Goal: Task Accomplishment & Management: Manage account settings

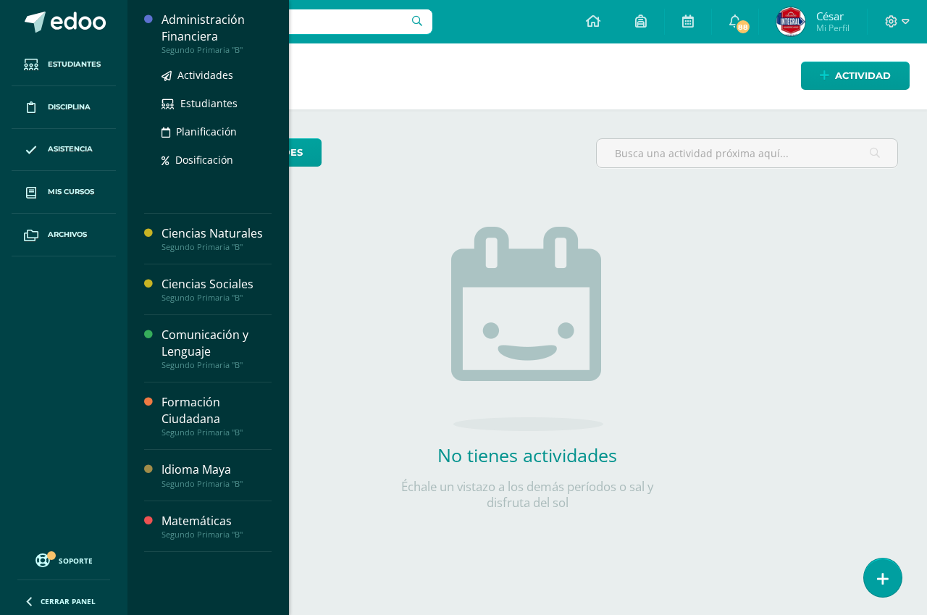
click at [228, 39] on div "Administración Financiera" at bounding box center [217, 28] width 110 height 33
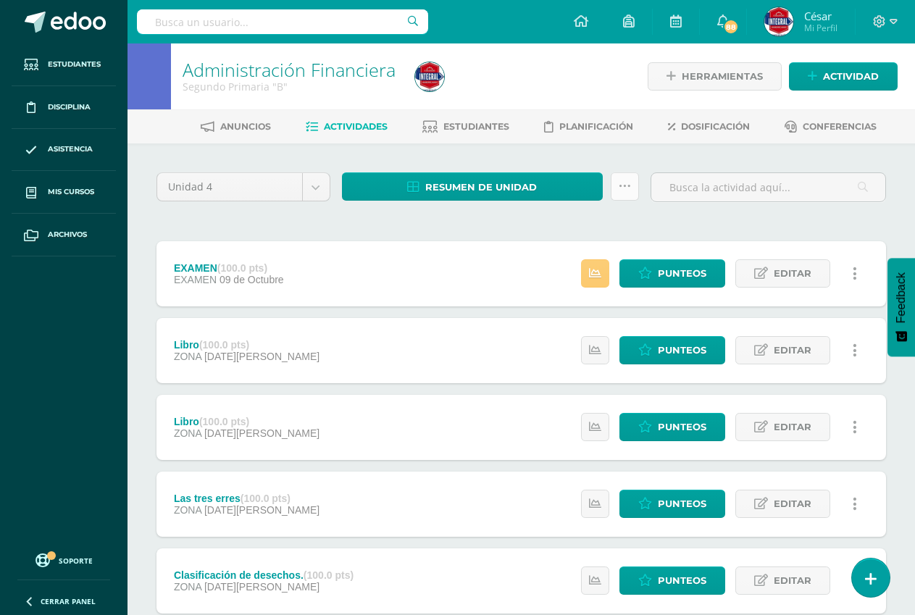
click at [619, 187] on icon at bounding box center [625, 186] width 12 height 12
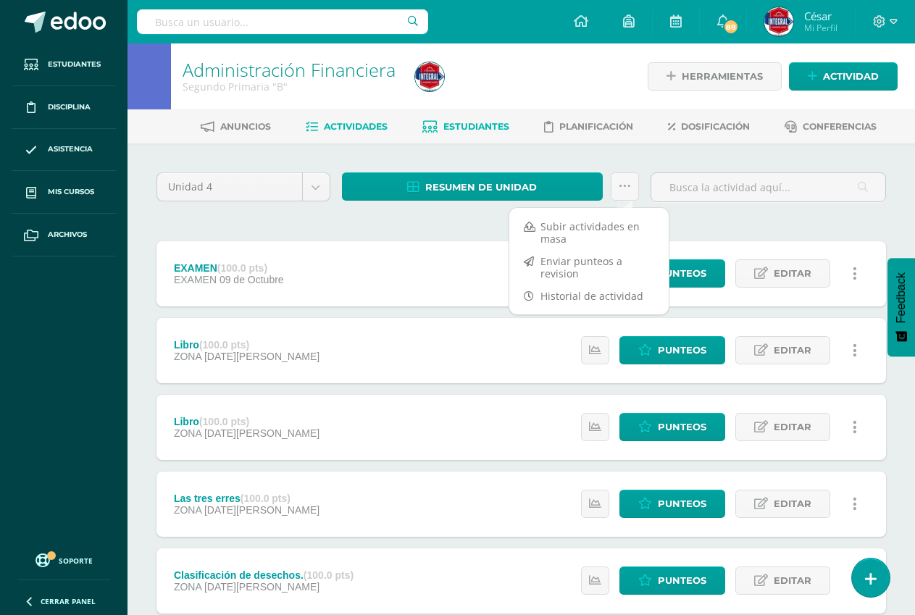
click at [469, 125] on span "Estudiantes" at bounding box center [476, 126] width 66 height 11
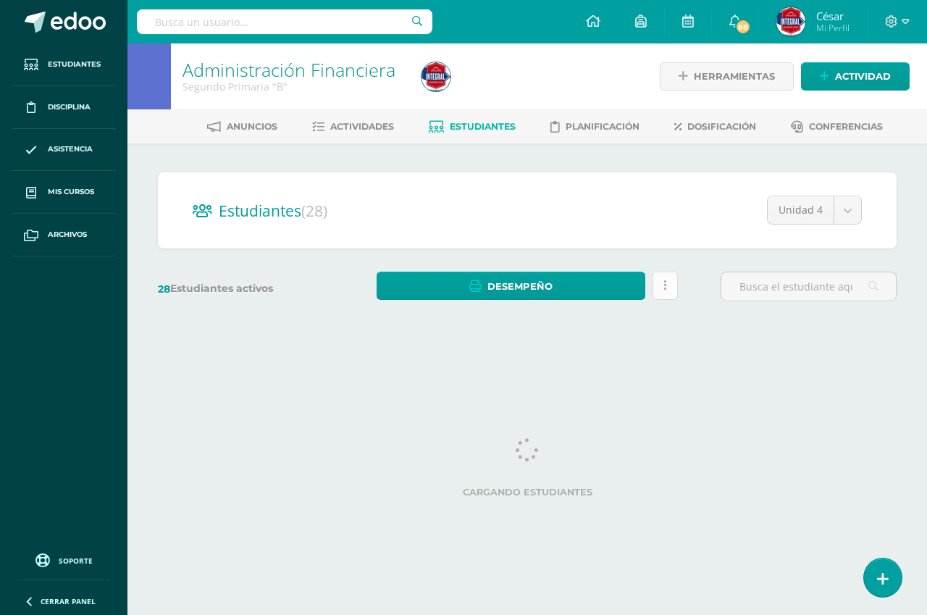
click at [667, 286] on link at bounding box center [665, 286] width 25 height 28
click at [472, 208] on h2 "Estudiantes (28)" at bounding box center [527, 211] width 669 height 30
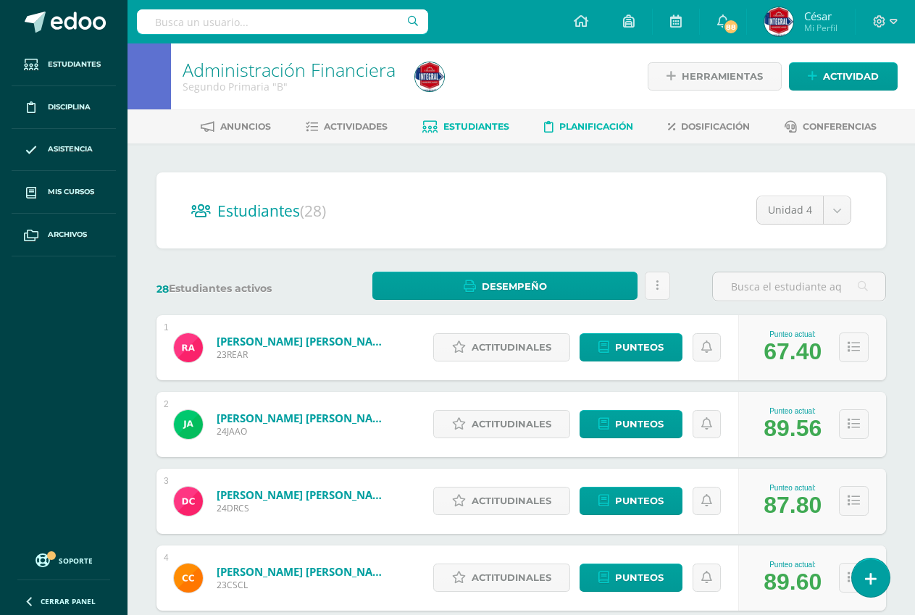
click at [581, 132] on span "Planificación" at bounding box center [596, 126] width 74 height 11
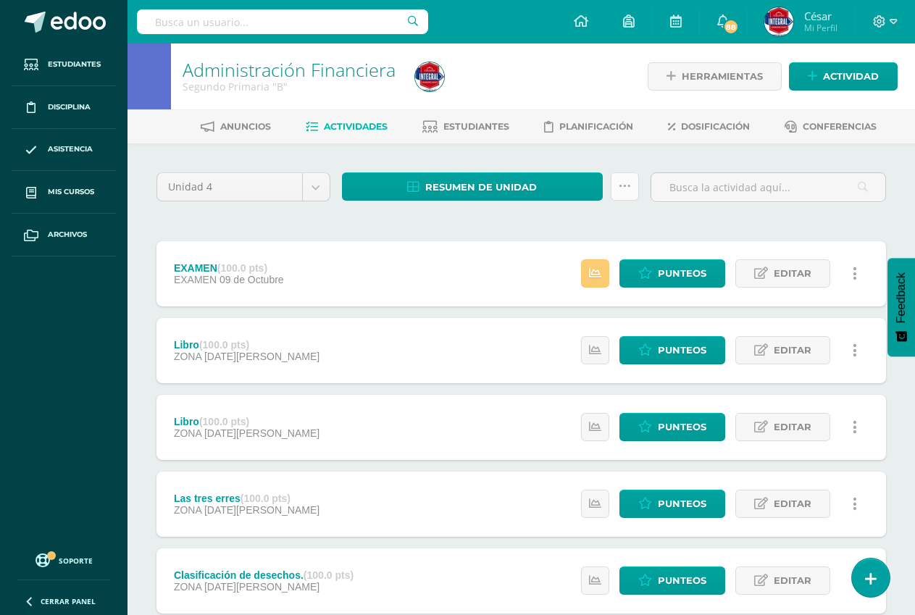
click at [623, 191] on icon at bounding box center [625, 186] width 12 height 12
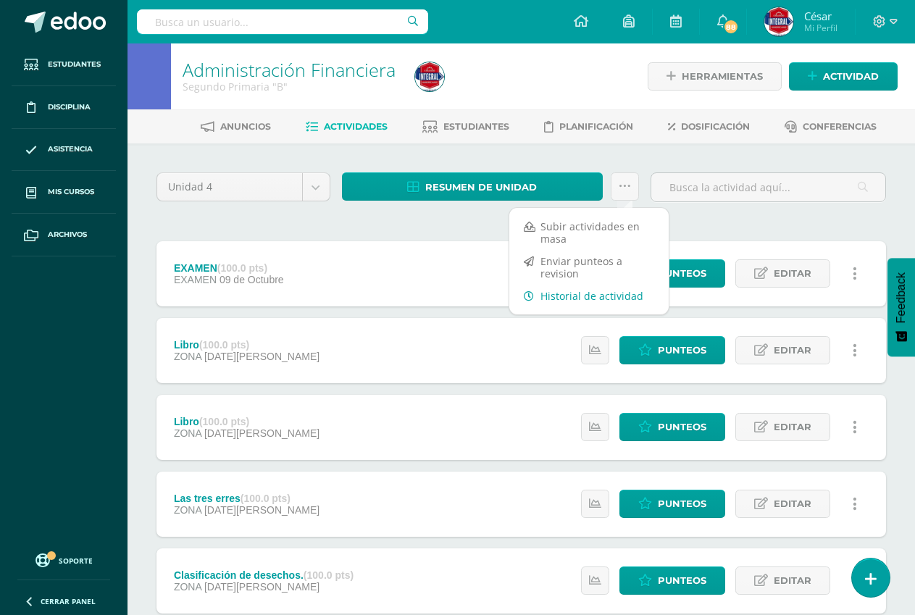
click at [585, 301] on link "Historial de actividad" at bounding box center [588, 296] width 159 height 22
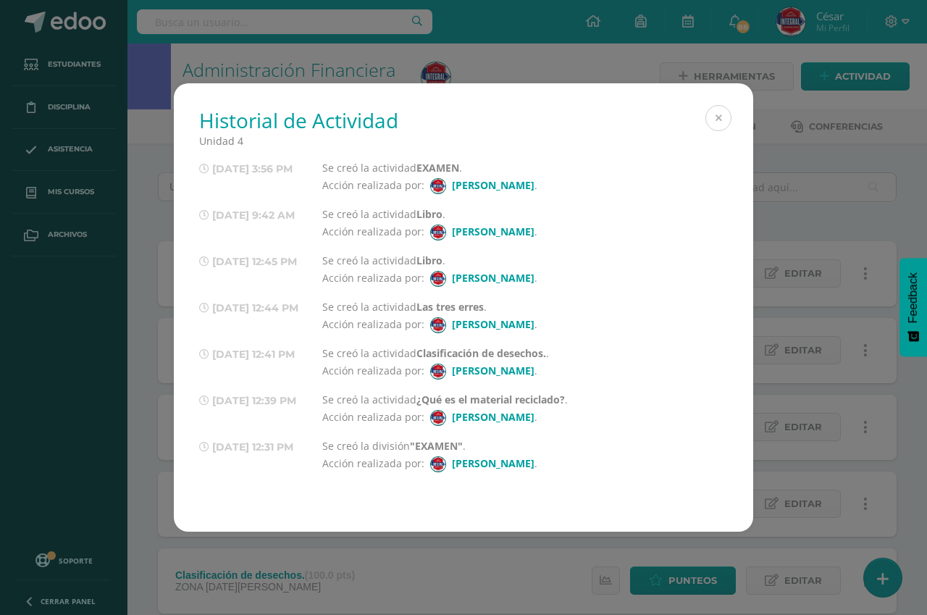
click at [719, 120] on button at bounding box center [719, 118] width 26 height 26
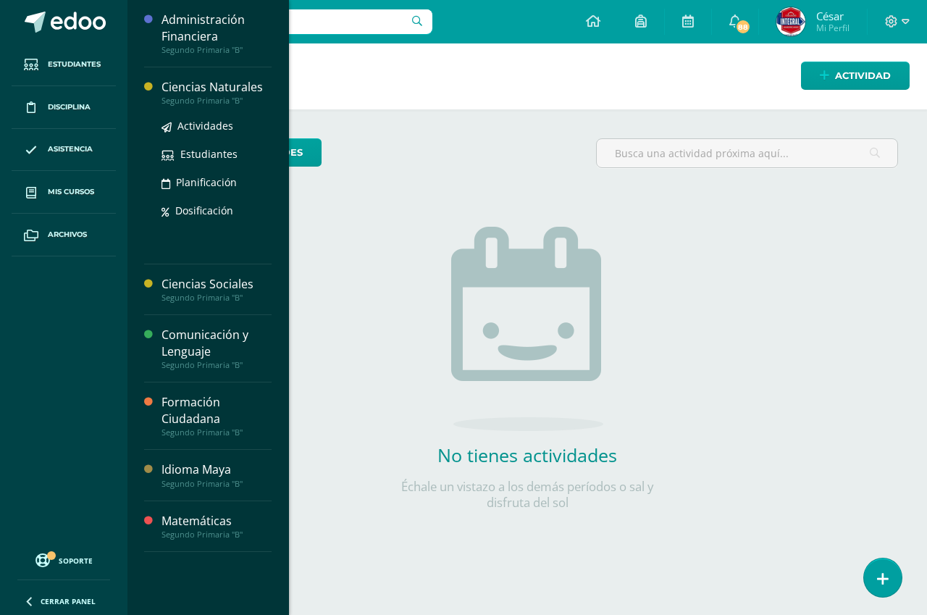
click at [197, 90] on div "Ciencias Naturales" at bounding box center [217, 87] width 110 height 17
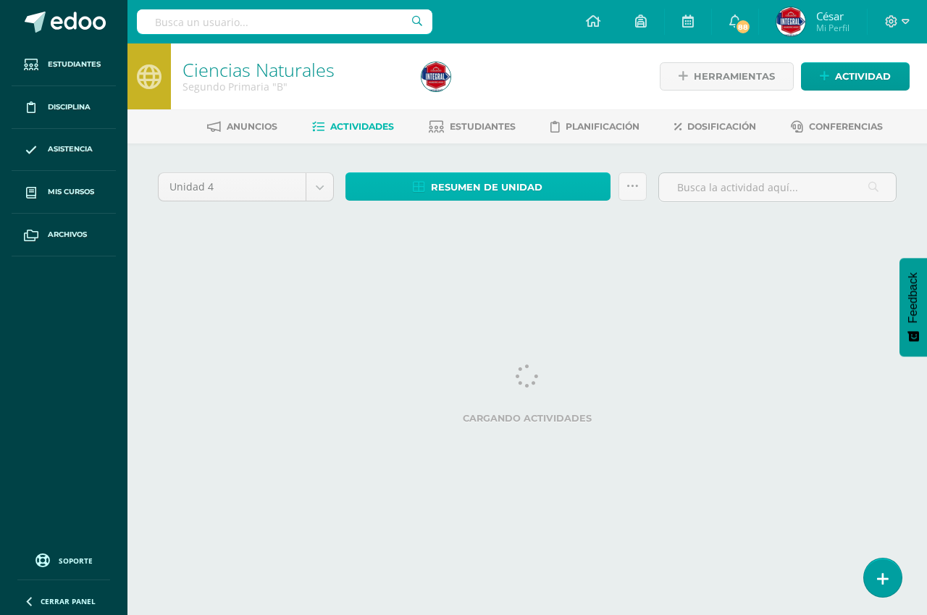
click at [471, 191] on span "Resumen de unidad" at bounding box center [487, 187] width 112 height 27
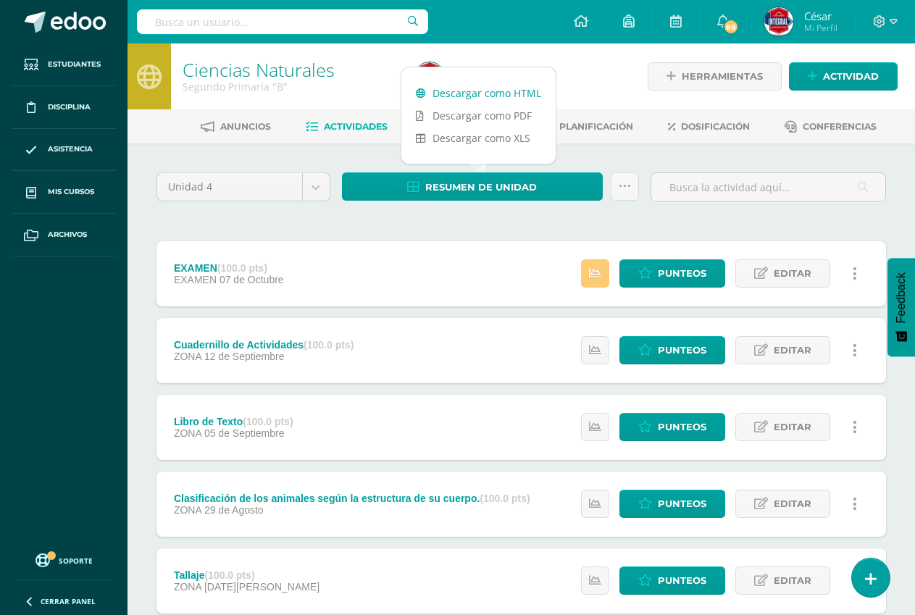
click at [471, 96] on link "Descargar como HTML" at bounding box center [478, 93] width 154 height 22
click at [457, 115] on link "Descargar como PDF" at bounding box center [478, 115] width 154 height 22
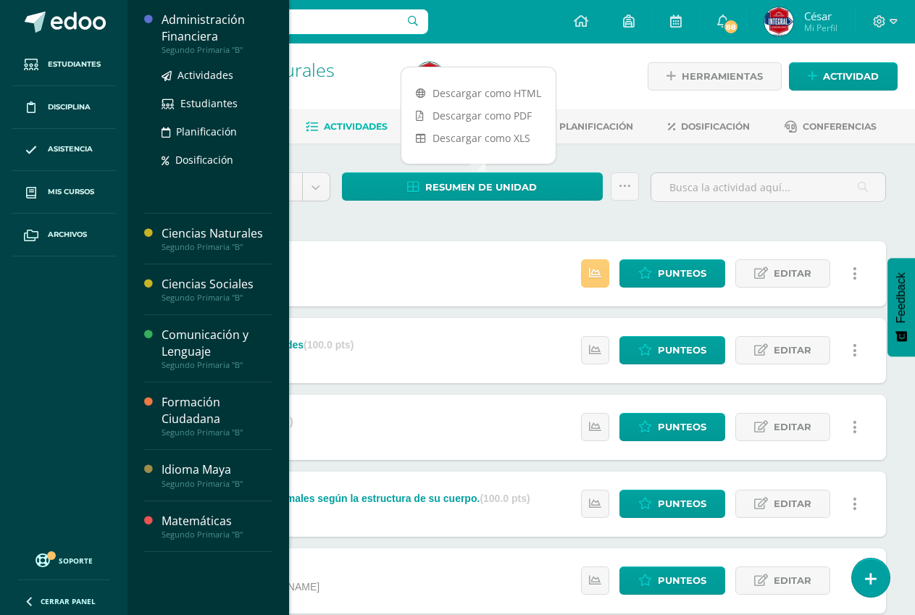
click at [156, 38] on div at bounding box center [152, 107] width 17 height 190
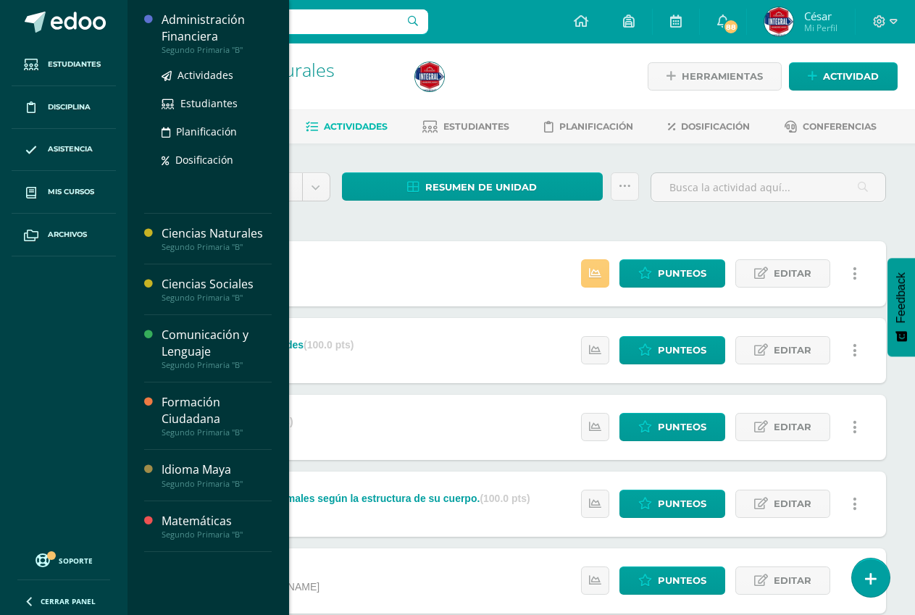
click at [198, 22] on div "Administración Financiera" at bounding box center [217, 28] width 110 height 33
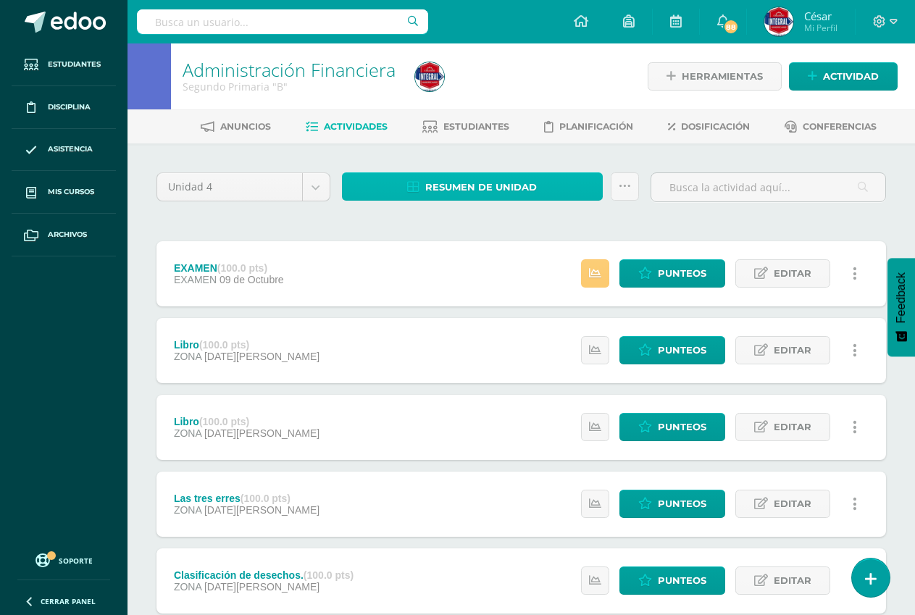
click at [394, 182] on link "Resumen de unidad" at bounding box center [472, 186] width 261 height 28
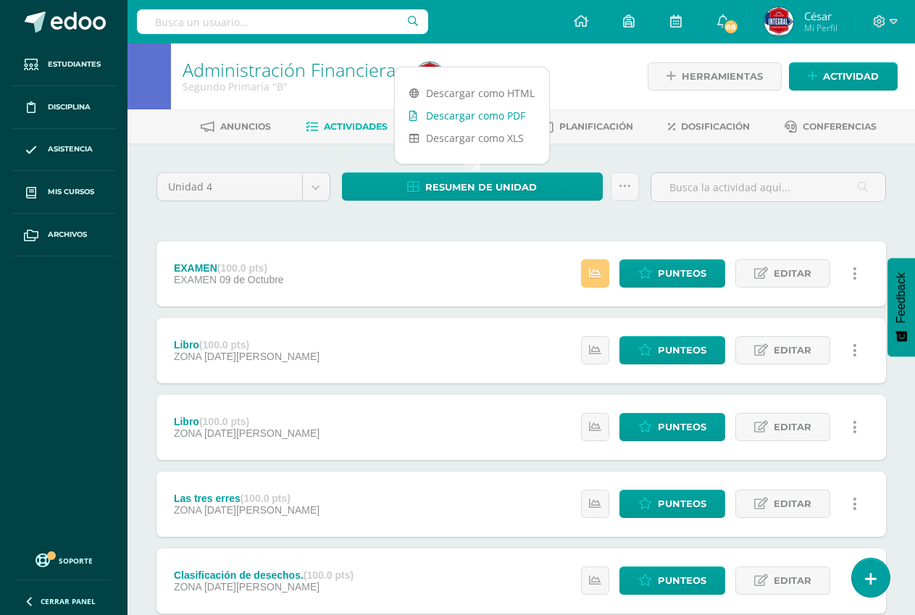
click at [443, 117] on link "Descargar como PDF" at bounding box center [472, 115] width 154 height 22
click at [667, 281] on span "Punteos" at bounding box center [682, 273] width 49 height 27
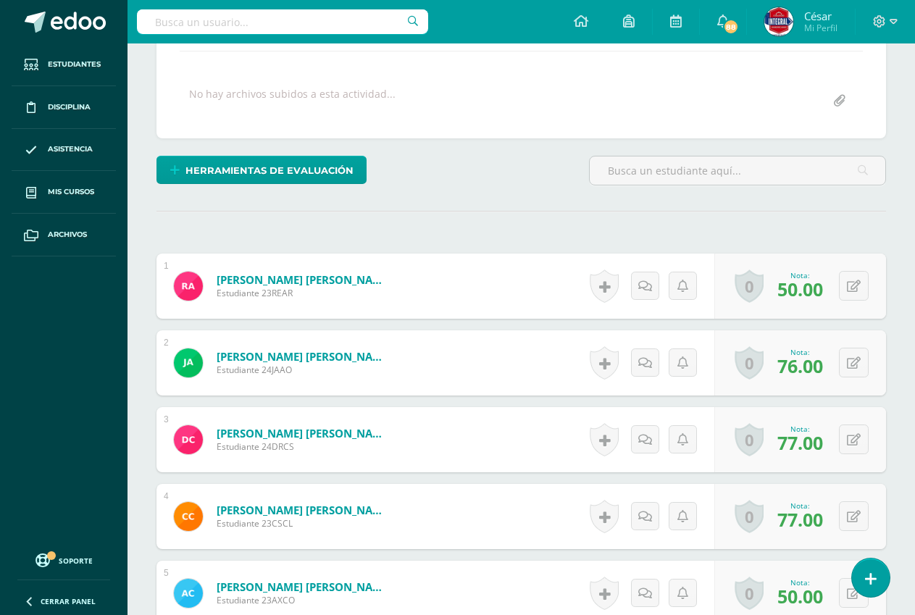
scroll to position [295, 0]
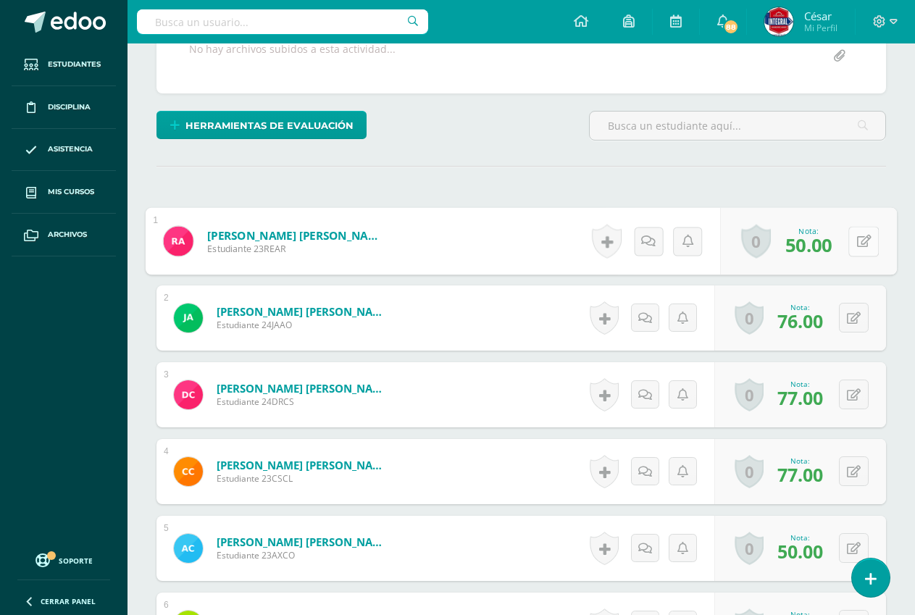
click at [854, 246] on button at bounding box center [863, 241] width 30 height 30
click at [749, 243] on input "50.00" at bounding box center [764, 245] width 58 height 29
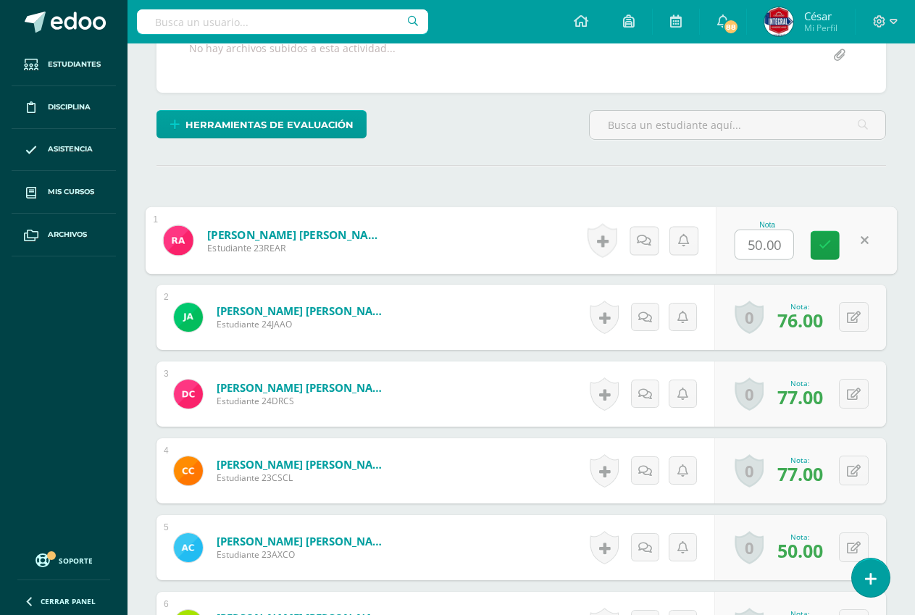
click at [756, 246] on input "50.00" at bounding box center [764, 244] width 58 height 29
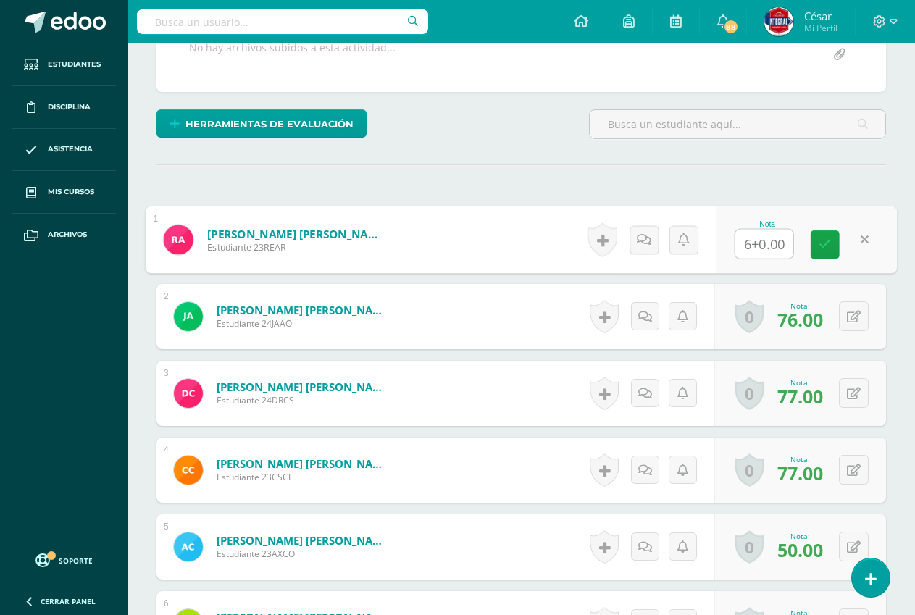
type input "60.00"
click at [814, 249] on link at bounding box center [825, 244] width 29 height 29
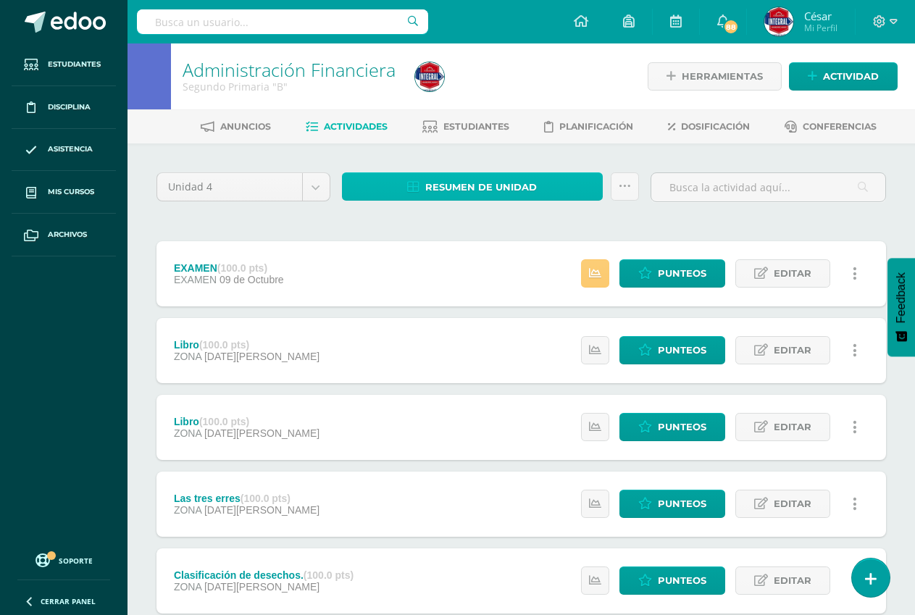
click at [522, 179] on span "Resumen de unidad" at bounding box center [481, 187] width 112 height 27
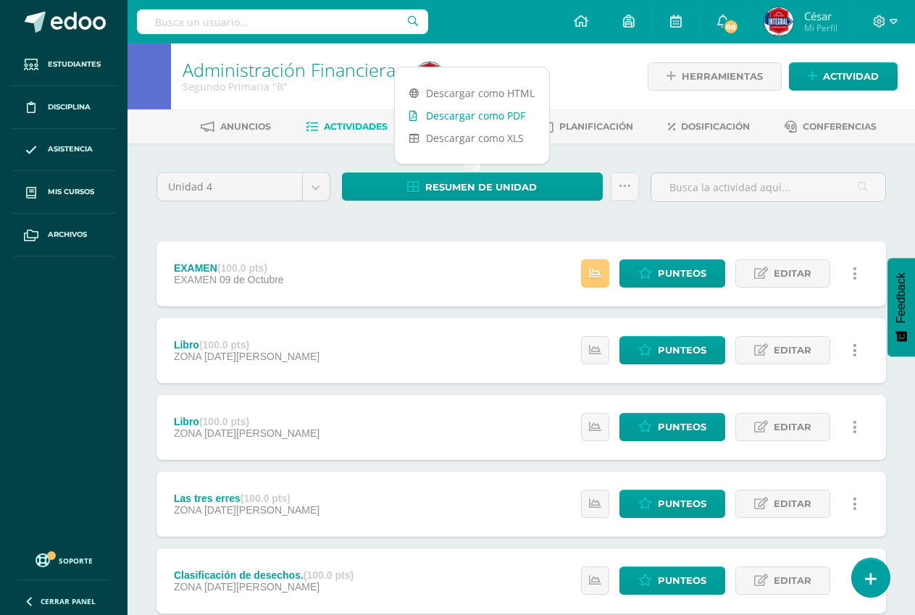
click at [471, 114] on link "Descargar como PDF" at bounding box center [472, 115] width 154 height 22
click at [442, 112] on link "Descargar como PDF" at bounding box center [472, 115] width 154 height 22
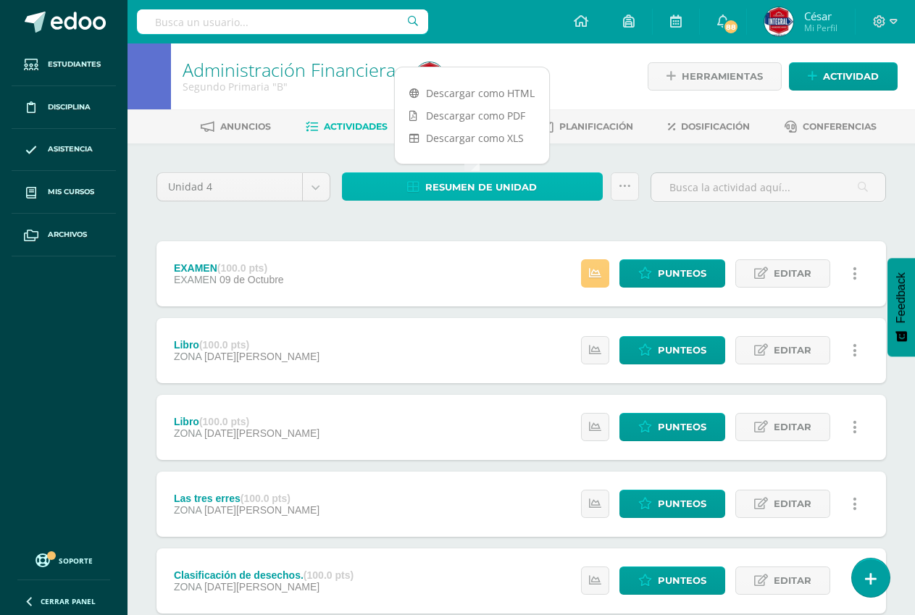
click at [438, 183] on span "Resumen de unidad" at bounding box center [481, 187] width 112 height 27
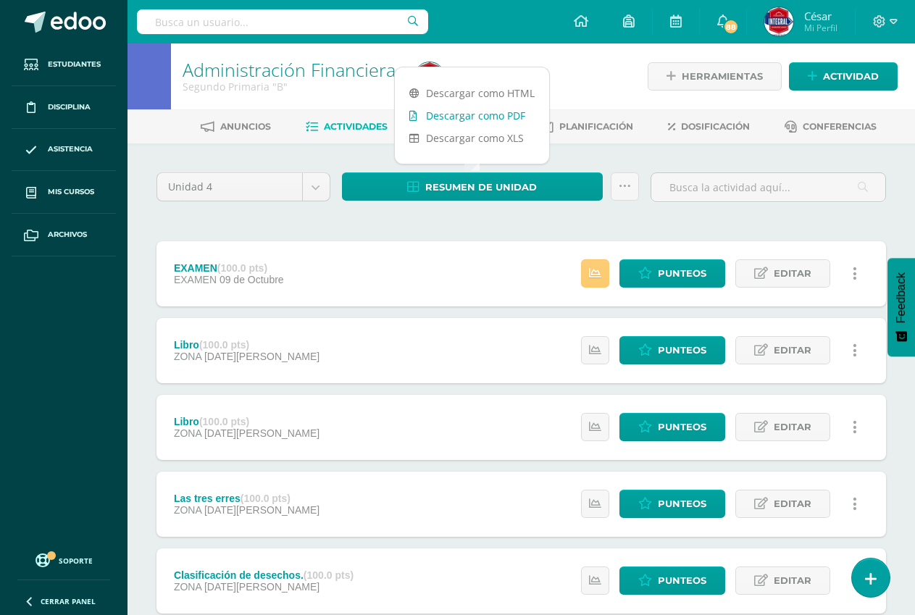
click at [523, 117] on link "Descargar como PDF" at bounding box center [472, 115] width 154 height 22
click at [660, 275] on span "Punteos" at bounding box center [682, 273] width 49 height 27
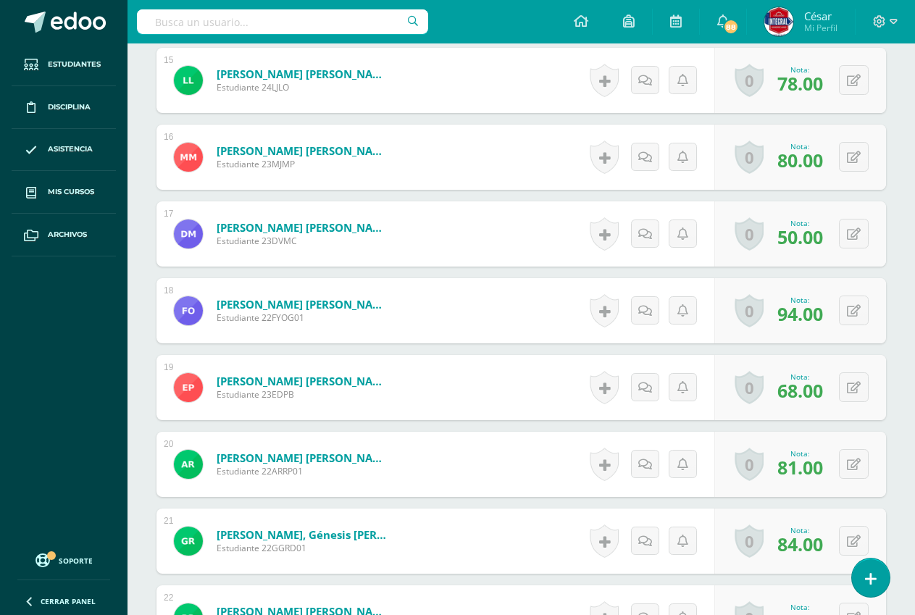
scroll to position [1532, 0]
click at [856, 237] on icon at bounding box center [854, 234] width 14 height 12
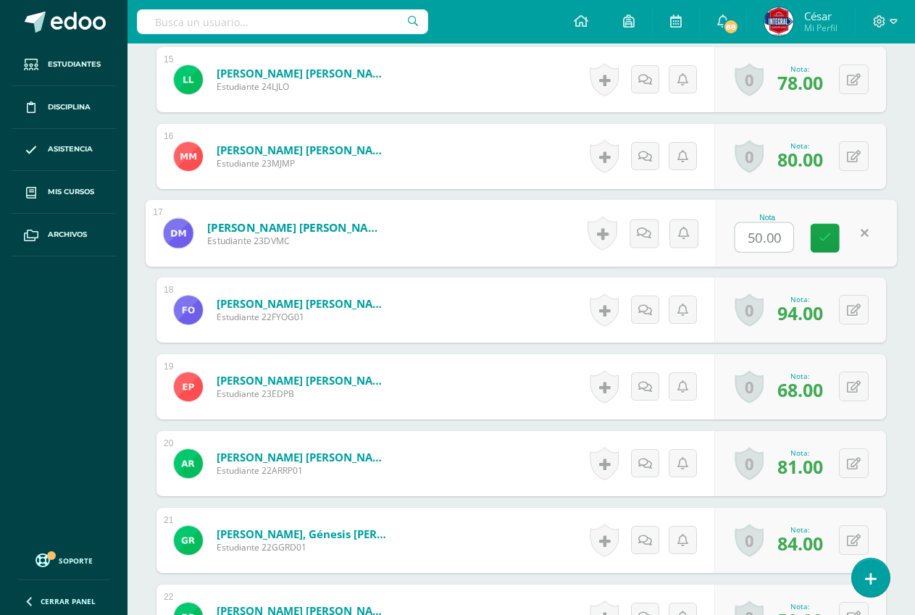
click at [758, 246] on input "50.00" at bounding box center [764, 237] width 58 height 29
click at [760, 243] on input "50.00" at bounding box center [764, 237] width 58 height 29
type input "57.00"
click at [820, 227] on link at bounding box center [825, 238] width 29 height 29
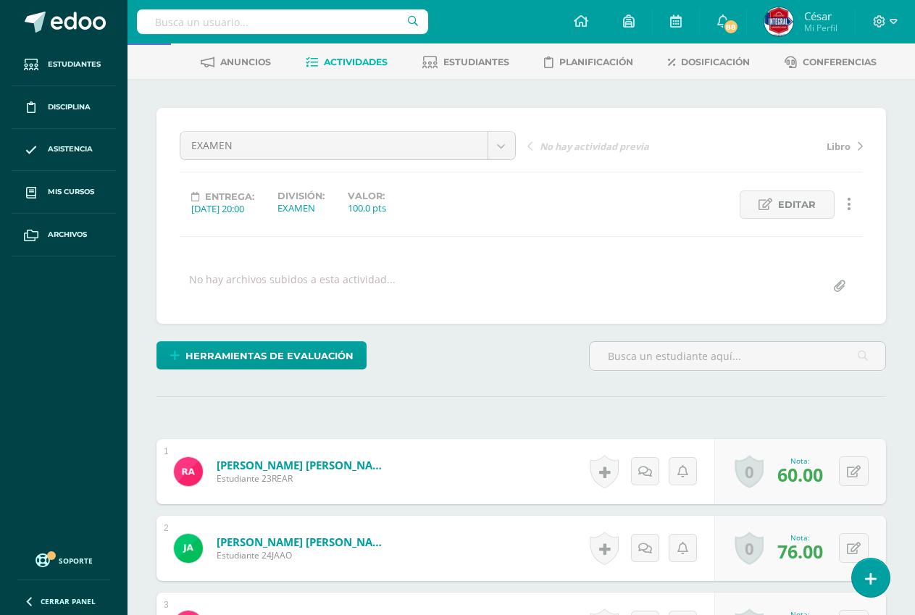
scroll to position [0, 0]
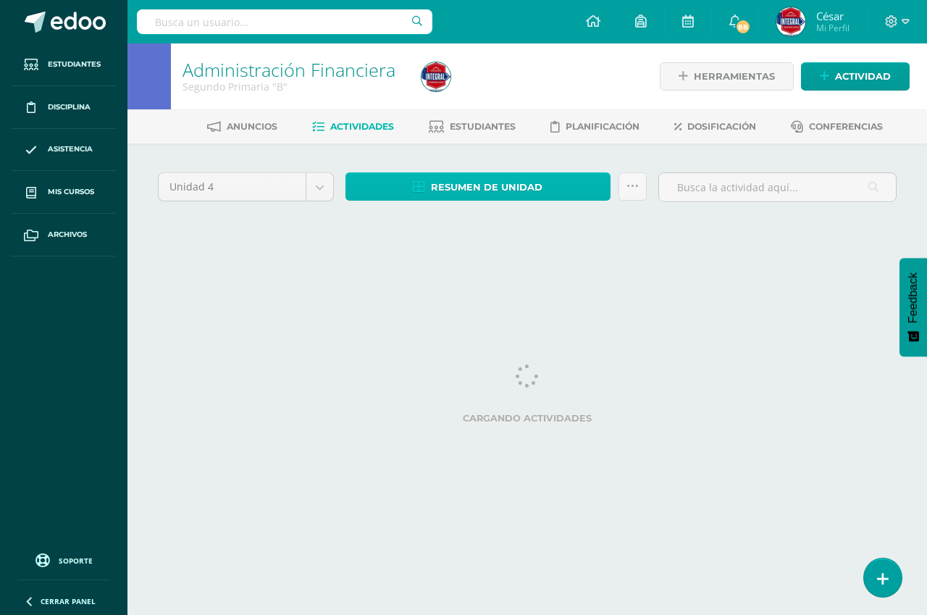
click at [480, 183] on span "Resumen de unidad" at bounding box center [487, 187] width 112 height 27
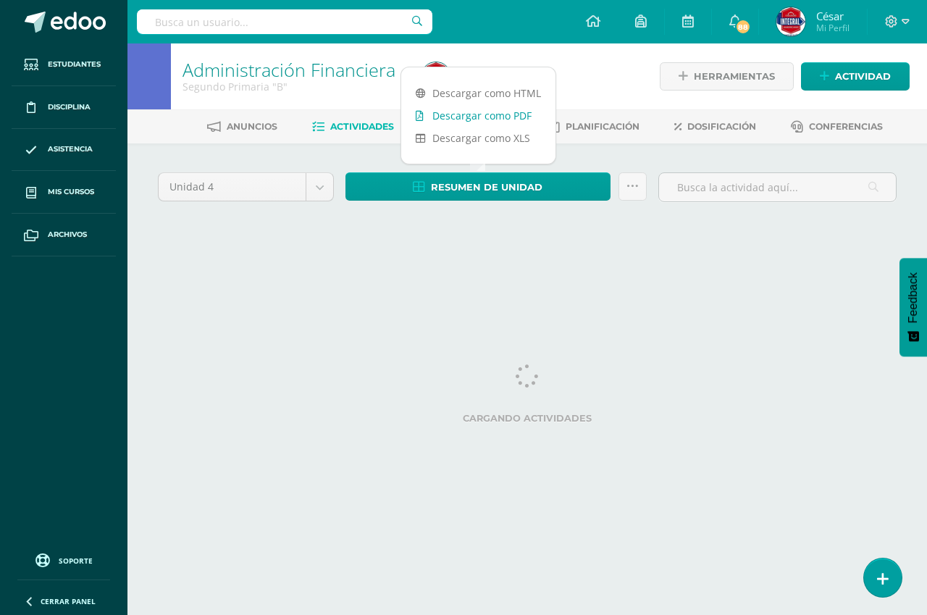
click at [489, 120] on link "Descargar como PDF" at bounding box center [478, 115] width 154 height 22
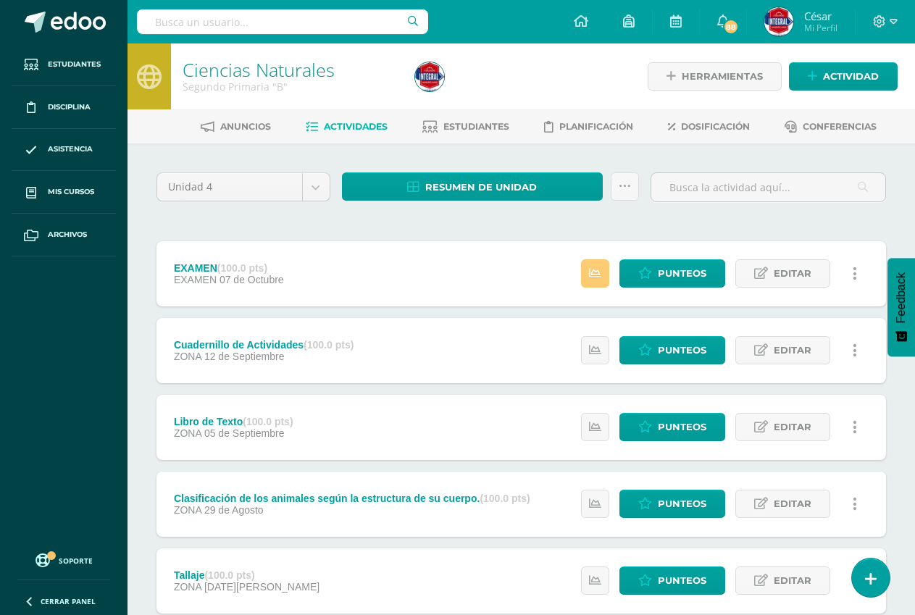
click at [162, 93] on body "Estudiantes Disciplina Asistencia Mis cursos Archivos Soporte Ayuda Reportar un…" at bounding box center [457, 470] width 915 height 940
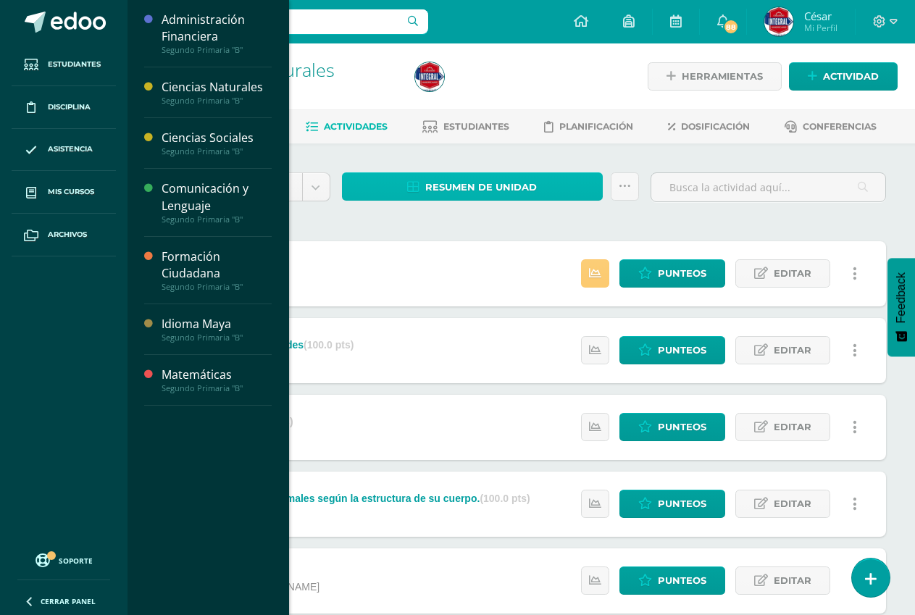
click at [490, 188] on span "Resumen de unidad" at bounding box center [481, 187] width 112 height 27
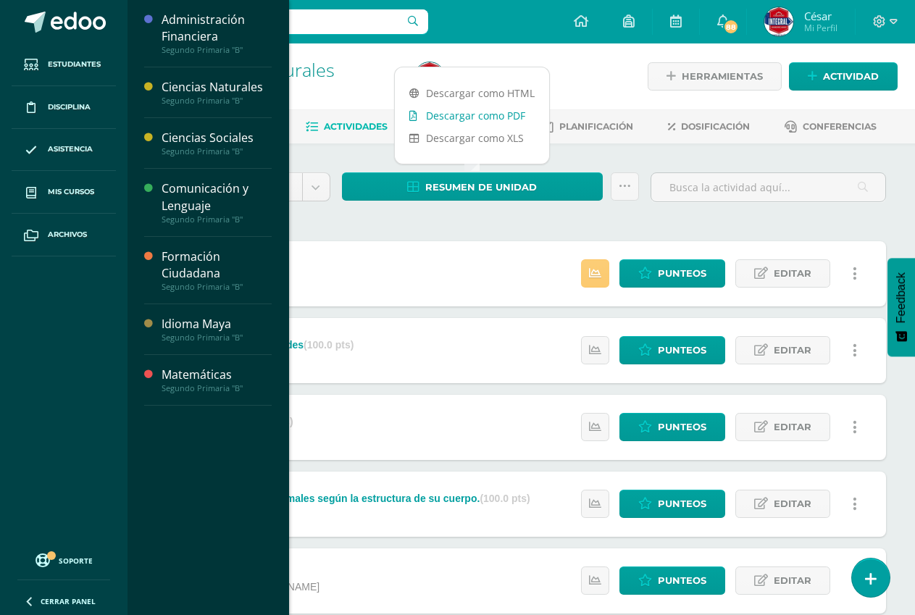
click at [509, 110] on link "Descargar como PDF" at bounding box center [472, 115] width 154 height 22
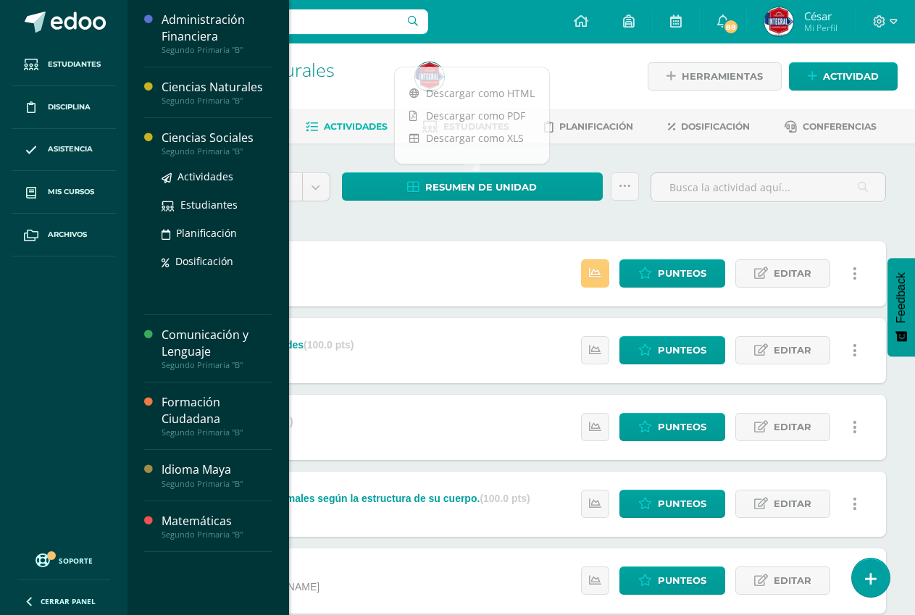
click at [201, 144] on div "Unidad 4 Unidad 1 Unidad 2 Unidad 3 Unidad 4 Resumen de unidad Subir actividade…" at bounding box center [522, 541] width 788 height 797
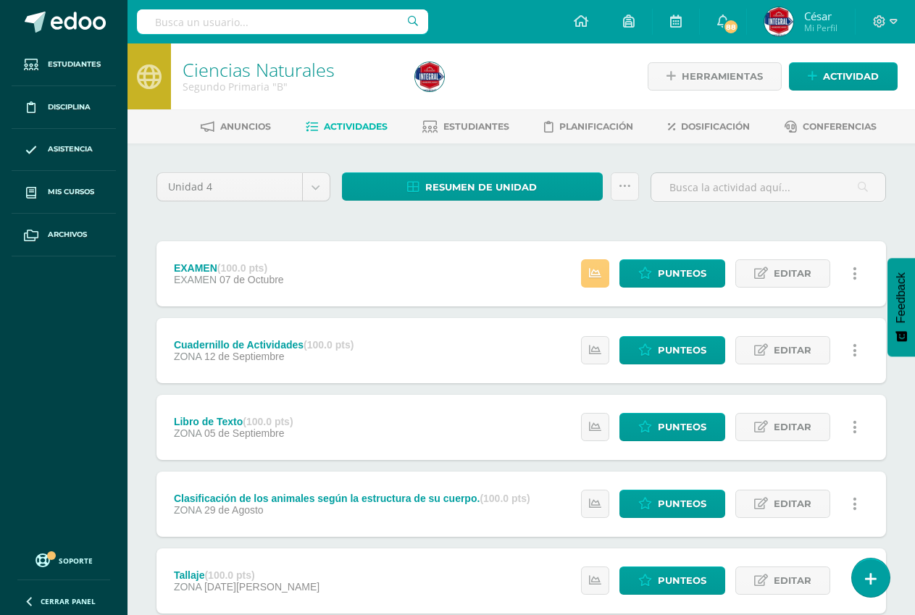
click at [184, 138] on body "Estudiantes Disciplina Asistencia Mis cursos Archivos Soporte Ayuda Reportar un…" at bounding box center [457, 470] width 915 height 940
click at [174, 135] on body "Estudiantes Disciplina Asistencia Mis cursos Archivos Soporte Ayuda Reportar un…" at bounding box center [457, 470] width 915 height 940
click at [221, 138] on link "Anuncios" at bounding box center [236, 126] width 70 height 23
click at [213, 139] on body "Estudiantes Disciplina Asistencia Mis cursos Archivos Soporte Ayuda Reportar un…" at bounding box center [457, 470] width 915 height 940
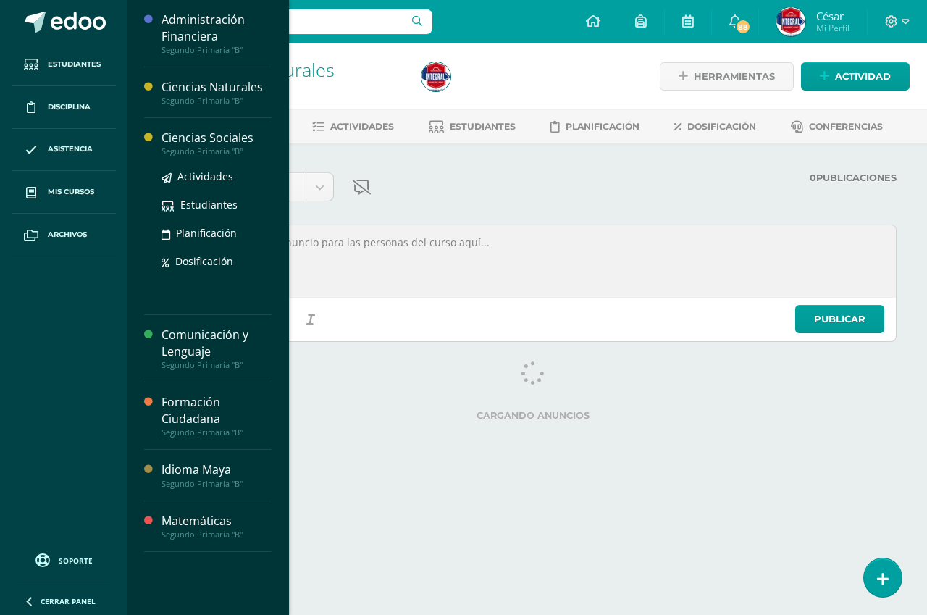
click at [209, 146] on div "Segundo Primaria "B"" at bounding box center [217, 151] width 110 height 10
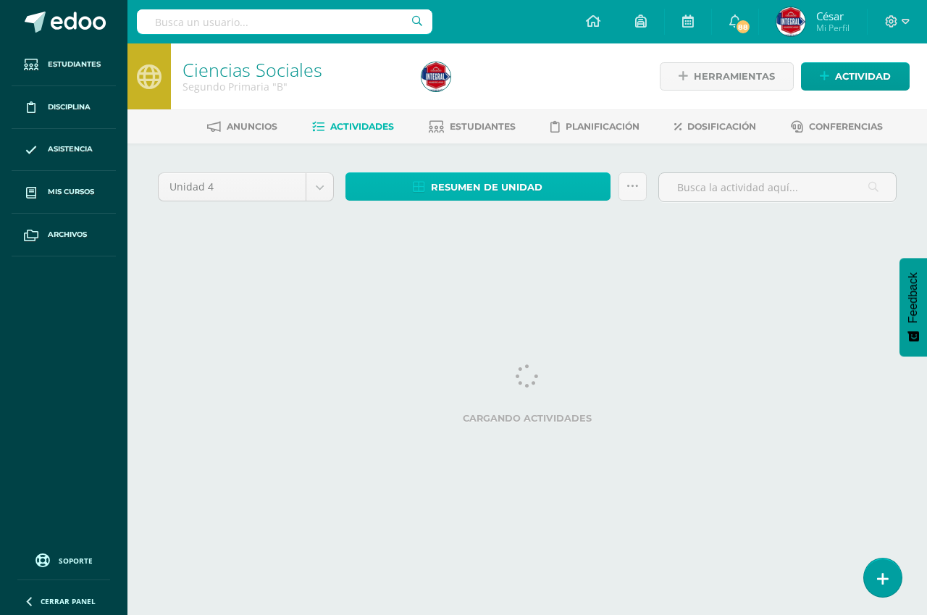
click at [467, 177] on span "Resumen de unidad" at bounding box center [487, 187] width 112 height 27
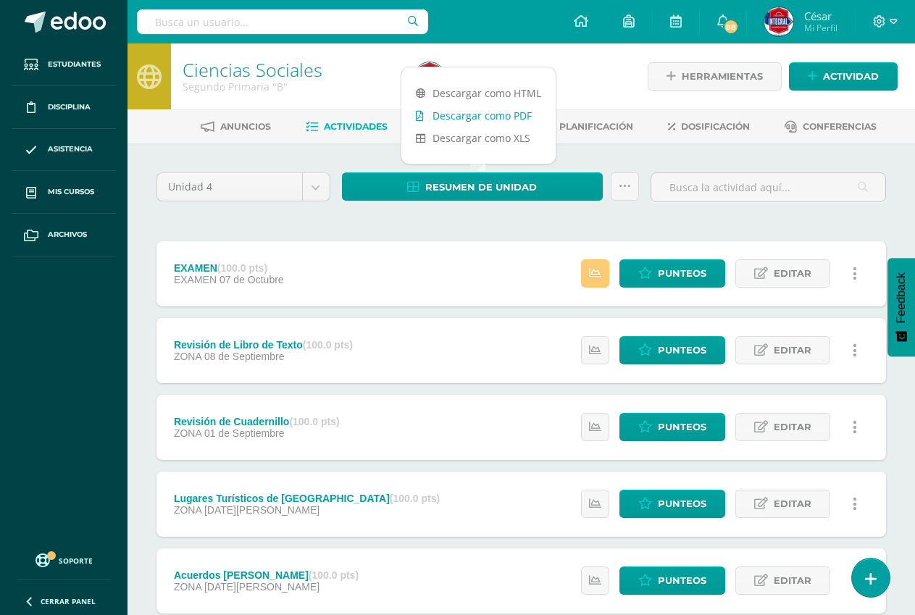
click at [518, 111] on link "Descargar como PDF" at bounding box center [478, 115] width 154 height 22
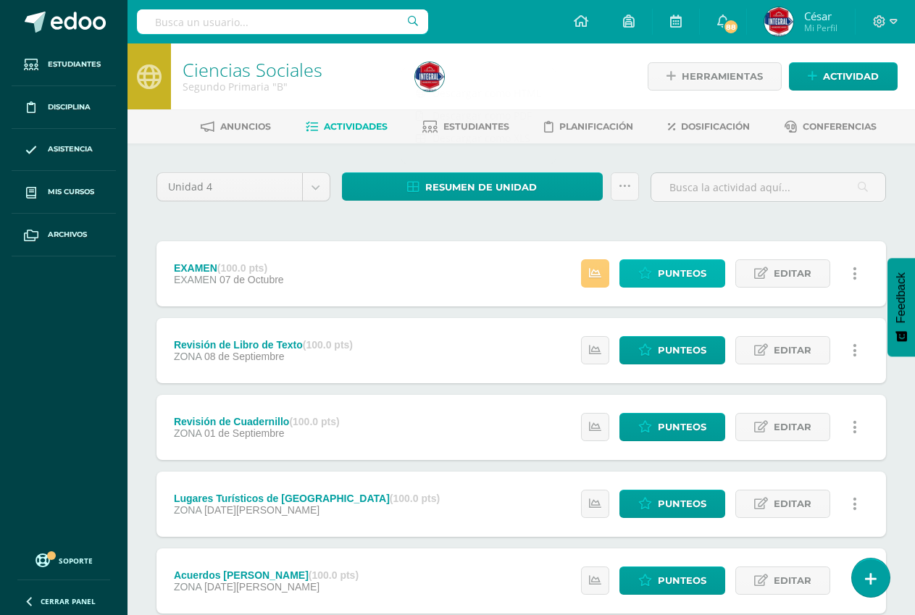
click at [677, 272] on span "Punteos" at bounding box center [682, 273] width 49 height 27
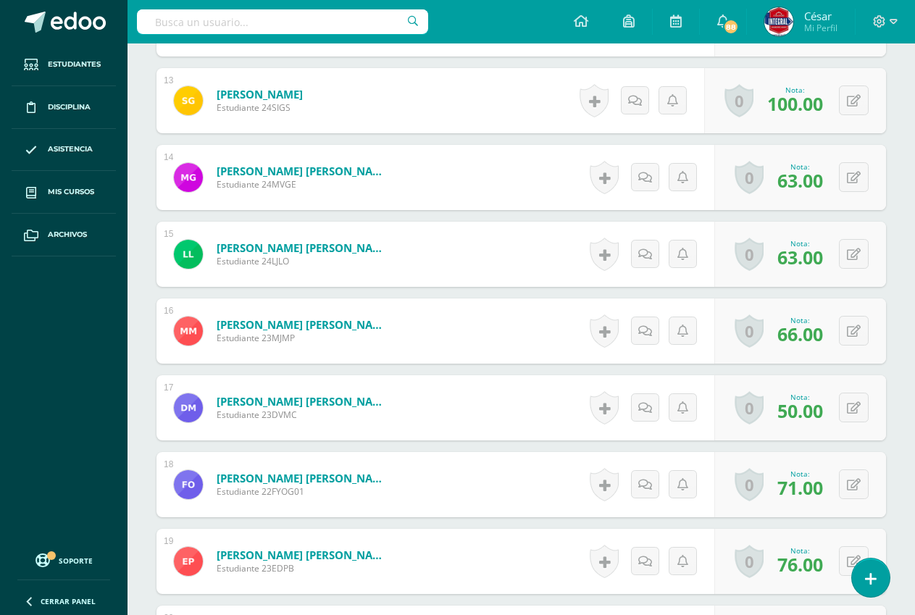
scroll to position [1383, 0]
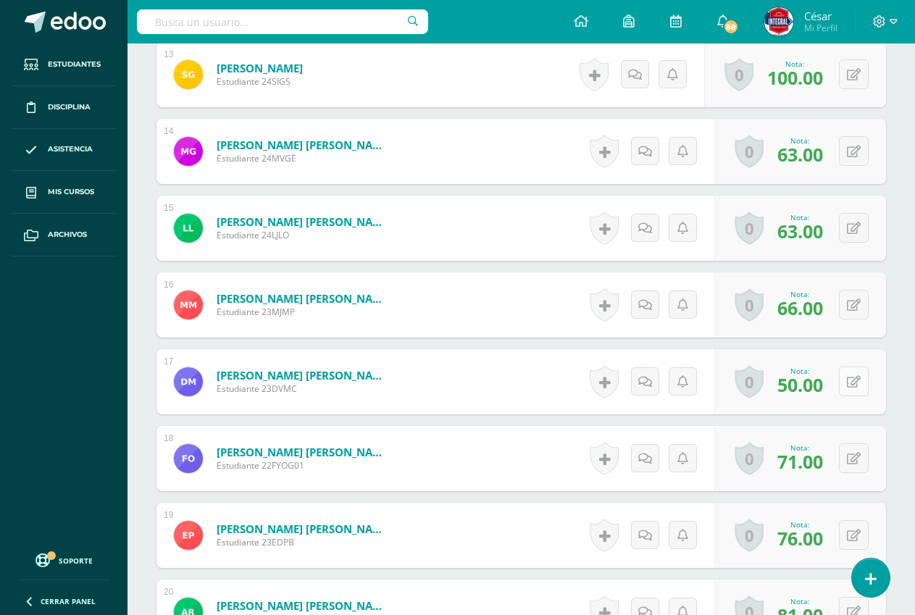
click at [854, 379] on icon at bounding box center [854, 382] width 14 height 12
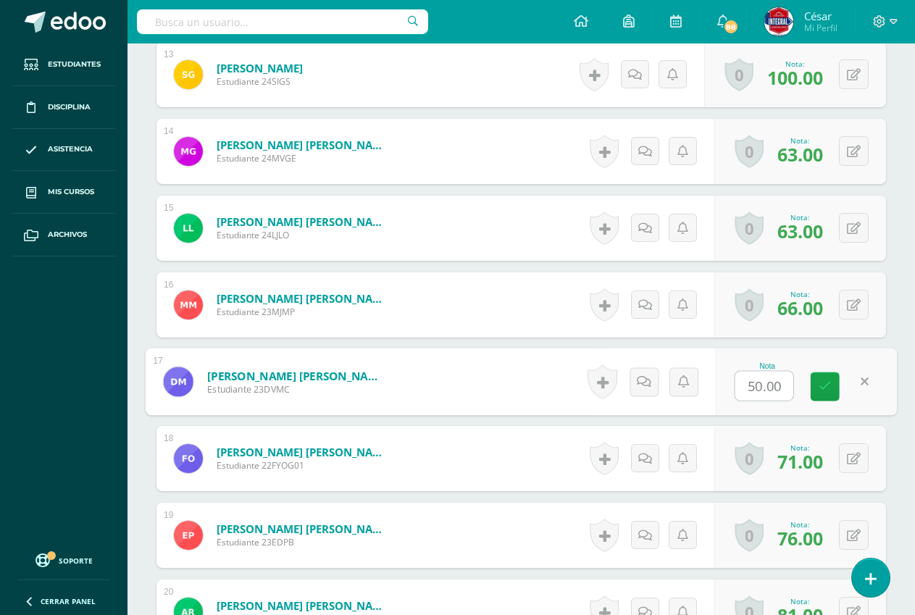
click at [754, 387] on input "50.00" at bounding box center [764, 386] width 58 height 29
type input "60.00"
click at [830, 385] on icon at bounding box center [825, 386] width 13 height 12
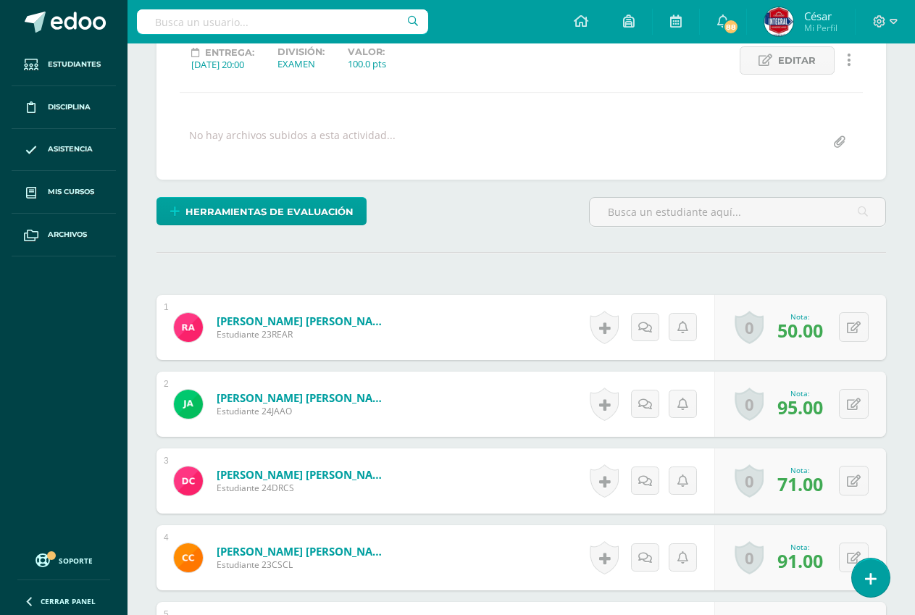
scroll to position [2, 0]
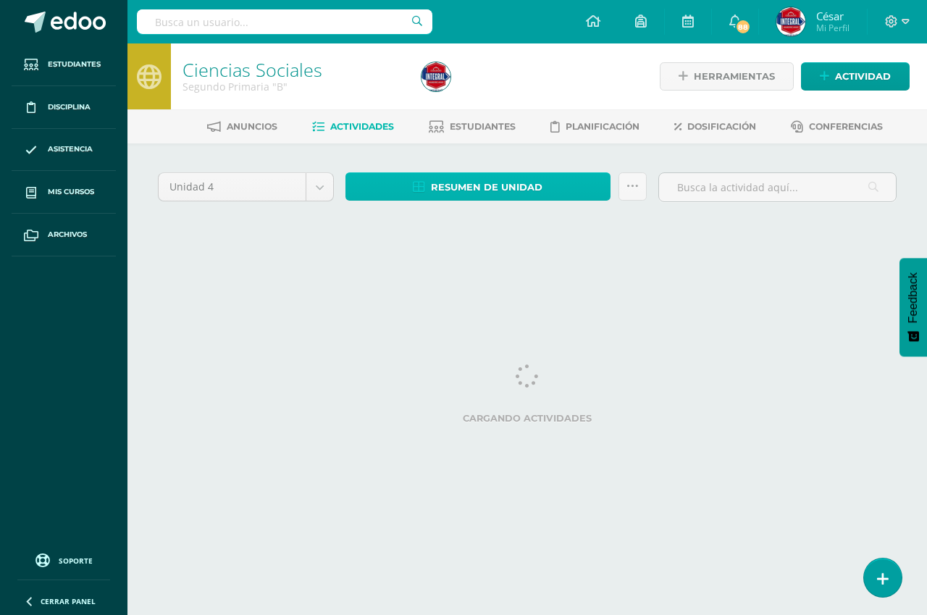
click at [490, 188] on span "Resumen de unidad" at bounding box center [487, 187] width 112 height 27
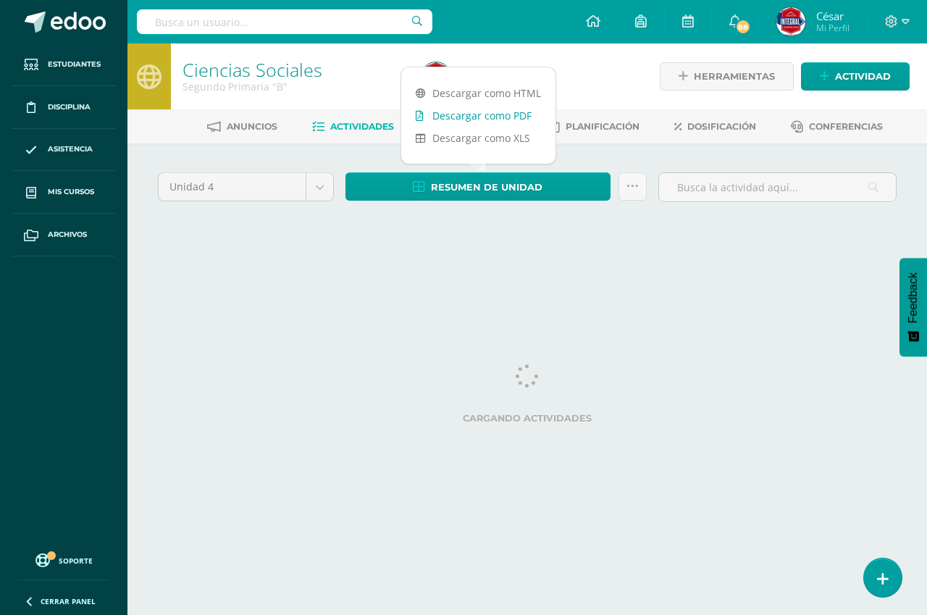
click at [512, 117] on link "Descargar como PDF" at bounding box center [478, 115] width 154 height 22
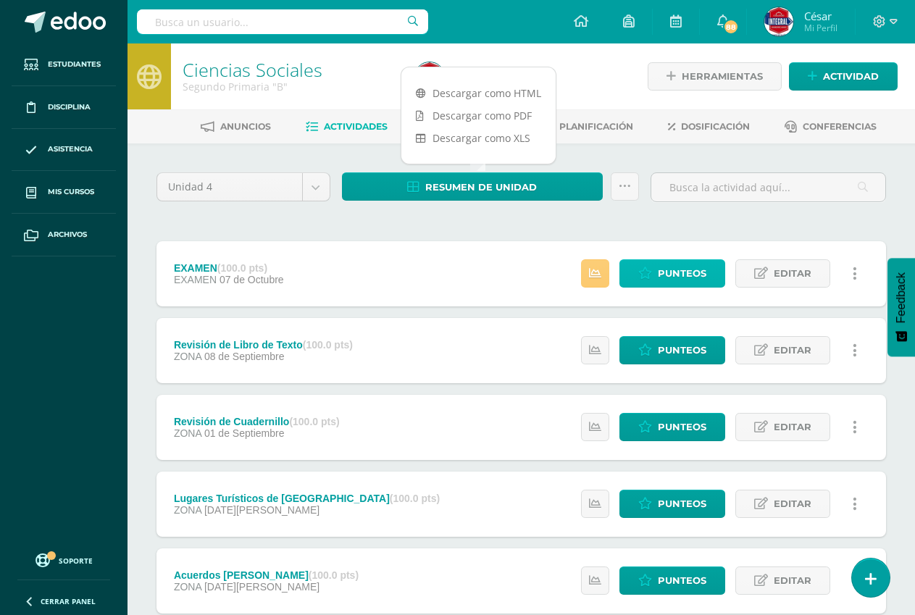
click at [688, 277] on span "Punteos" at bounding box center [682, 273] width 49 height 27
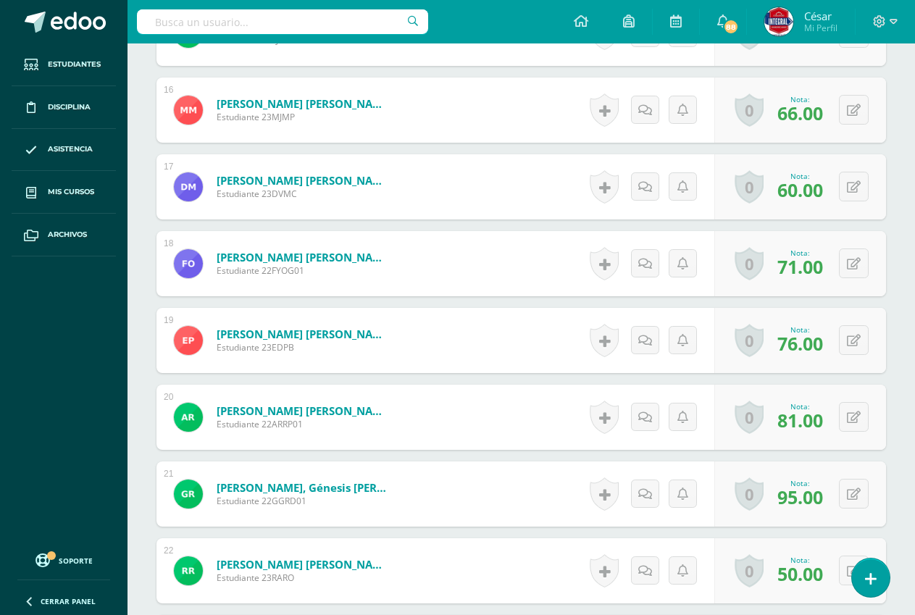
scroll to position [1604, 0]
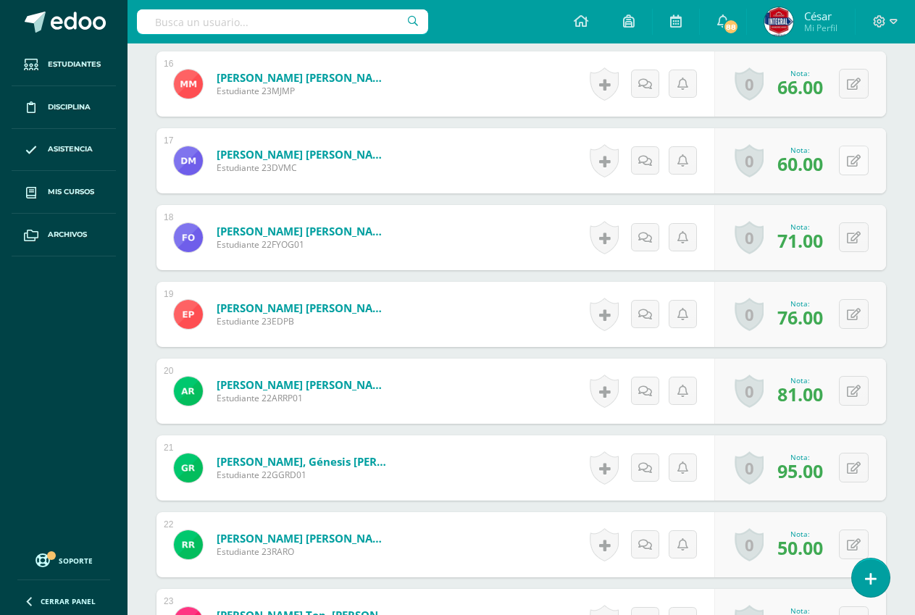
click at [856, 154] on button at bounding box center [854, 161] width 30 height 30
click at [762, 162] on input "60.00" at bounding box center [764, 165] width 58 height 29
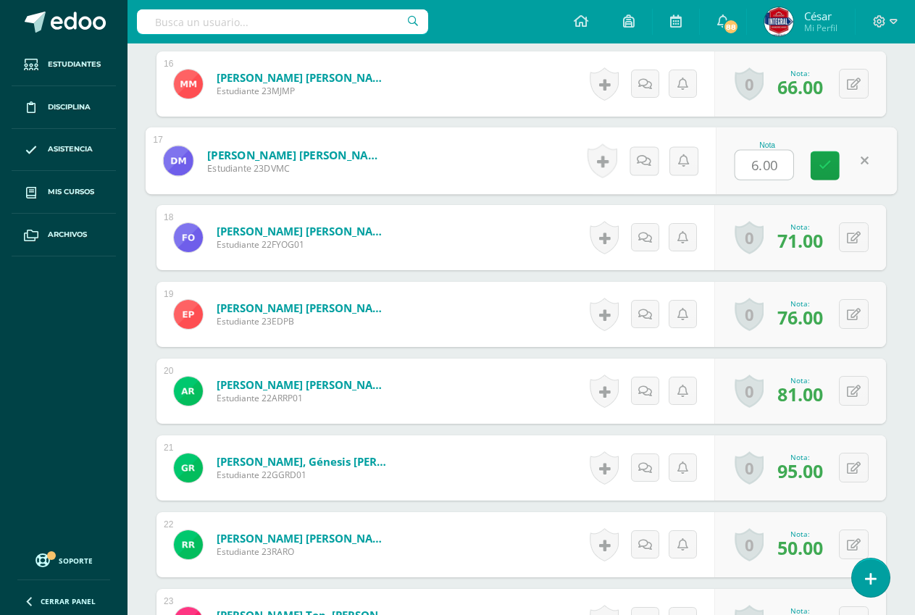
type input "63.00"
click at [821, 164] on icon at bounding box center [825, 165] width 13 height 12
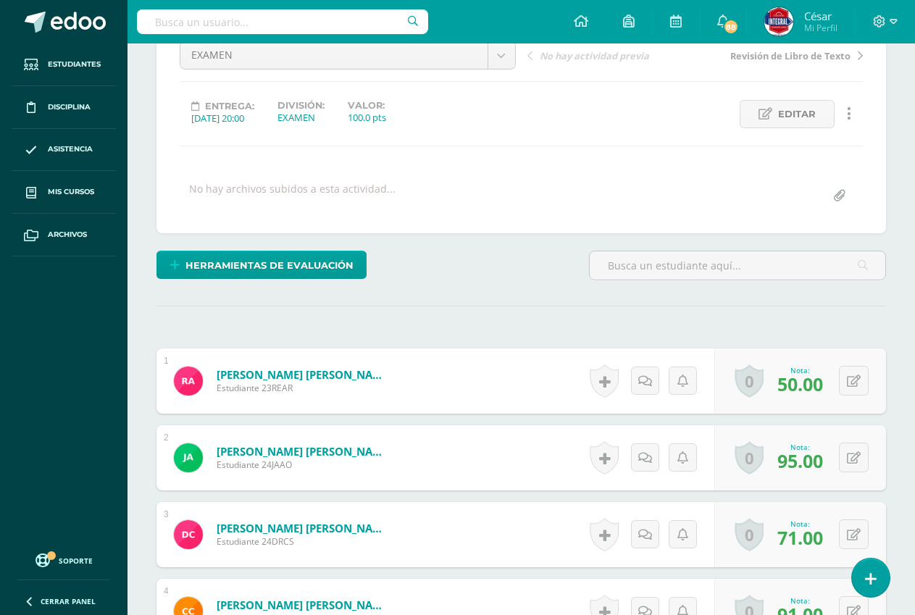
scroll to position [0, 0]
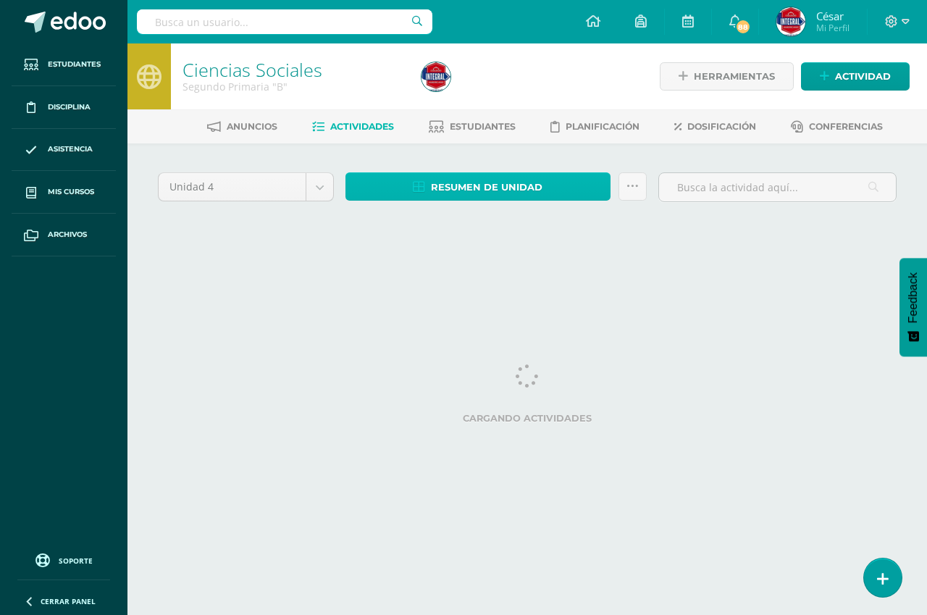
click at [548, 175] on link "Resumen de unidad" at bounding box center [478, 186] width 265 height 28
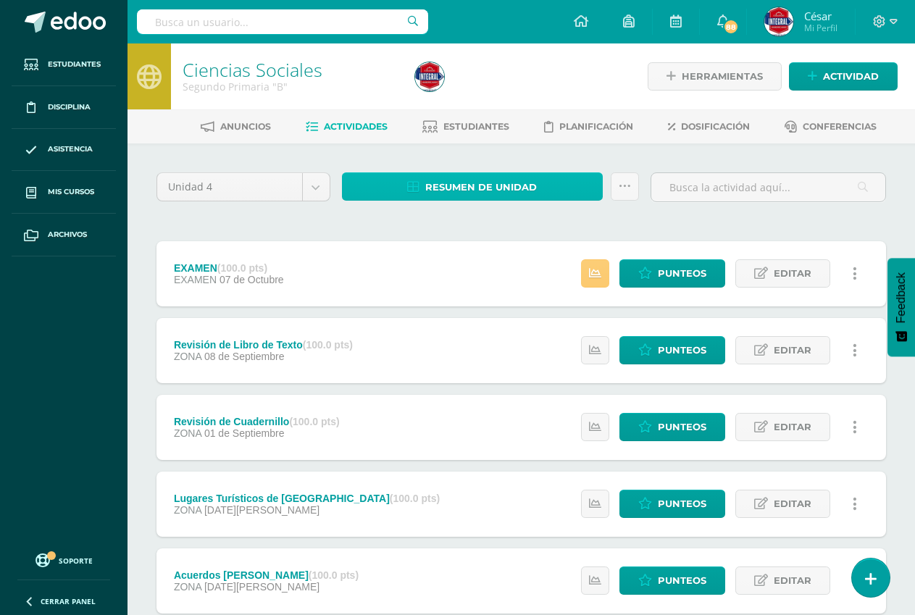
click at [498, 192] on span "Resumen de unidad" at bounding box center [481, 187] width 112 height 27
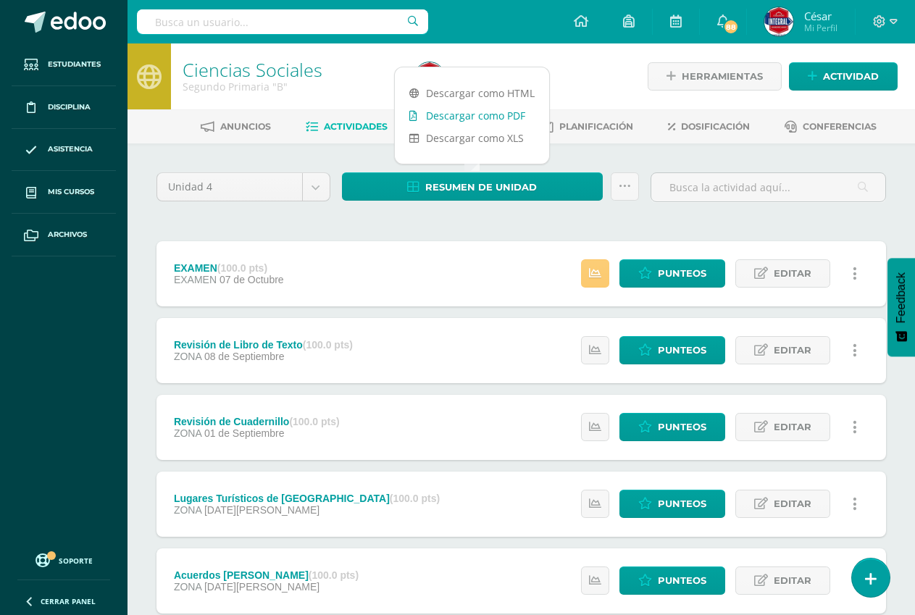
click at [485, 119] on link "Descargar como PDF" at bounding box center [472, 115] width 154 height 22
click at [651, 268] on icon at bounding box center [645, 273] width 14 height 12
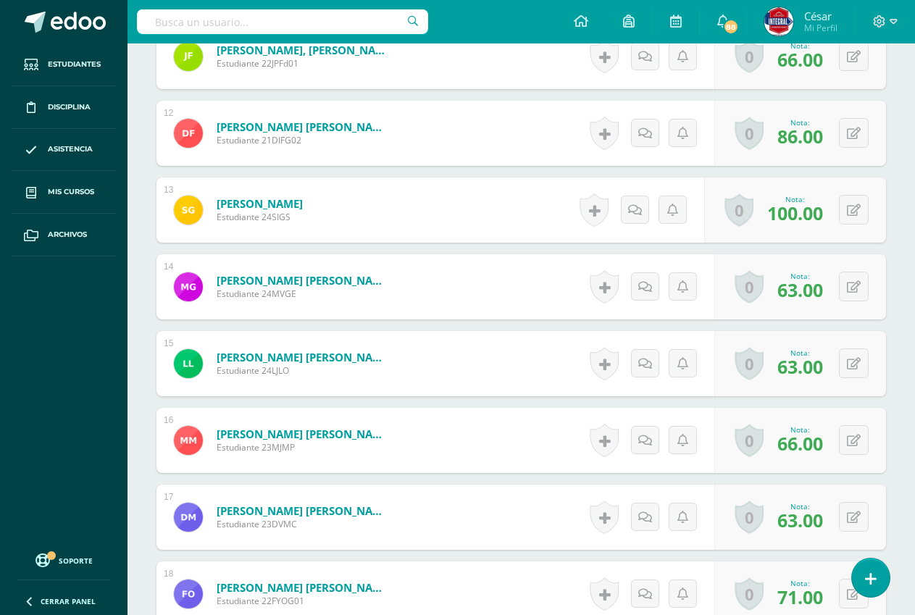
scroll to position [1314, 0]
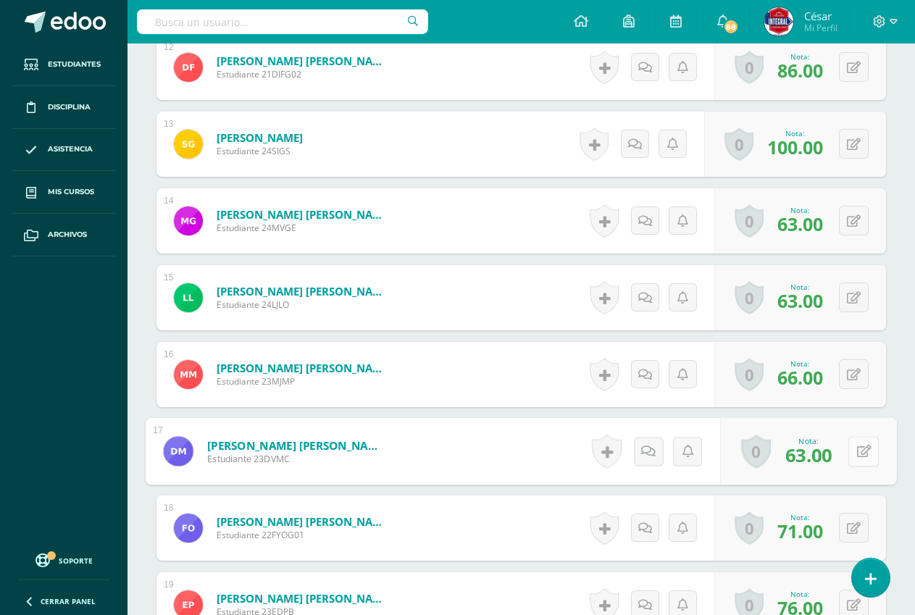
click at [852, 454] on button at bounding box center [863, 451] width 30 height 30
click at [762, 456] on input "63.00" at bounding box center [764, 455] width 58 height 29
type input "62.00"
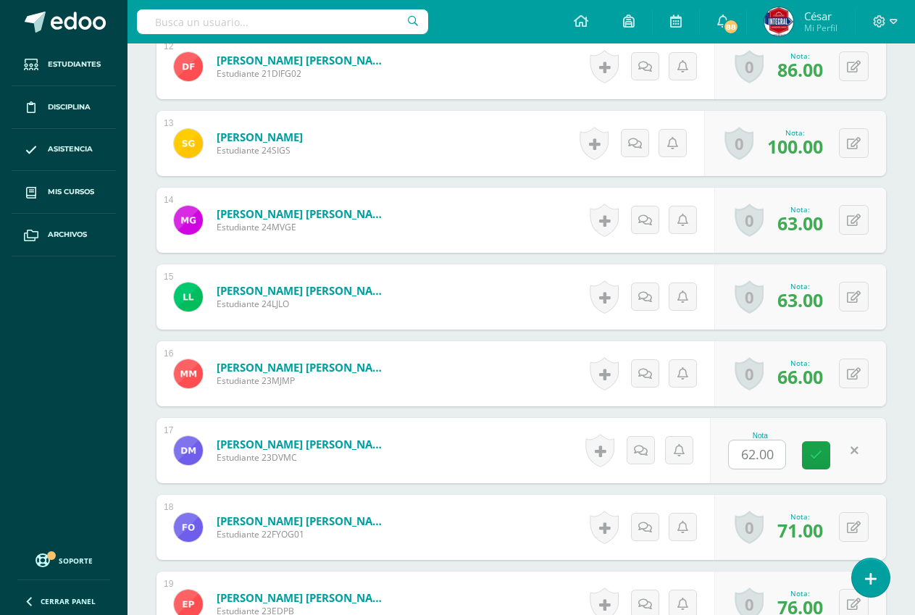
click at [840, 457] on div "Nota 62.00" at bounding box center [798, 450] width 176 height 65
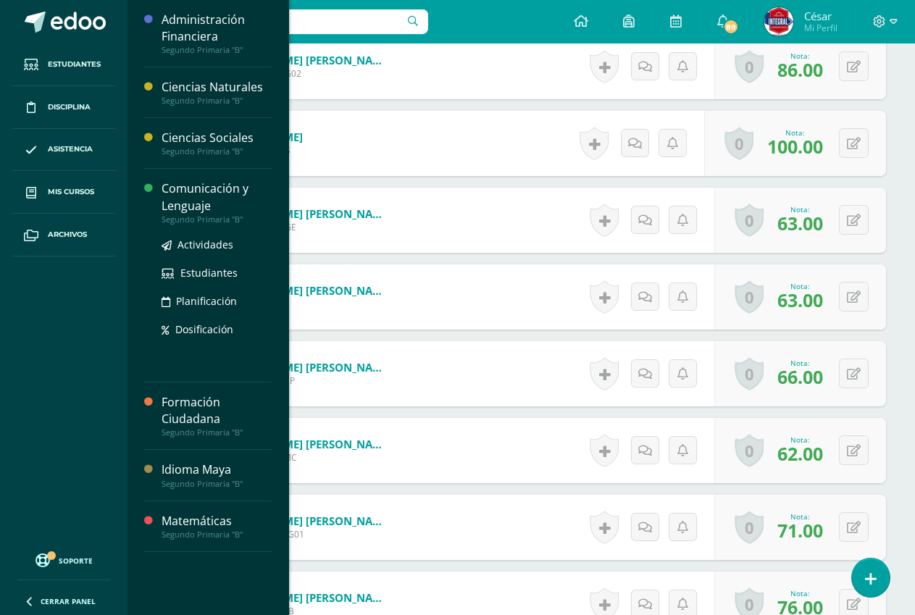
click at [181, 204] on div "Comunicación y Lenguaje" at bounding box center [217, 196] width 110 height 33
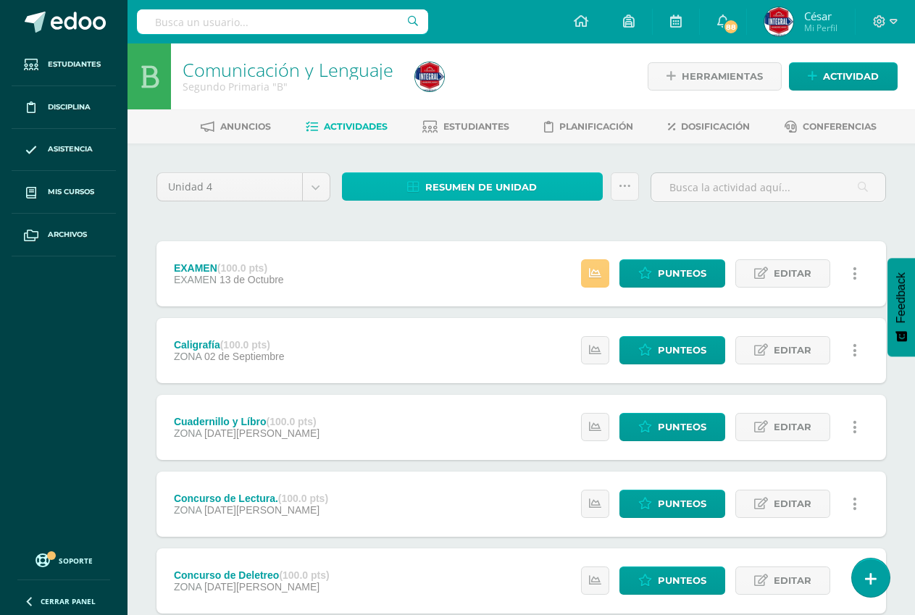
click at [480, 177] on span "Resumen de unidad" at bounding box center [481, 187] width 112 height 27
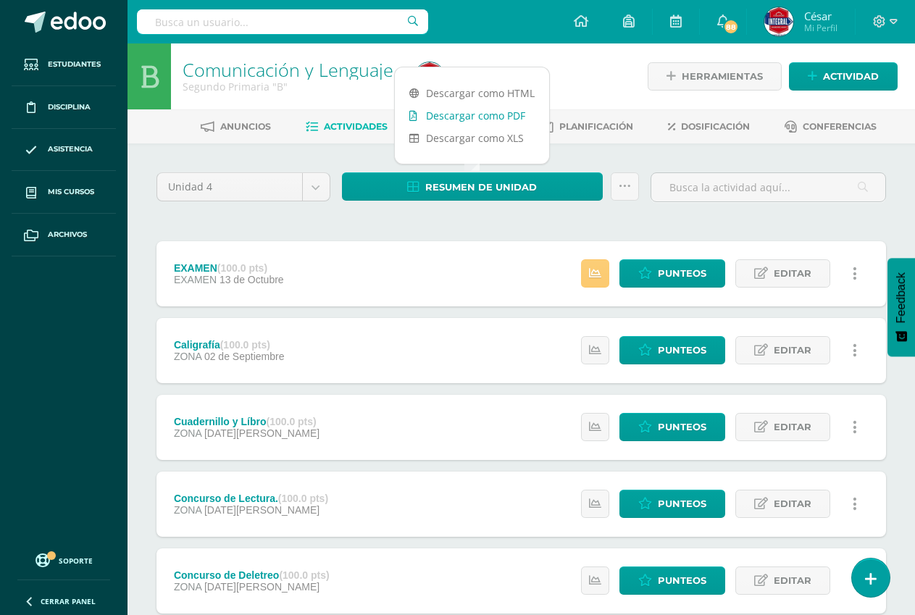
click at [489, 117] on link "Descargar como PDF" at bounding box center [472, 115] width 154 height 22
click at [64, 142] on link "Asistencia" at bounding box center [64, 150] width 104 height 43
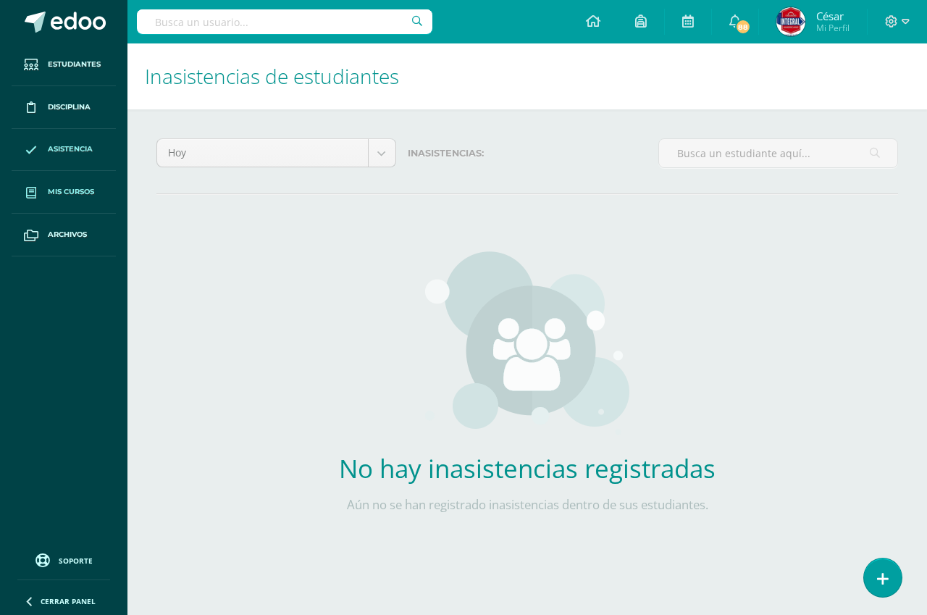
click at [71, 188] on span "Mis cursos" at bounding box center [71, 192] width 46 height 12
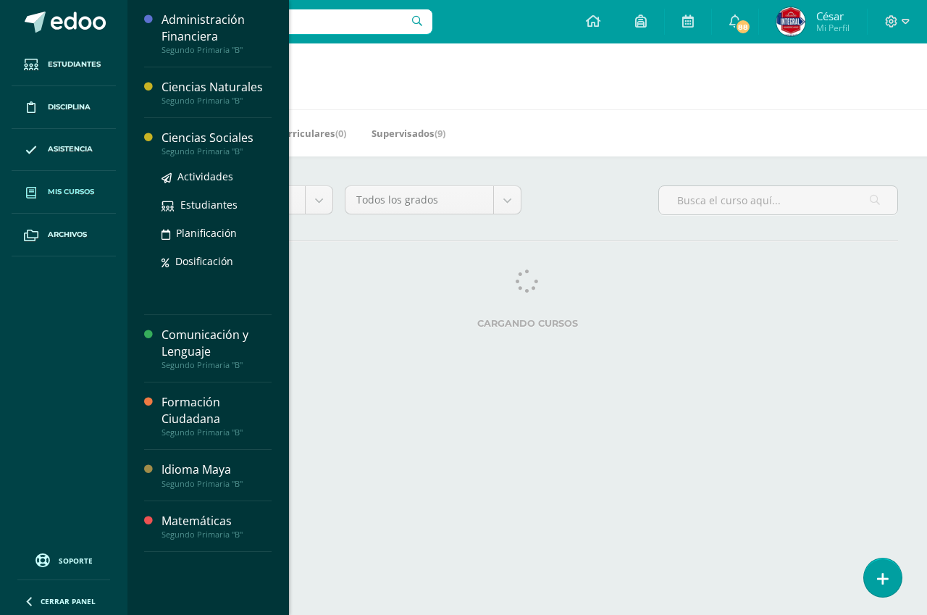
click at [203, 136] on div "Ciencias Sociales" at bounding box center [217, 138] width 110 height 17
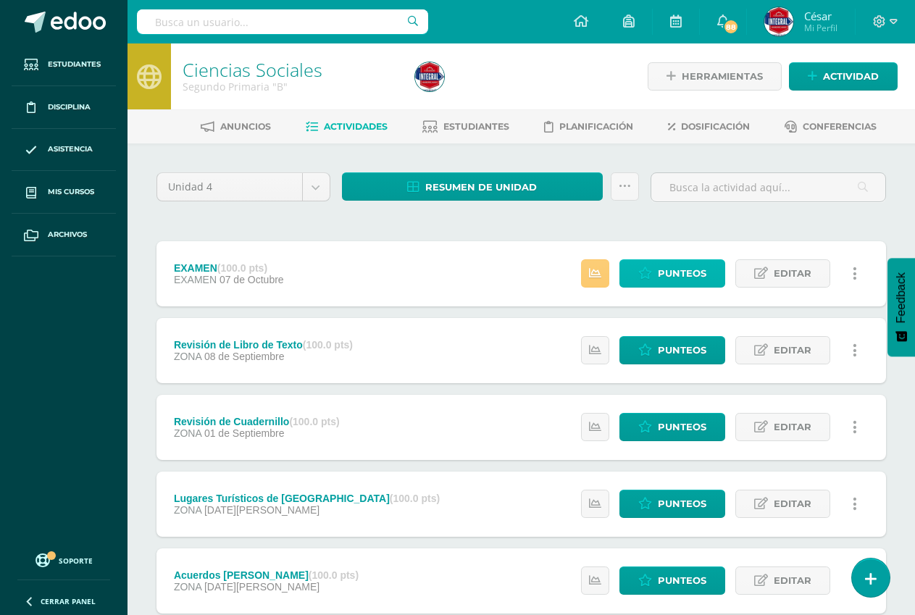
click at [670, 277] on span "Punteos" at bounding box center [682, 273] width 49 height 27
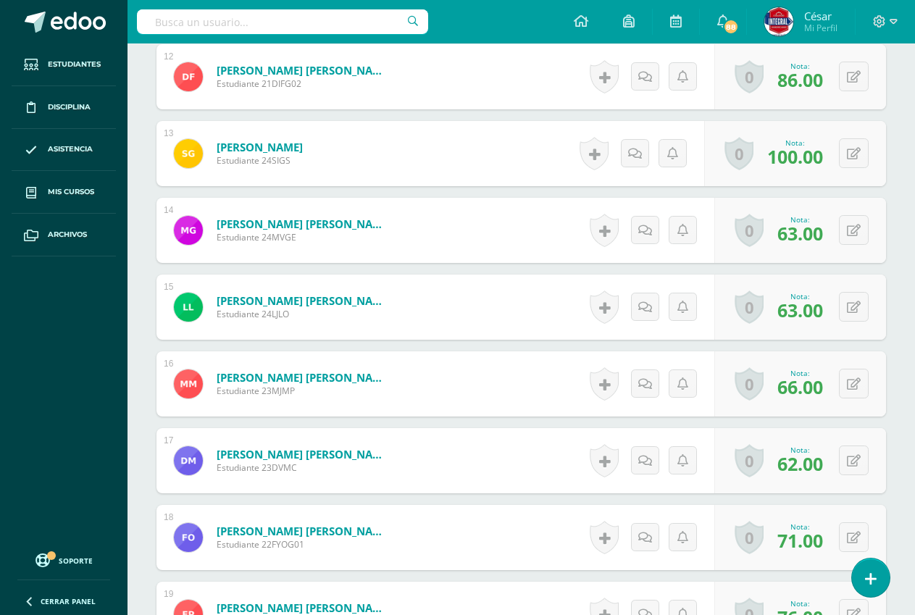
scroll to position [1314, 0]
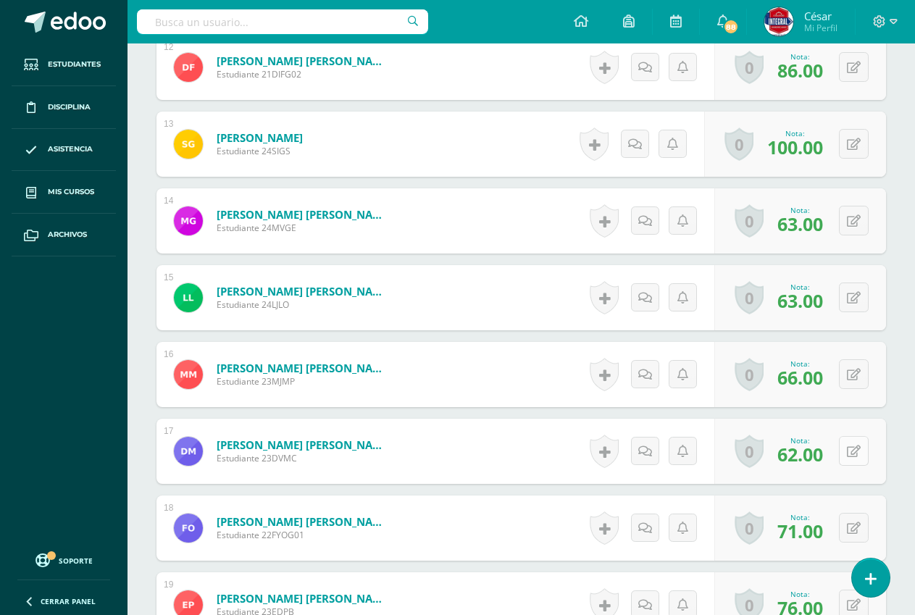
click at [851, 450] on icon at bounding box center [854, 452] width 14 height 12
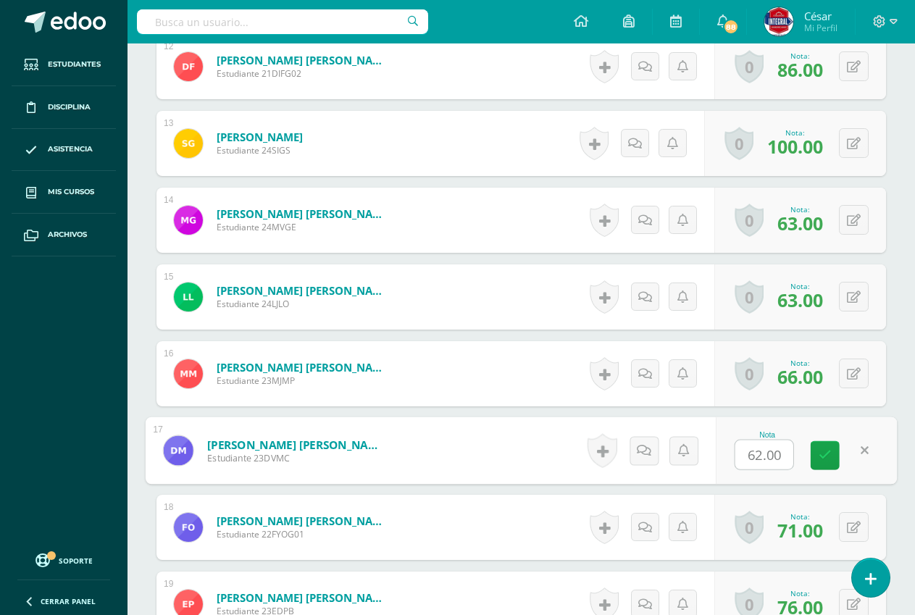
click at [765, 464] on input "62.00" at bounding box center [764, 455] width 58 height 29
click at [761, 464] on input "62.00" at bounding box center [764, 455] width 58 height 29
type input "50.00"
click at [831, 451] on link at bounding box center [825, 455] width 29 height 29
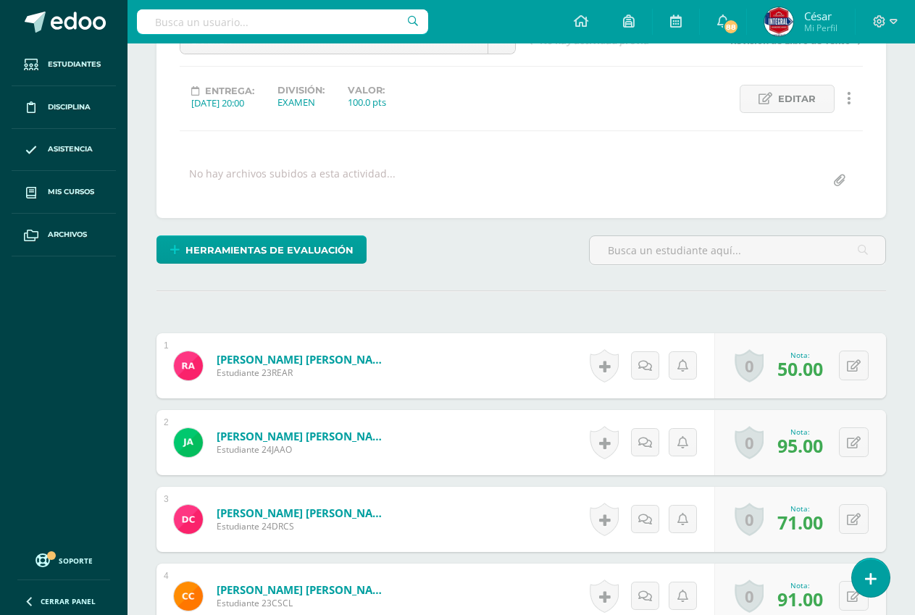
scroll to position [0, 0]
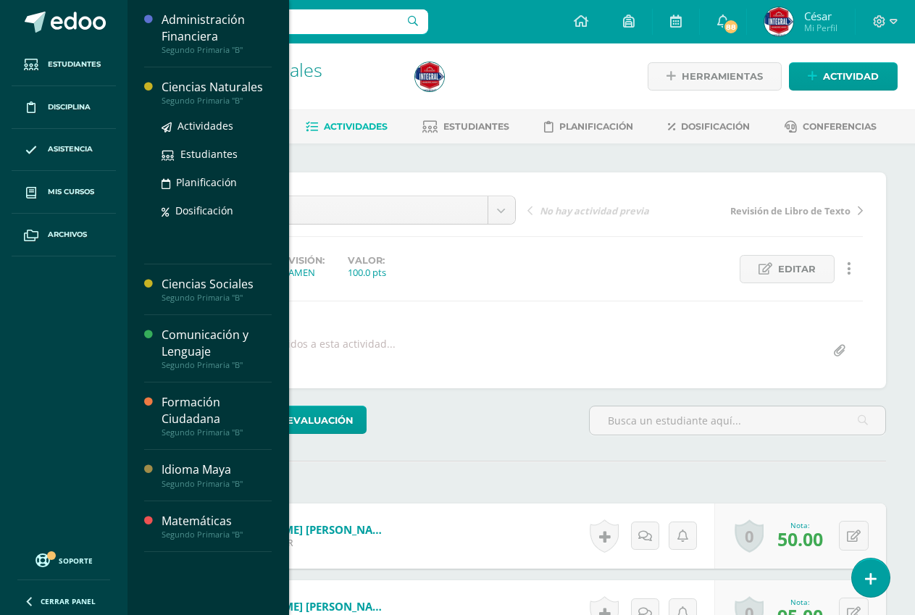
click at [167, 85] on div "Ciencias Naturales" at bounding box center [217, 87] width 110 height 17
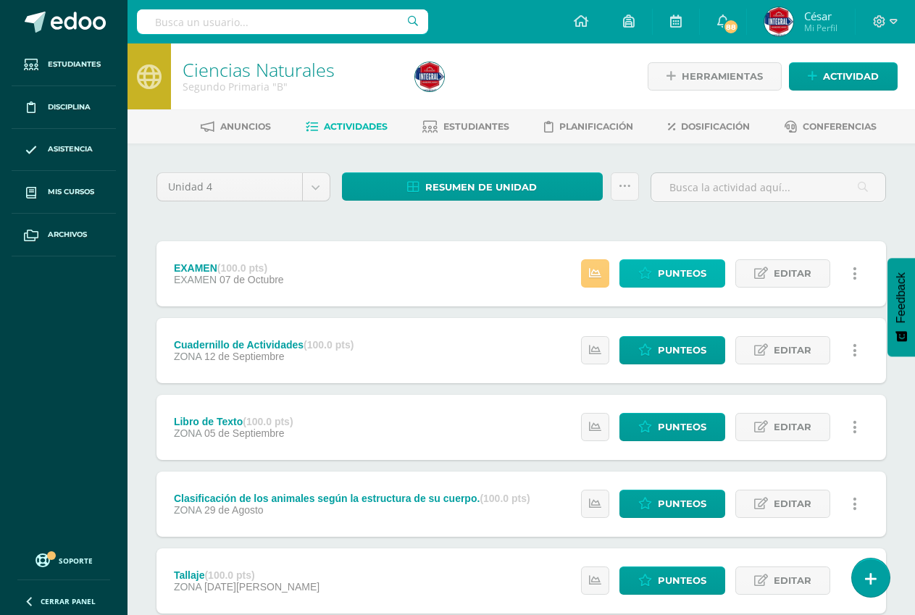
click at [683, 277] on span "Punteos" at bounding box center [682, 273] width 49 height 27
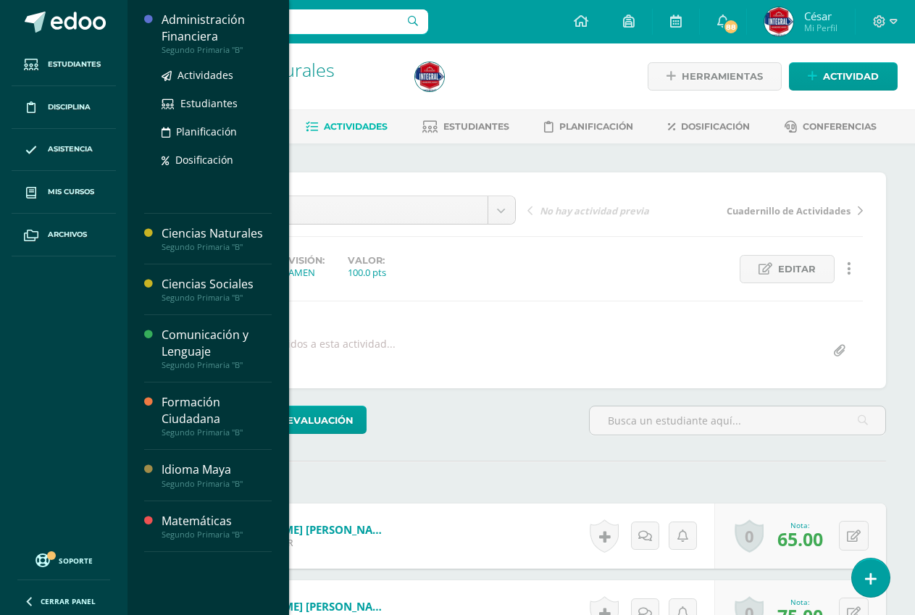
click at [183, 16] on div "Administración Financiera" at bounding box center [217, 28] width 110 height 33
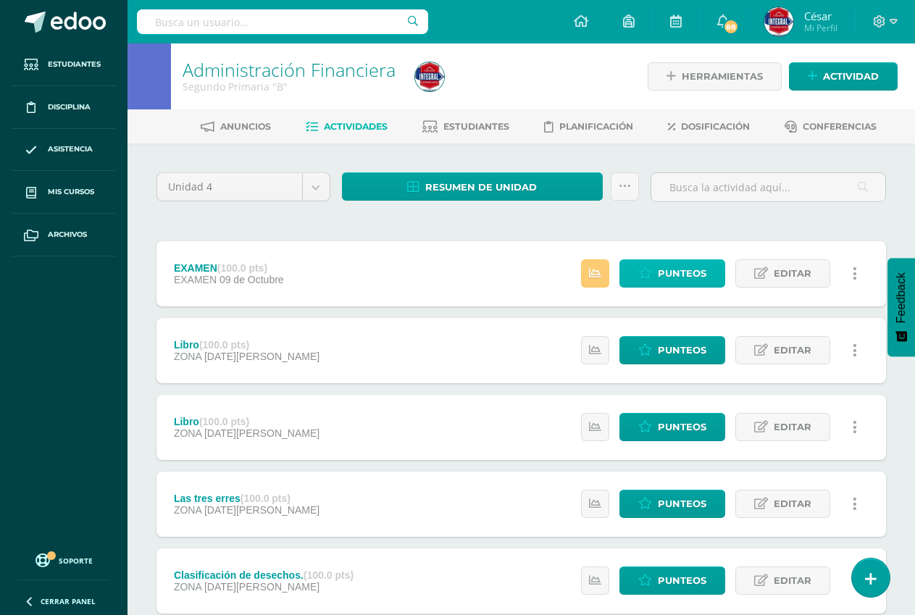
click at [647, 263] on link "Punteos" at bounding box center [672, 273] width 106 height 28
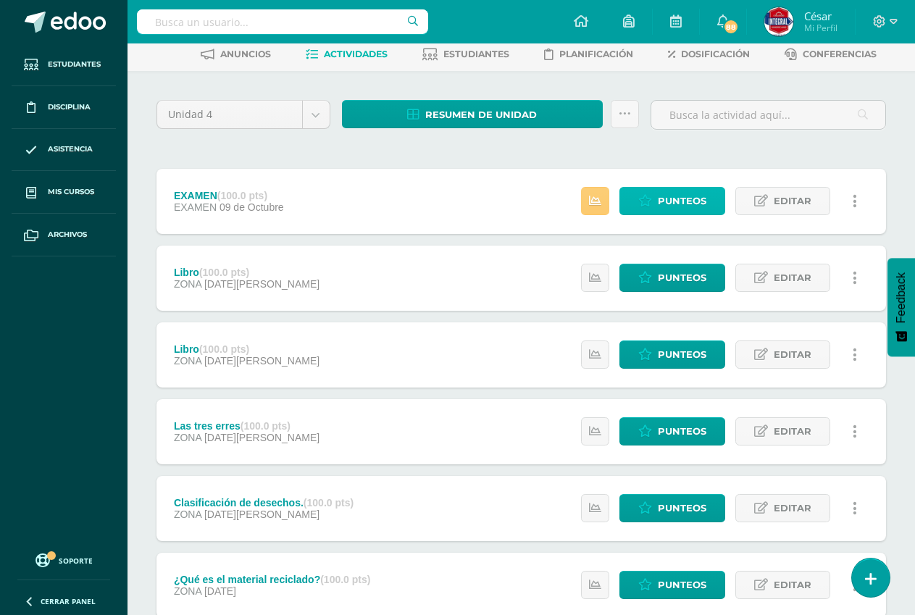
scroll to position [145, 0]
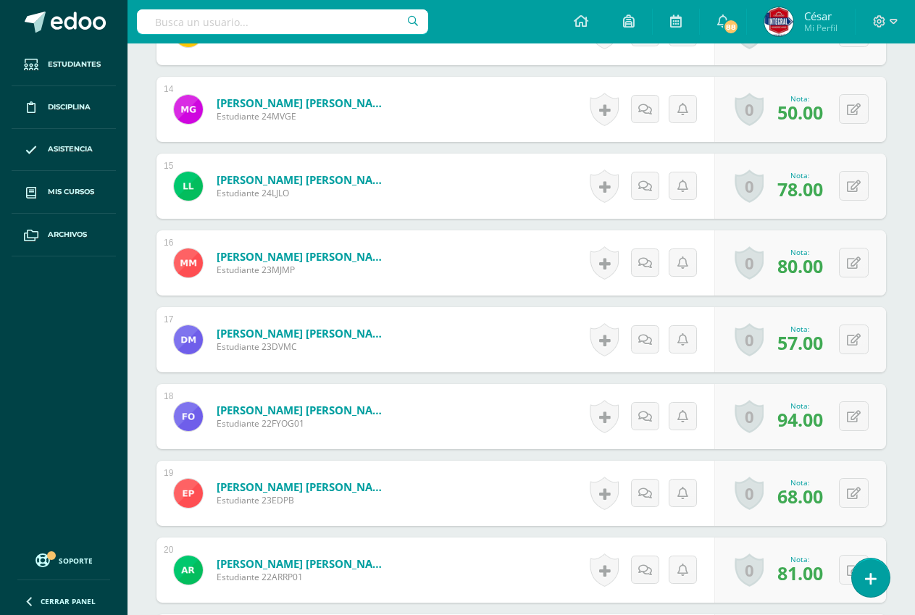
scroll to position [1451, 0]
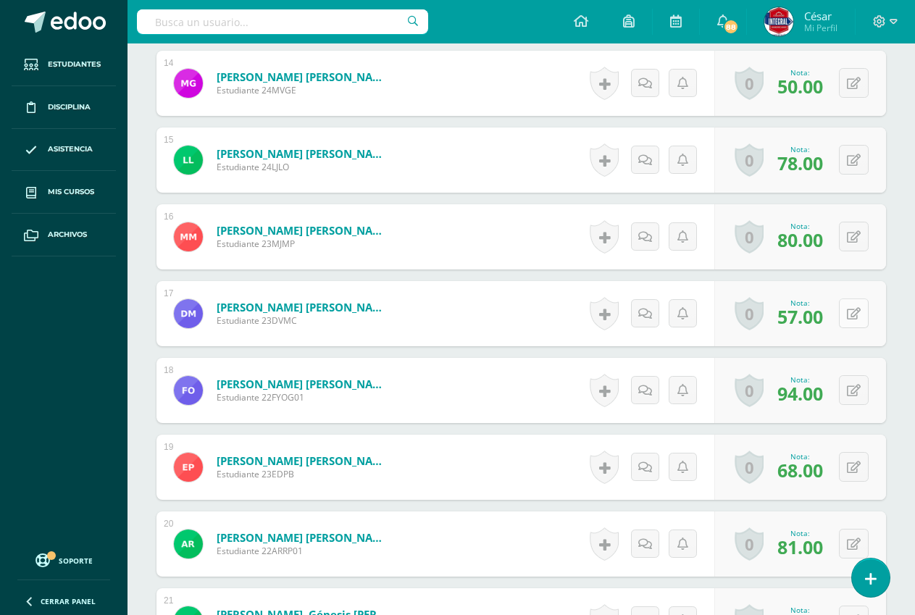
click at [851, 323] on button at bounding box center [854, 314] width 30 height 30
click at [757, 320] on input "57.00" at bounding box center [764, 318] width 58 height 29
click at [760, 320] on input "57.00" at bounding box center [764, 318] width 58 height 29
type input "50.00"
click at [822, 312] on icon at bounding box center [825, 318] width 13 height 12
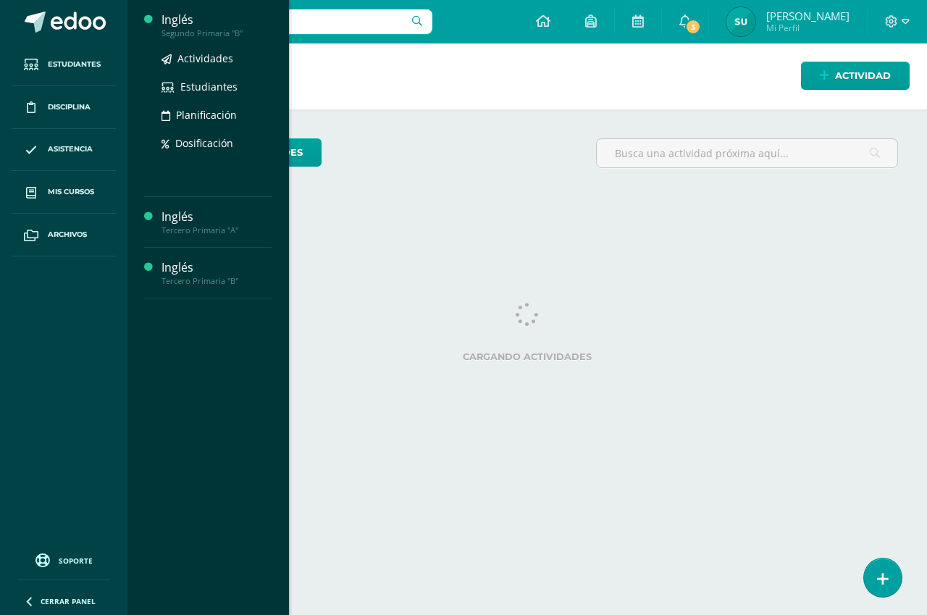
click at [180, 20] on div "Inglés" at bounding box center [217, 20] width 110 height 17
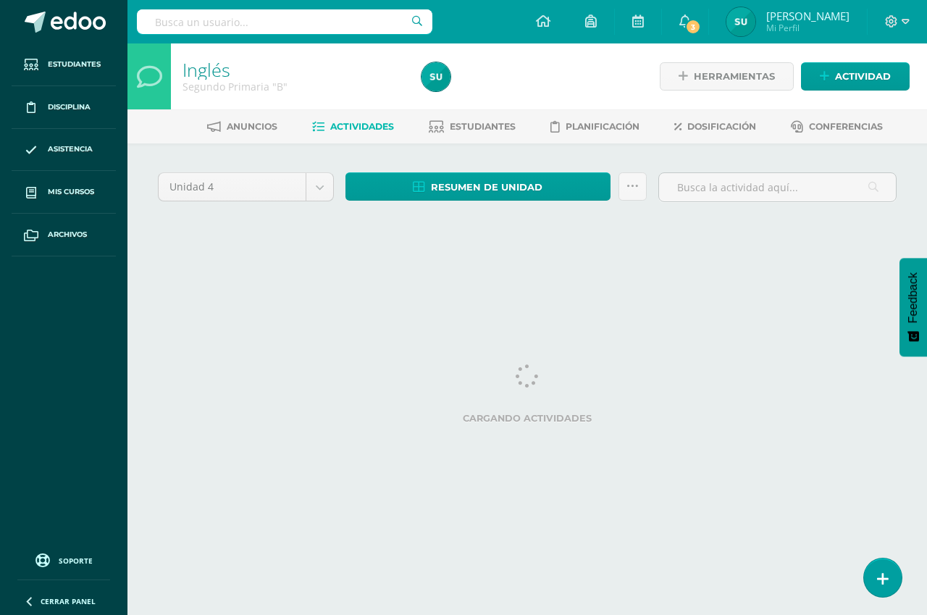
click at [334, 127] on span "Actividades" at bounding box center [362, 126] width 64 height 11
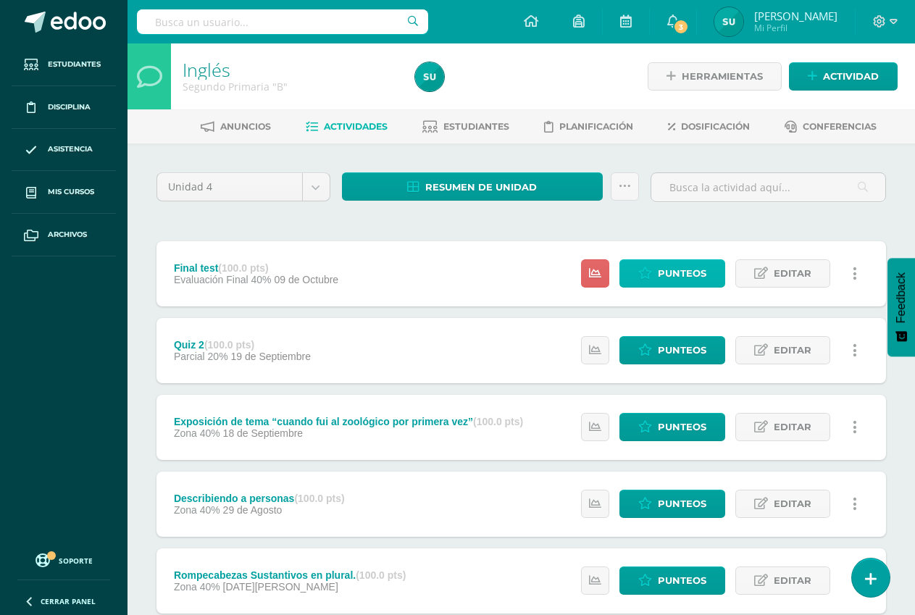
click at [652, 272] on icon at bounding box center [645, 273] width 14 height 12
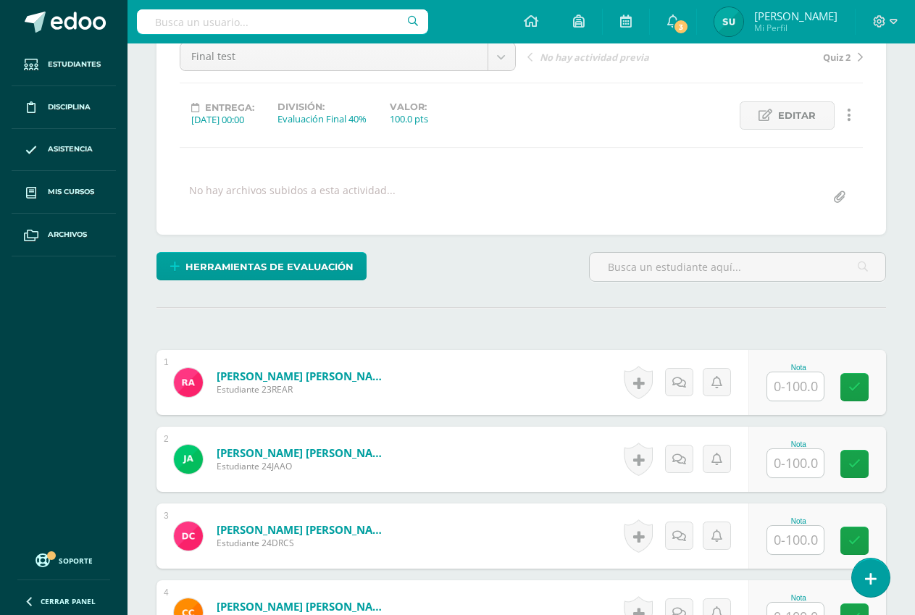
scroll to position [218, 0]
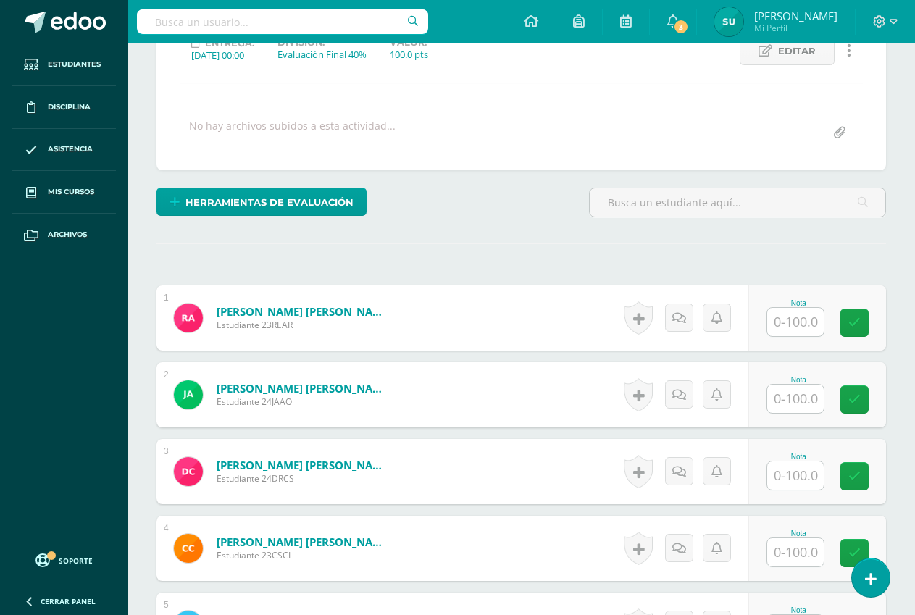
click at [801, 322] on input "text" at bounding box center [795, 322] width 57 height 28
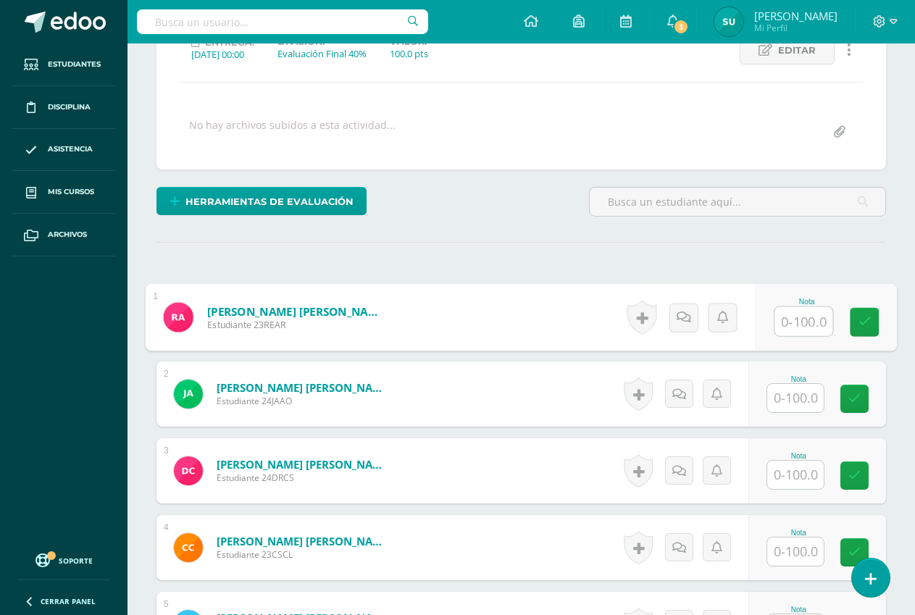
scroll to position [220, 0]
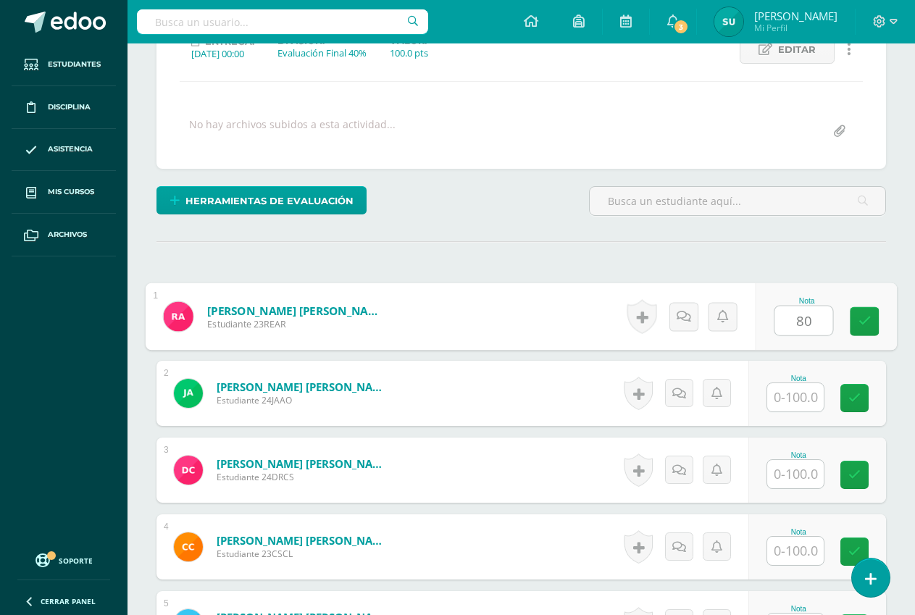
type input "80"
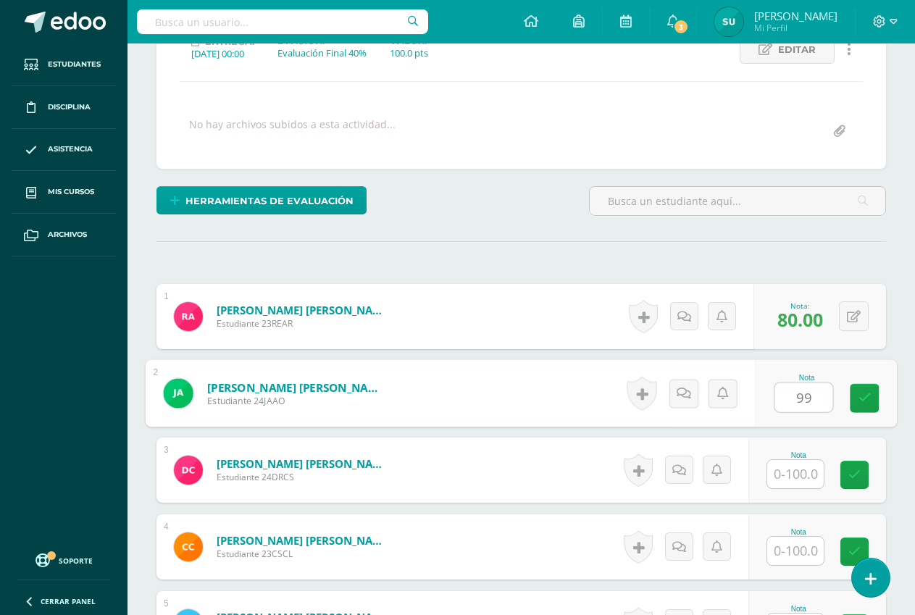
type input "99"
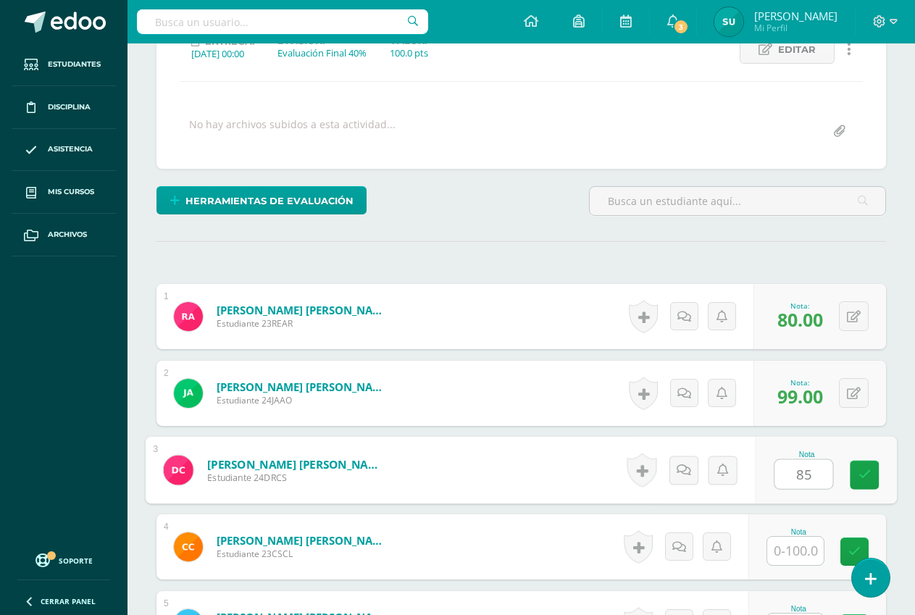
type input "85"
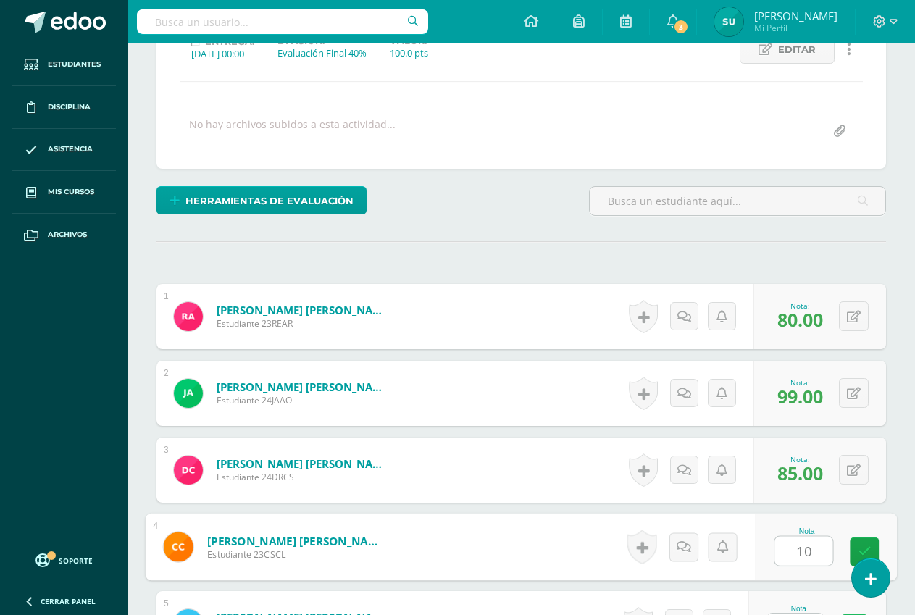
scroll to position [246, 0]
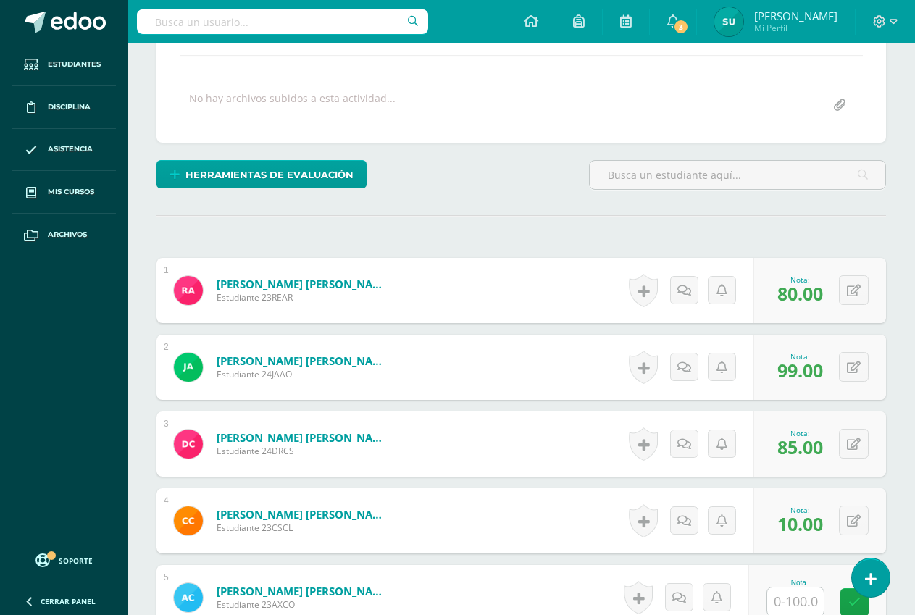
click at [814, 527] on span "10.00" at bounding box center [800, 524] width 46 height 25
click at [846, 521] on div "0 Logros Logros obtenidos Aún no hay logros agregados Nota: 10.00" at bounding box center [820, 520] width 133 height 65
click at [865, 526] on icon at bounding box center [864, 520] width 14 height 12
type input "100"
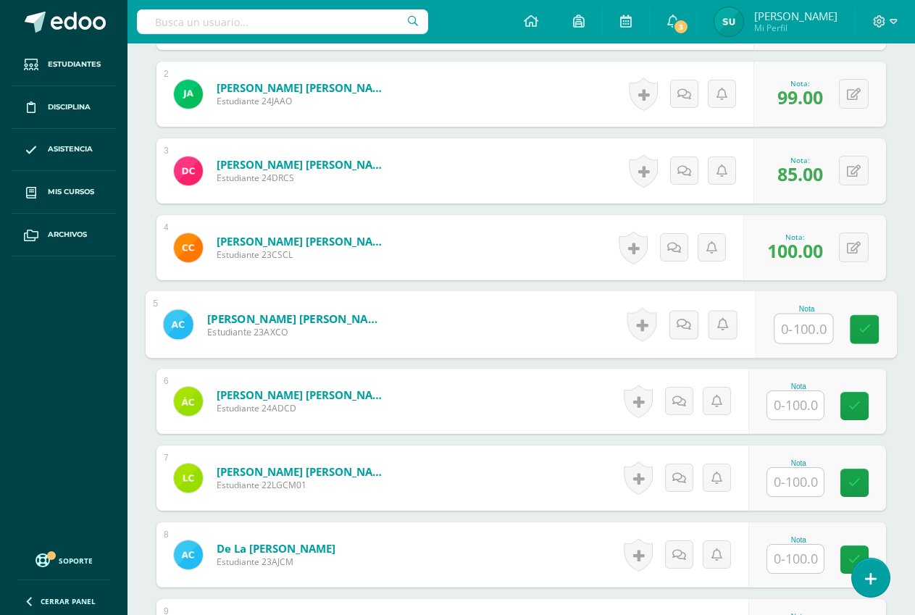
scroll to position [535, 0]
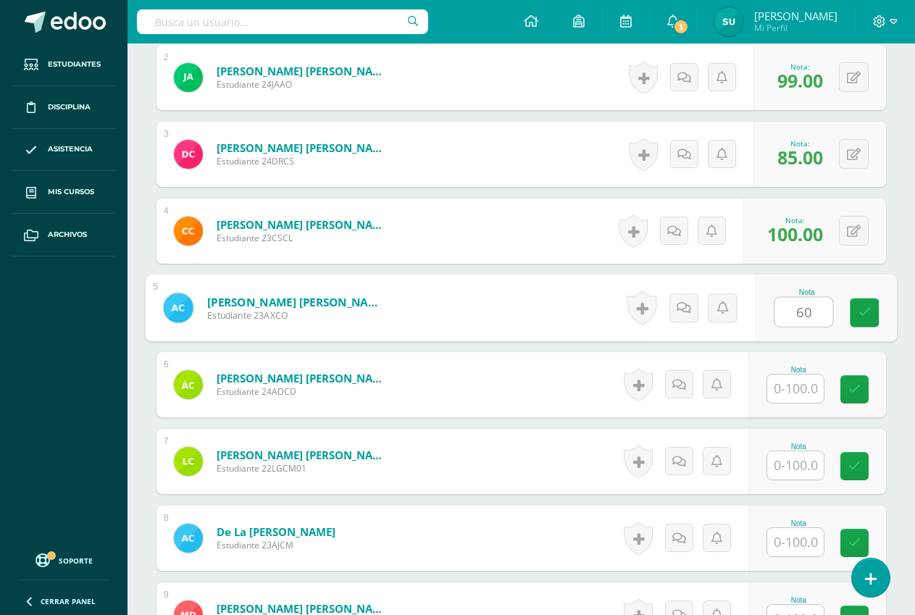
type input "60"
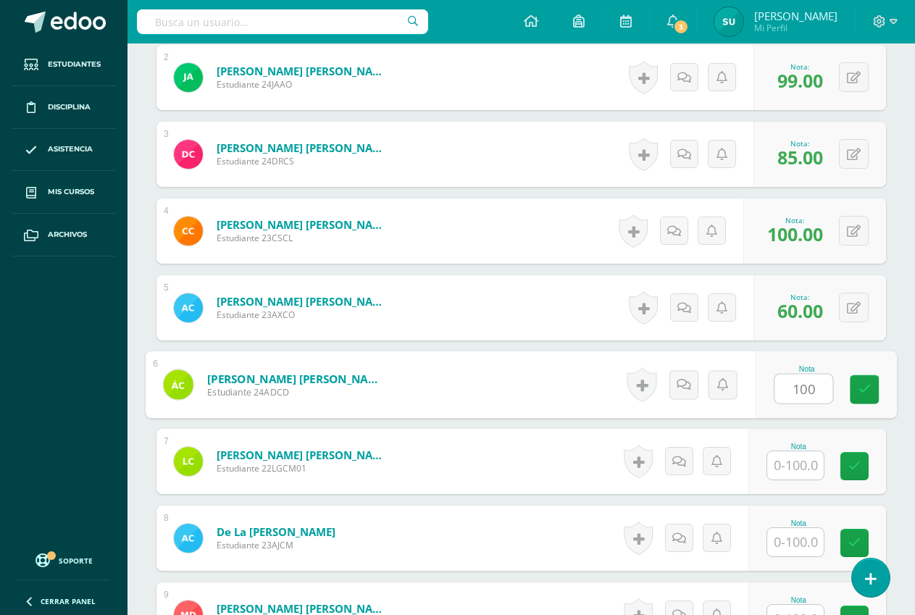
type input "100"
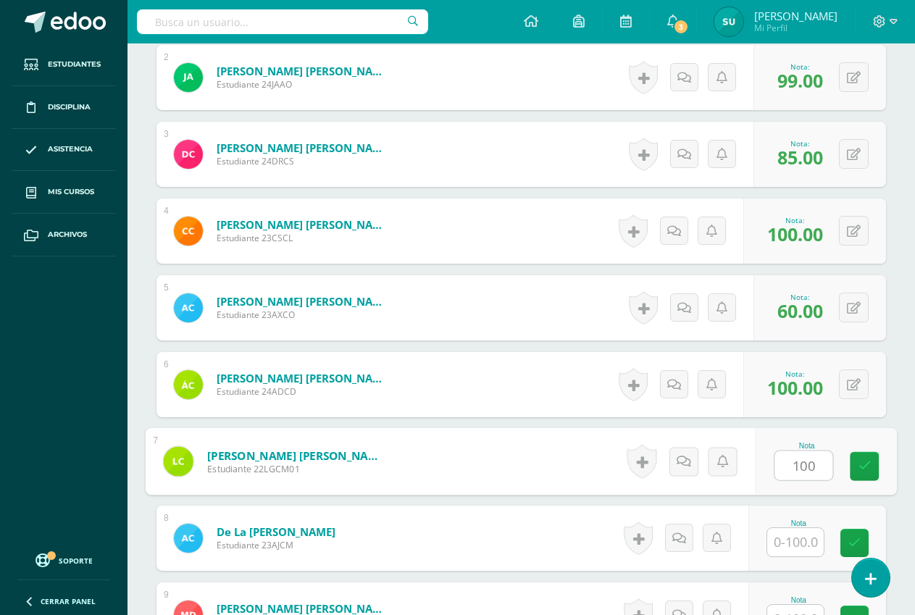
type input "100"
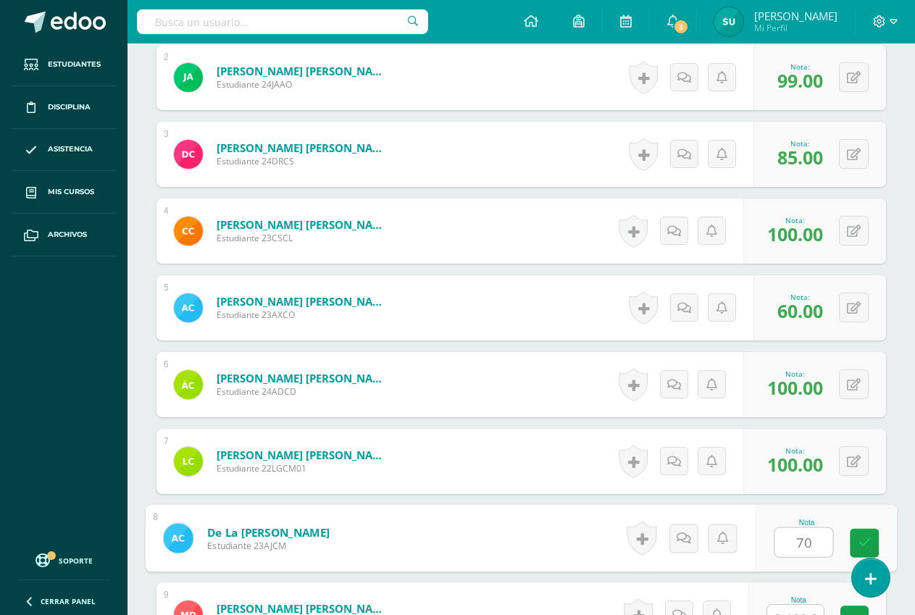
type input "70"
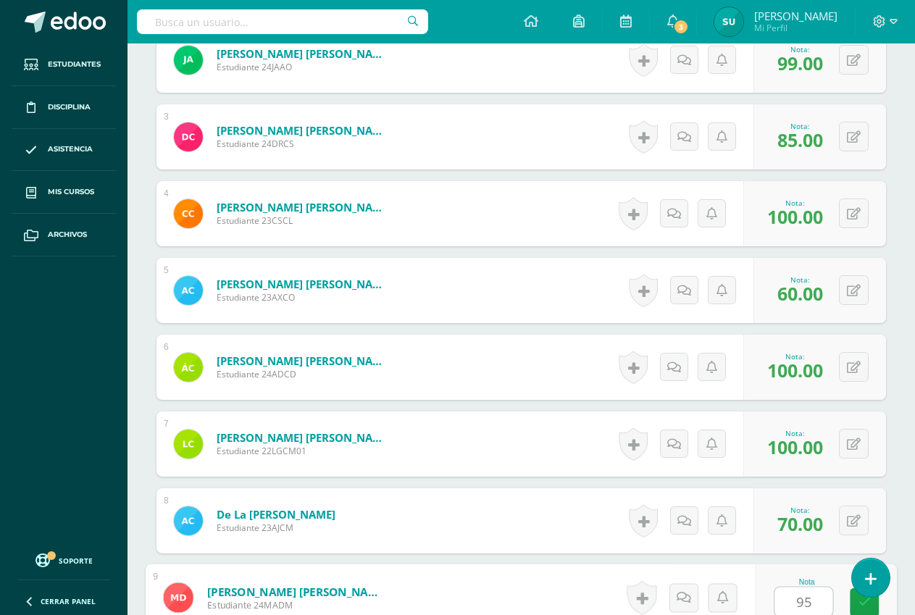
type input "95"
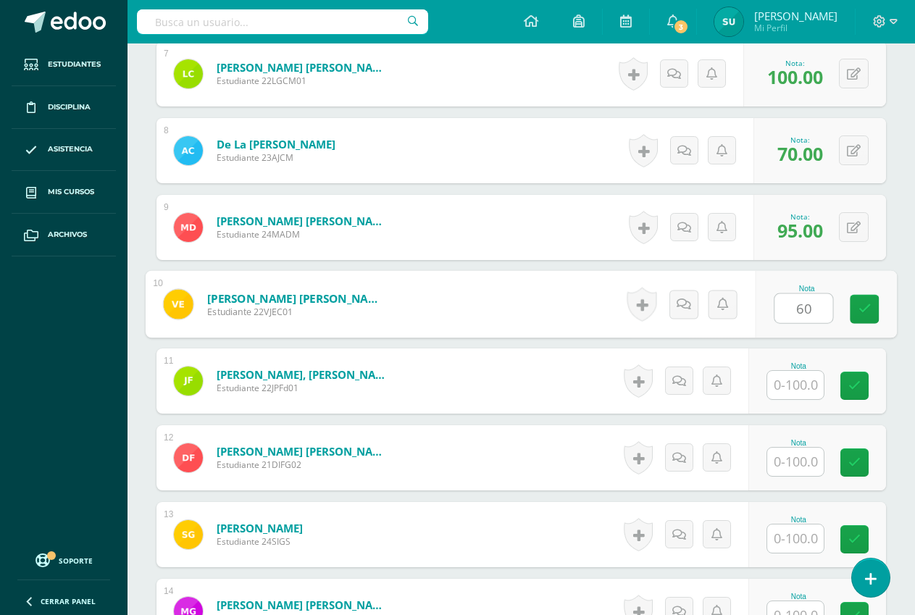
type input "60"
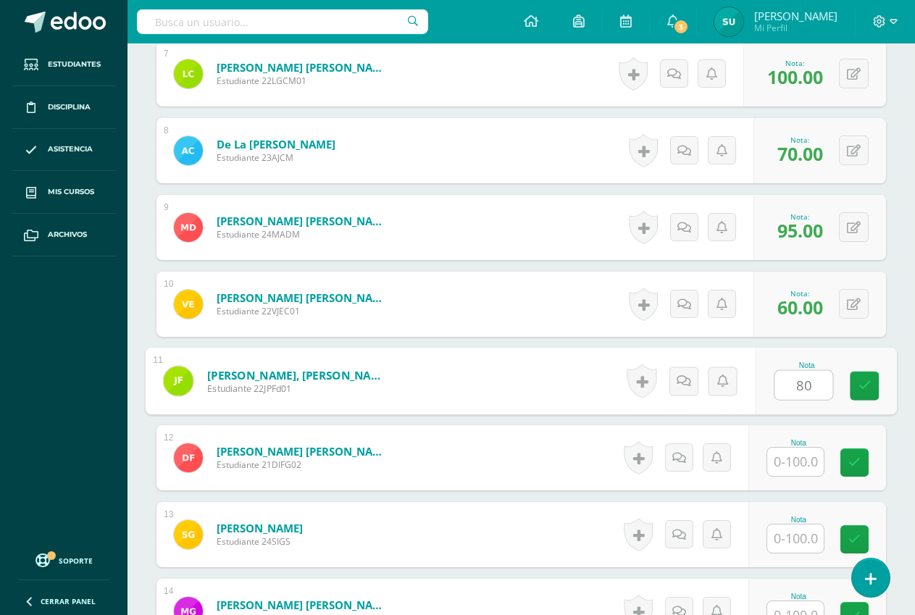
type input "80"
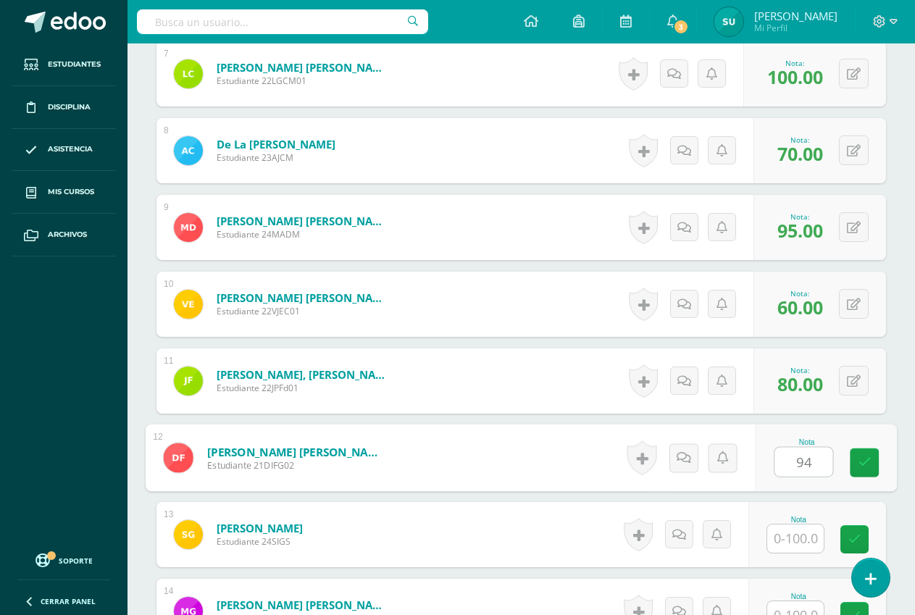
type input "94"
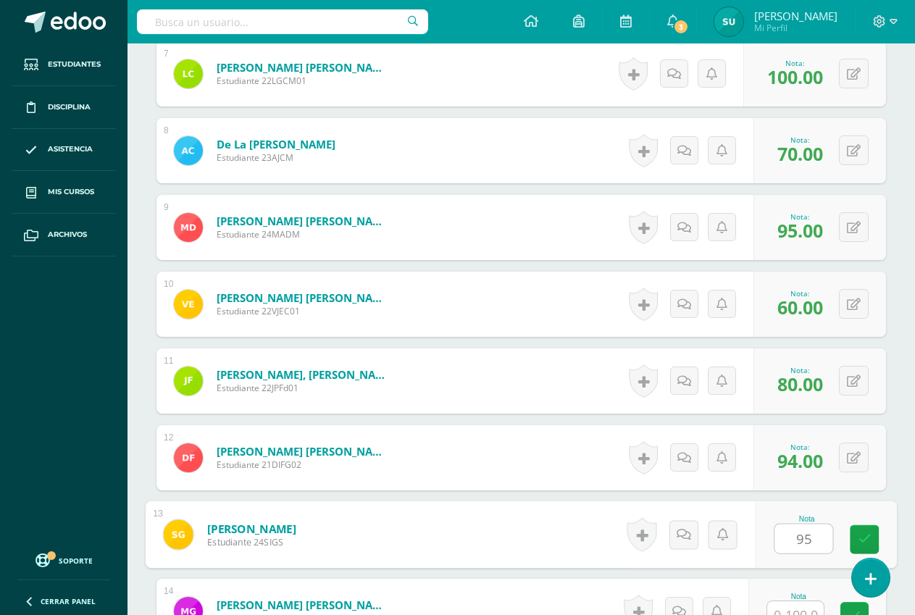
type input "95"
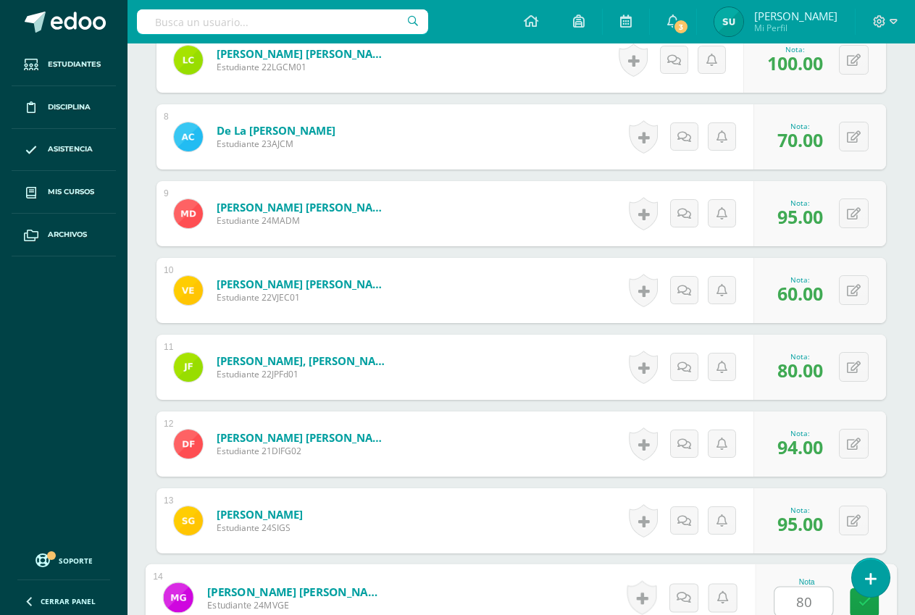
type input "80"
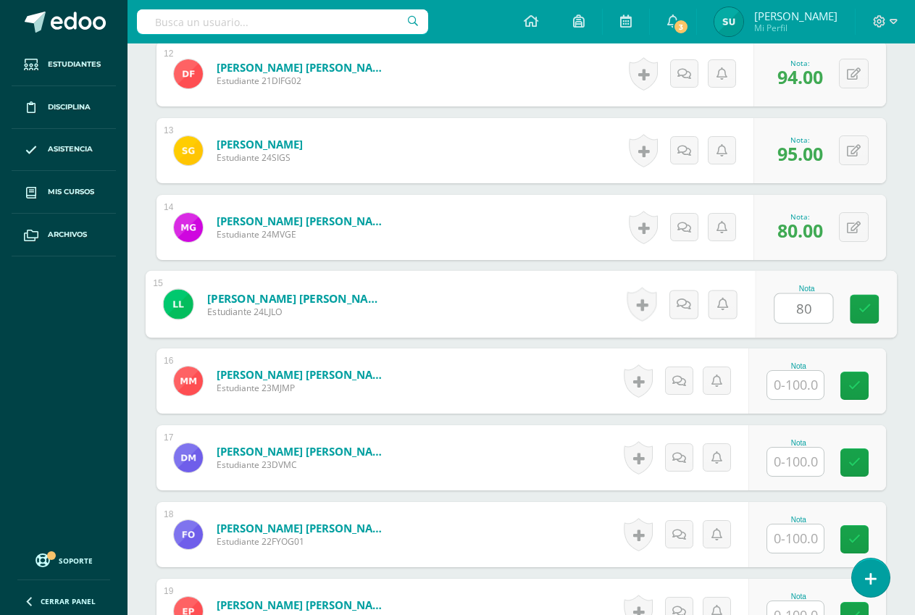
type input "80"
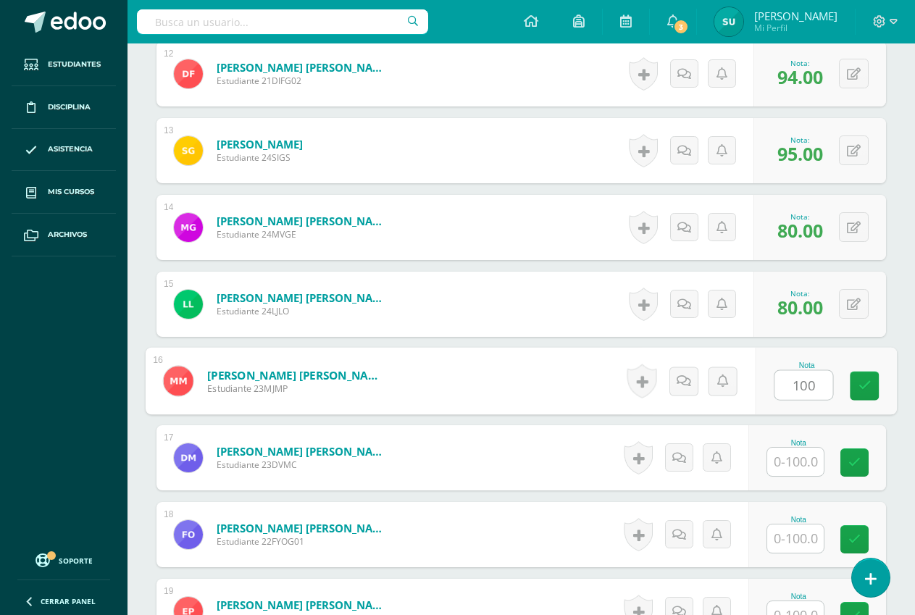
type input "100"
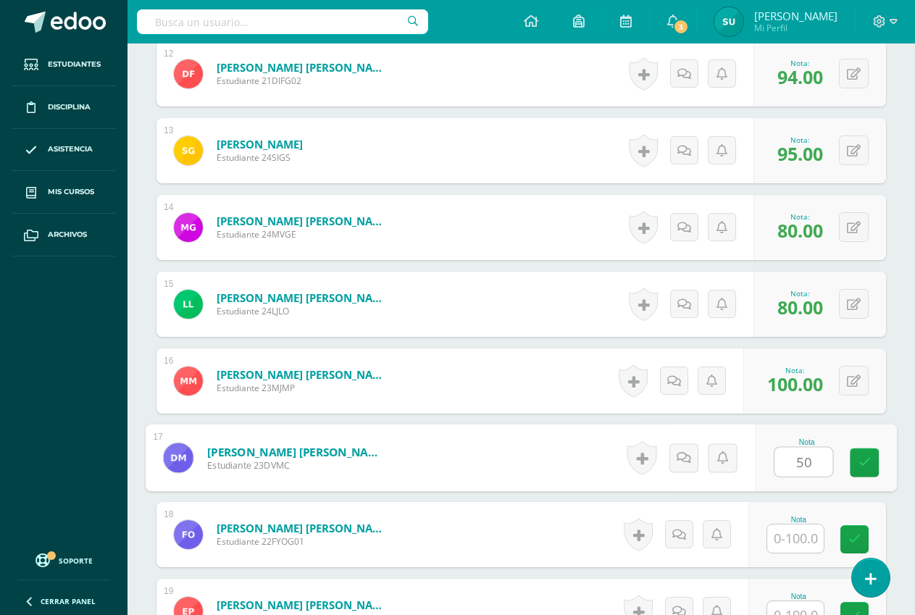
type input "50"
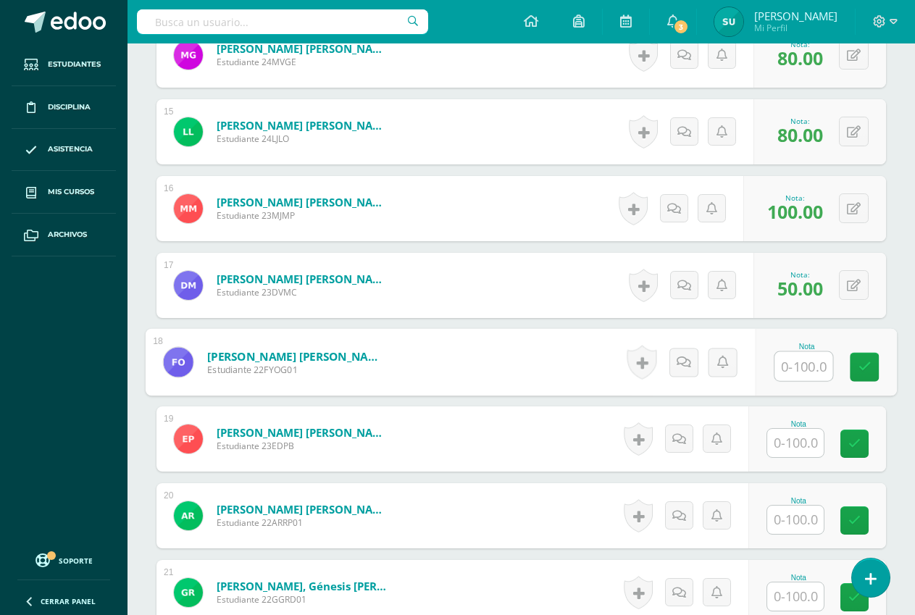
scroll to position [1524, 0]
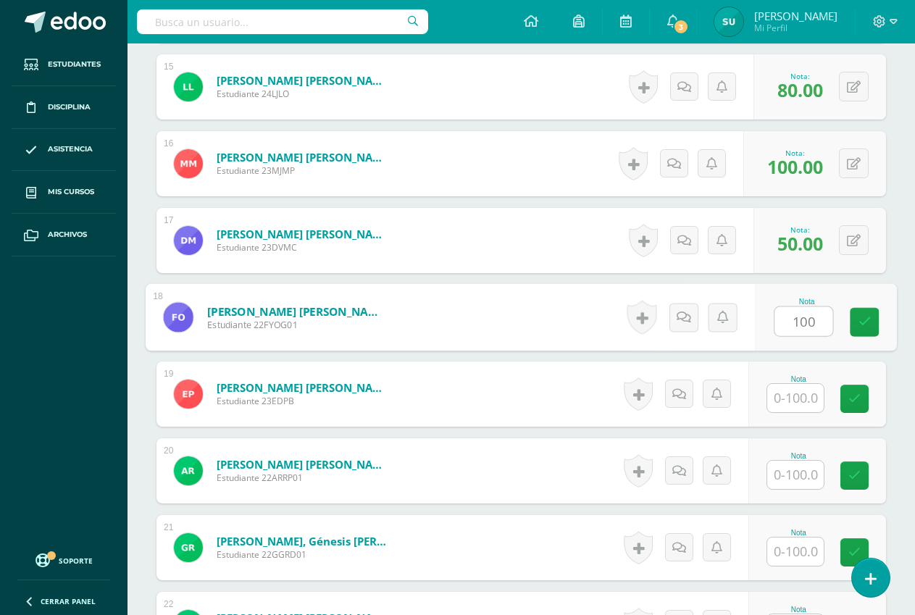
type input "100"
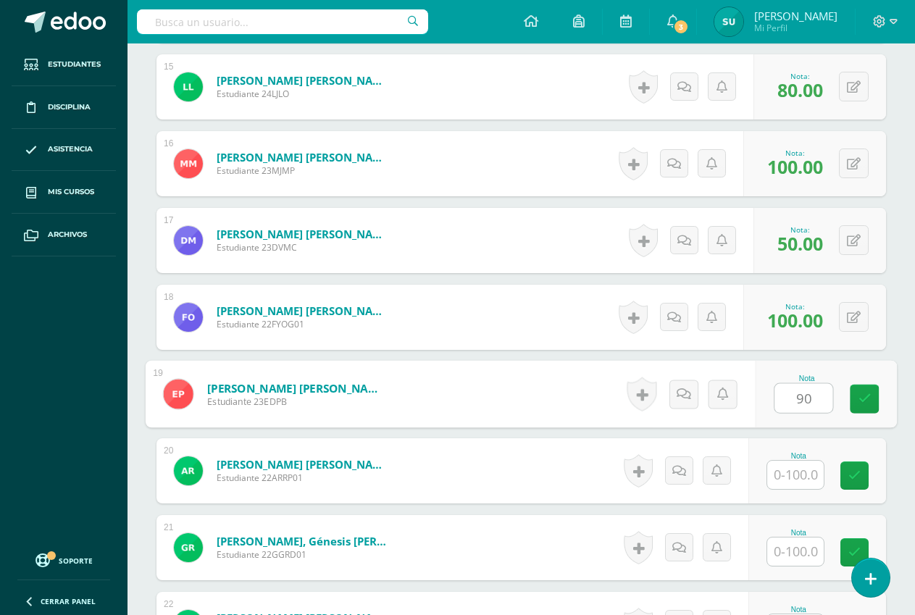
type input "90"
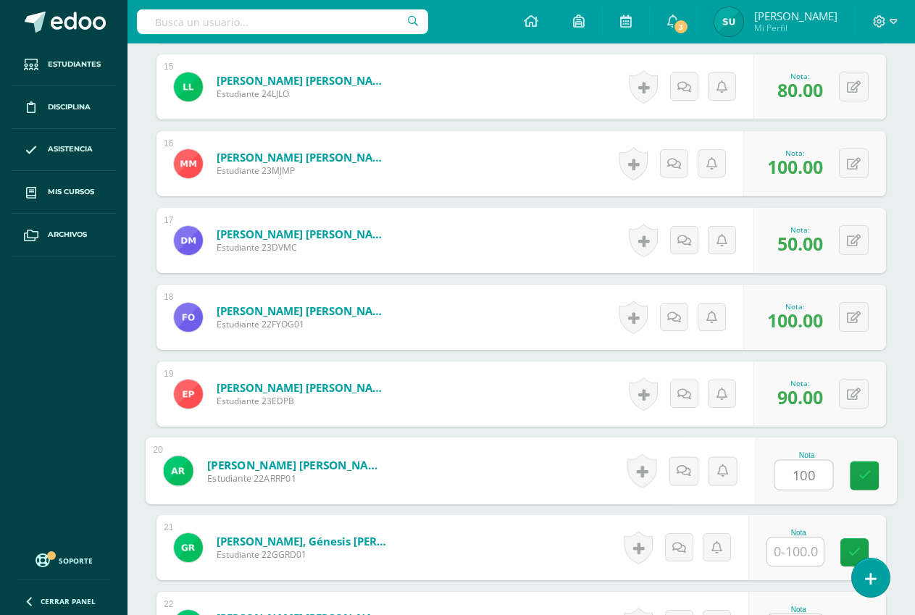
type input "100"
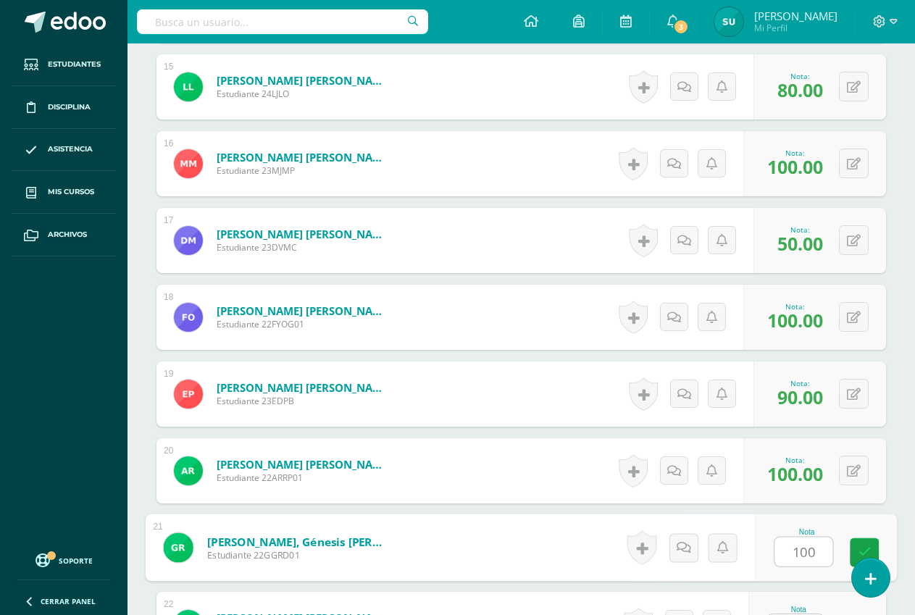
type input "100"
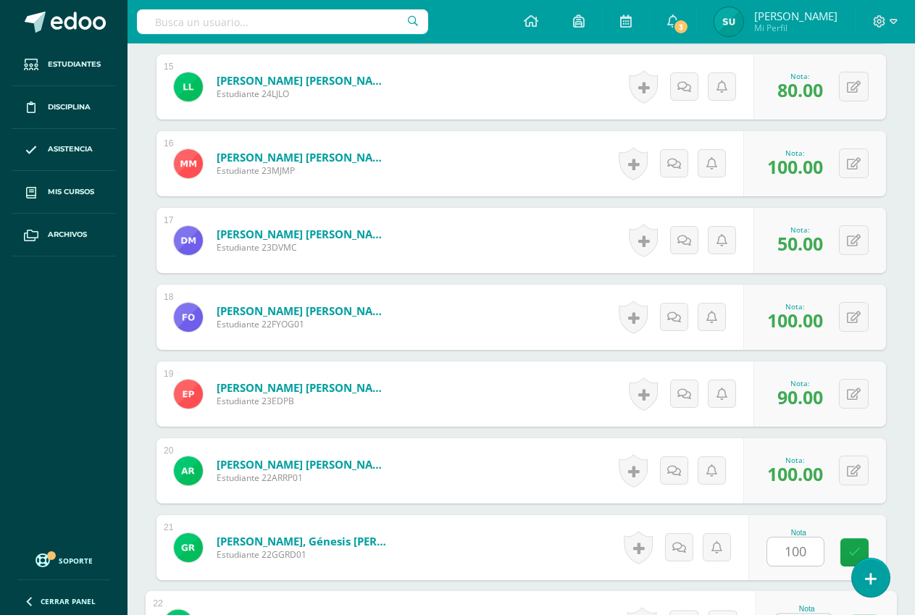
scroll to position [1551, 0]
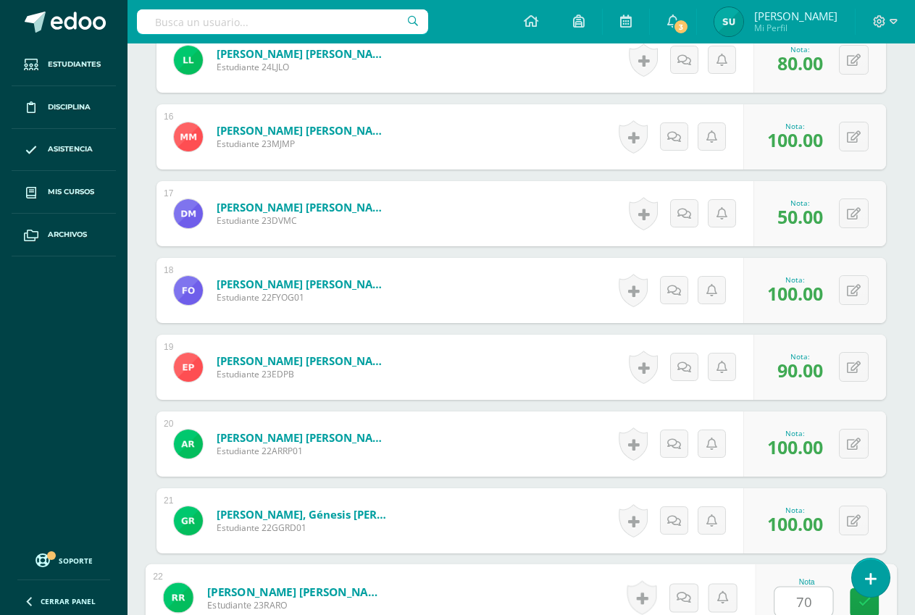
type input "70"
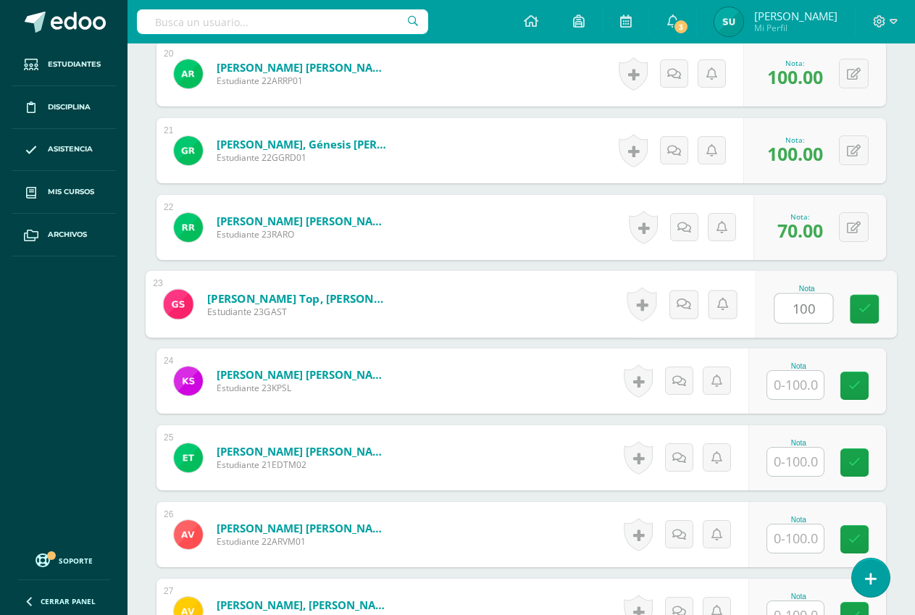
type input "100"
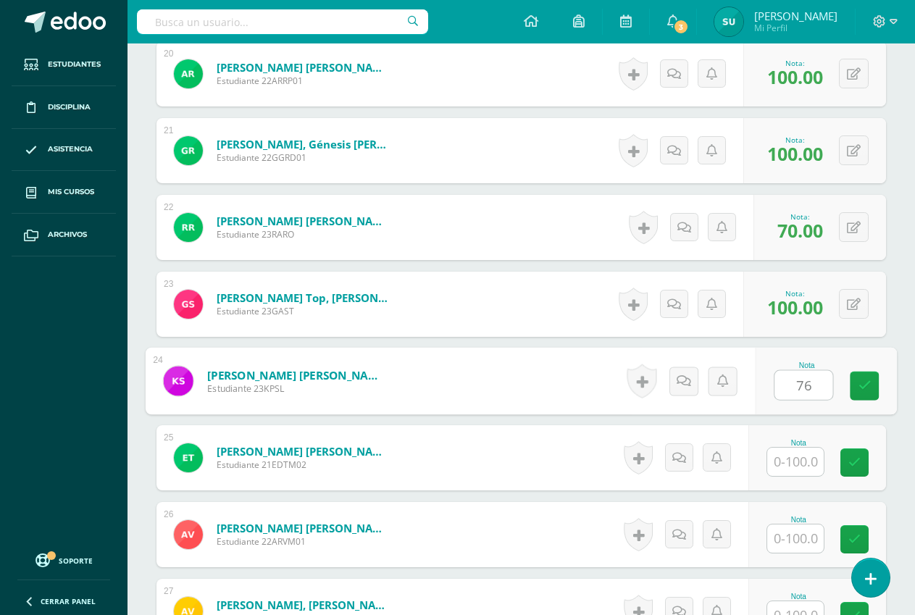
type input "76"
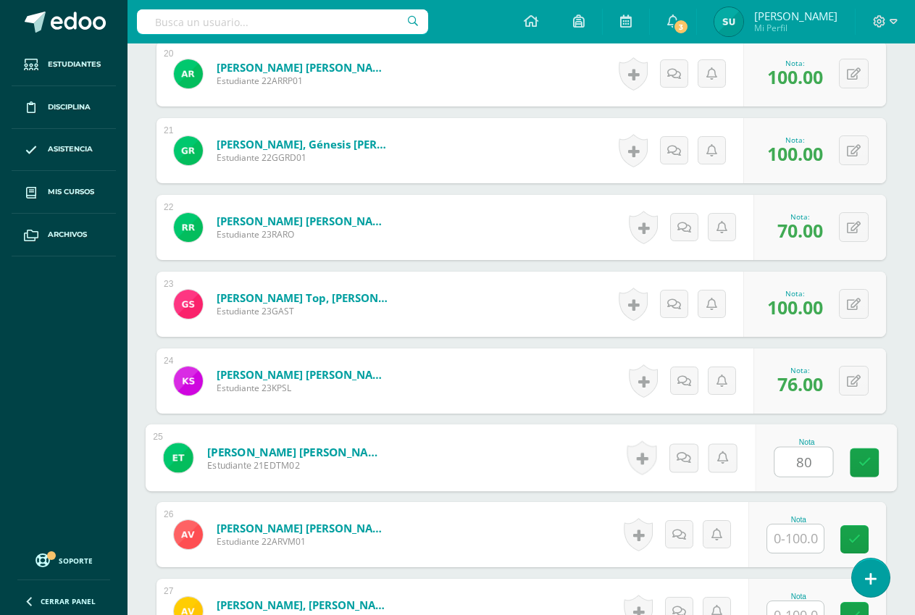
type input "80"
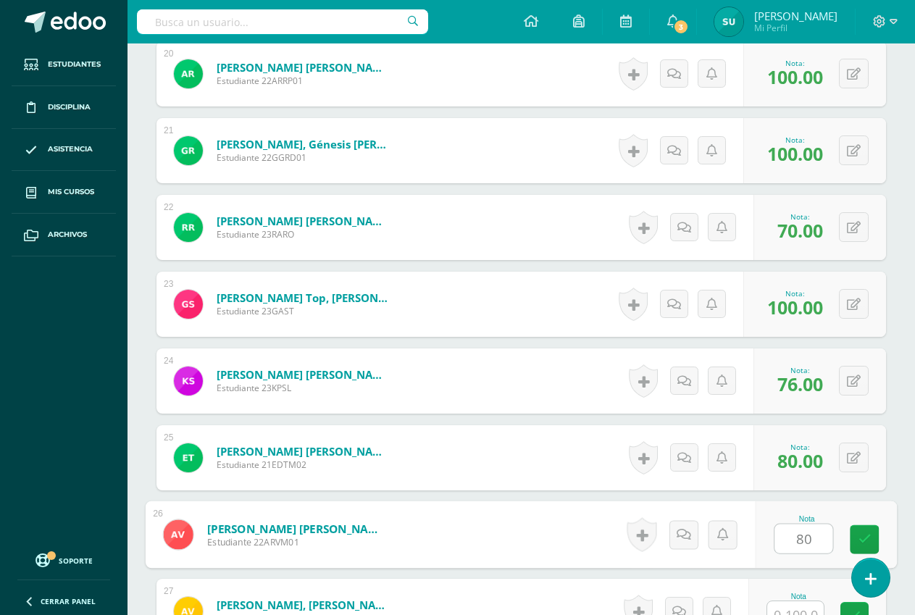
type input "80"
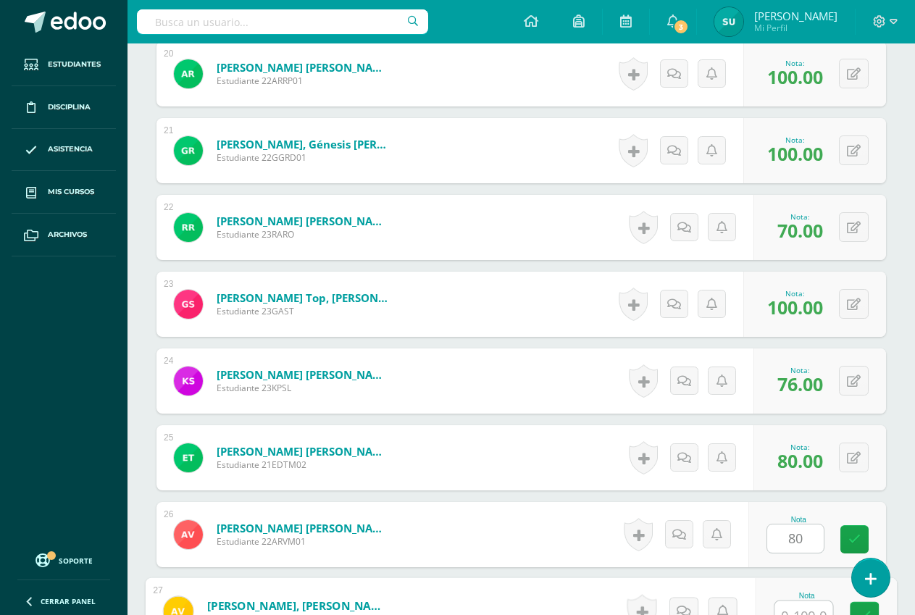
scroll to position [1935, 0]
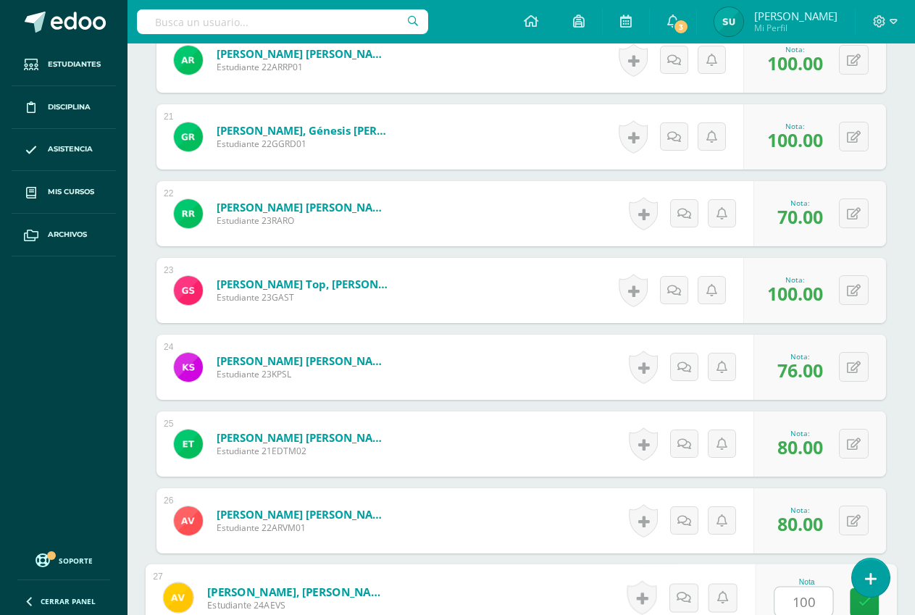
type input "100"
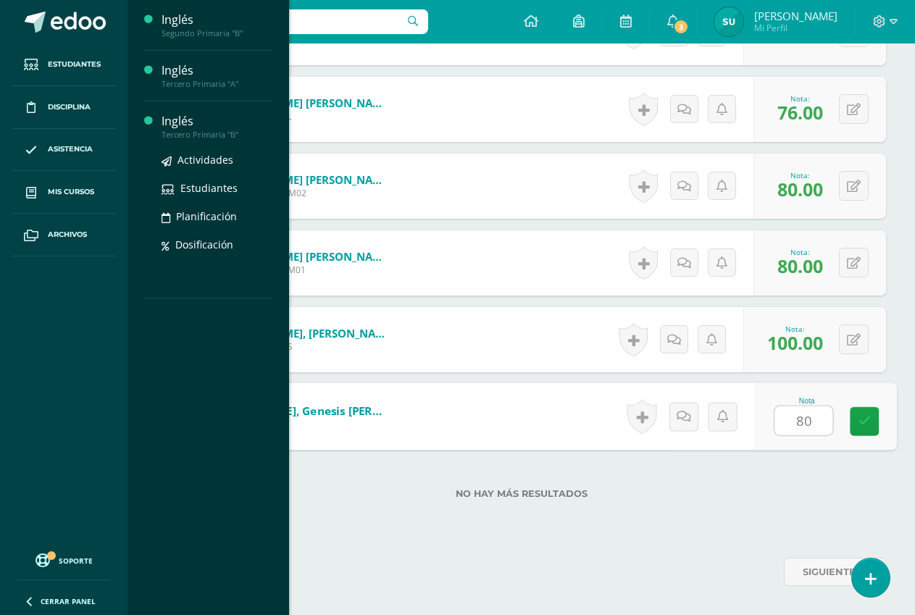
type input "80"
click at [176, 122] on div "Inglés" at bounding box center [217, 121] width 110 height 17
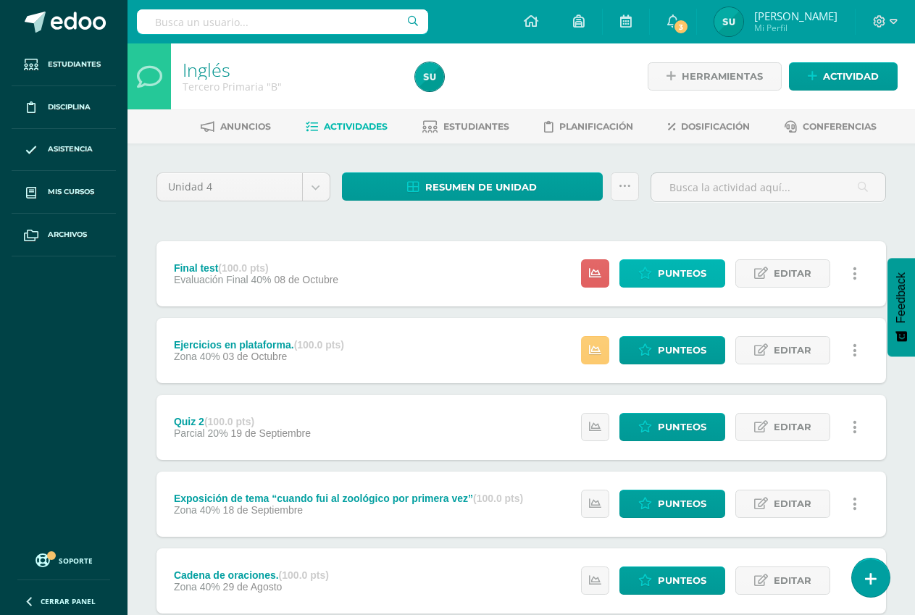
click at [686, 273] on span "Punteos" at bounding box center [682, 273] width 49 height 27
click at [692, 275] on span "Punteos" at bounding box center [682, 273] width 49 height 27
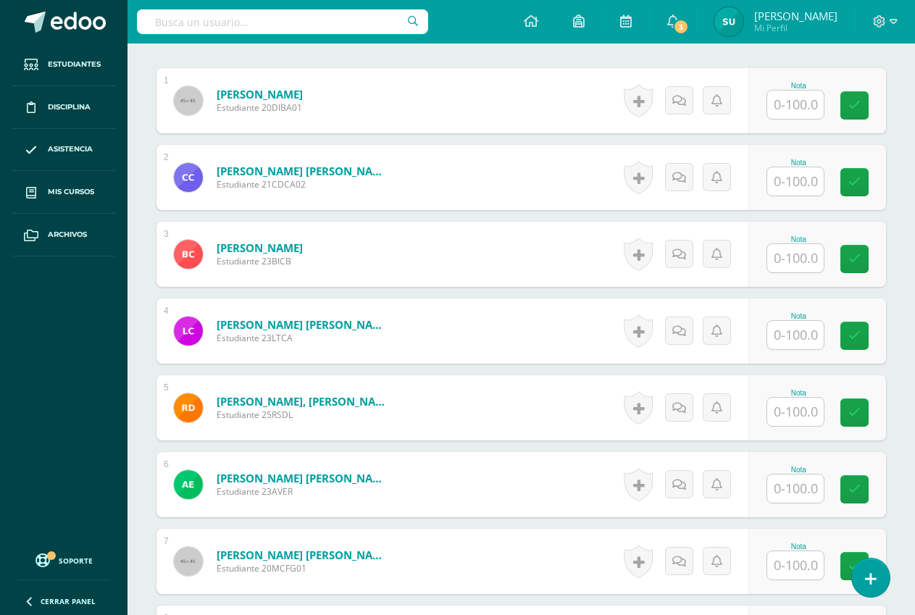
scroll to position [436, 0]
click at [796, 108] on input "text" at bounding box center [795, 104] width 57 height 28
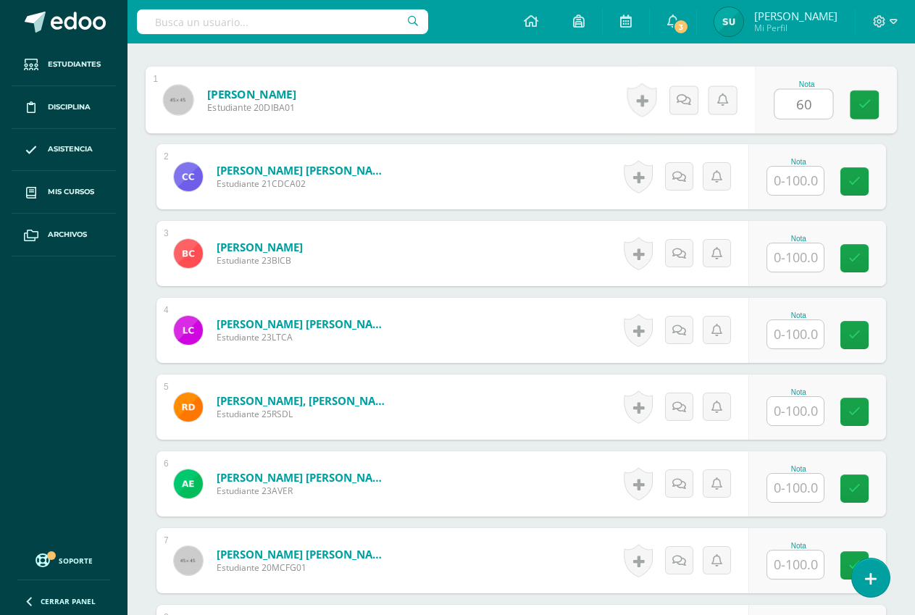
type input "60"
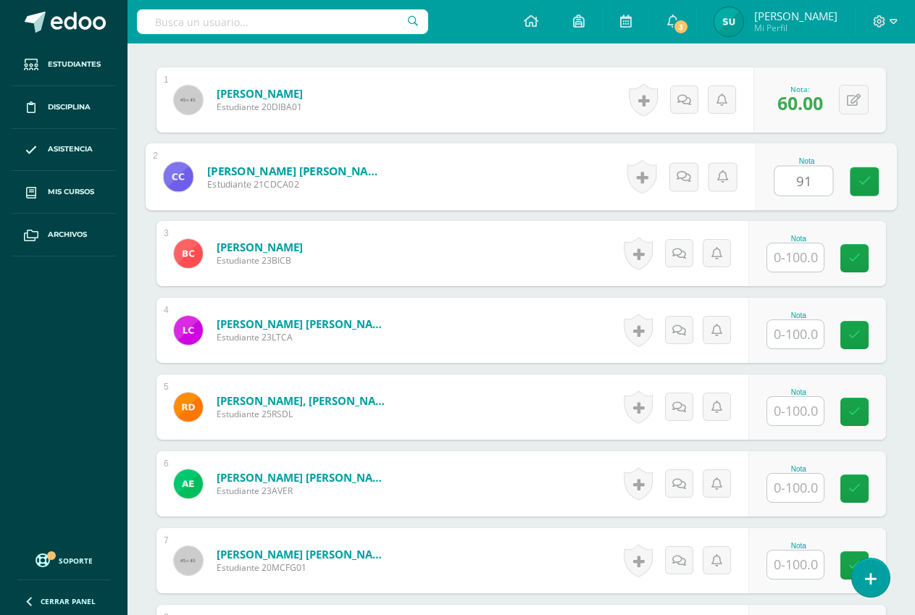
type input "91"
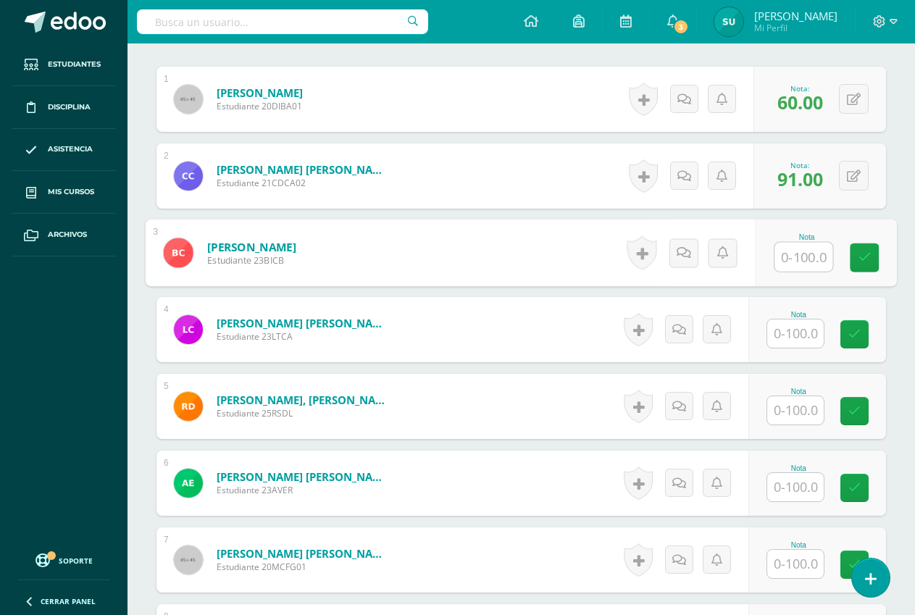
scroll to position [438, 0]
type input "85"
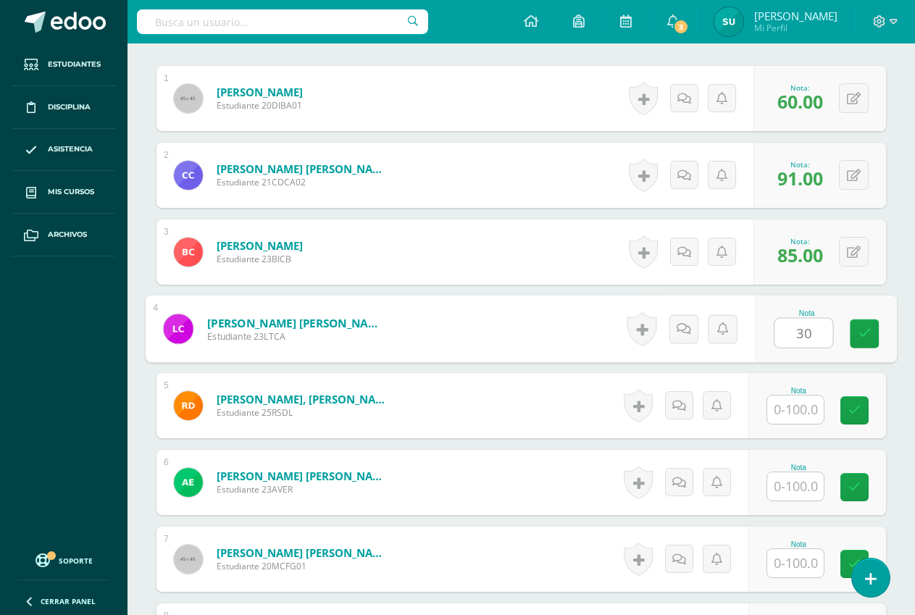
type input "30"
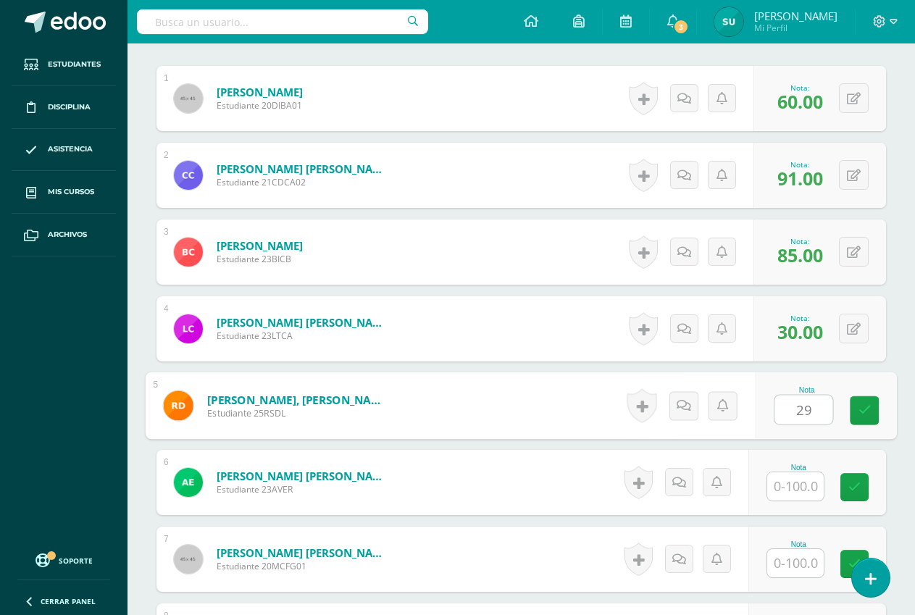
type input "29"
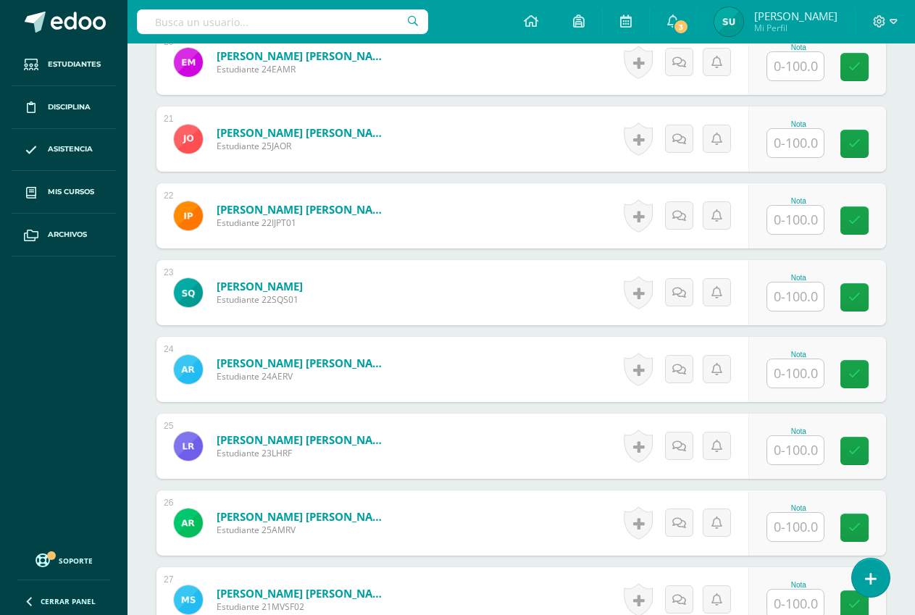
scroll to position [1959, 0]
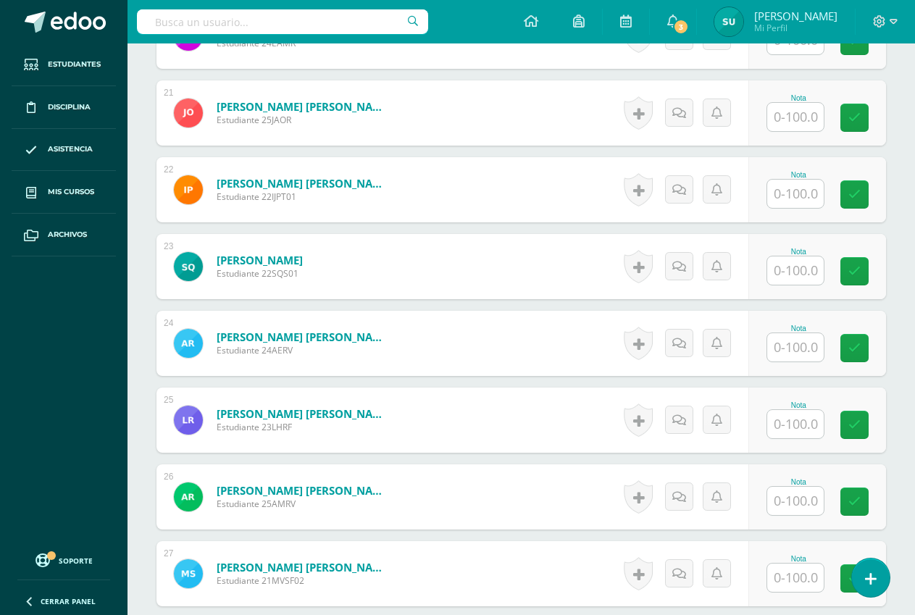
click at [784, 422] on input "text" at bounding box center [795, 424] width 57 height 28
type input "50"
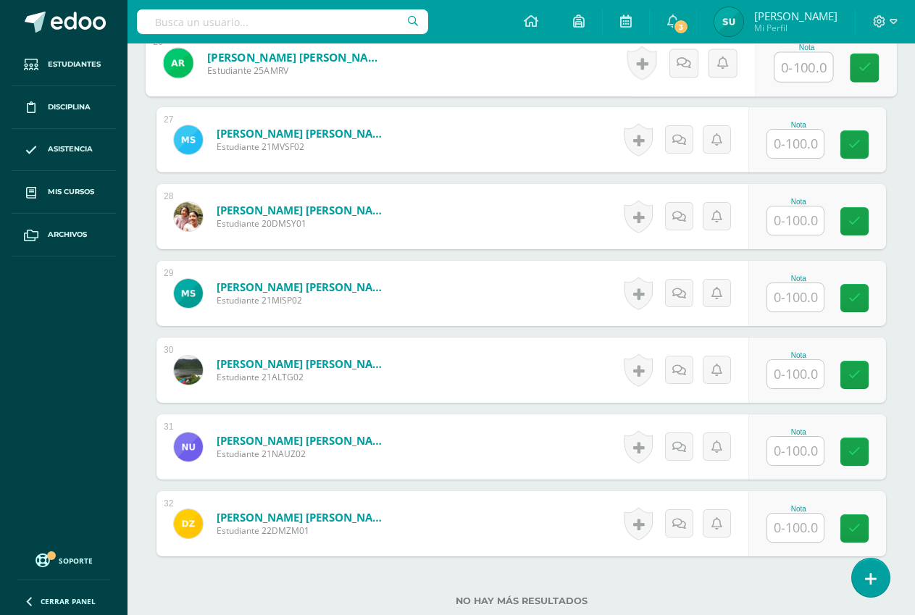
scroll to position [2394, 0]
click at [801, 218] on input "text" at bounding box center [795, 220] width 57 height 28
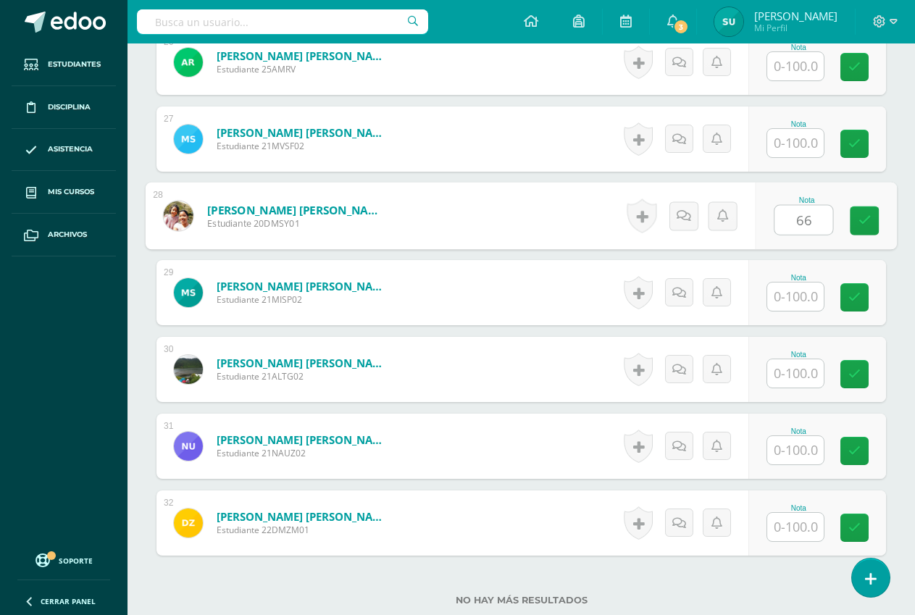
type input "66"
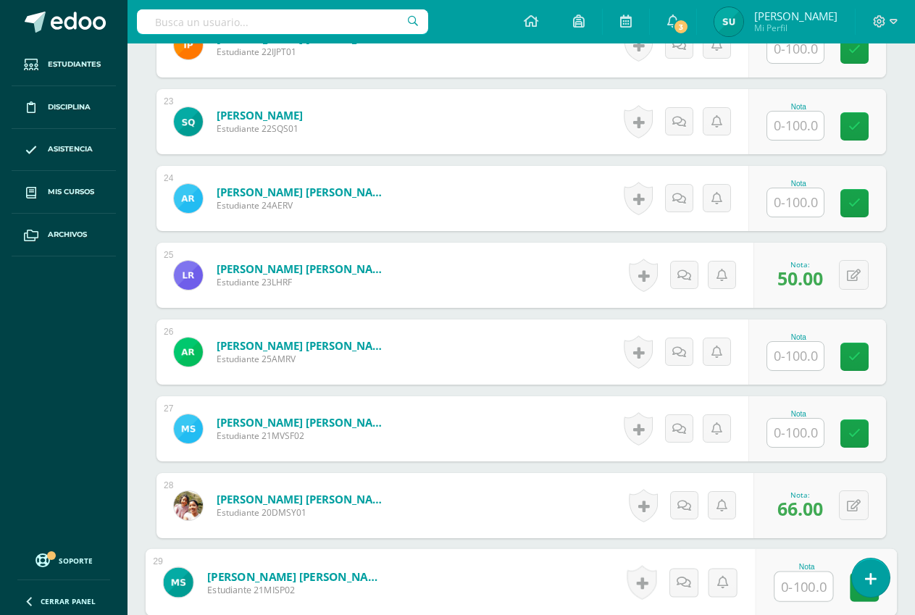
scroll to position [2177, 0]
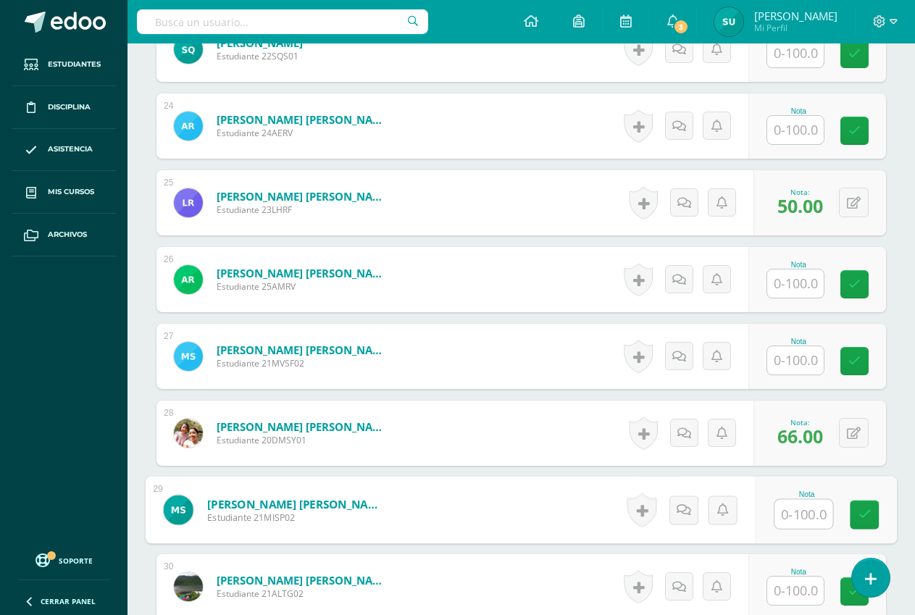
click at [803, 517] on input "text" at bounding box center [804, 514] width 58 height 29
type input "80"
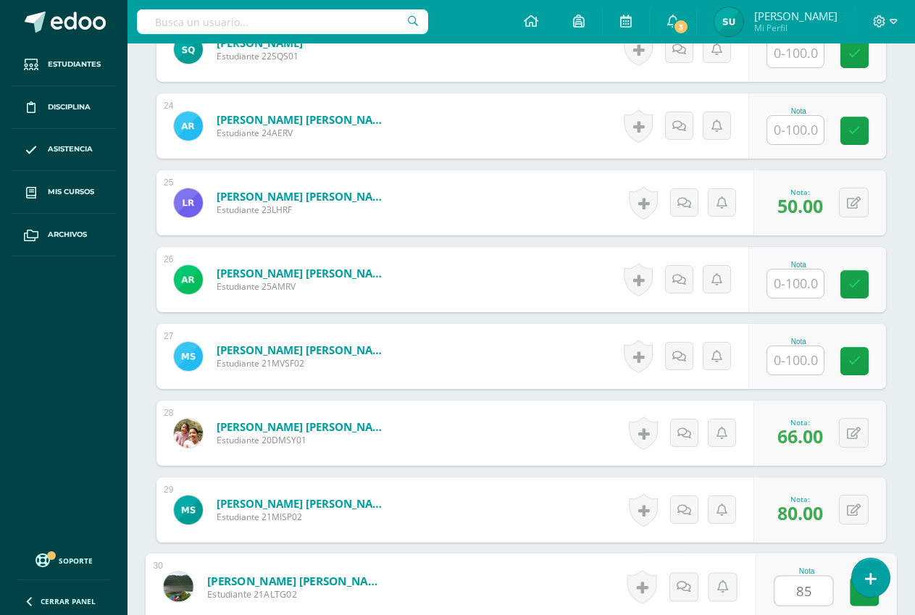
type input "8"
type input "90"
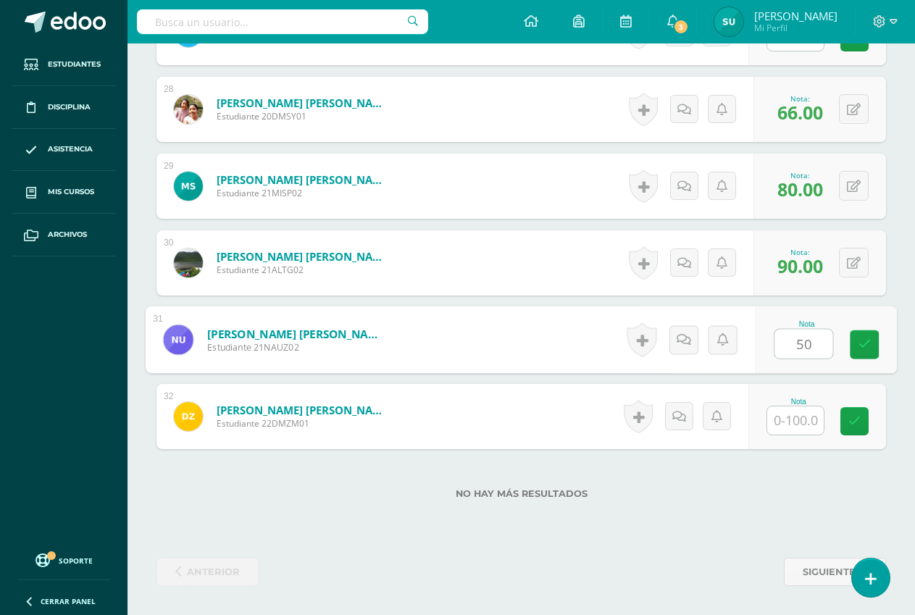
type input "50"
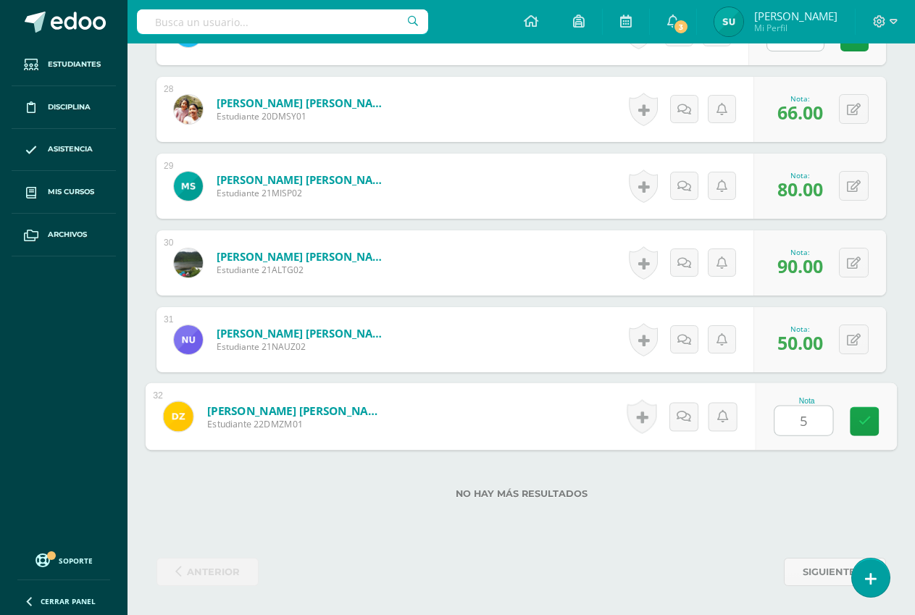
type input "50"
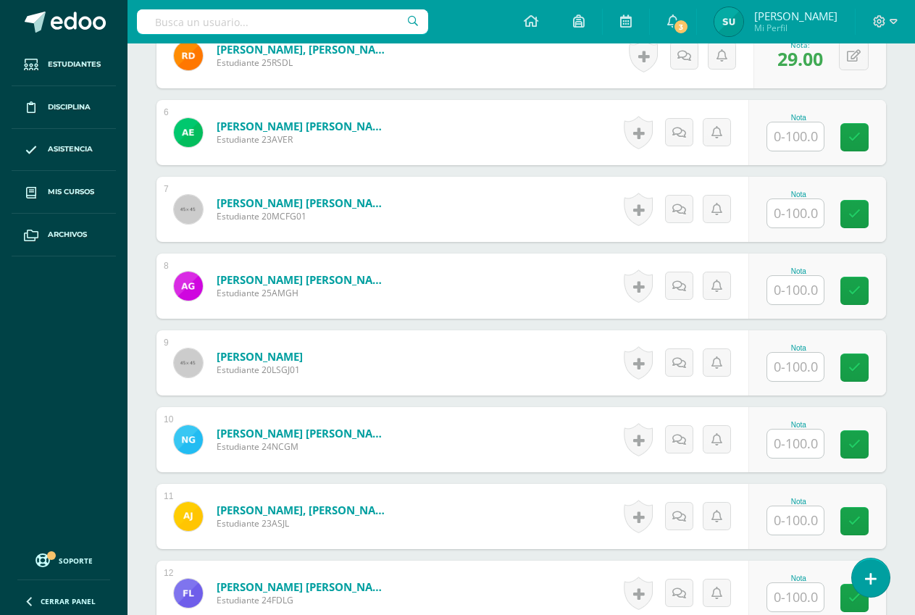
scroll to position [761, 0]
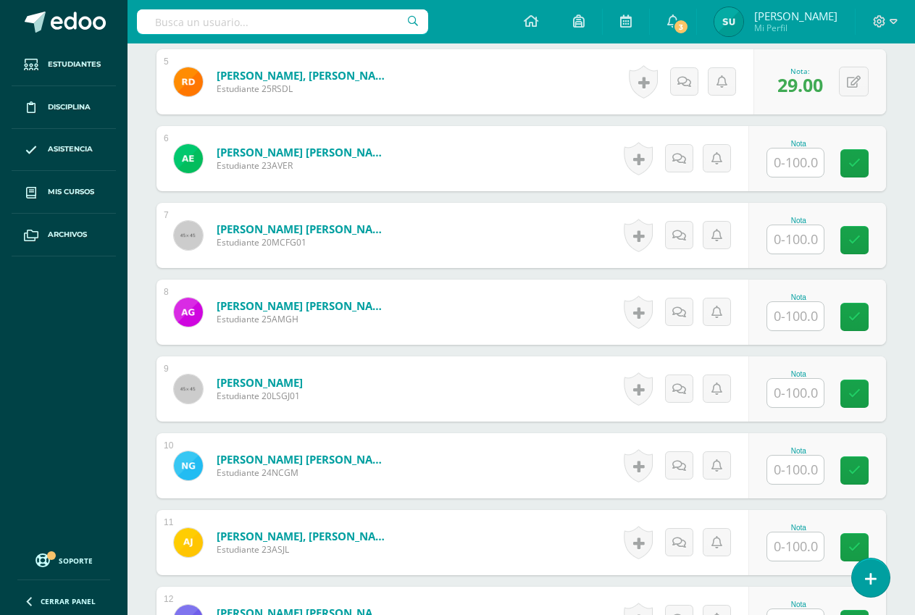
click at [793, 160] on input "text" at bounding box center [795, 163] width 57 height 28
type input "24"
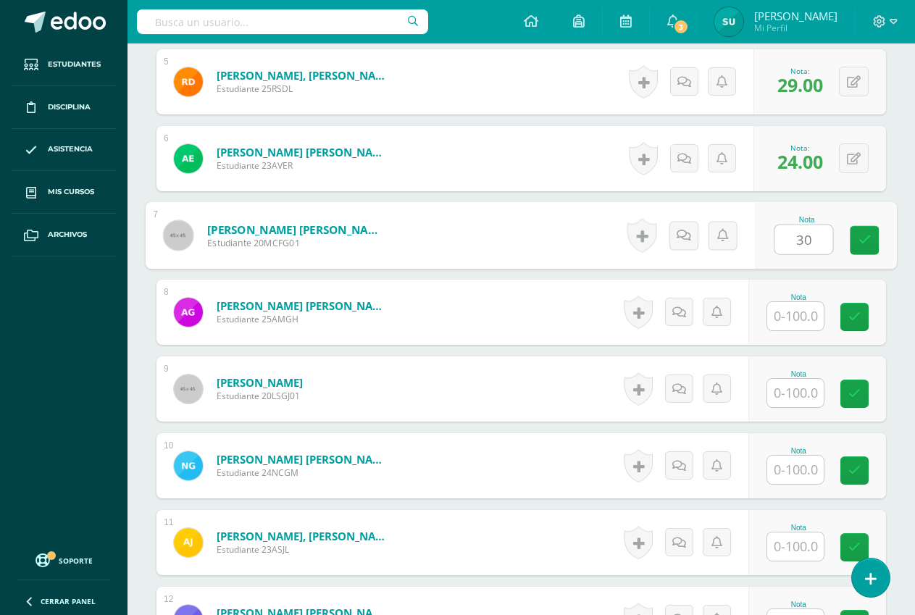
type input "30"
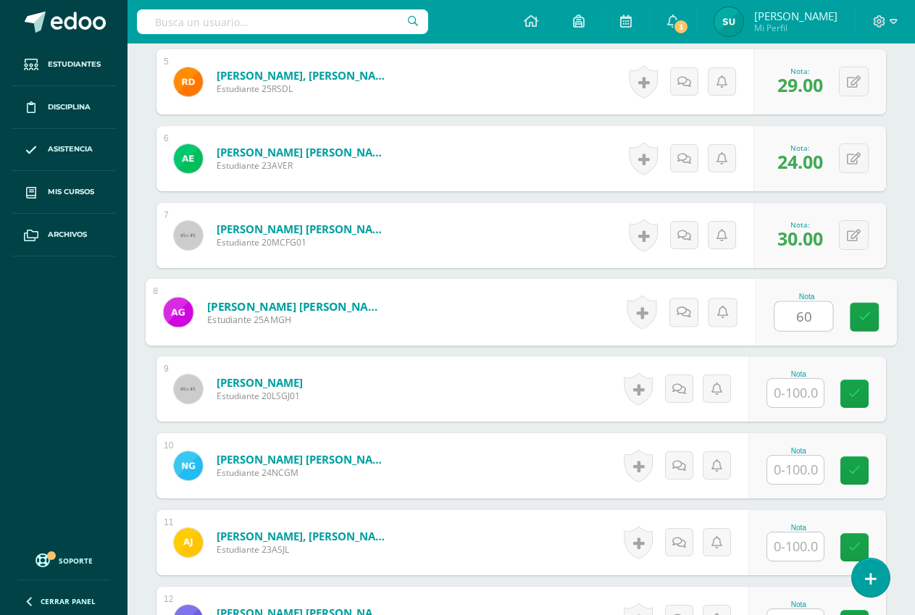
type input "60"
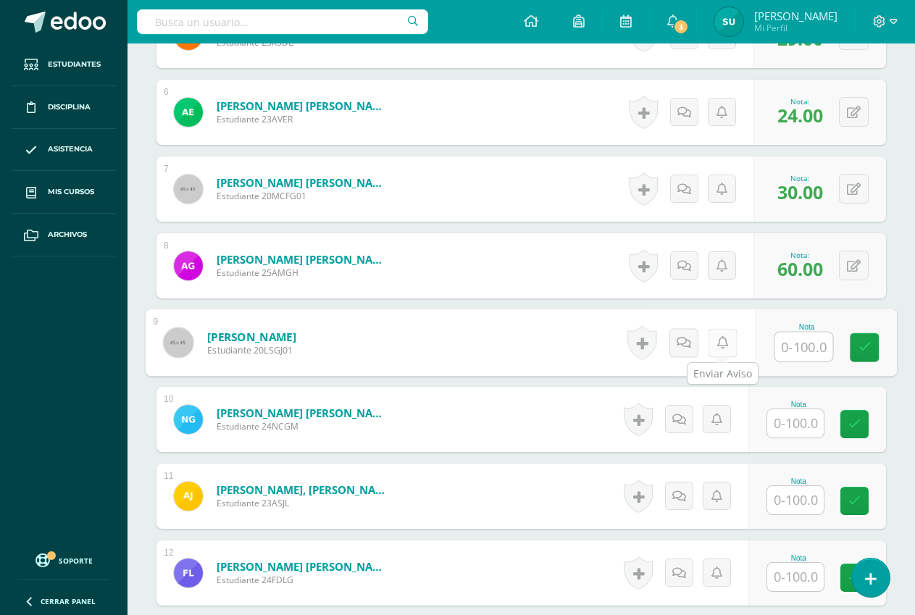
scroll to position [834, 0]
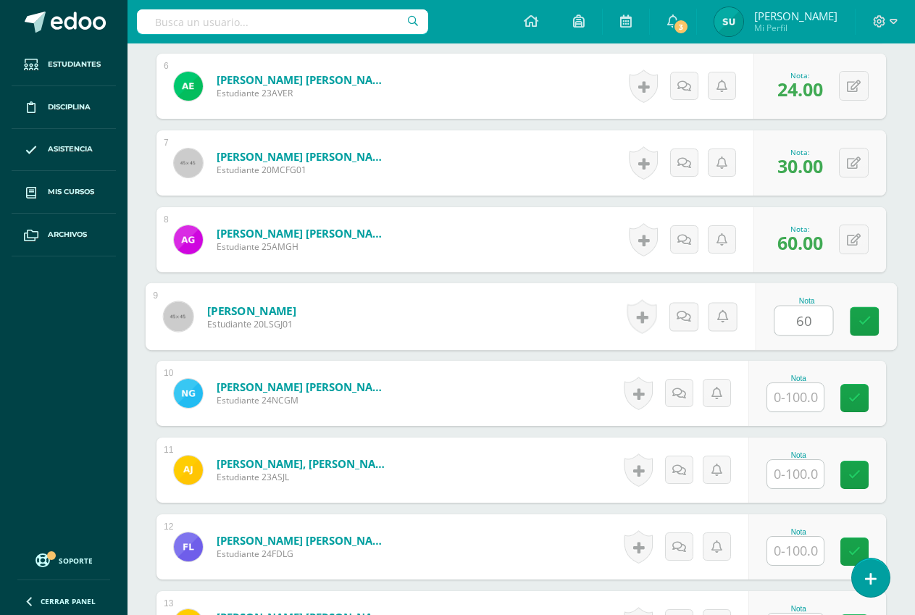
type input "60"
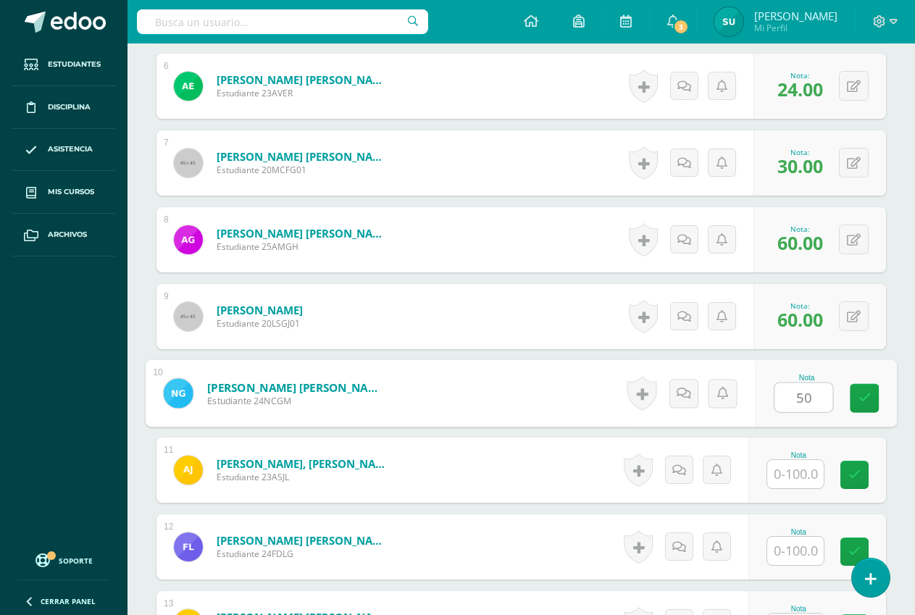
type input "50"
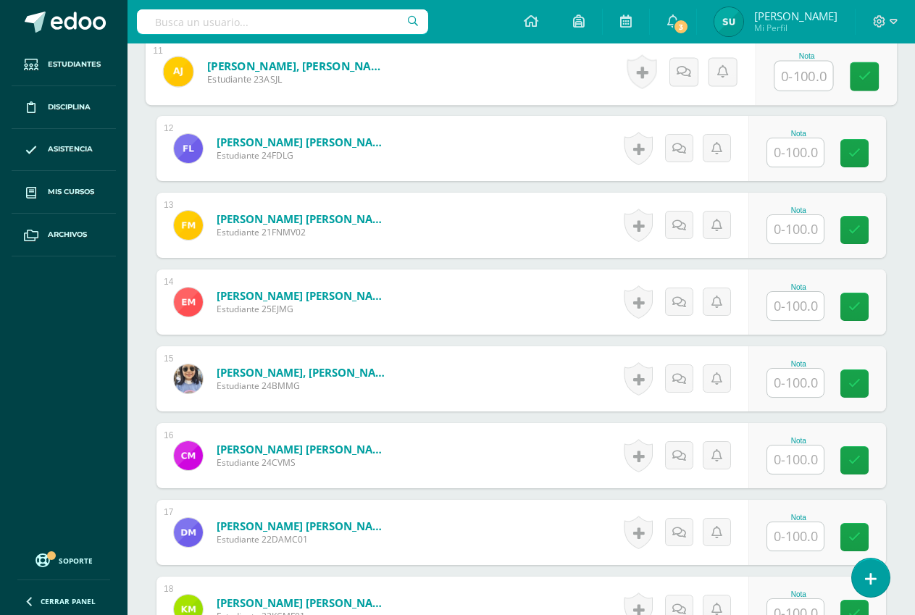
scroll to position [1196, 0]
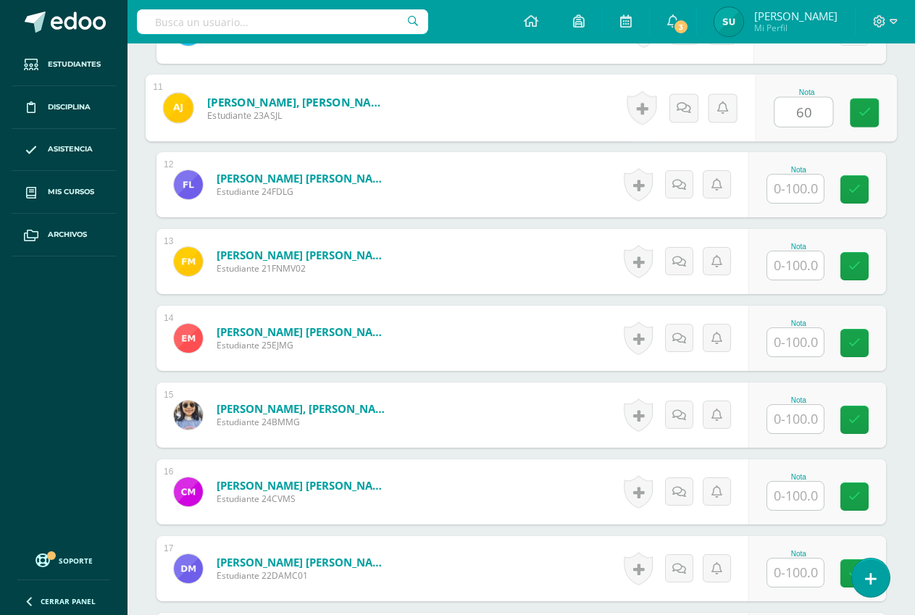
type input "60"
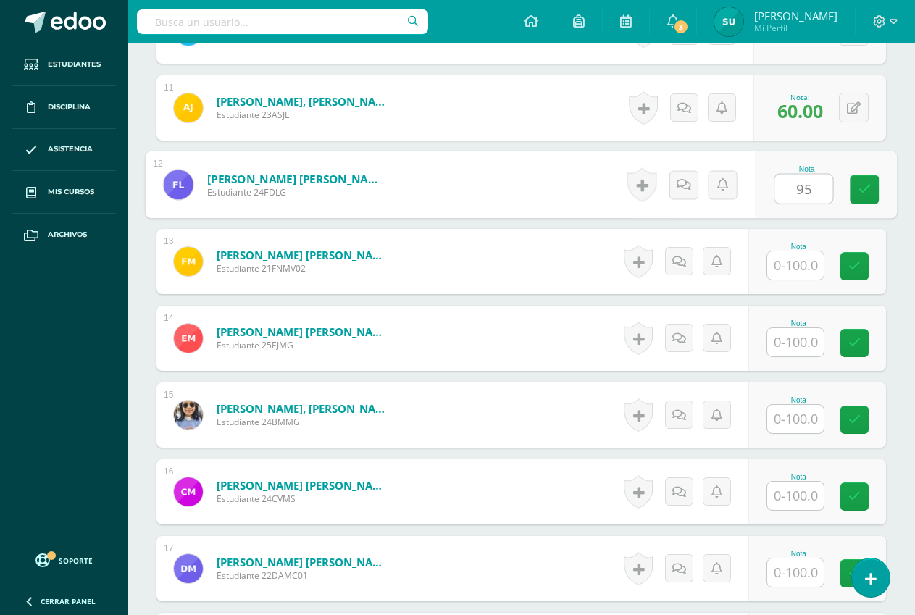
type input "95"
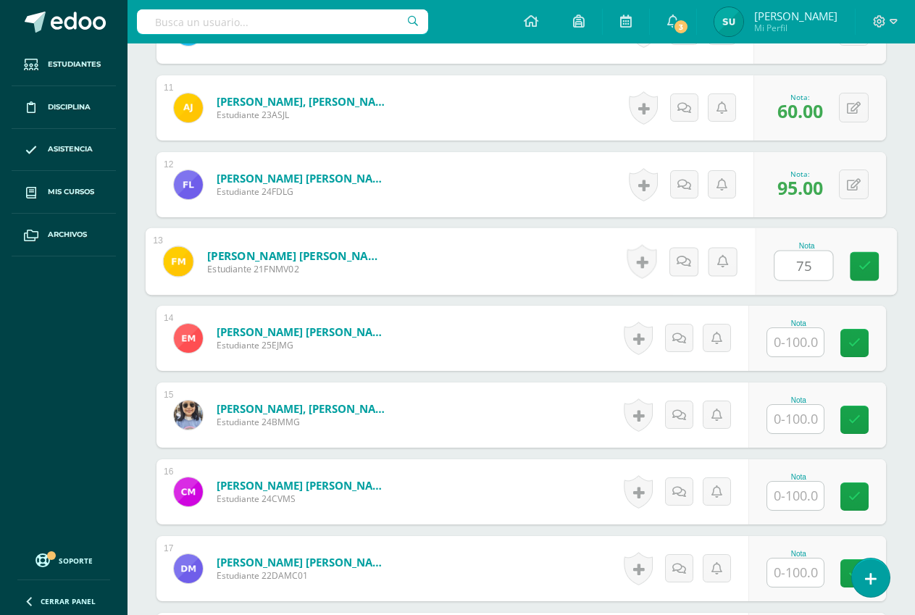
type input "75"
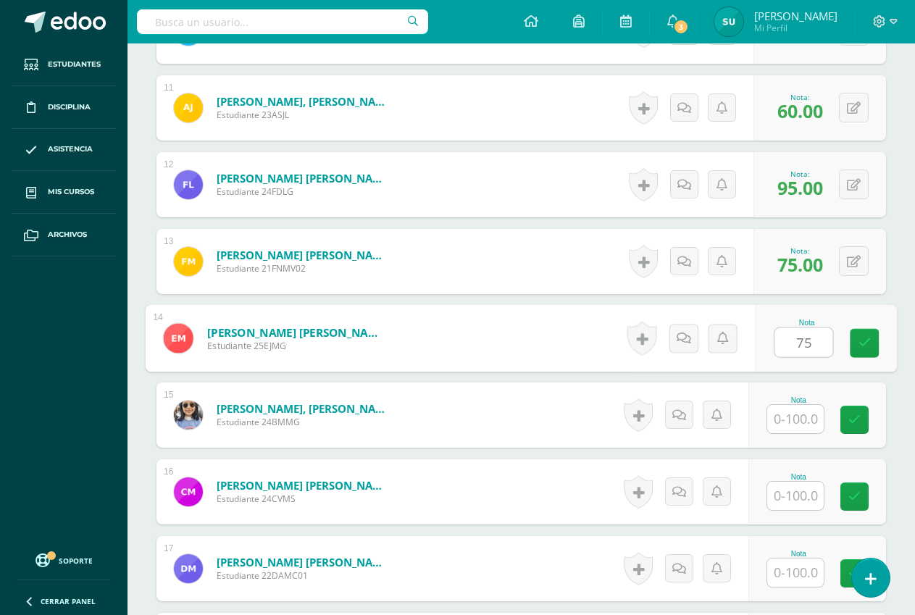
type input "75"
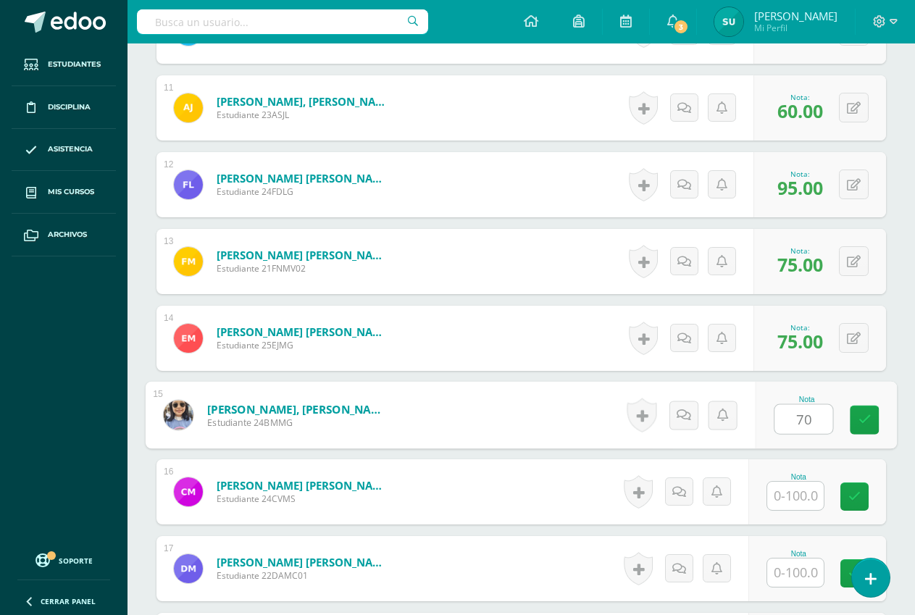
type input "70"
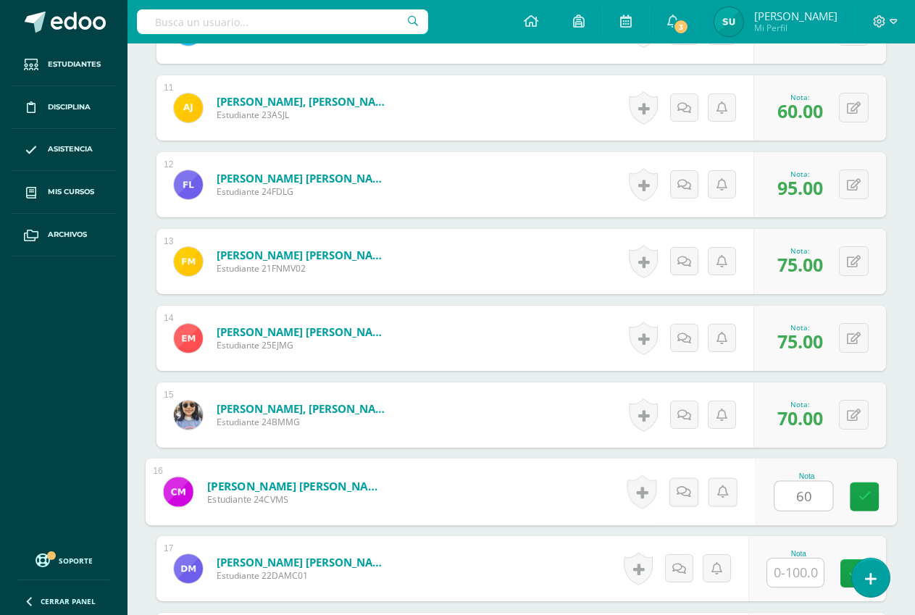
type input "60"
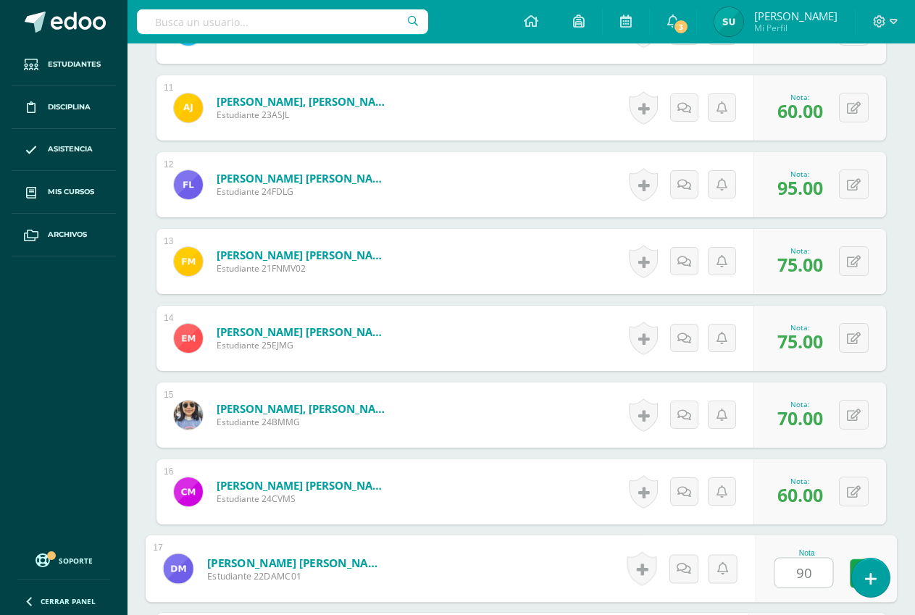
type input "90"
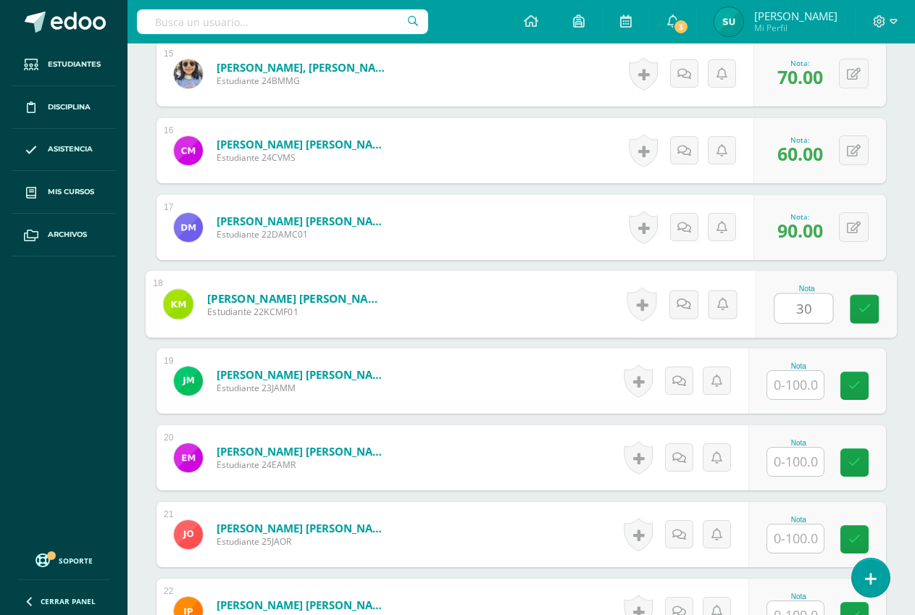
type input "30"
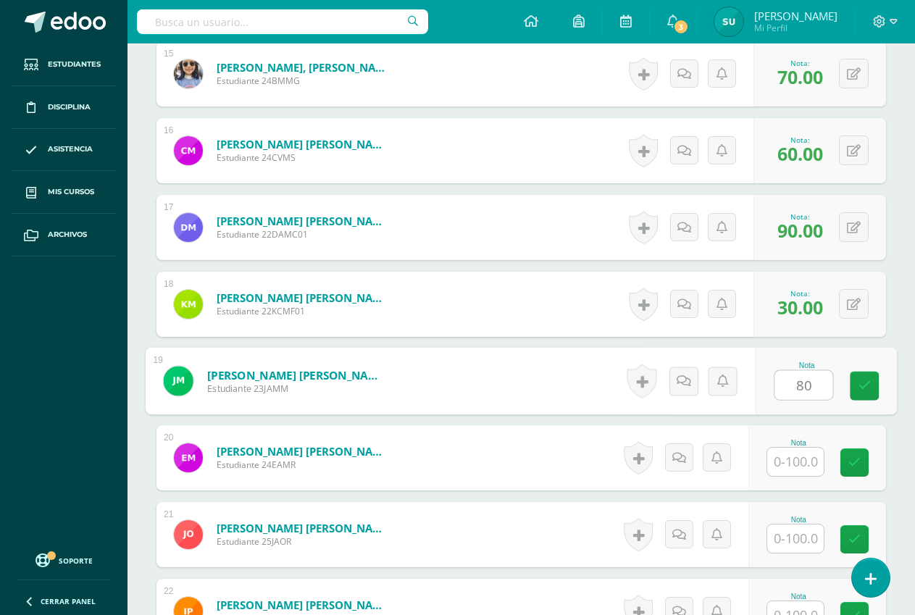
type input "80"
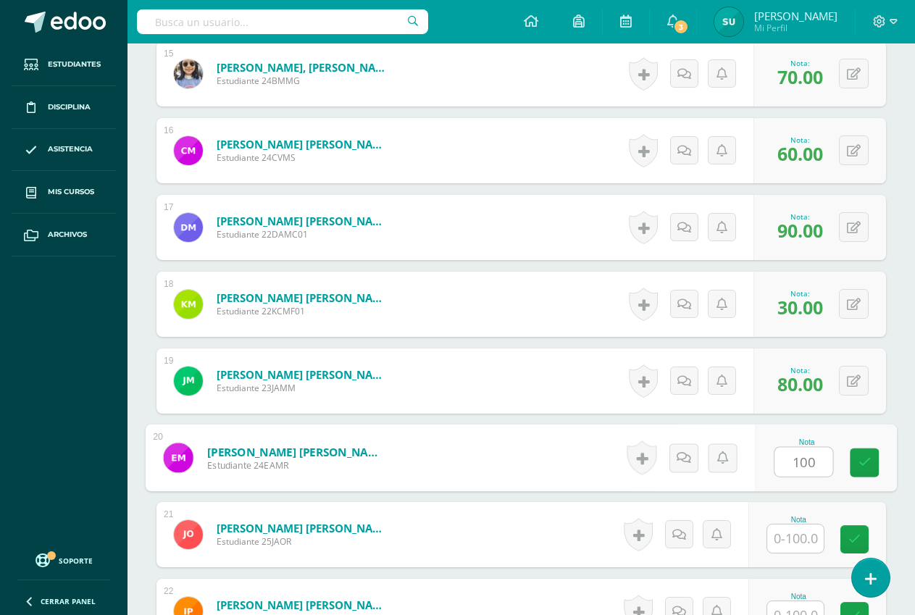
type input "100"
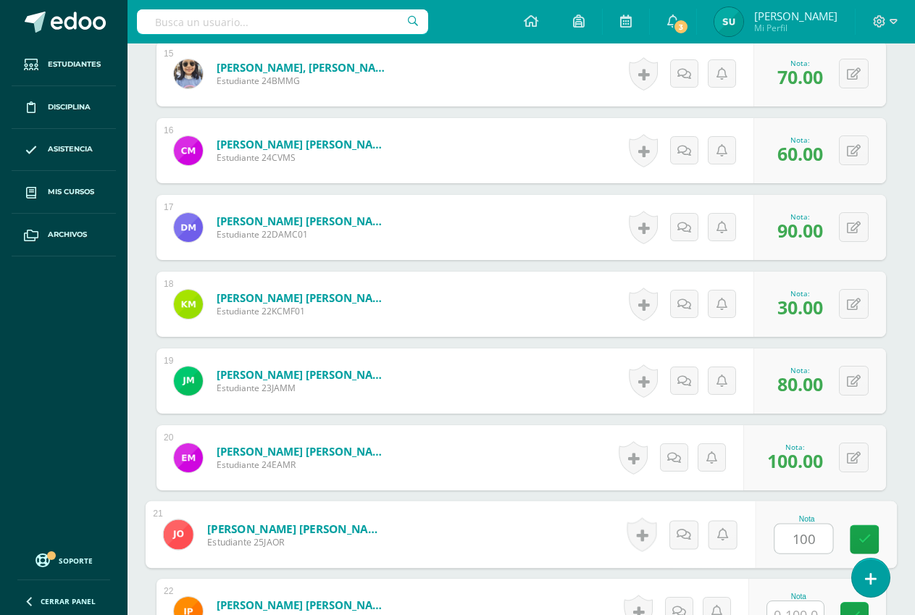
type input "100"
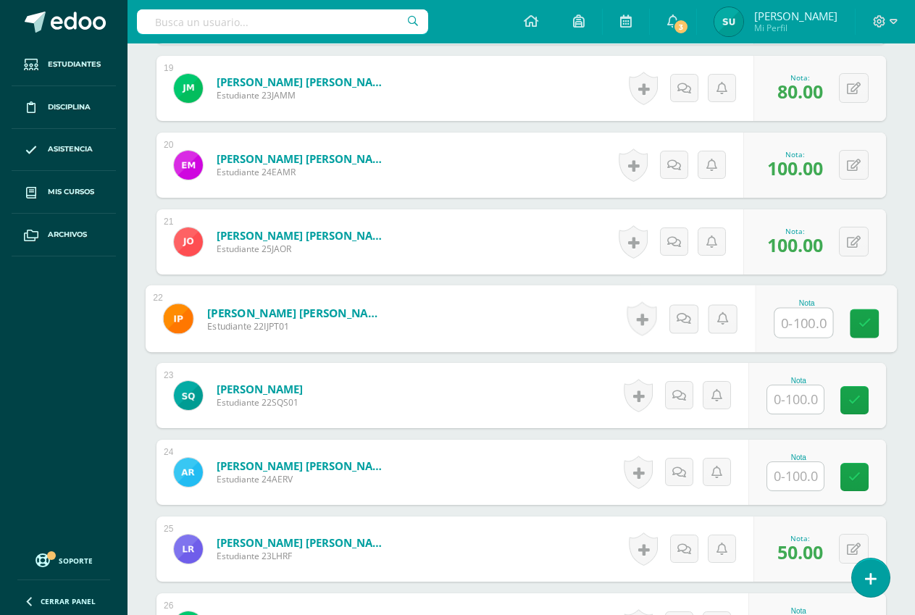
scroll to position [1841, 0]
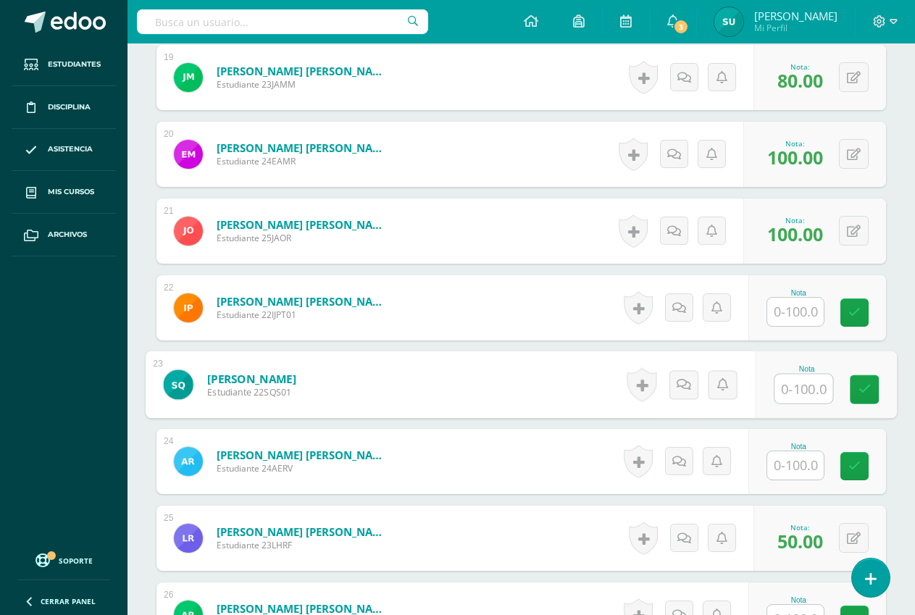
click at [796, 392] on input "text" at bounding box center [804, 389] width 58 height 29
type input "60"
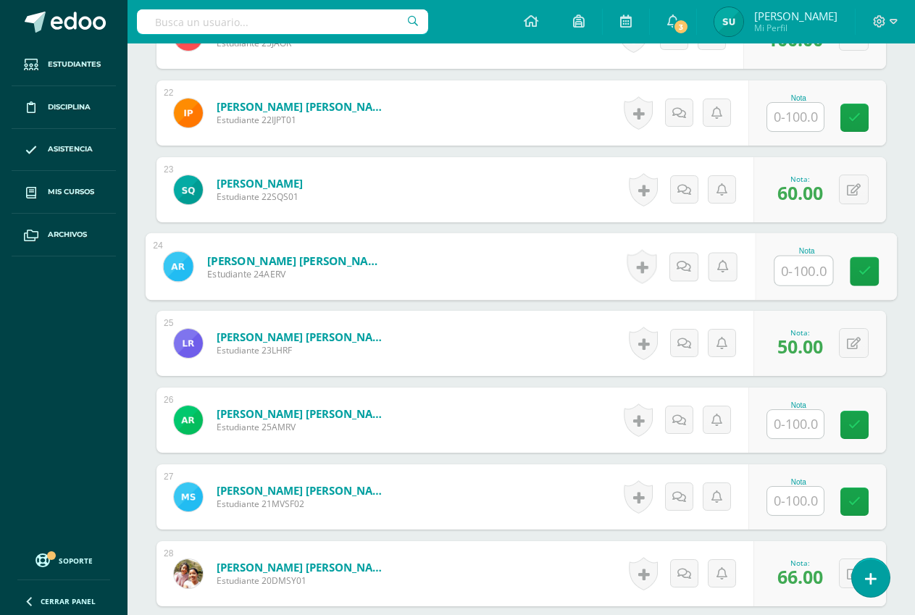
scroll to position [2058, 0]
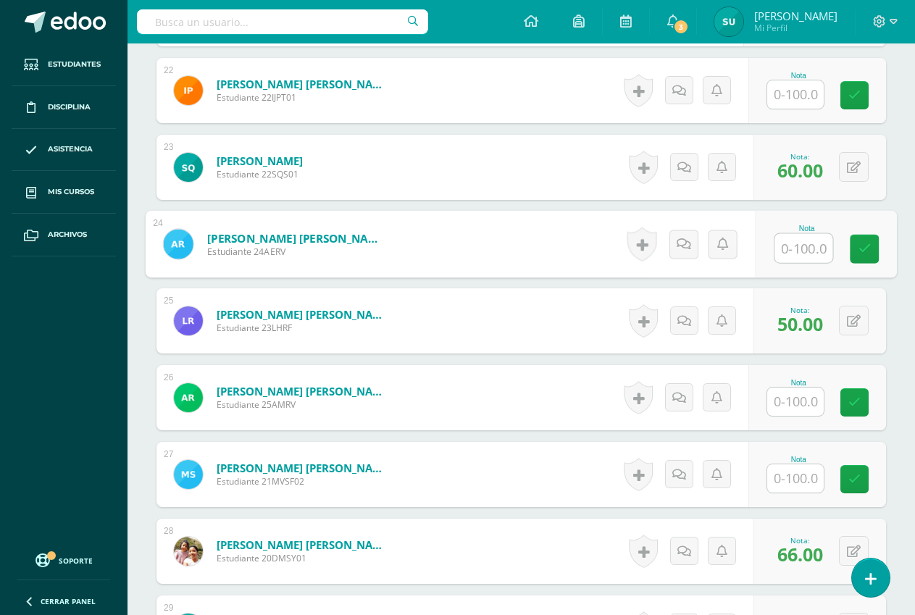
click at [801, 485] on input "text" at bounding box center [795, 478] width 57 height 28
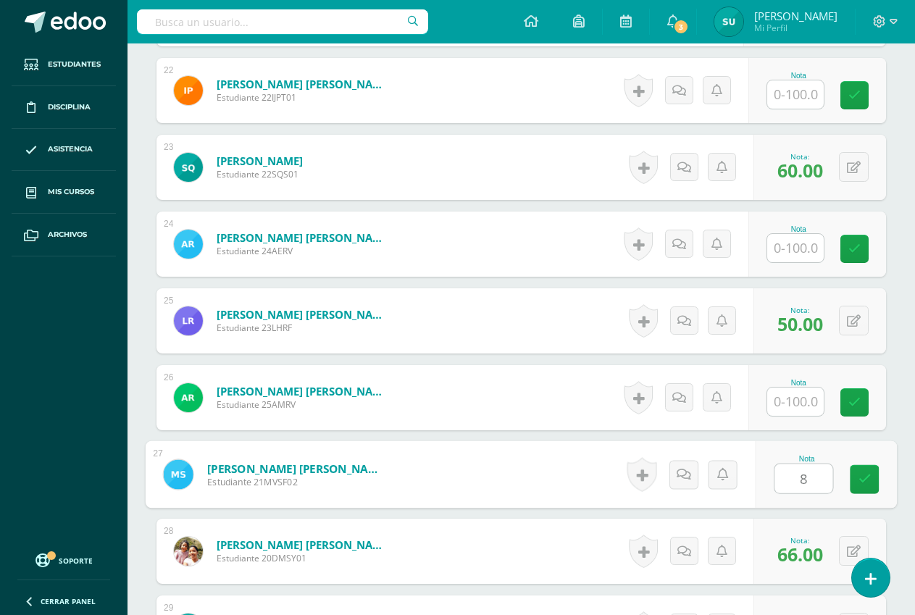
type input "80"
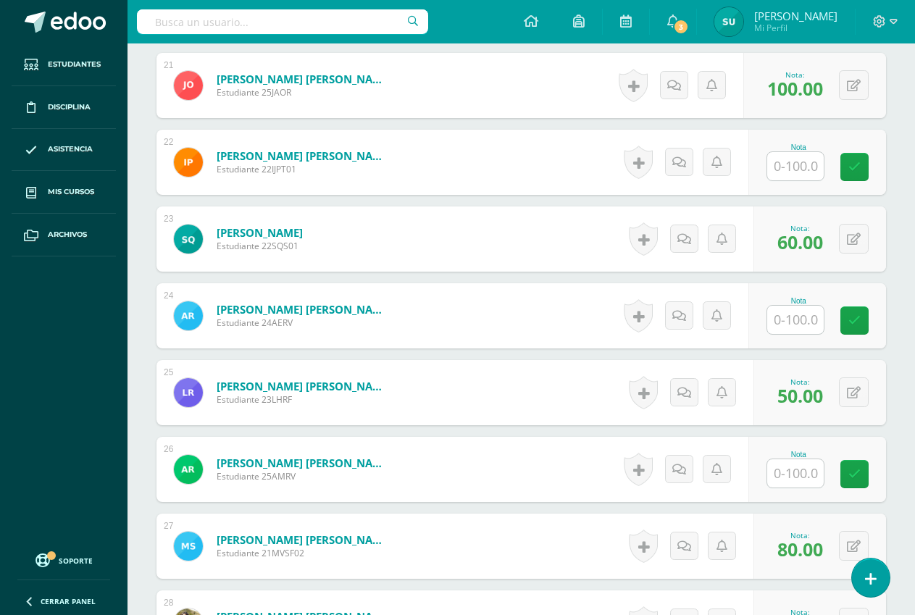
scroll to position [1986, 0]
click at [792, 475] on input "text" at bounding box center [795, 474] width 57 height 28
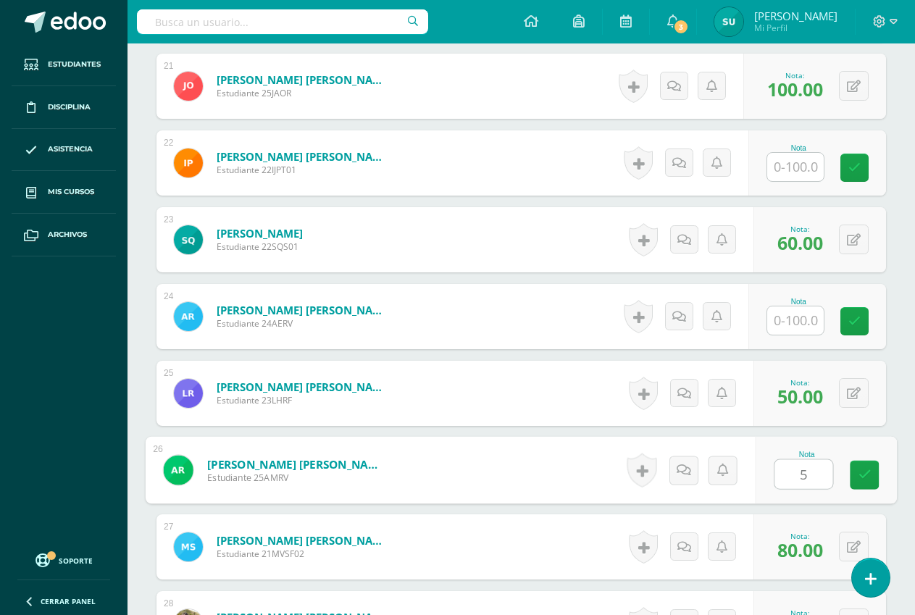
type input "52"
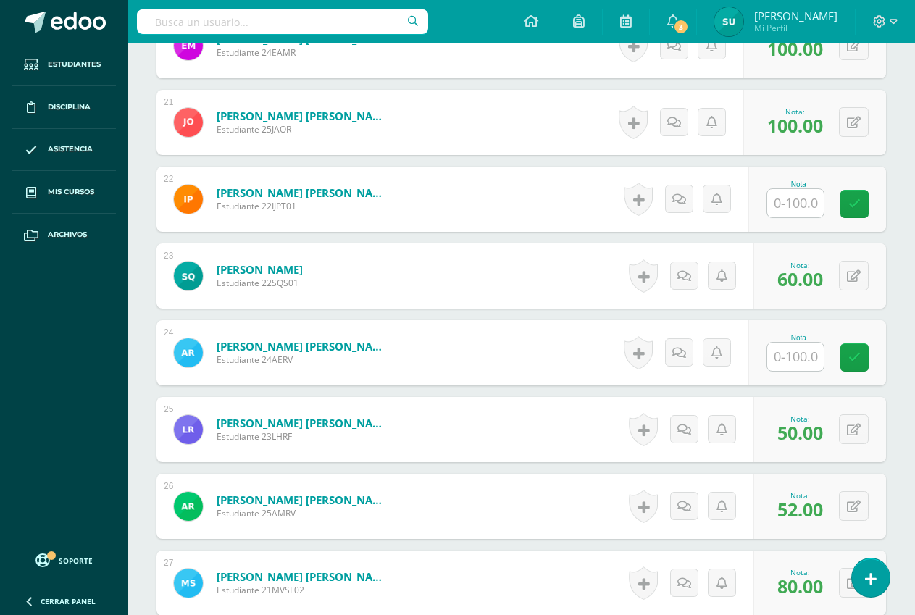
scroll to position [1913, 0]
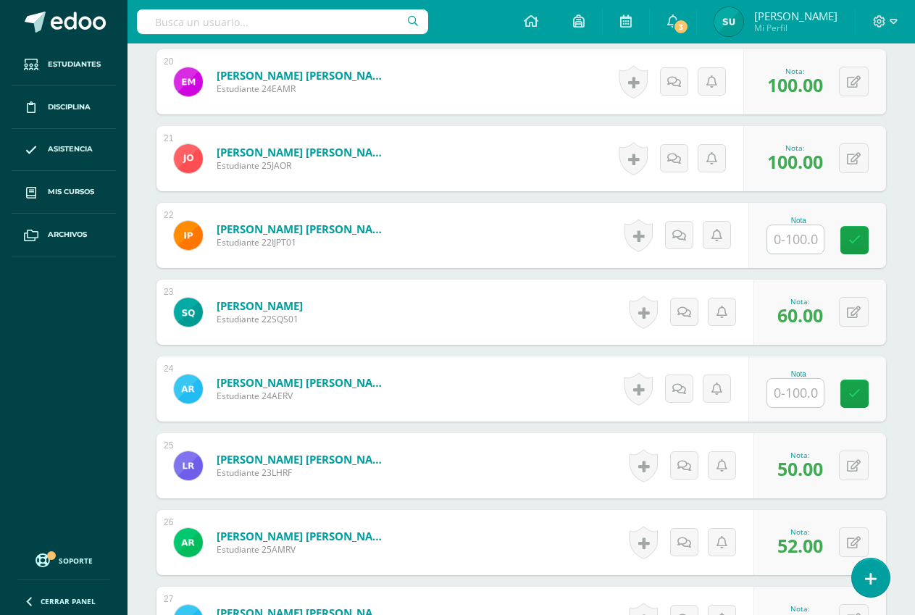
click at [801, 235] on input "text" at bounding box center [795, 239] width 57 height 28
click at [809, 391] on input "text" at bounding box center [804, 393] width 58 height 29
type input "30"
click at [791, 241] on input "text" at bounding box center [795, 239] width 57 height 28
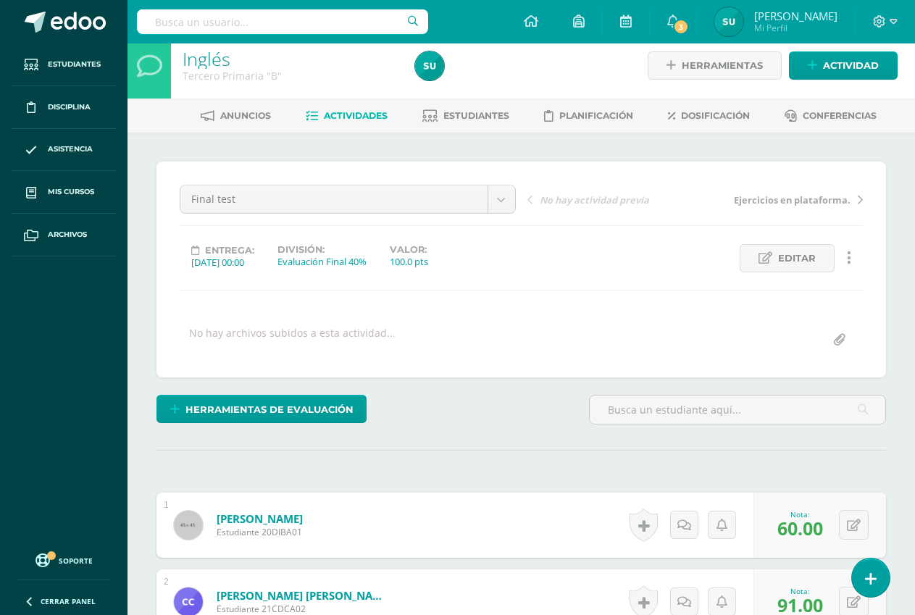
scroll to position [0, 0]
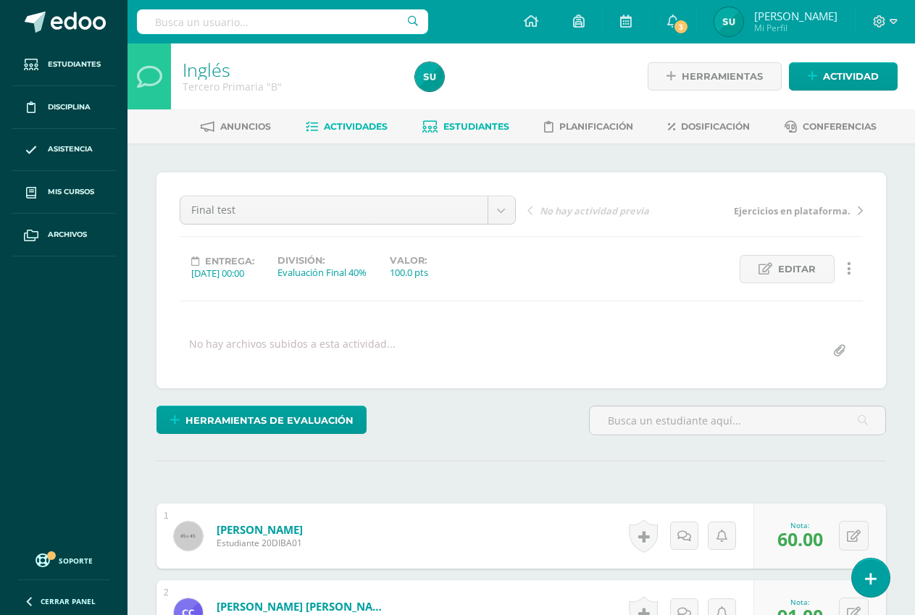
click at [468, 120] on link "Estudiantes" at bounding box center [465, 126] width 87 height 23
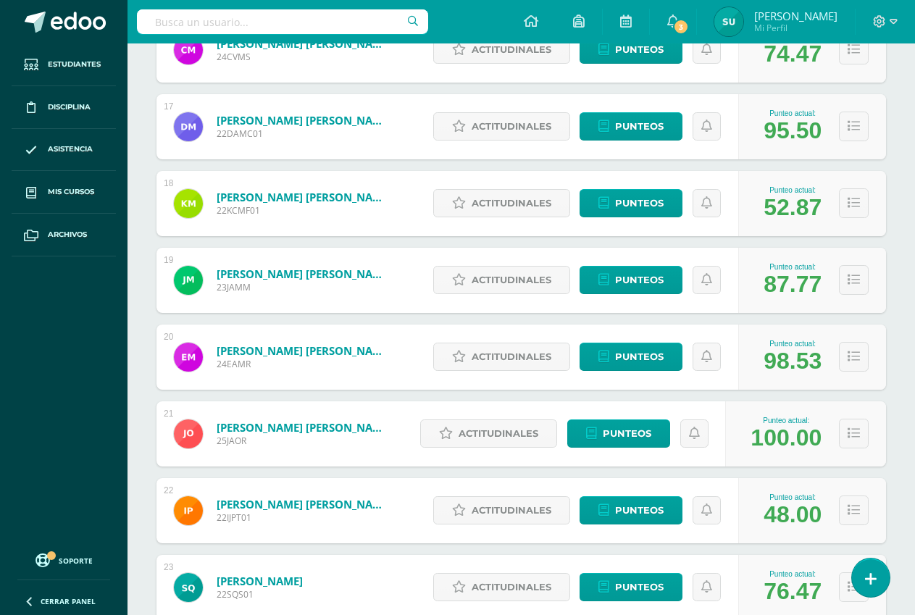
scroll to position [1461, 0]
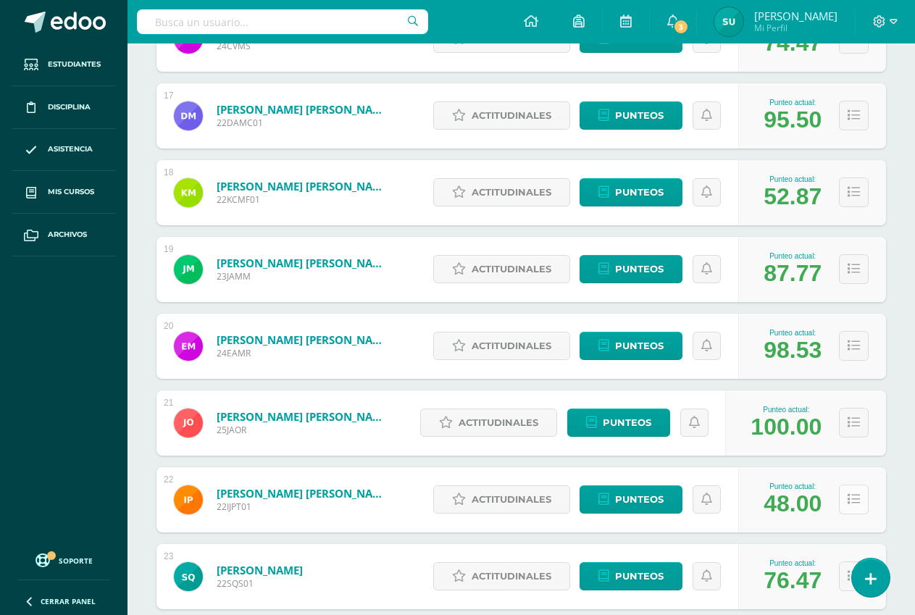
click at [861, 504] on button at bounding box center [854, 500] width 30 height 30
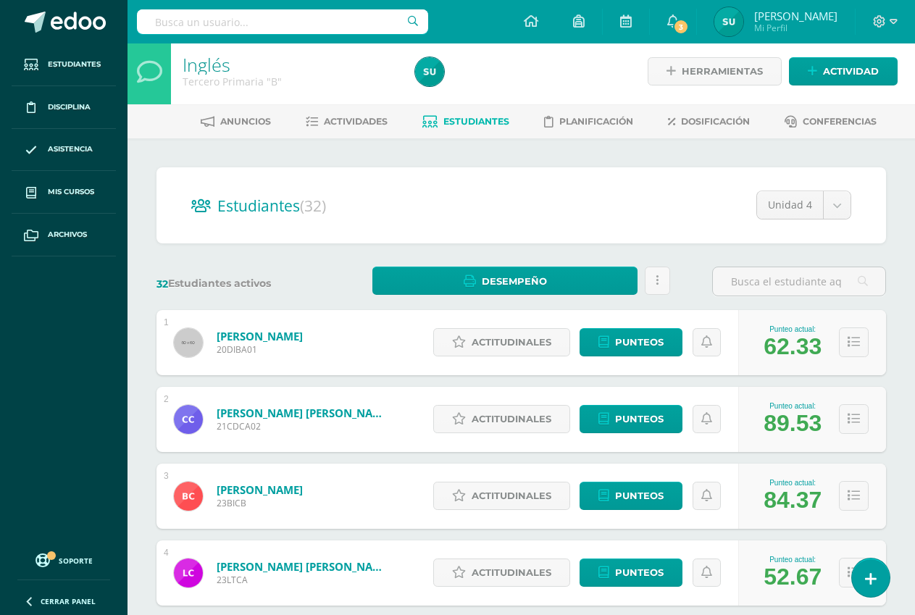
scroll to position [0, 0]
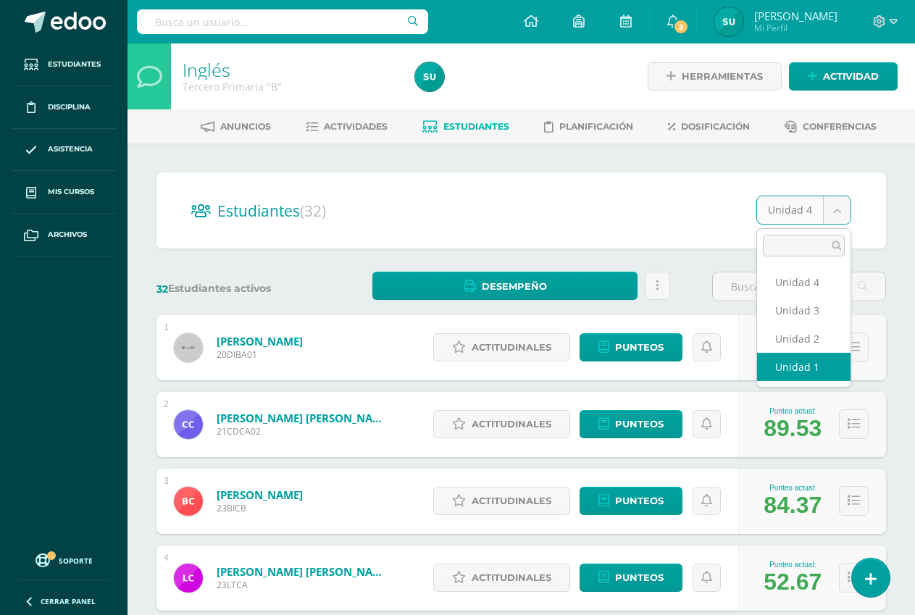
select select "/dashboard/teacher/section/4470/students/?unit=167459"
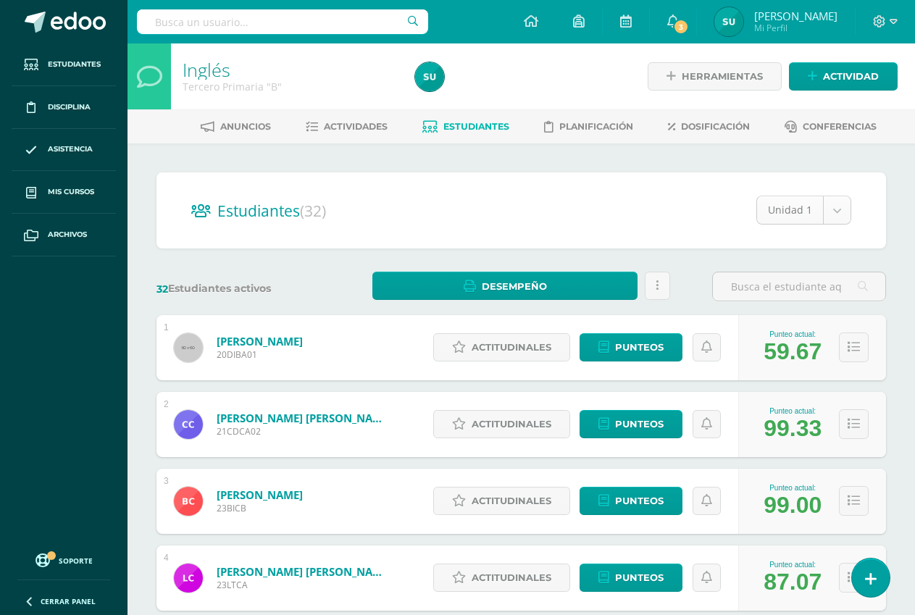
select select "/dashboard/teacher/section/4470/students/?unit=167462"
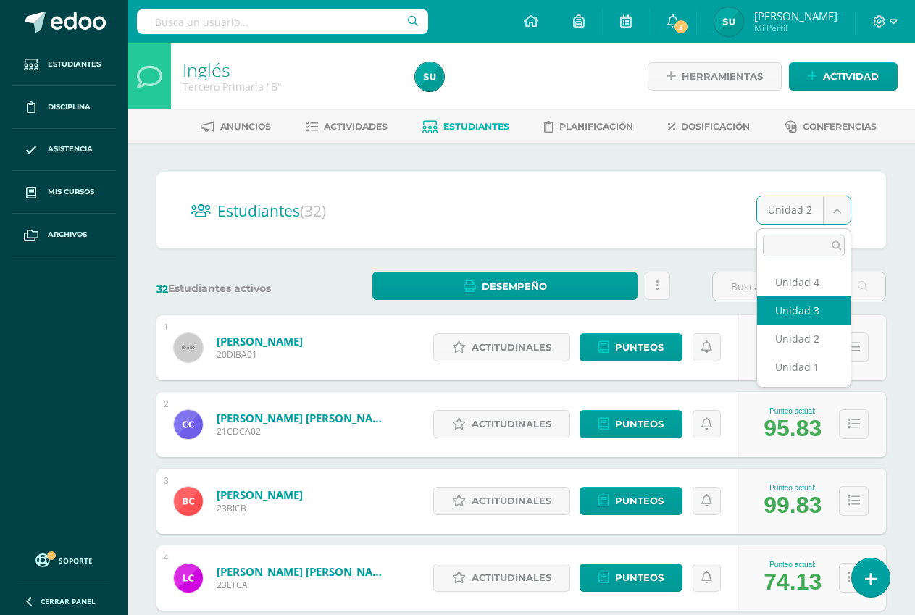
select select "/dashboard/teacher/section/4470/students/?unit=167463"
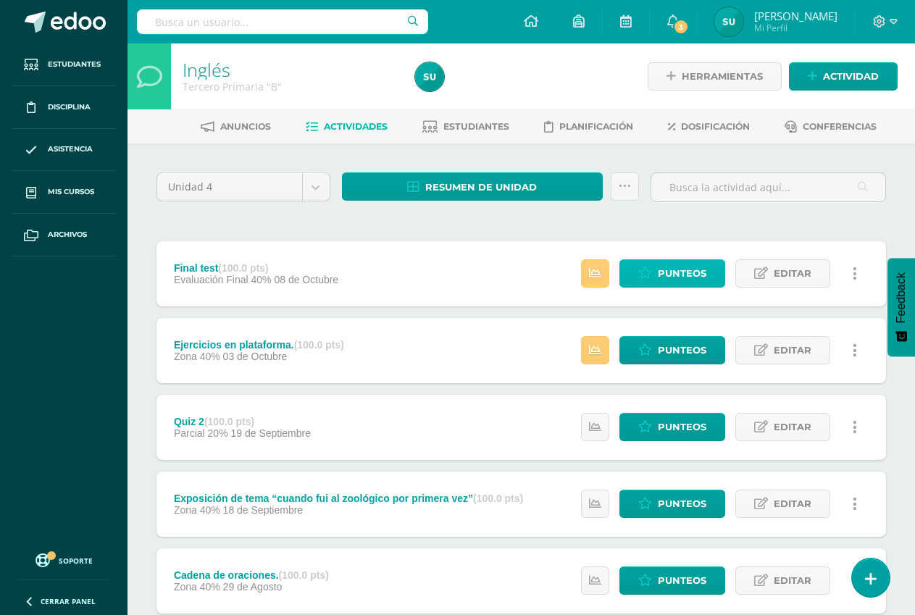
click at [641, 276] on icon at bounding box center [645, 273] width 14 height 12
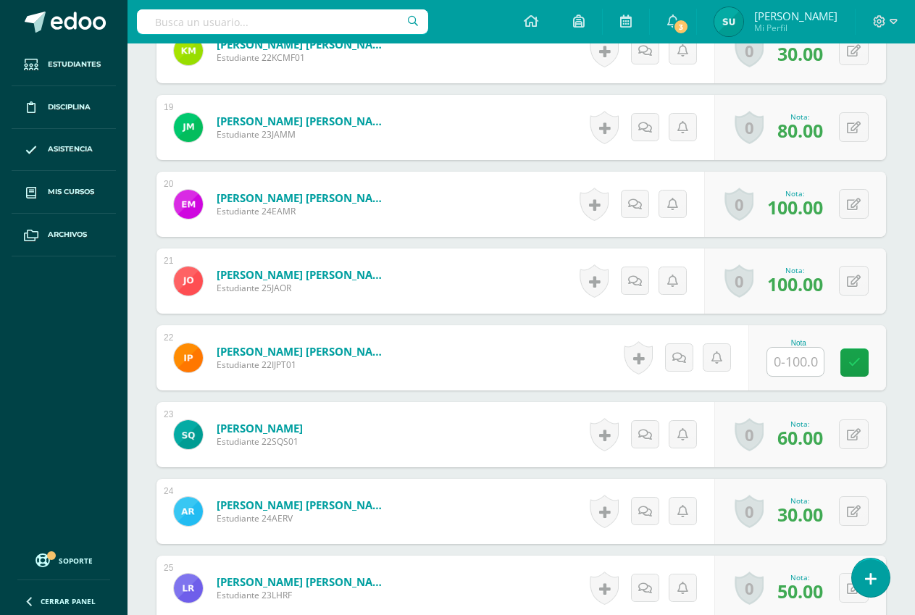
scroll to position [1792, 0]
click at [798, 359] on input "text" at bounding box center [795, 361] width 57 height 28
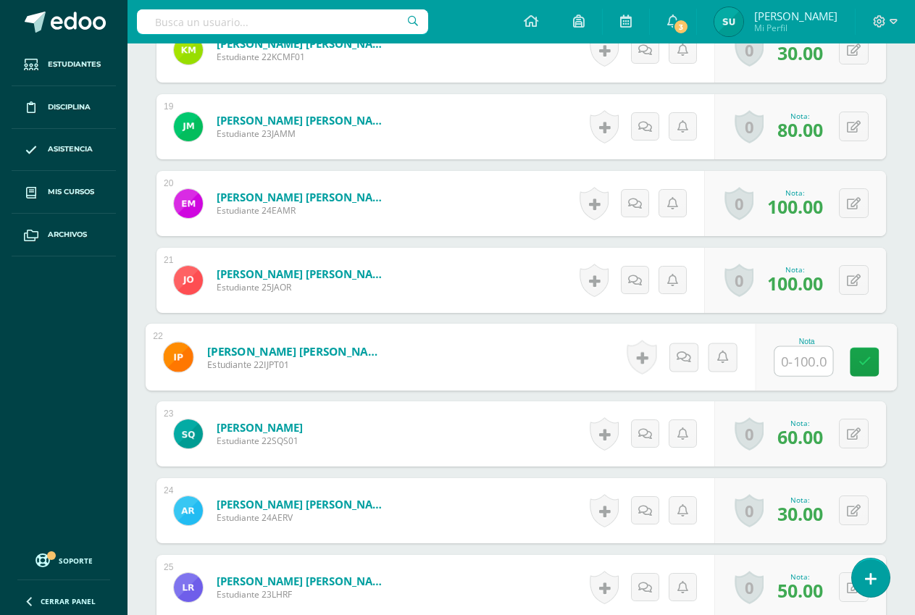
scroll to position [1793, 0]
type input "70"
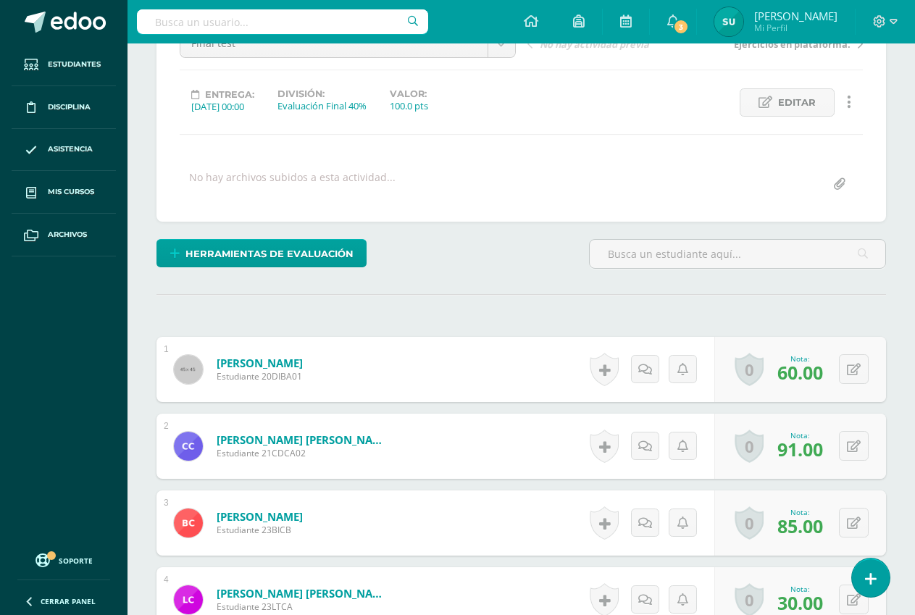
scroll to position [0, 0]
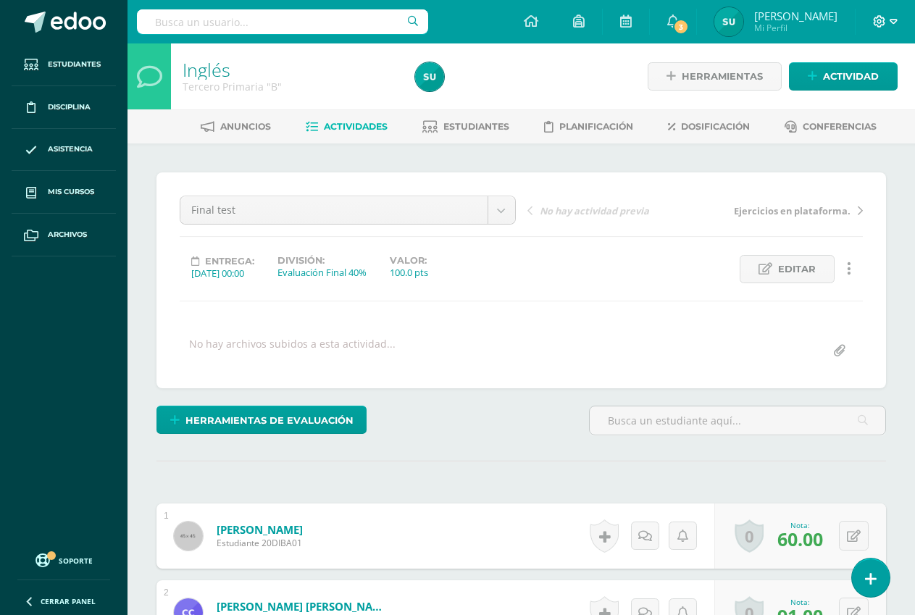
click at [891, 19] on icon at bounding box center [894, 21] width 8 height 13
click at [843, 96] on span "Cerrar sesión" at bounding box center [848, 99] width 65 height 14
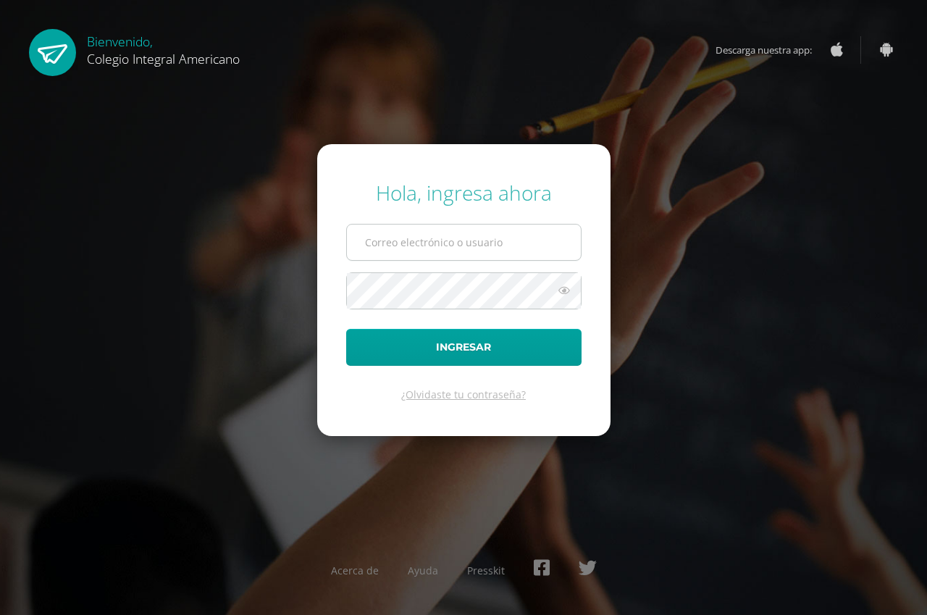
click at [466, 244] on input "text" at bounding box center [464, 243] width 234 height 36
type input "[EMAIL_ADDRESS][DOMAIN_NAME]"
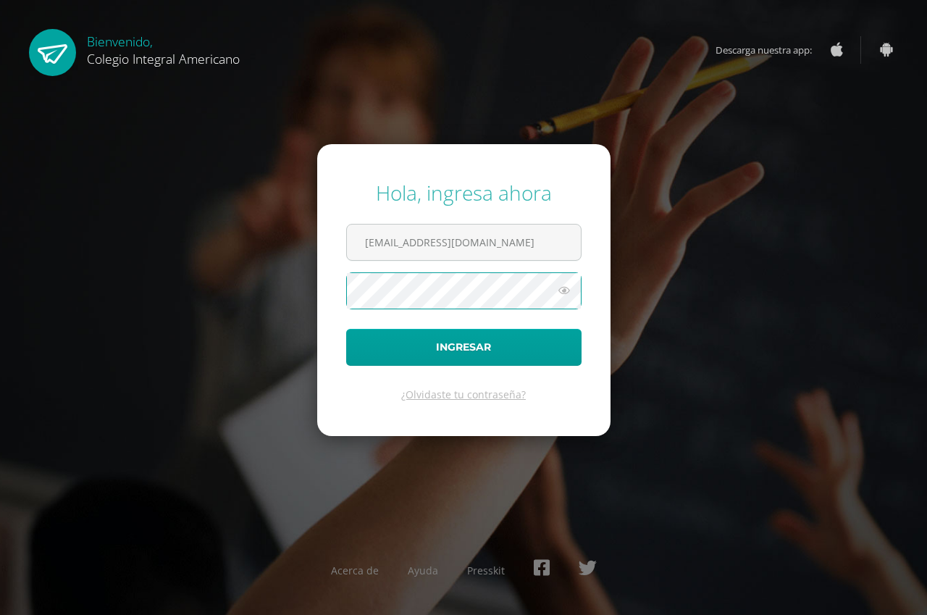
click at [346, 329] on button "Ingresar" at bounding box center [463, 347] width 235 height 37
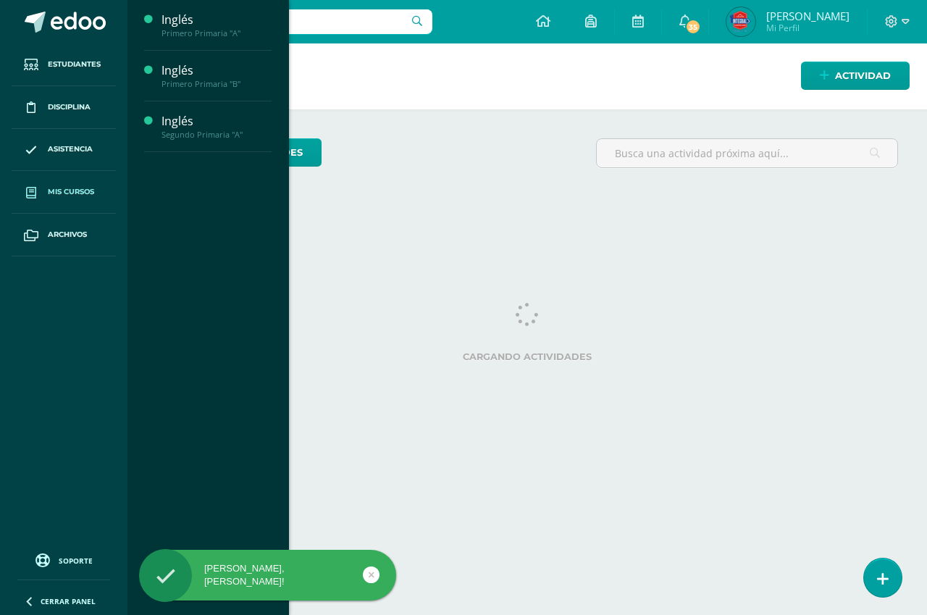
click at [72, 190] on span "Mis cursos" at bounding box center [71, 192] width 46 height 12
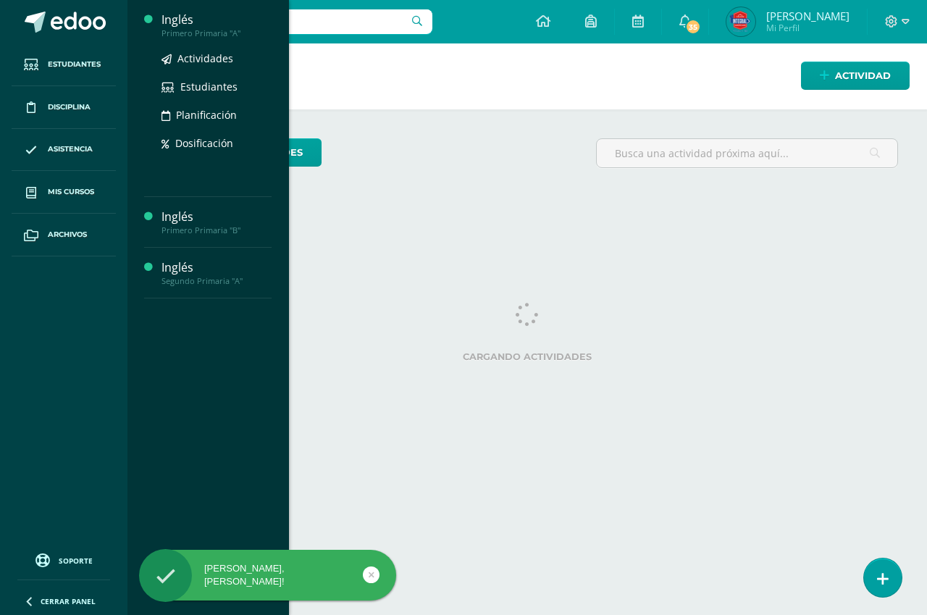
click at [173, 15] on div "Inglés" at bounding box center [217, 20] width 110 height 17
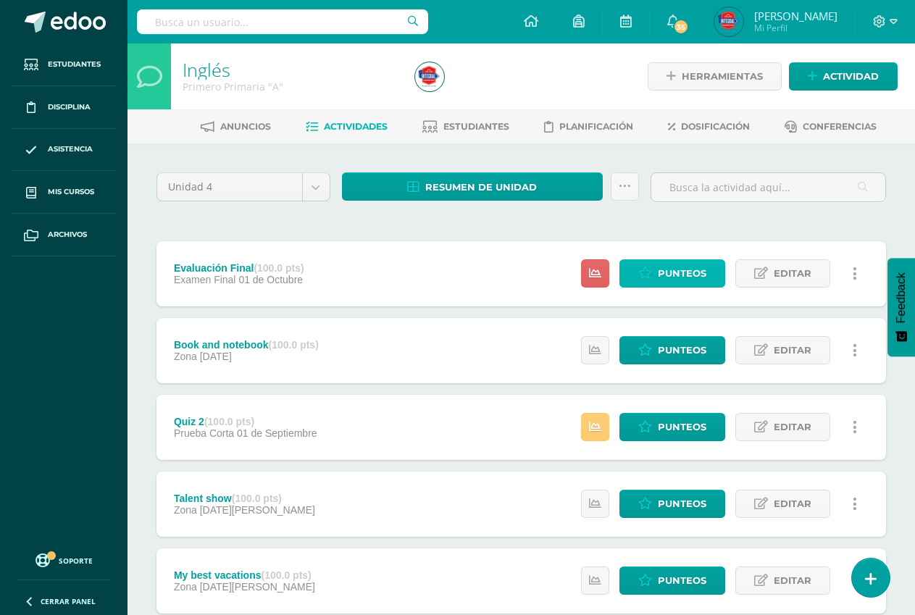
click at [656, 274] on link "Punteos" at bounding box center [672, 273] width 106 height 28
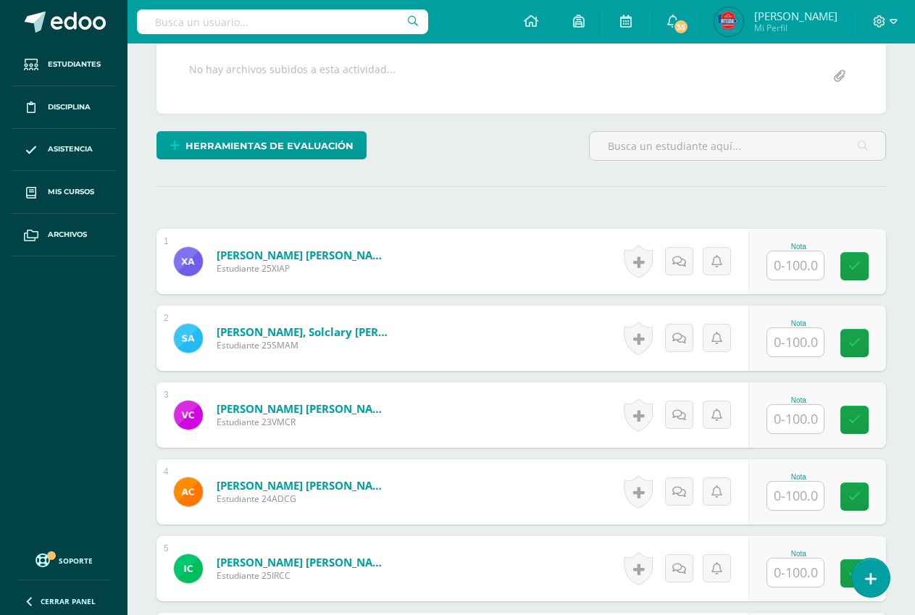
scroll to position [292, 0]
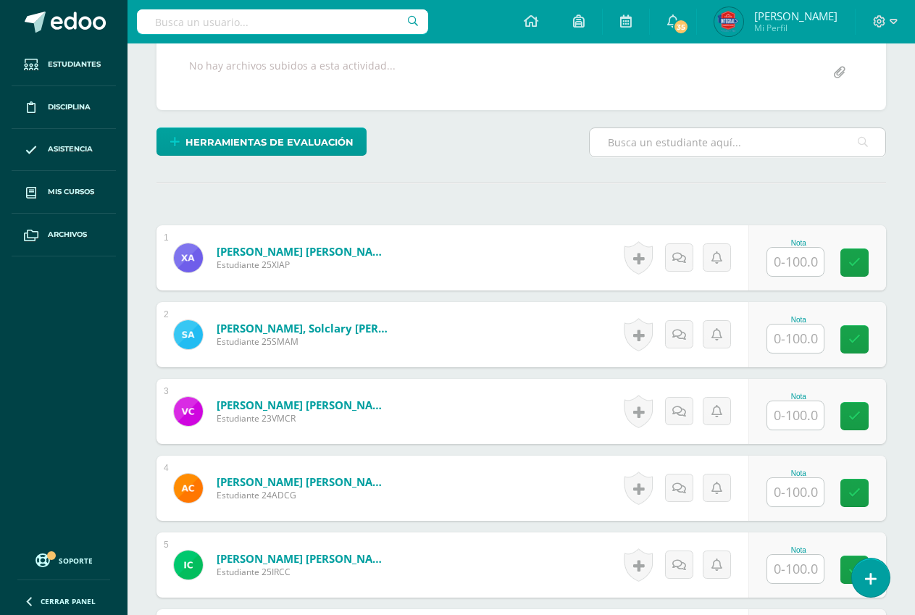
click at [724, 146] on input "text" at bounding box center [738, 142] width 296 height 28
click at [704, 141] on input "text" at bounding box center [738, 142] width 296 height 28
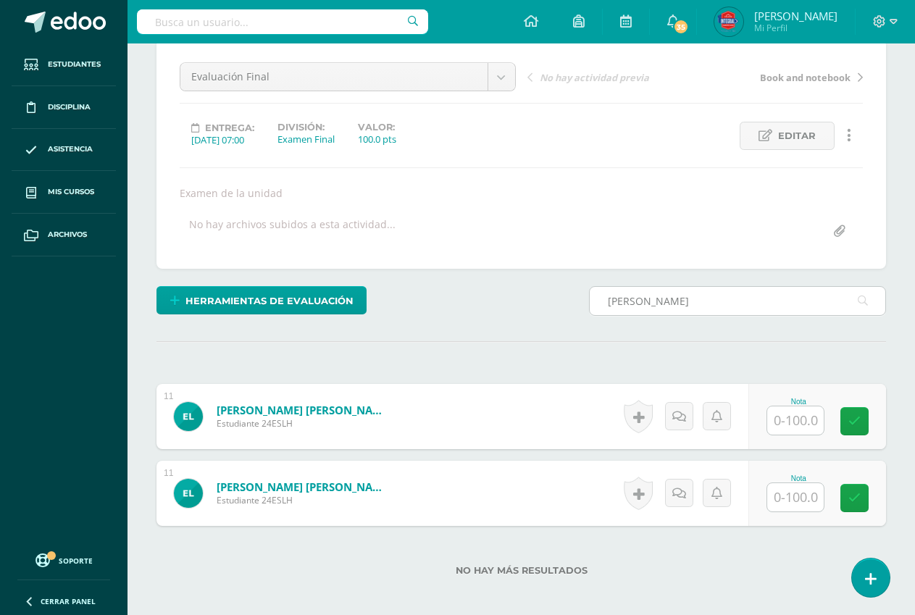
scroll to position [210, 0]
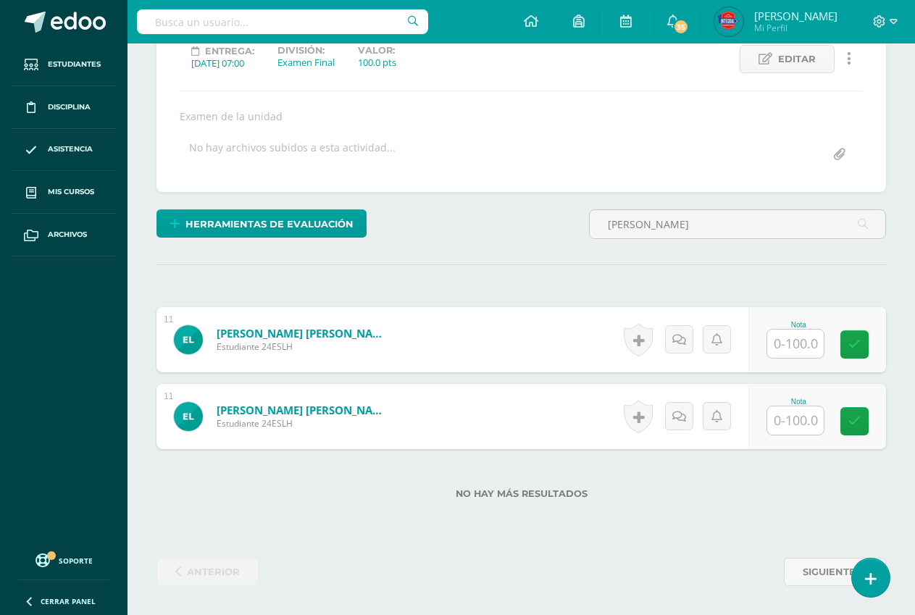
type input "emiliano"
click at [796, 345] on input "text" at bounding box center [804, 344] width 58 height 29
type input "80"
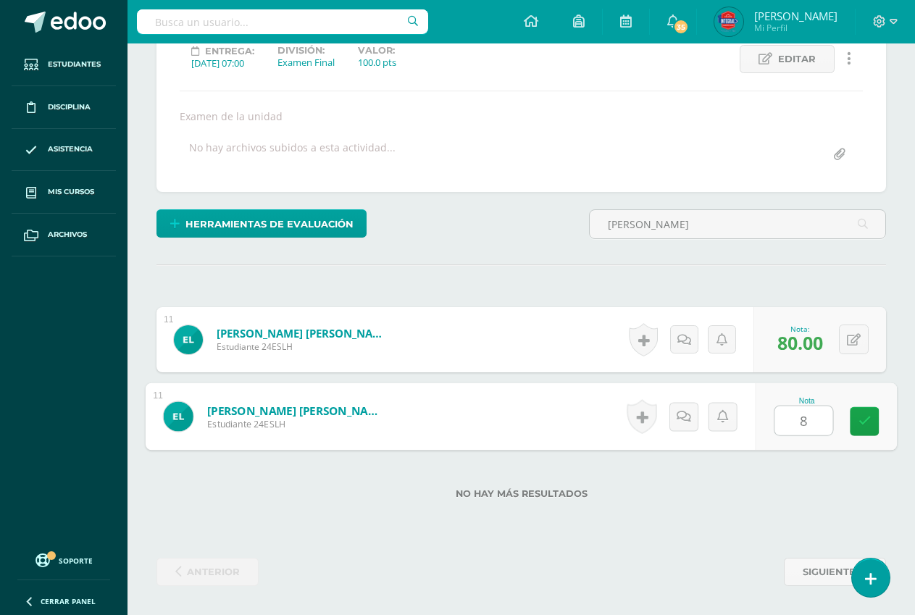
type input "80"
click at [865, 422] on icon at bounding box center [865, 421] width 13 height 12
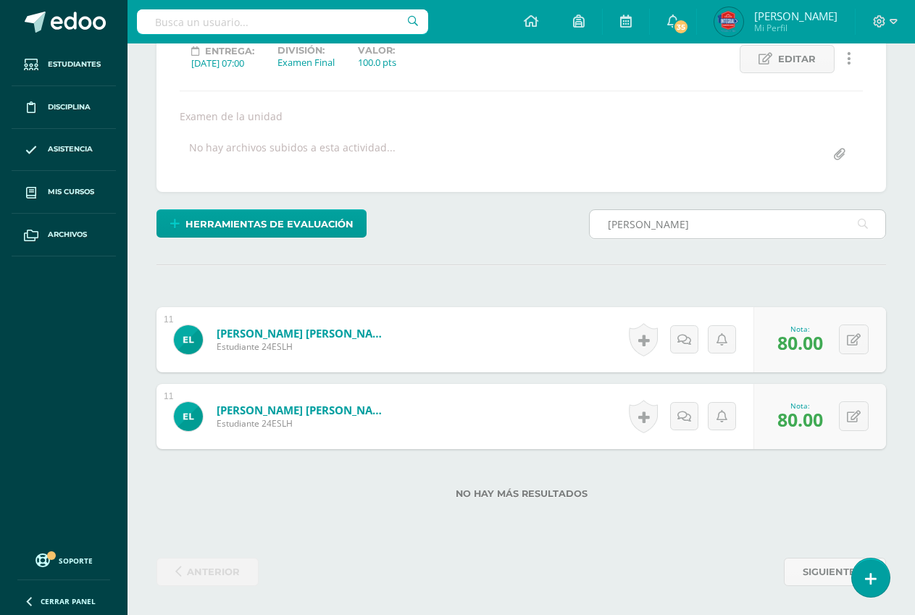
click at [685, 225] on input "emiliano" at bounding box center [738, 224] width 296 height 28
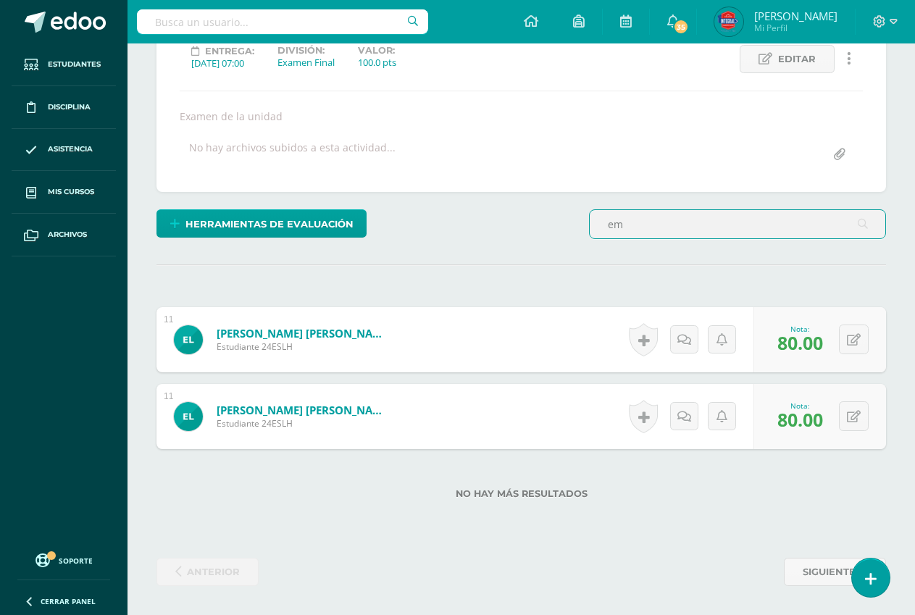
type input "e"
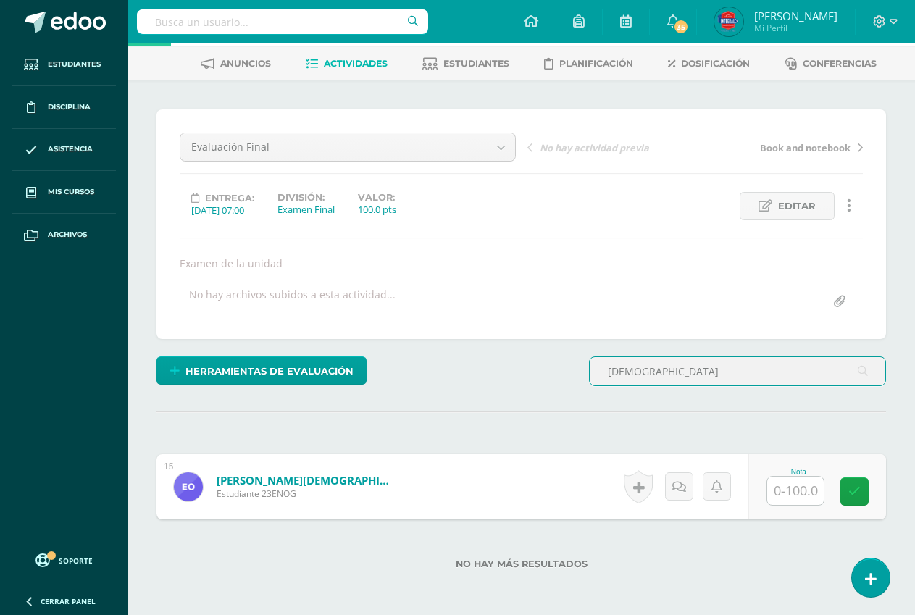
scroll to position [133, 0]
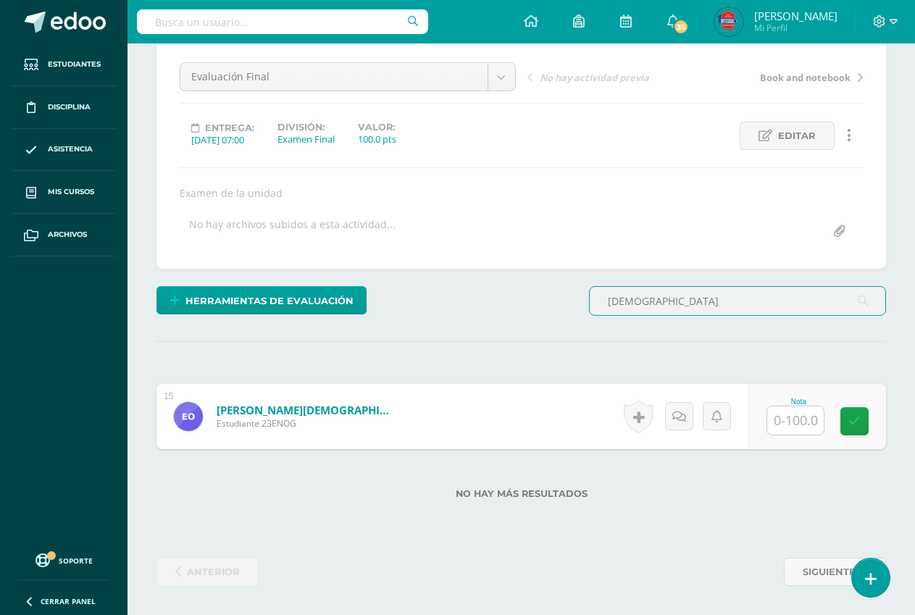
type input "esdras"
click at [797, 422] on input "text" at bounding box center [795, 420] width 57 height 28
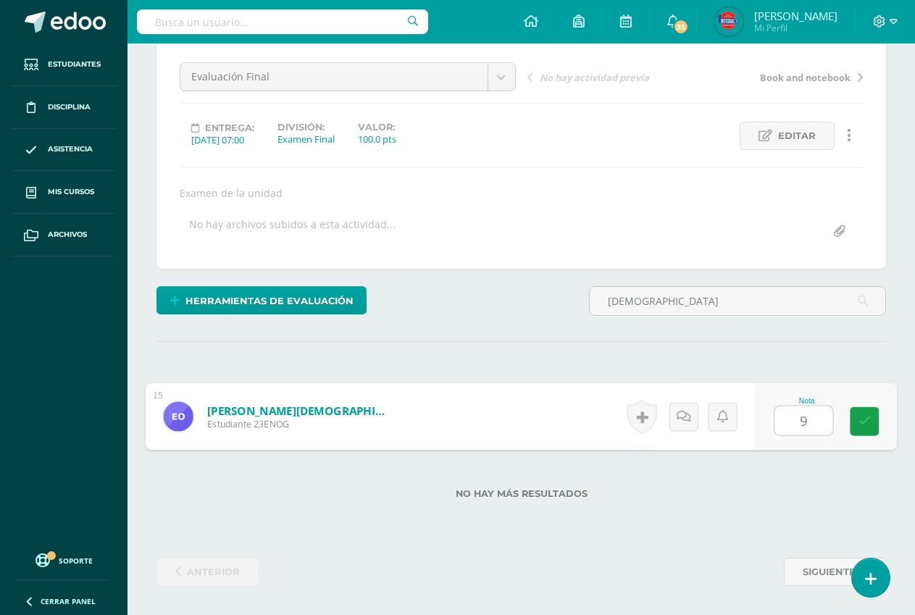
type input "95"
click at [869, 425] on icon at bounding box center [865, 421] width 13 height 12
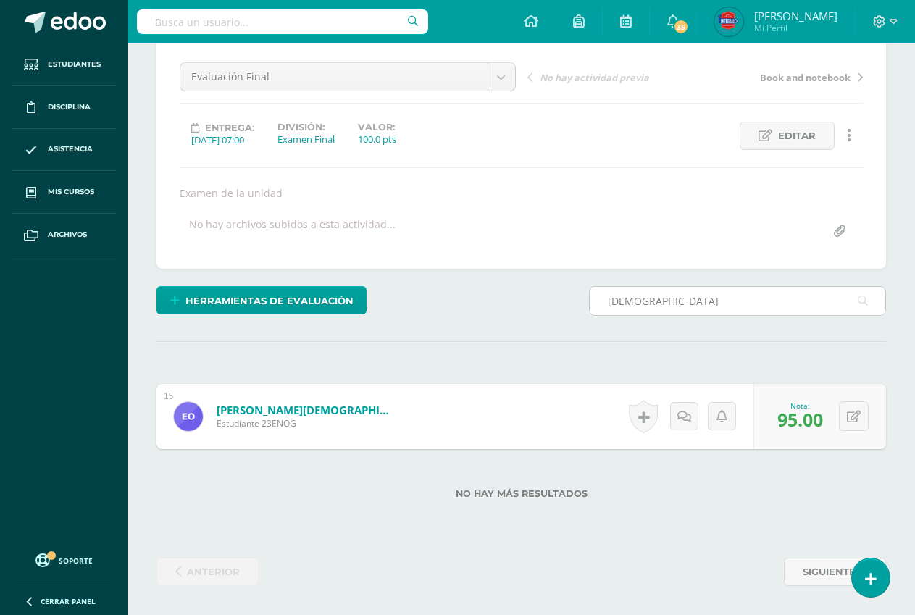
click at [653, 296] on input "esdras" at bounding box center [738, 301] width 296 height 28
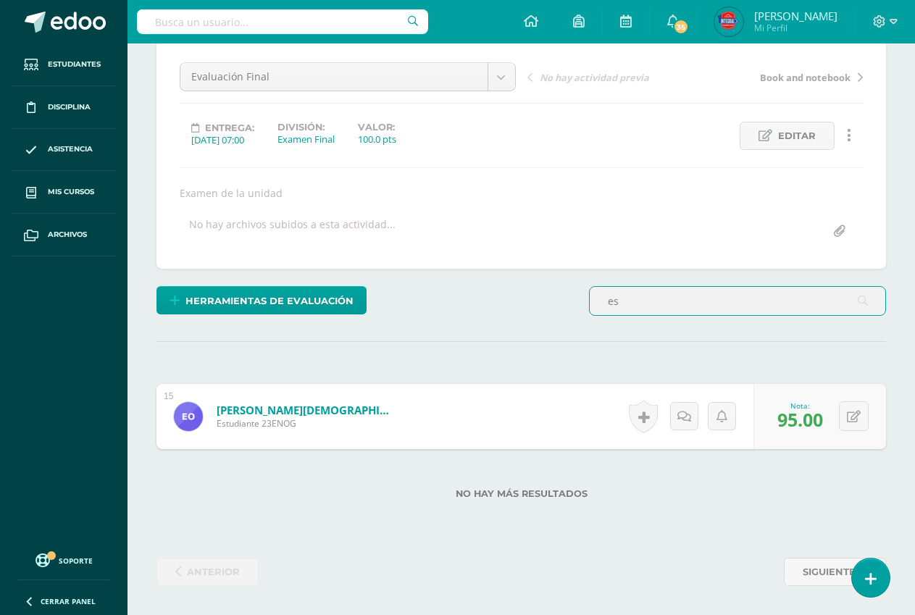
type input "e"
type input "jimena"
click at [799, 430] on input "text" at bounding box center [795, 420] width 57 height 28
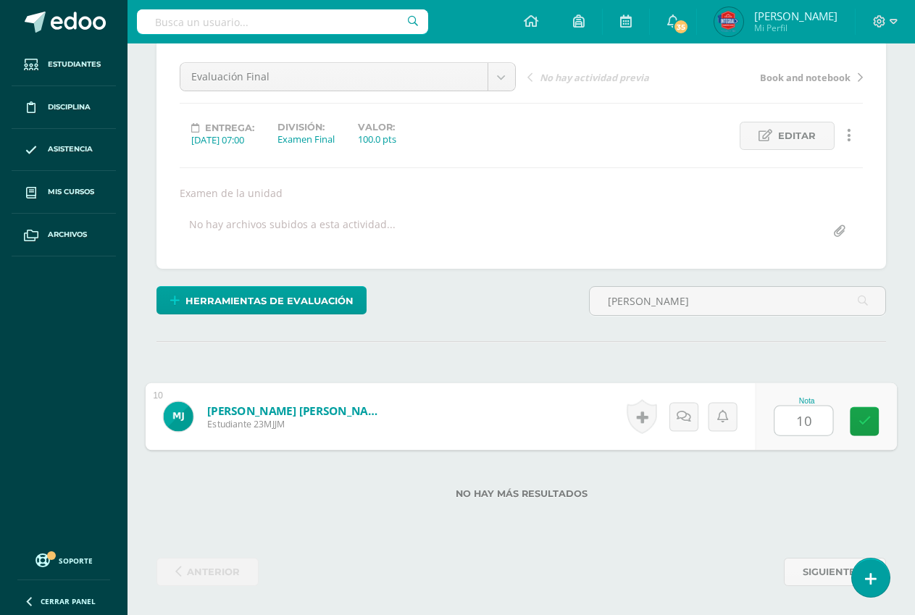
type input "100"
click at [856, 416] on link at bounding box center [864, 421] width 29 height 29
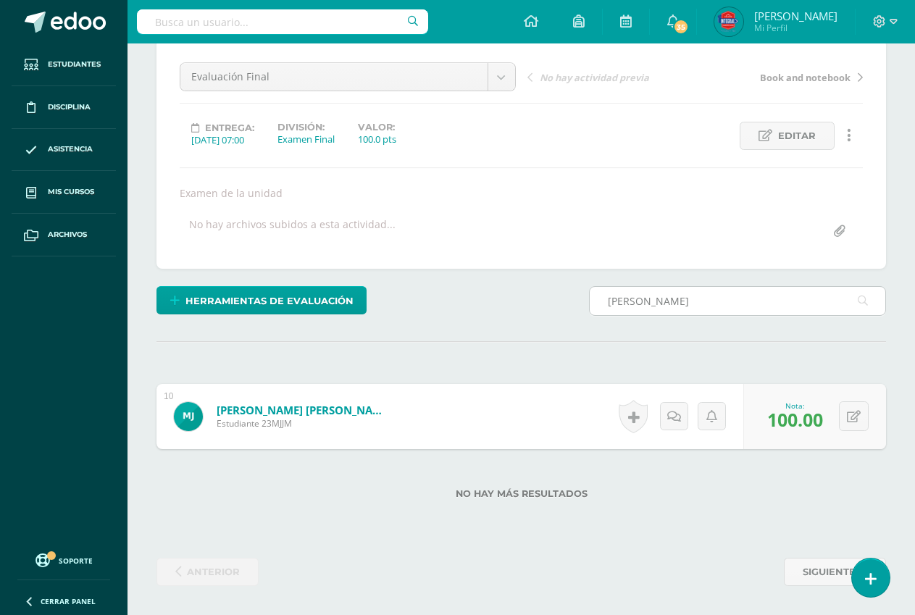
click at [714, 306] on input "jimena" at bounding box center [738, 301] width 296 height 28
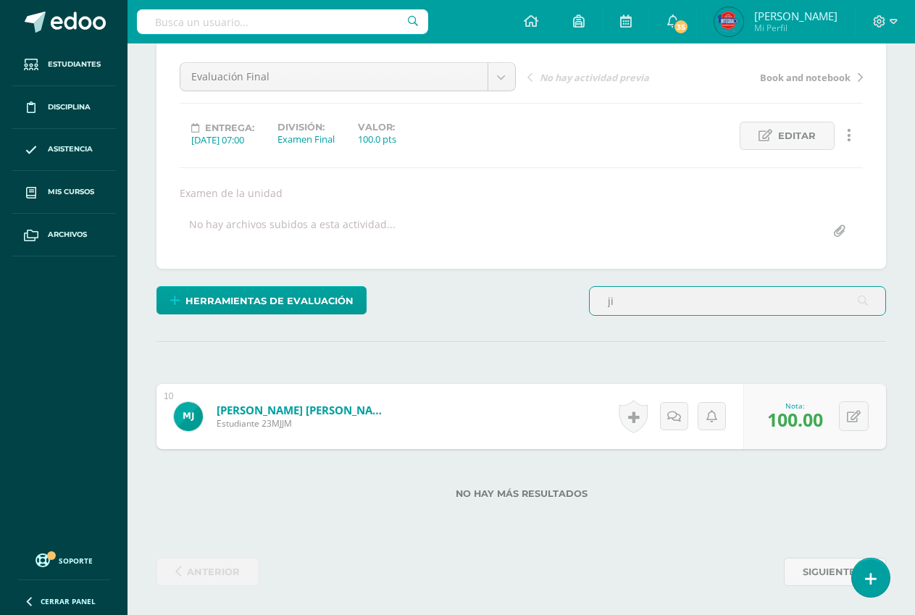
type input "j"
type input "ana luna"
click at [809, 422] on input "text" at bounding box center [795, 420] width 57 height 28
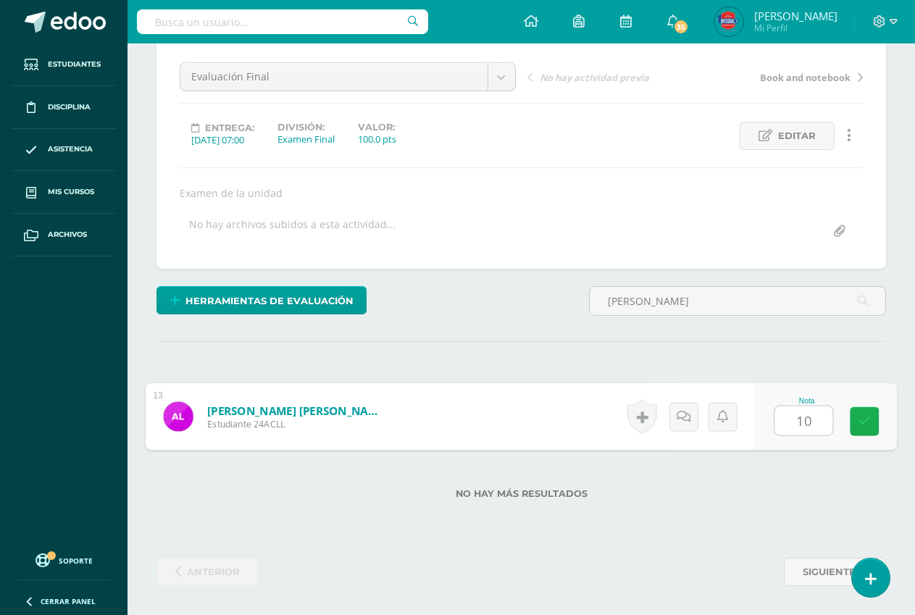
type input "100"
click at [859, 423] on icon at bounding box center [865, 421] width 13 height 12
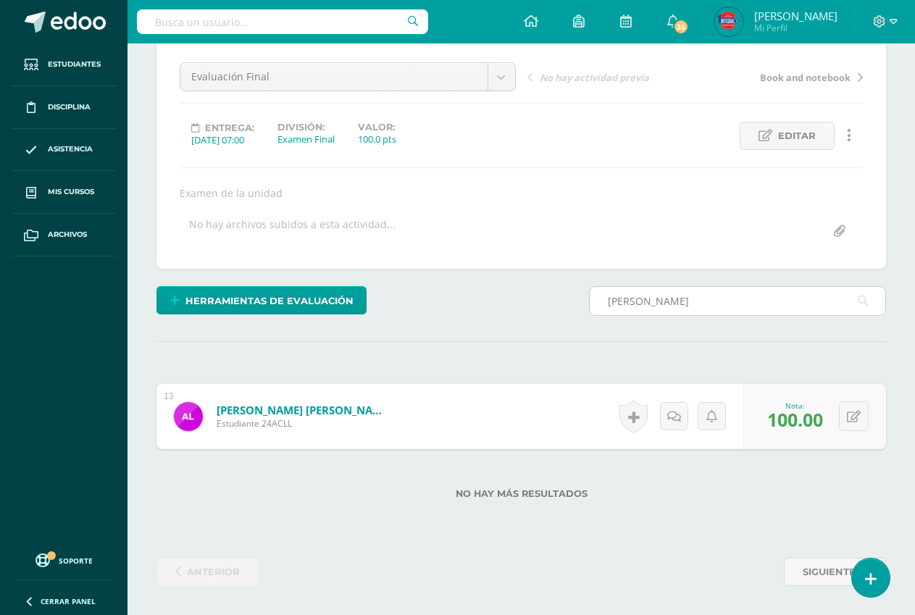
click at [697, 306] on input "ana luna" at bounding box center [738, 301] width 296 height 28
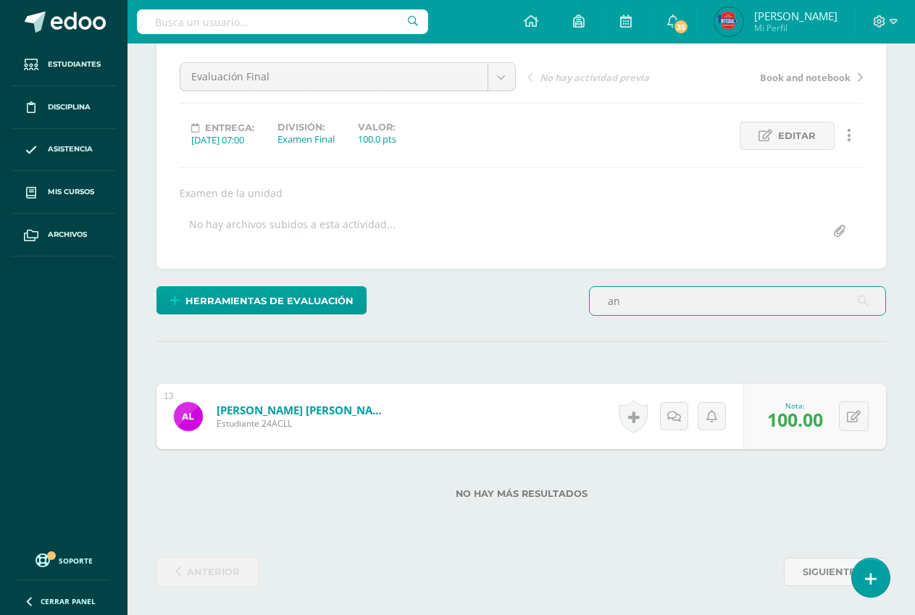
type input "a"
type input "sol"
click at [798, 417] on input "text" at bounding box center [795, 420] width 57 height 28
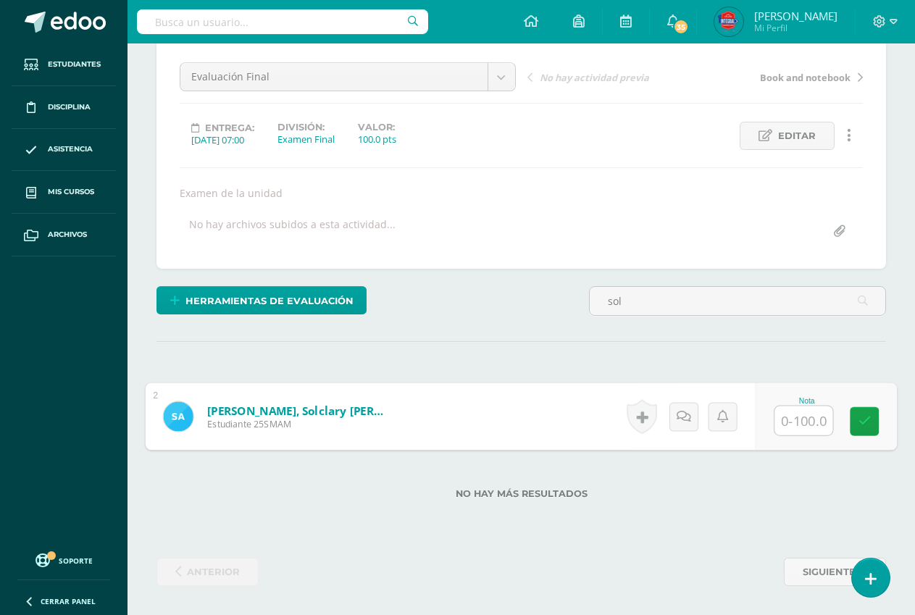
type input "1"
type input "85"
click at [861, 417] on icon at bounding box center [865, 421] width 13 height 12
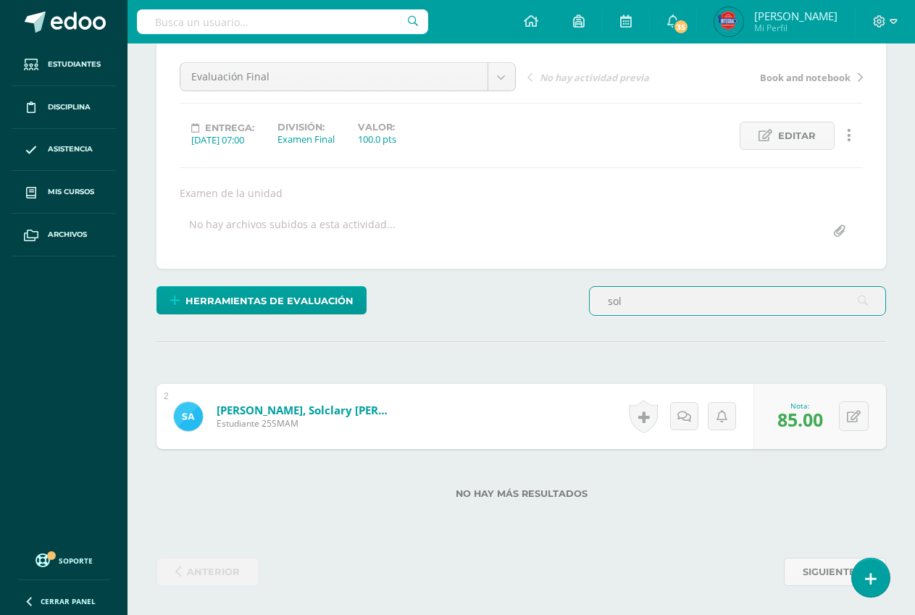
click at [633, 301] on input "sol" at bounding box center [738, 301] width 296 height 28
type input "s"
type input "joaquin"
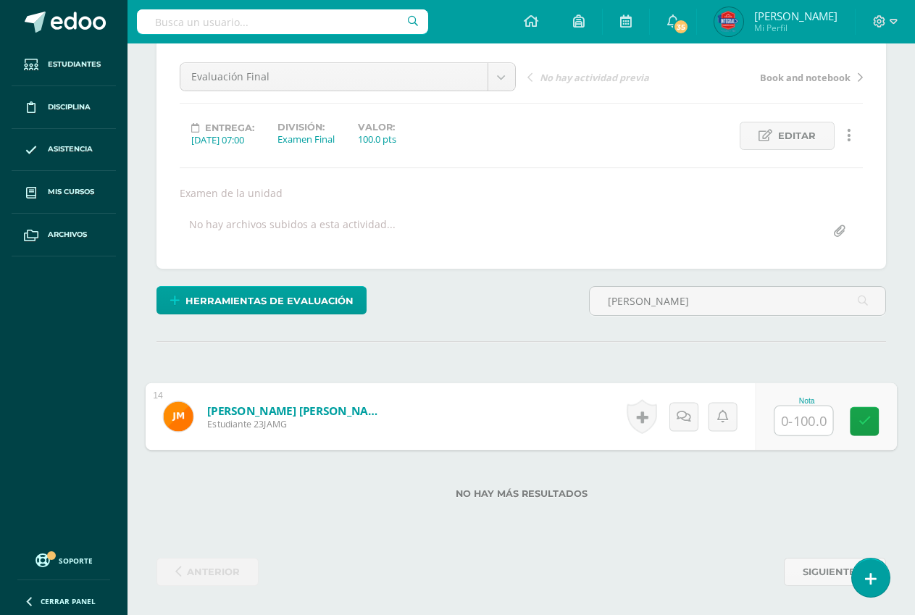
click at [793, 419] on input "text" at bounding box center [804, 420] width 58 height 29
type input "100"
click at [870, 413] on link at bounding box center [864, 421] width 29 height 29
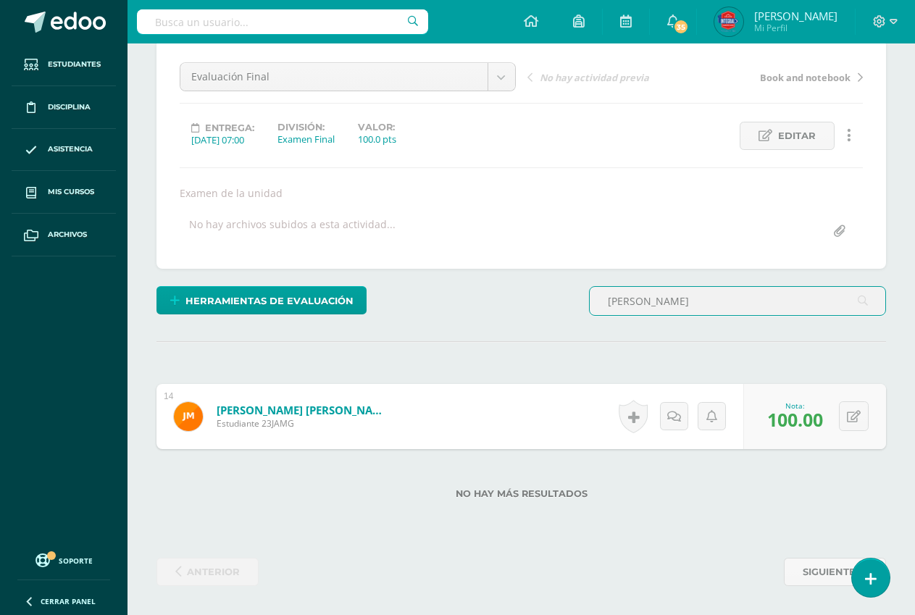
click at [678, 299] on input "joaquin" at bounding box center [738, 301] width 296 height 28
type input "j"
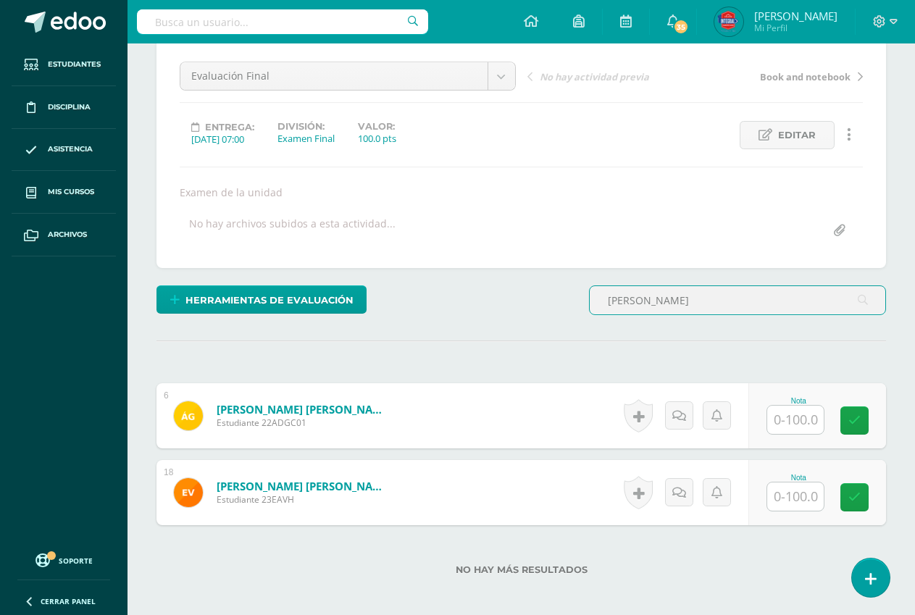
scroll to position [135, 0]
type input "aron"
click at [791, 428] on input "text" at bounding box center [795, 419] width 57 height 28
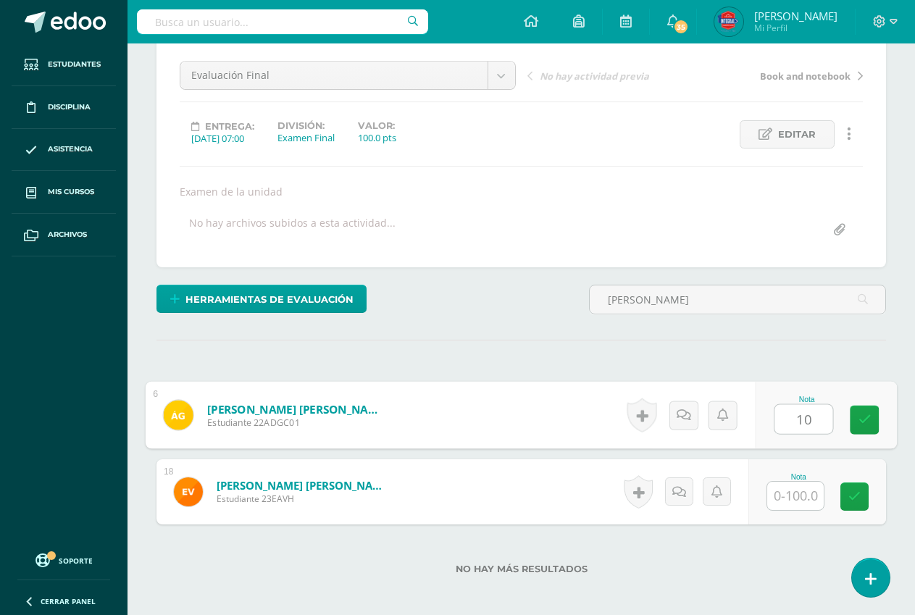
type input "100"
click at [857, 424] on link at bounding box center [864, 420] width 29 height 29
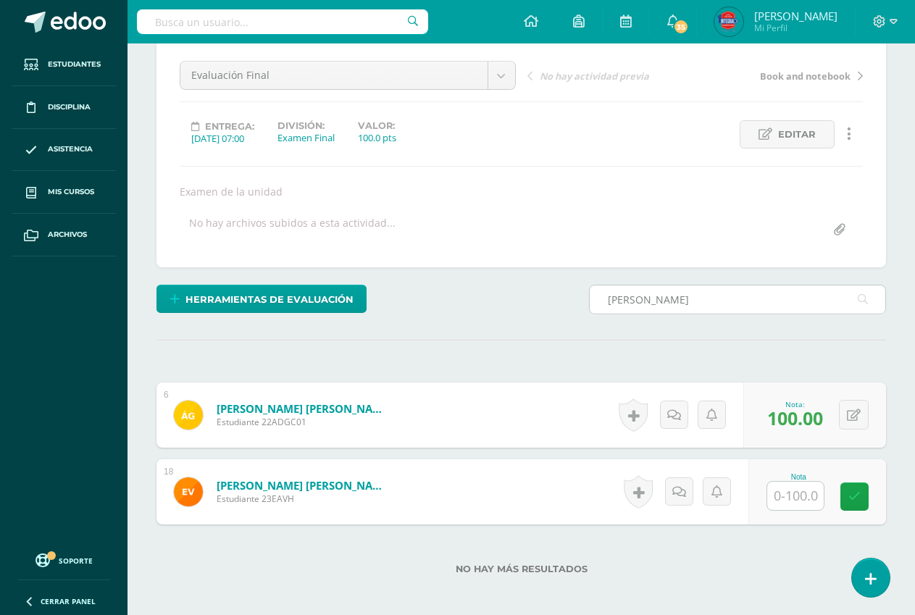
click at [659, 295] on input "aron" at bounding box center [738, 299] width 296 height 28
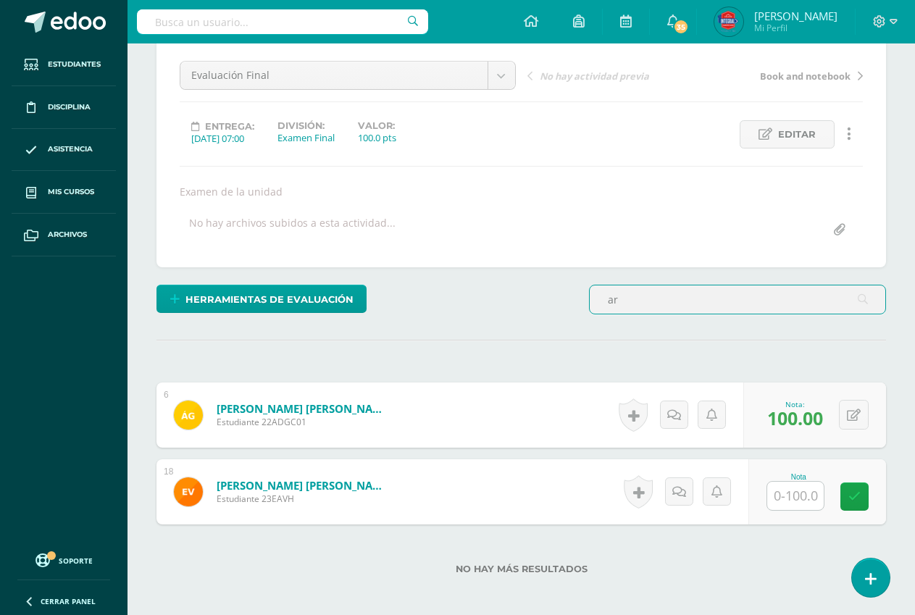
type input "a"
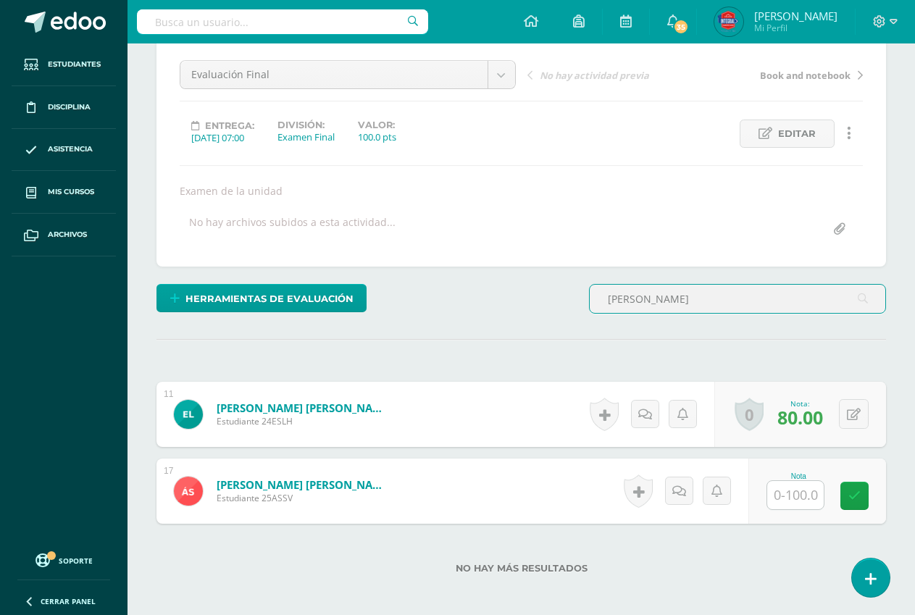
type input "sebastian"
click at [785, 498] on input "text" at bounding box center [795, 495] width 57 height 28
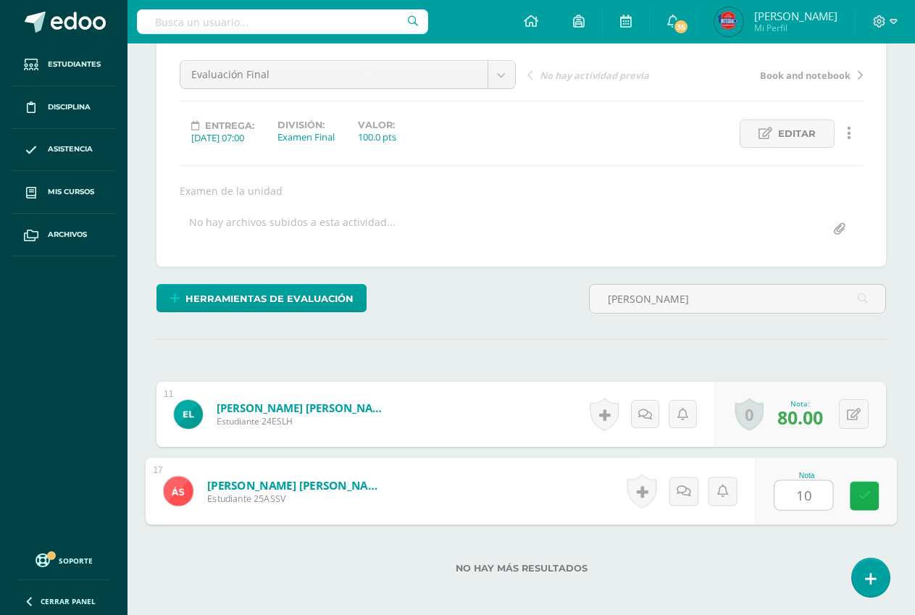
type input "100"
click at [859, 502] on icon at bounding box center [865, 496] width 13 height 12
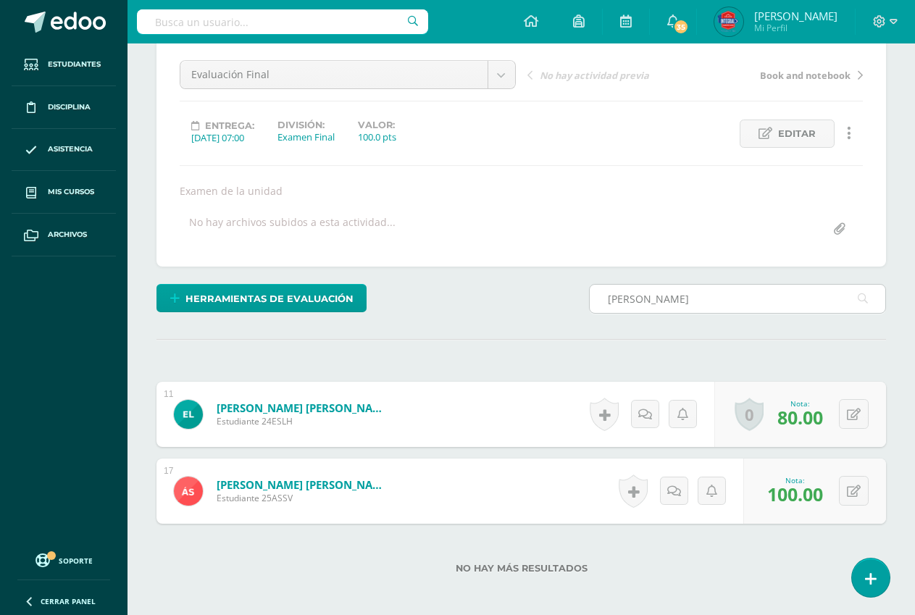
click at [700, 310] on input "sebastian" at bounding box center [738, 299] width 296 height 28
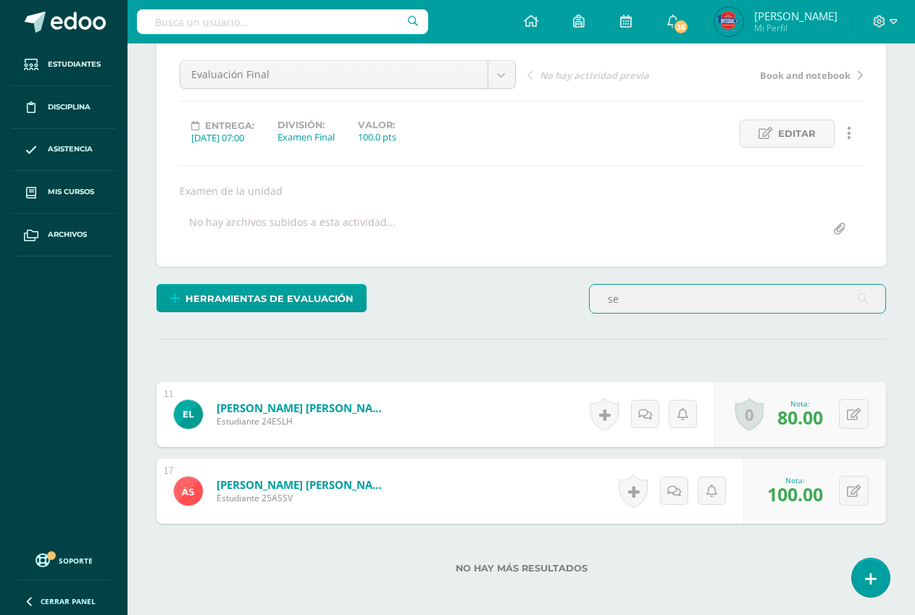
type input "s"
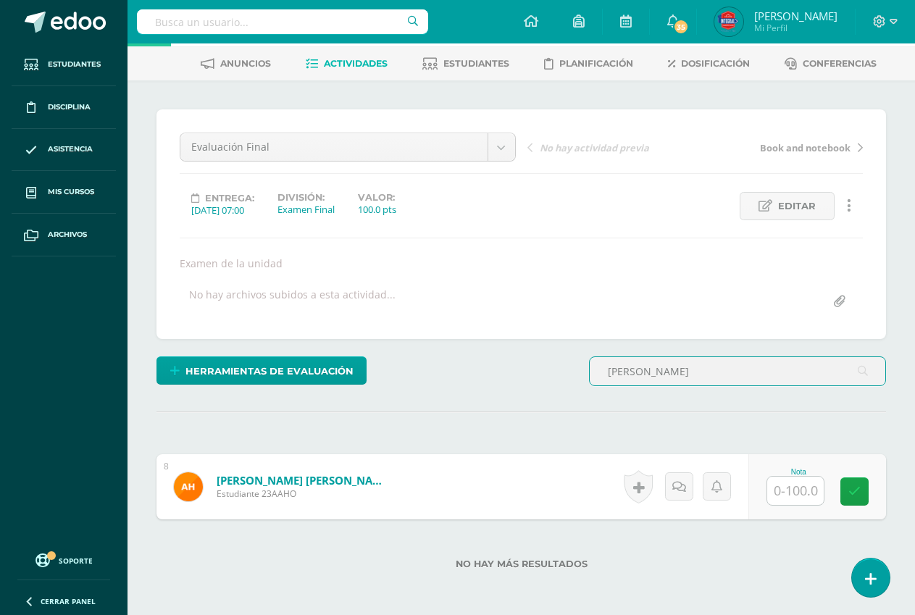
scroll to position [133, 0]
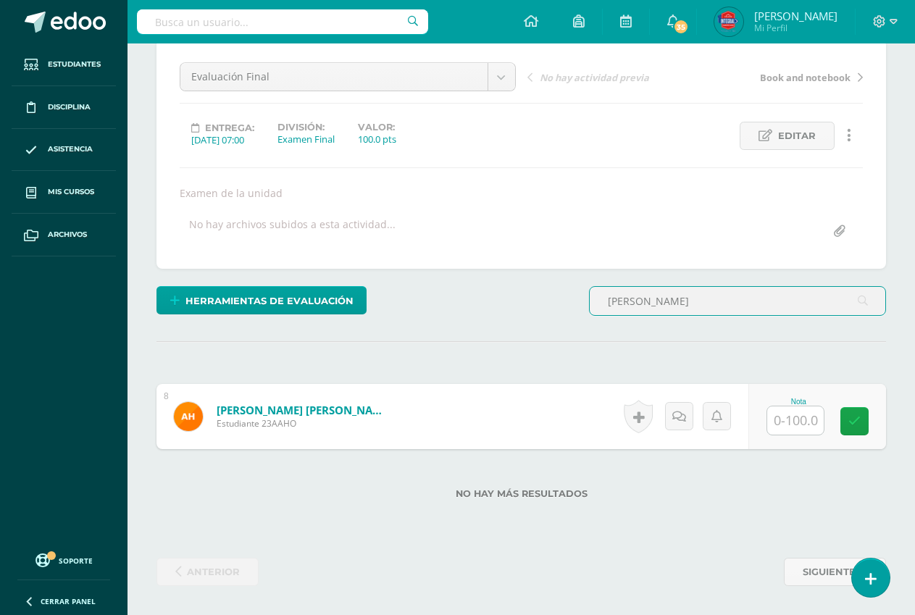
type input "ortega"
click at [788, 417] on input "text" at bounding box center [795, 420] width 57 height 28
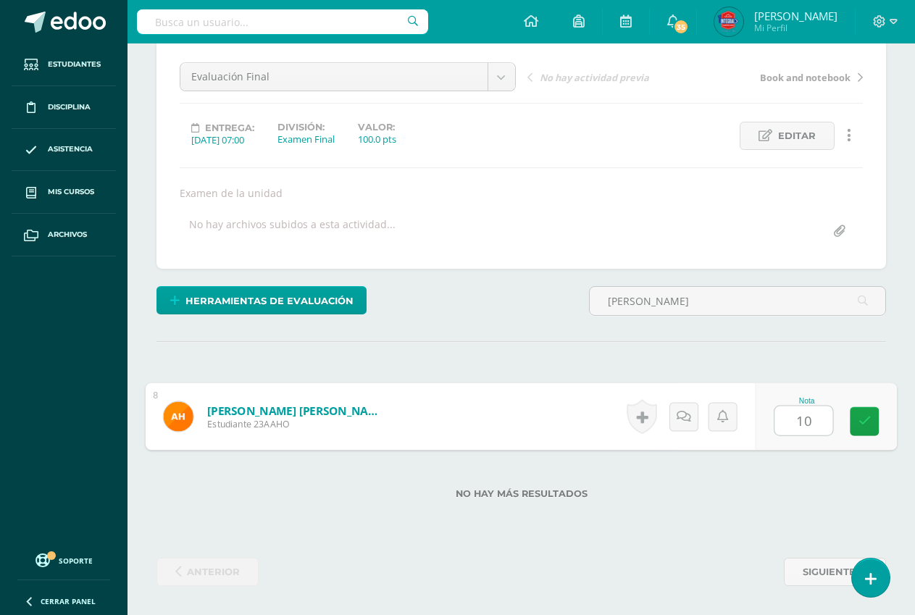
type input "100"
click at [873, 428] on link at bounding box center [864, 421] width 29 height 29
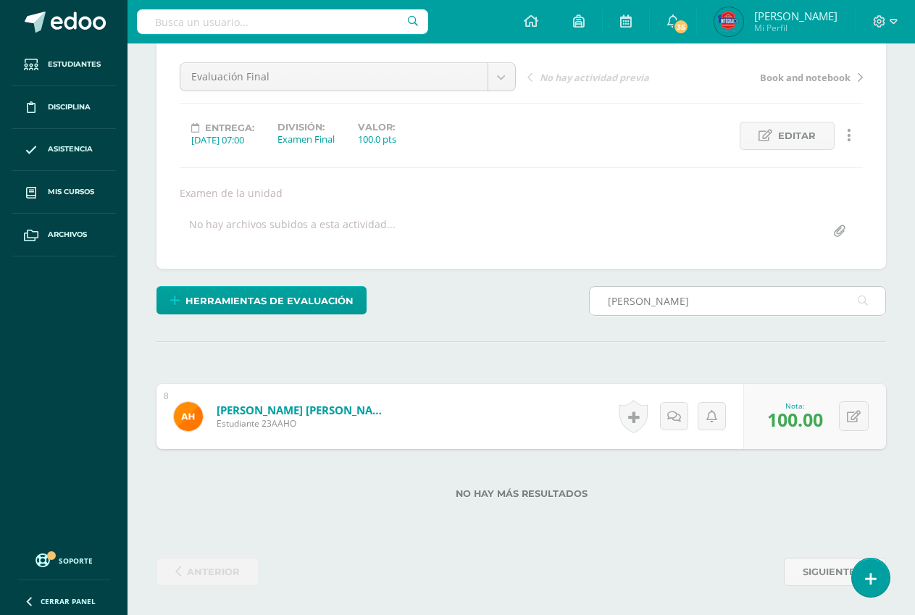
click at [683, 310] on input "ortega" at bounding box center [738, 301] width 296 height 28
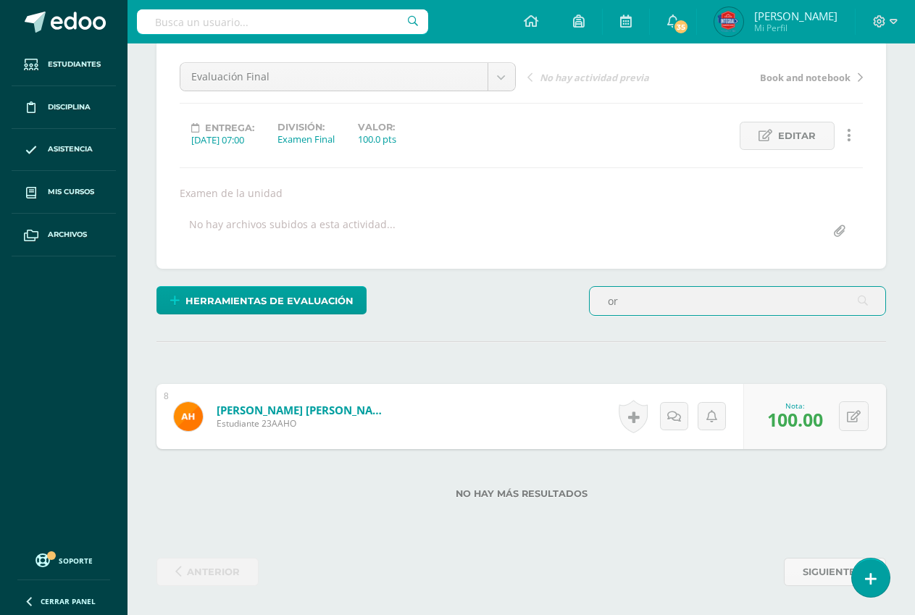
type input "o"
type input "huit"
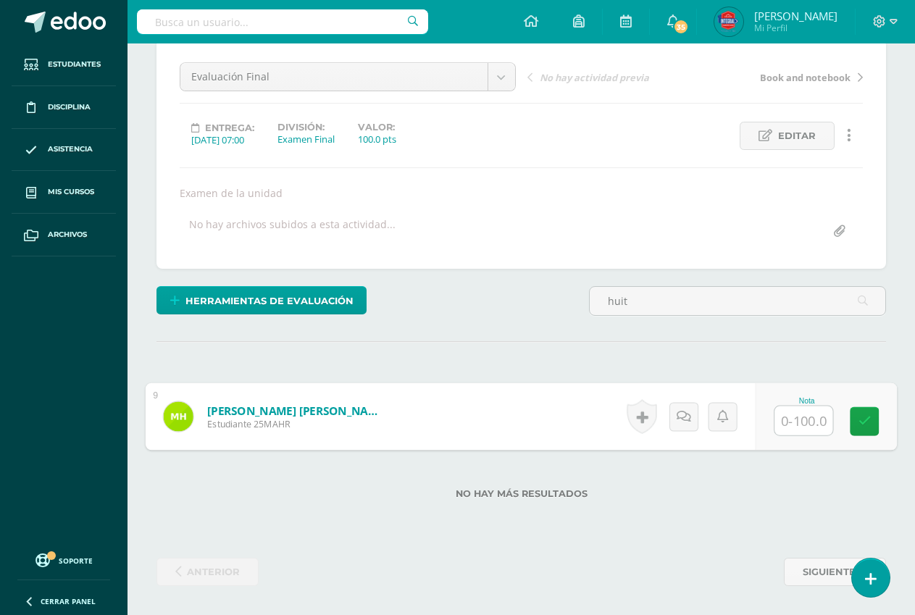
click at [780, 427] on input "text" at bounding box center [804, 420] width 58 height 29
type input "100"
click at [859, 415] on icon at bounding box center [865, 421] width 13 height 12
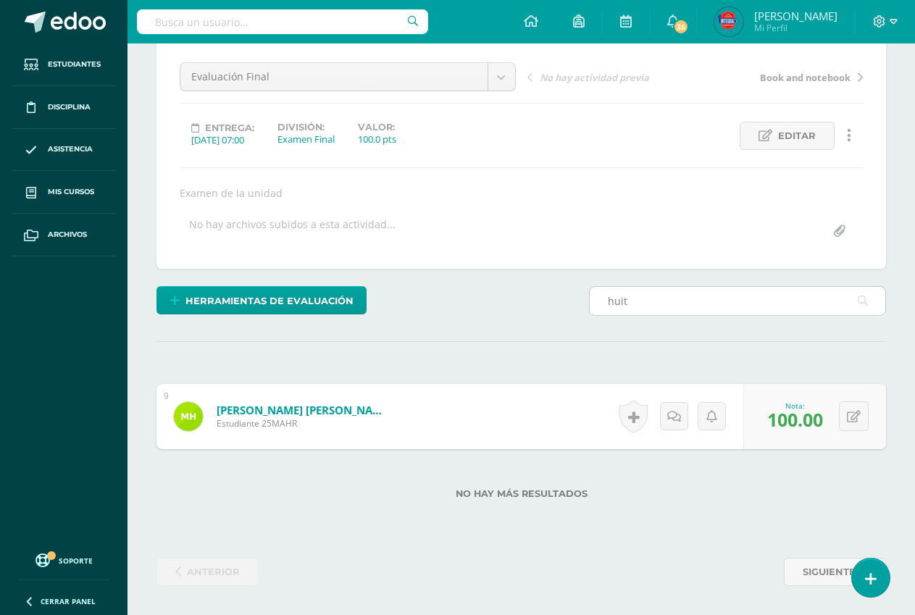
click at [669, 301] on input "huit" at bounding box center [738, 301] width 296 height 28
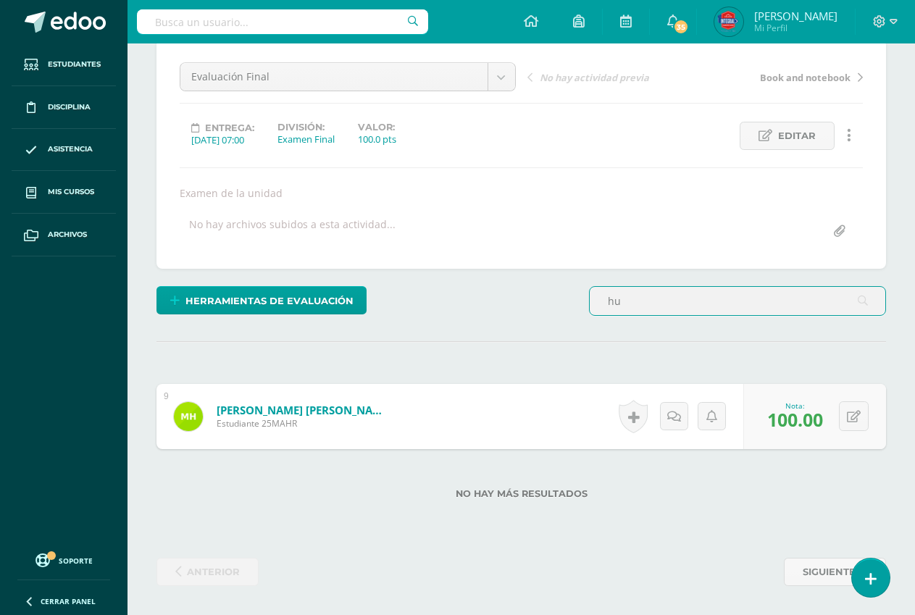
type input "h"
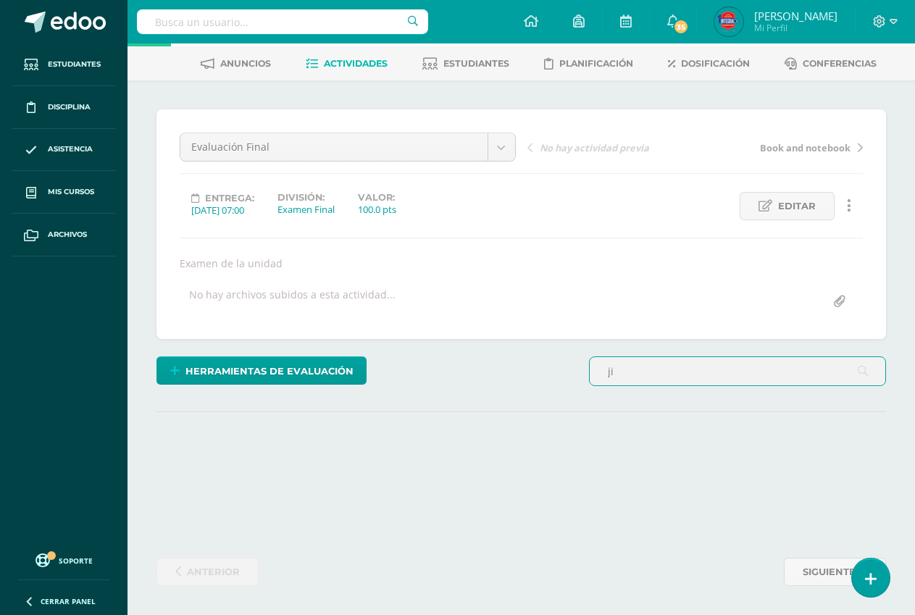
type input "j"
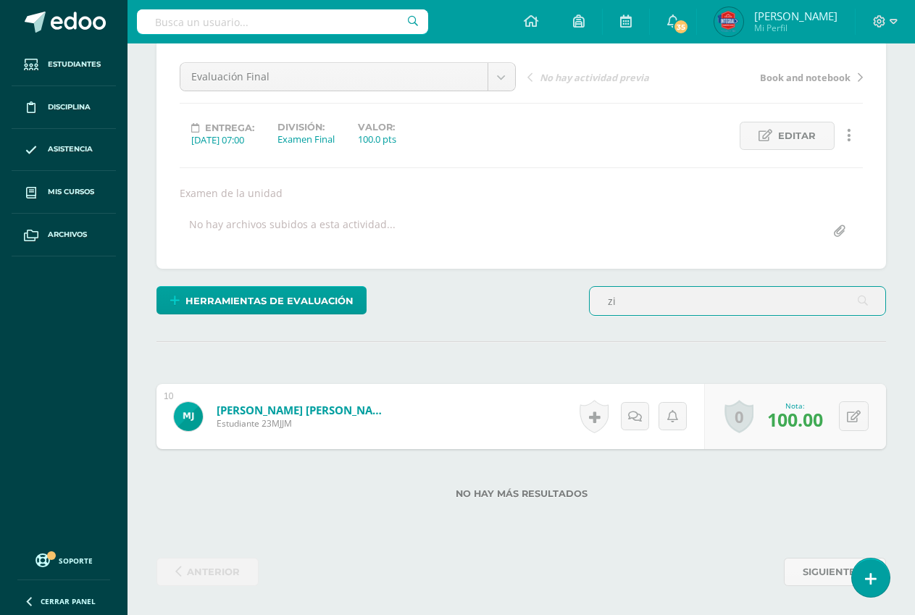
type input "z"
type input "xime"
click at [797, 414] on input "text" at bounding box center [795, 420] width 57 height 28
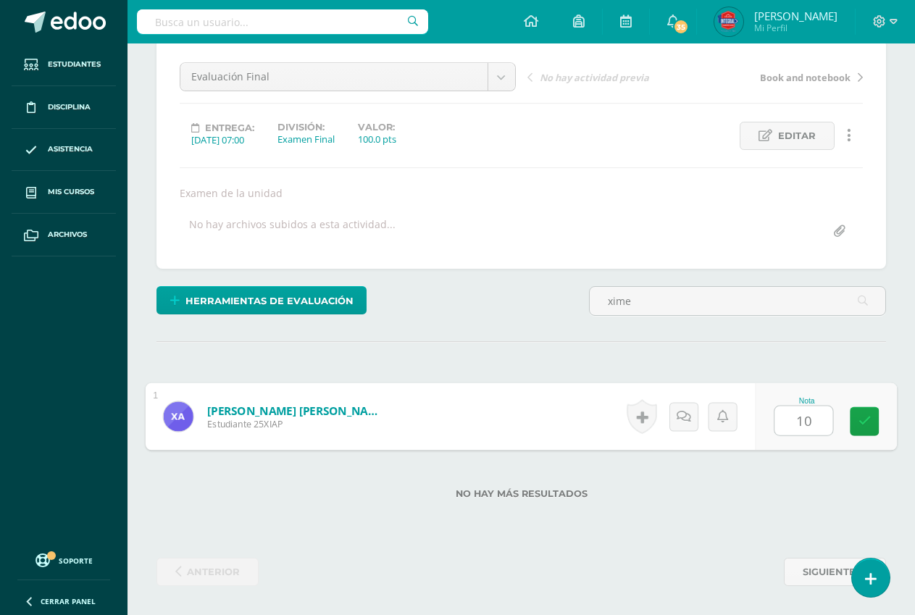
type input "100"
click at [863, 419] on icon at bounding box center [865, 421] width 13 height 12
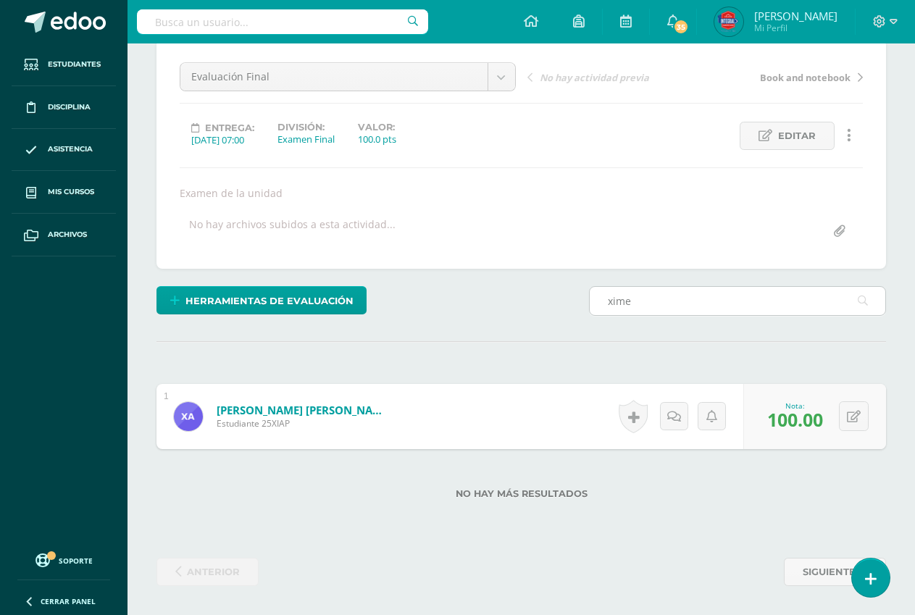
click at [658, 296] on input "xime" at bounding box center [738, 301] width 296 height 28
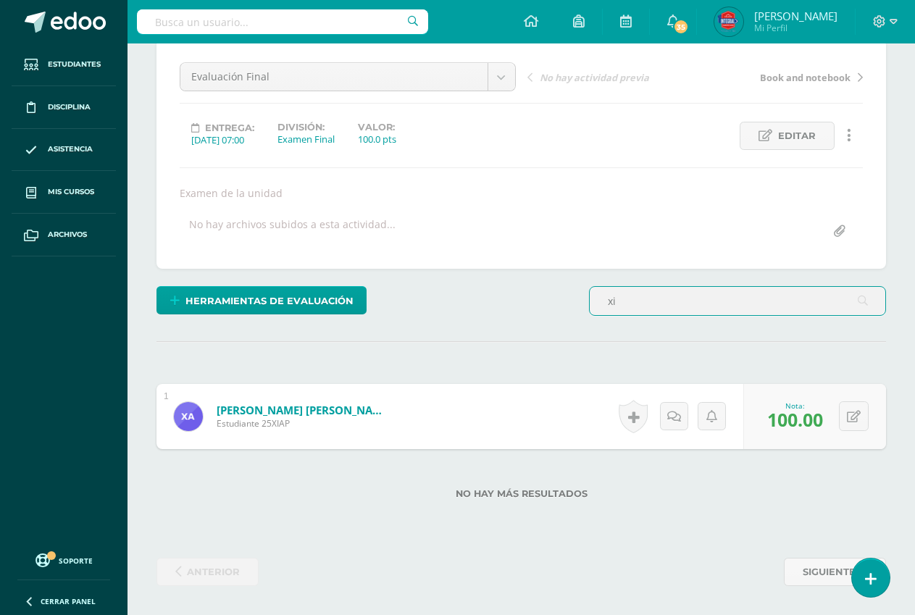
type input "x"
type input "monserrat"
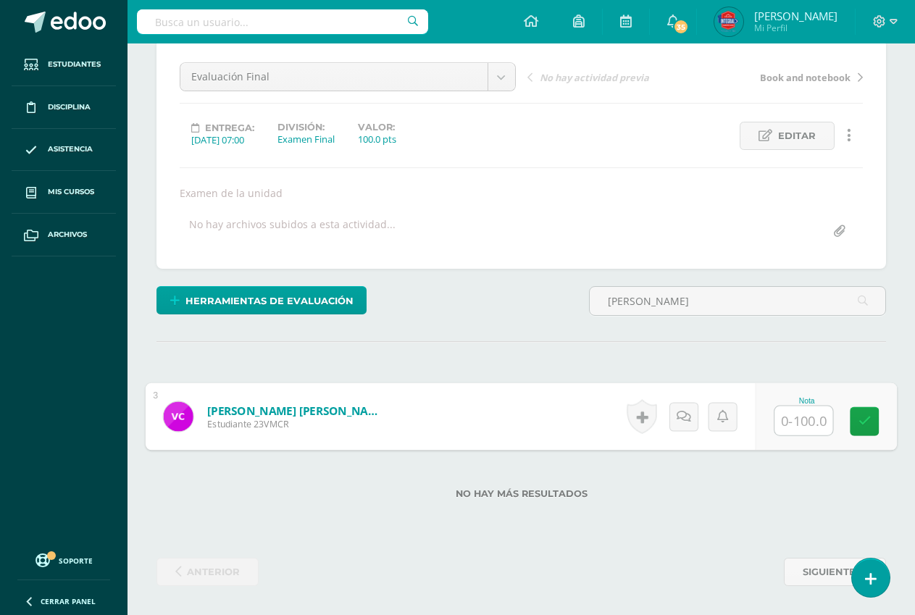
click at [796, 423] on input "text" at bounding box center [804, 420] width 58 height 29
type input "100"
click at [862, 426] on icon at bounding box center [865, 421] width 13 height 12
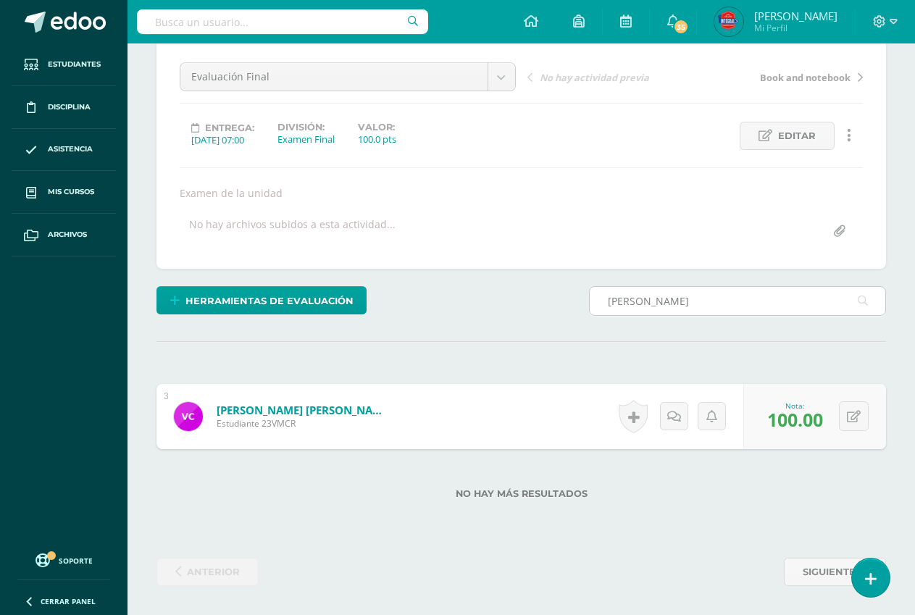
click at [724, 301] on input "monserrat" at bounding box center [738, 301] width 296 height 28
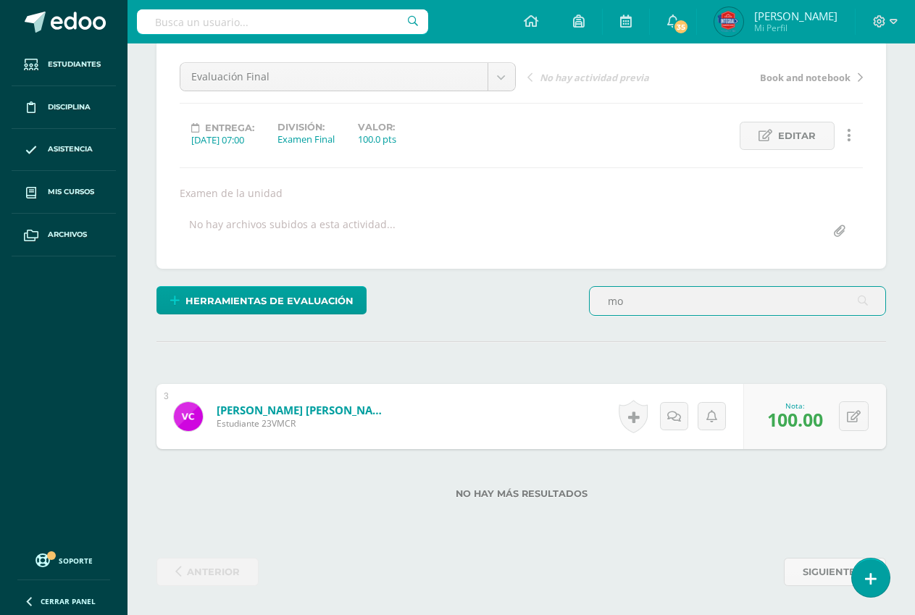
type input "m"
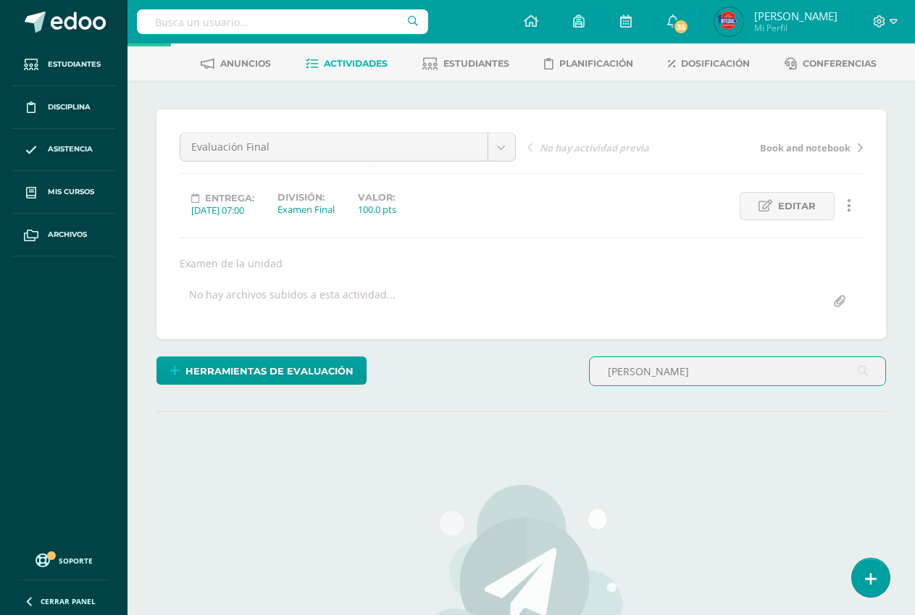
scroll to position [135, 0]
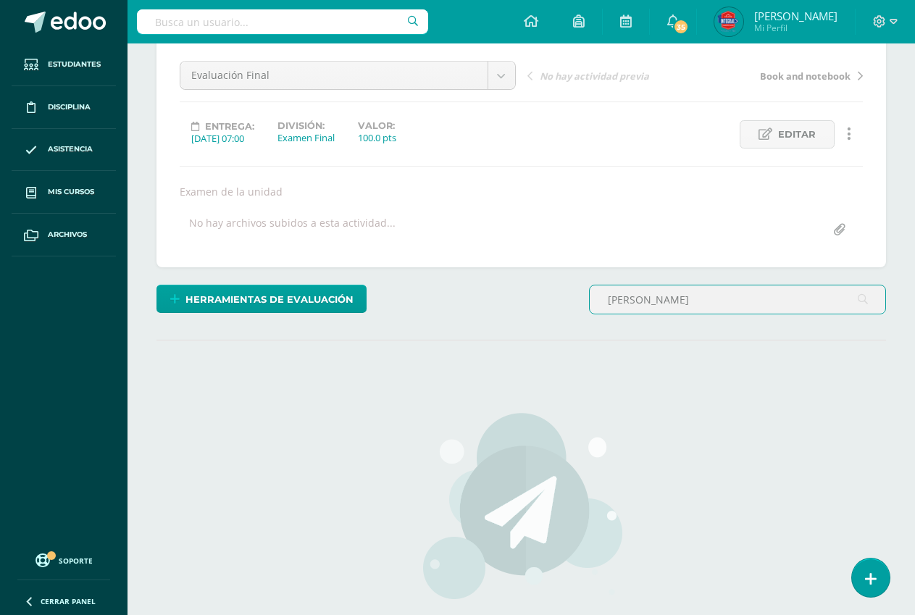
click at [674, 308] on input "guitierre" at bounding box center [738, 299] width 296 height 28
type input "g"
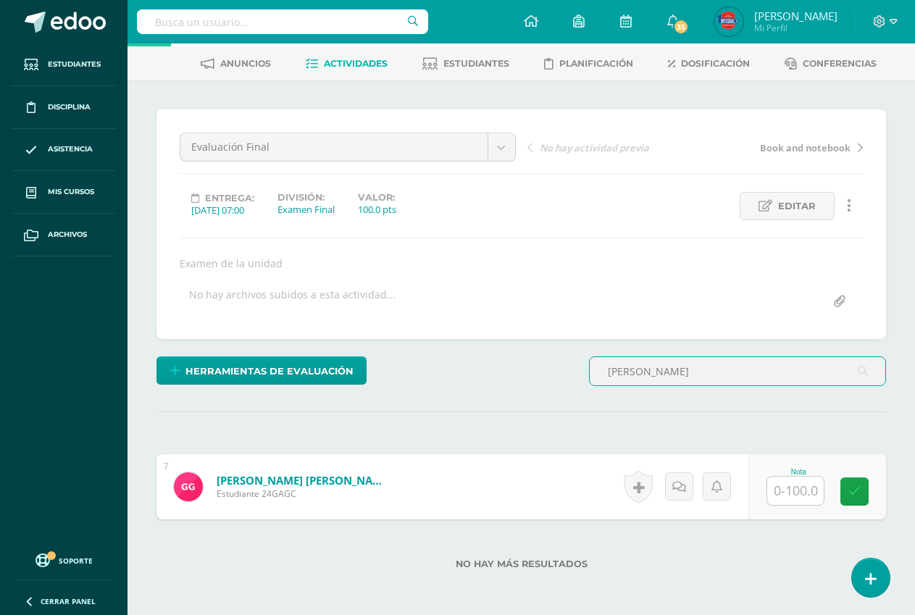
scroll to position [133, 0]
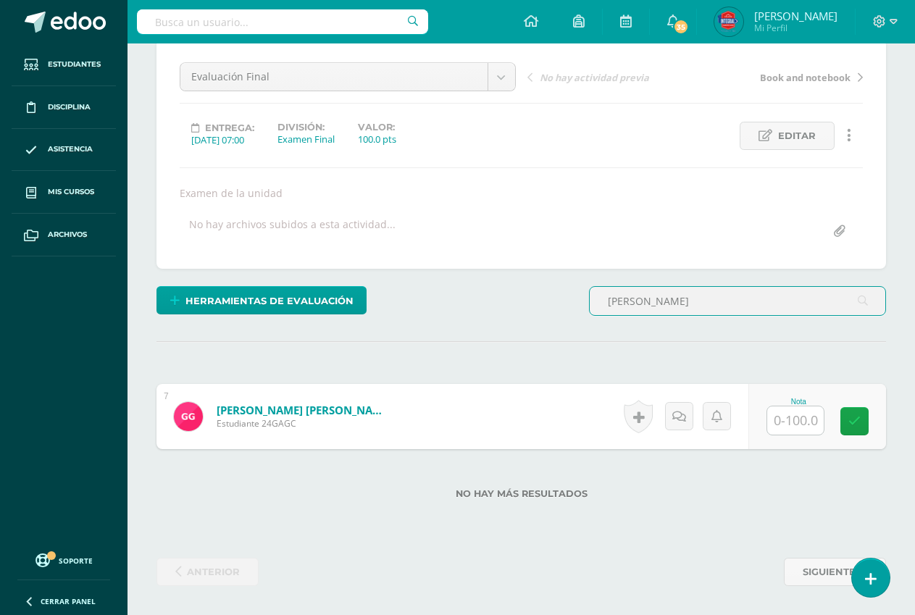
type input "gabriella"
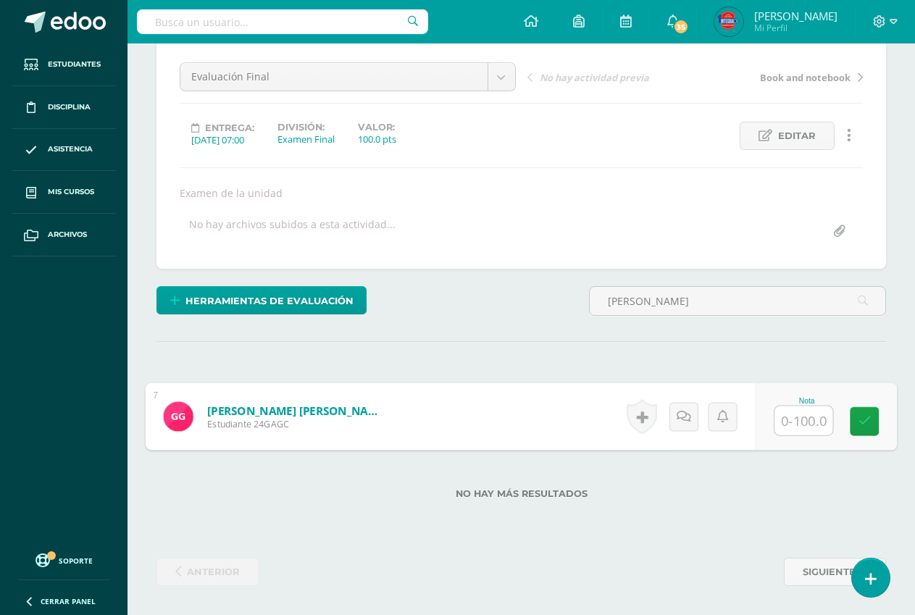
click at [787, 411] on input "text" at bounding box center [804, 420] width 58 height 29
type input "100"
click at [871, 412] on link at bounding box center [864, 421] width 29 height 29
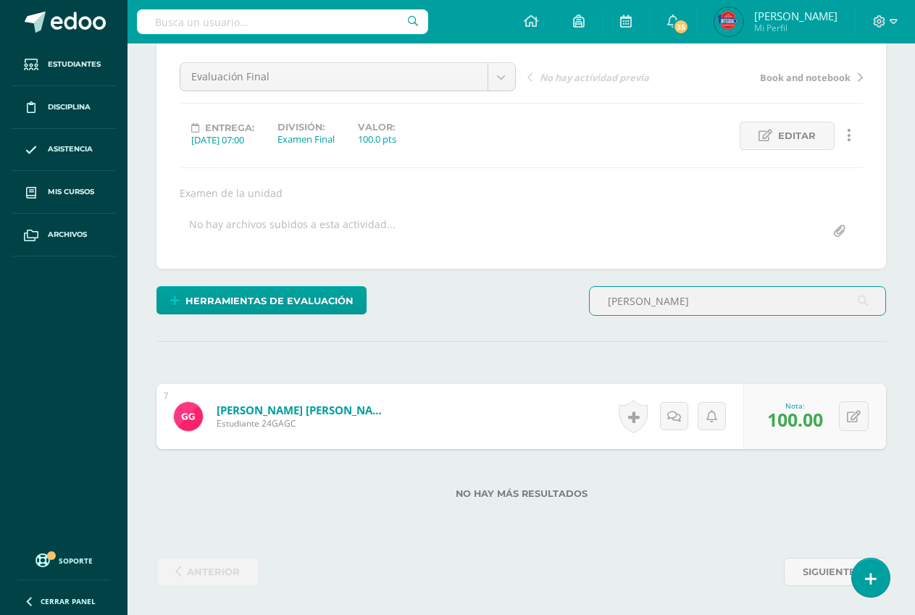
click at [660, 306] on input "gabriella" at bounding box center [738, 301] width 296 height 28
type input "g"
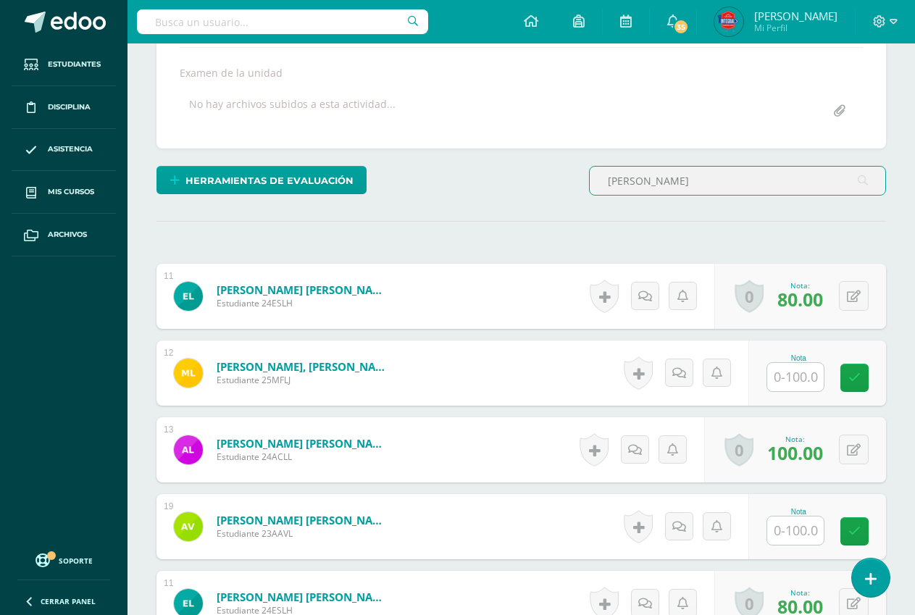
scroll to position [280, 0]
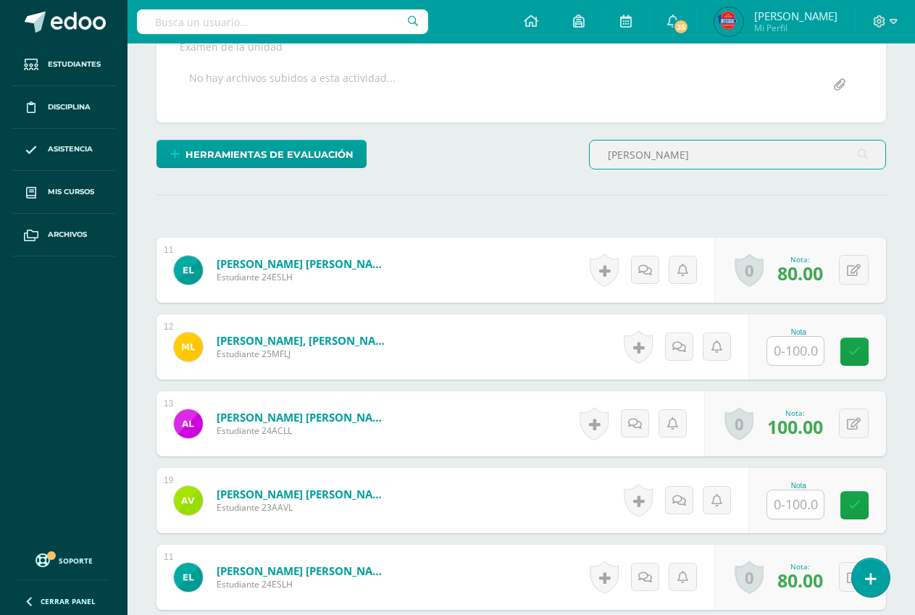
type input "lopez"
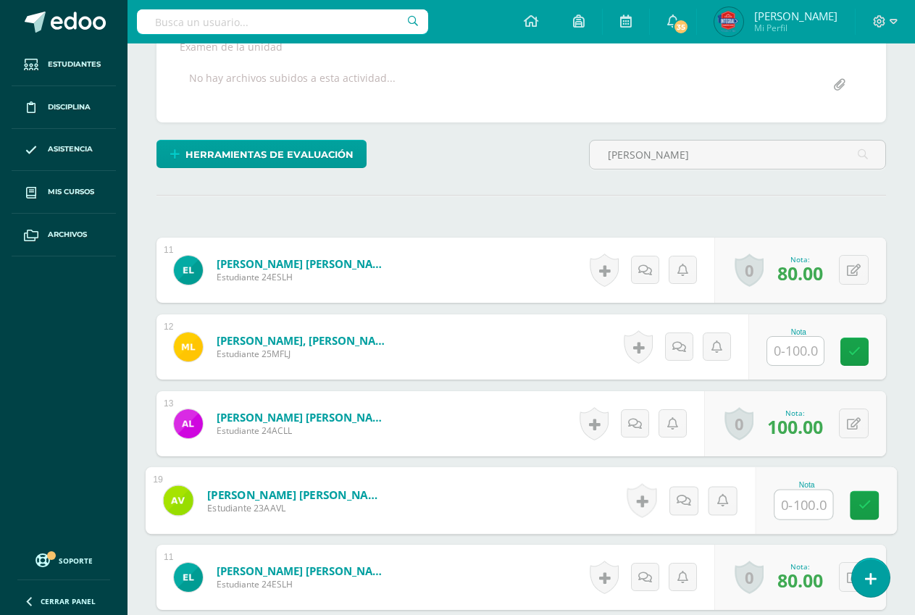
click at [803, 509] on input "text" at bounding box center [804, 505] width 58 height 29
type input "100"
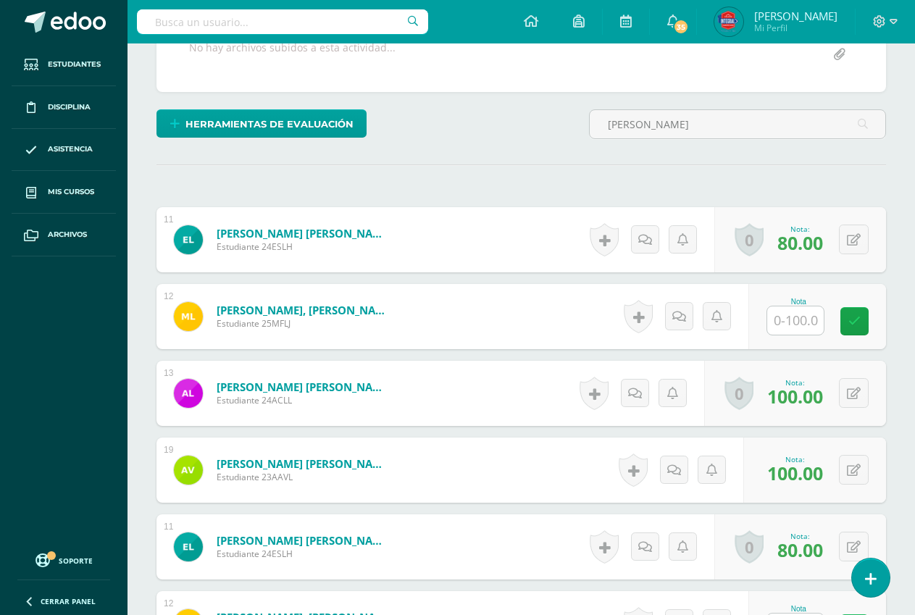
scroll to position [236, 0]
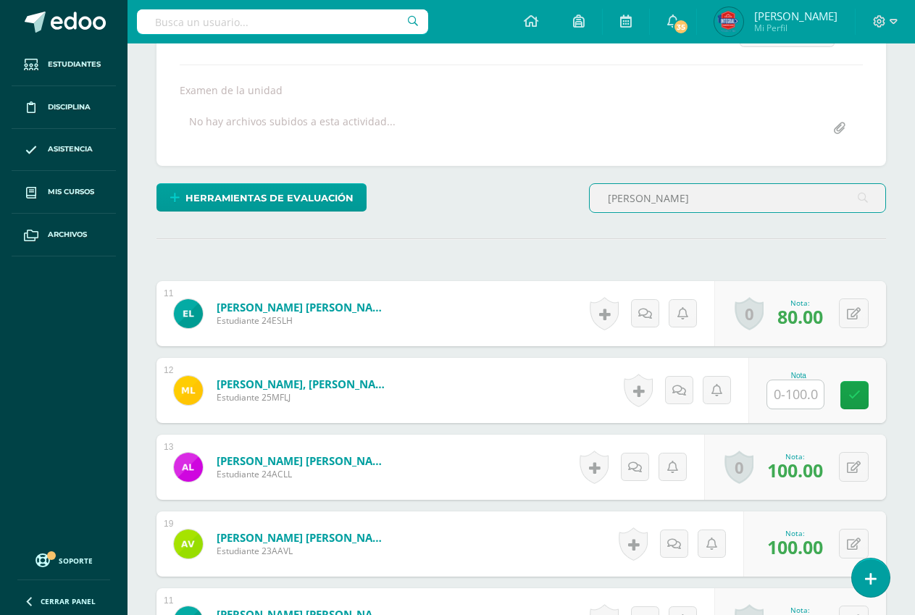
click at [651, 204] on input "lopez" at bounding box center [738, 198] width 296 height 28
type input "l"
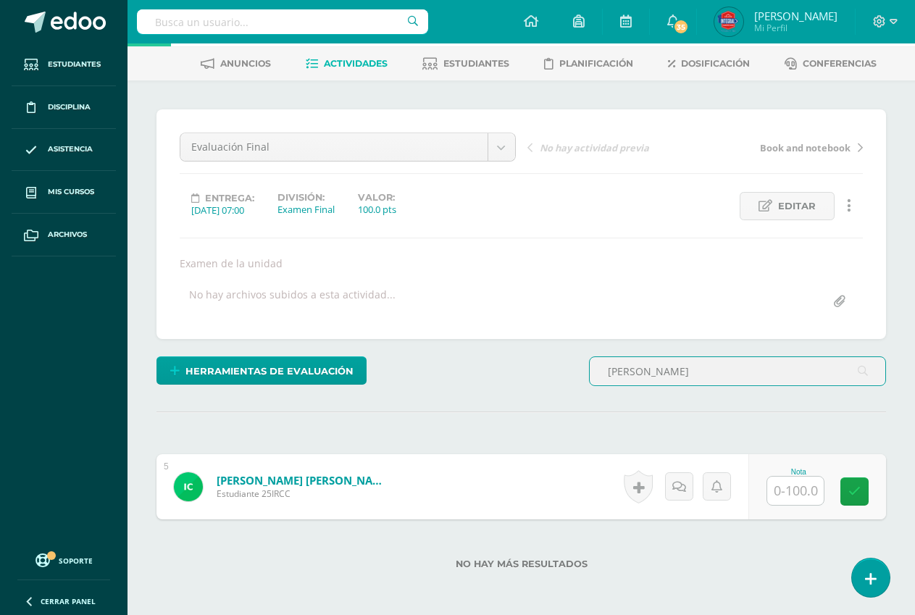
scroll to position [133, 0]
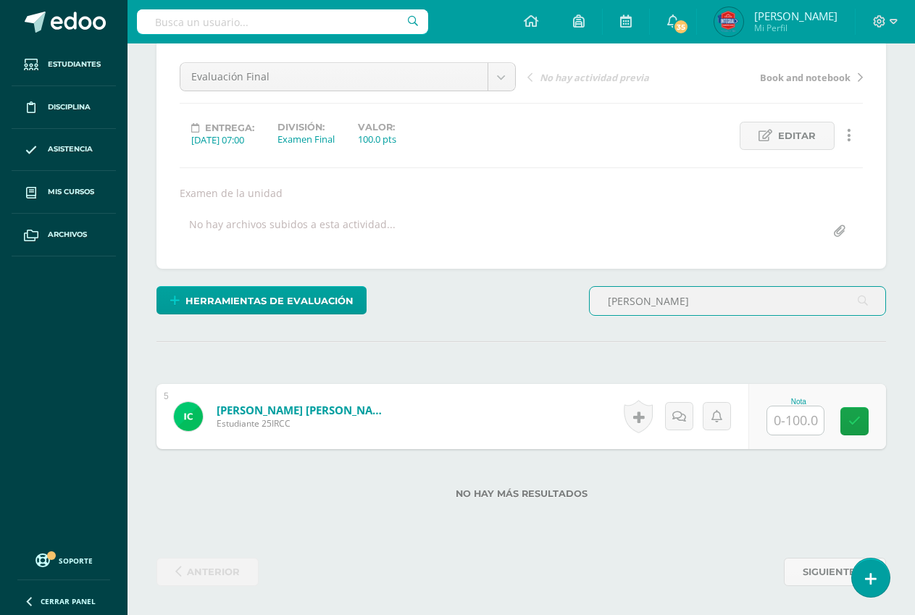
type input "coronado"
click at [793, 417] on input "text" at bounding box center [795, 420] width 57 height 28
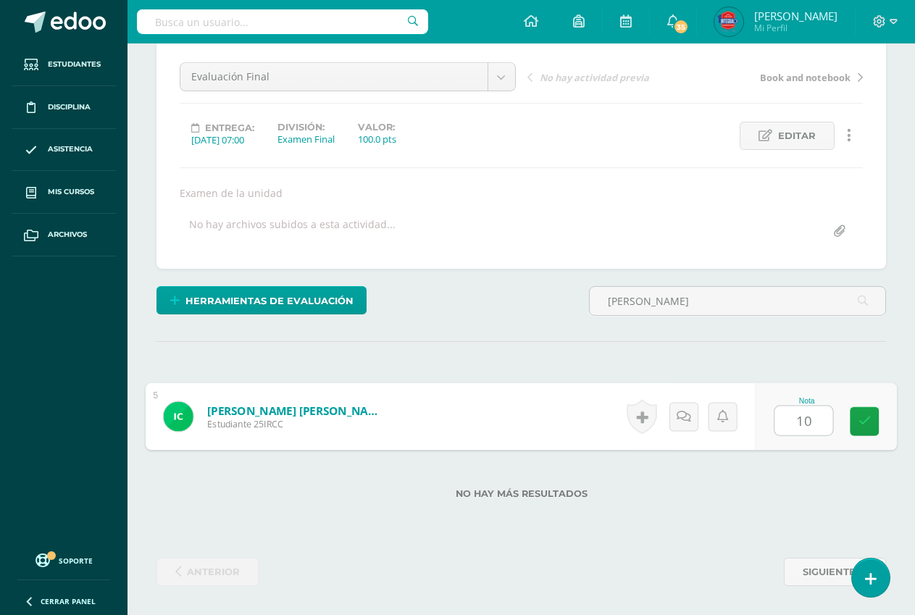
type input "100"
click at [864, 430] on link at bounding box center [864, 421] width 29 height 29
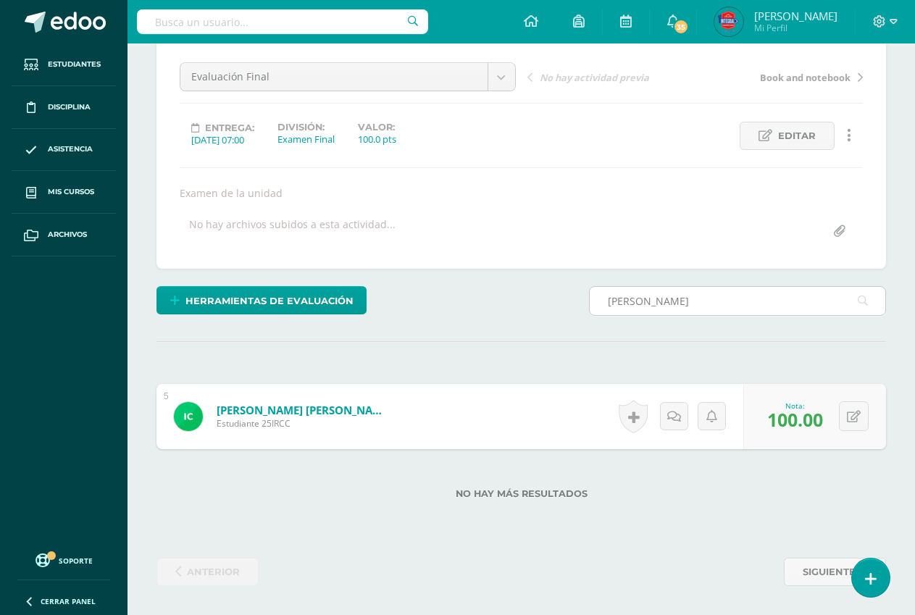
click at [663, 301] on input "coronado" at bounding box center [738, 301] width 296 height 28
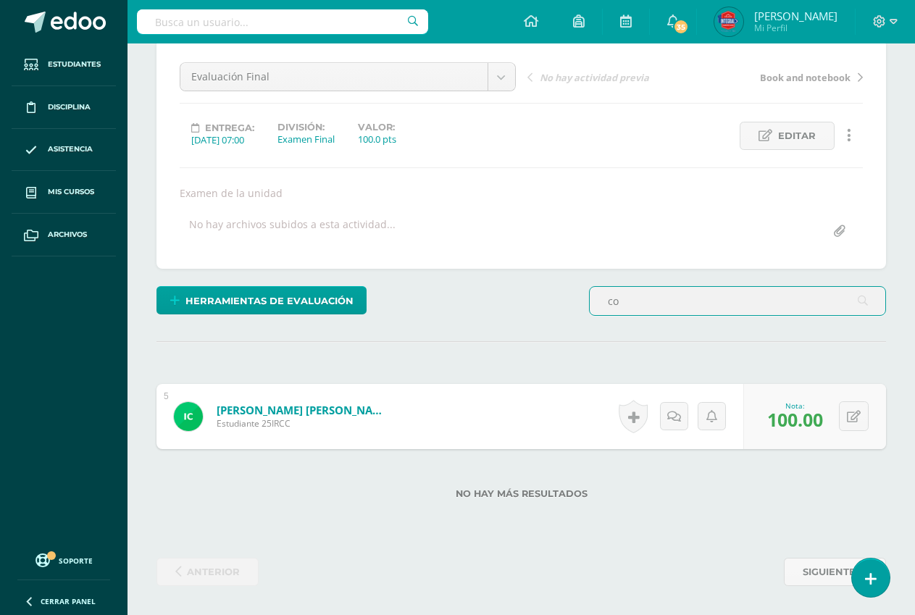
type input "c"
type input "aitana"
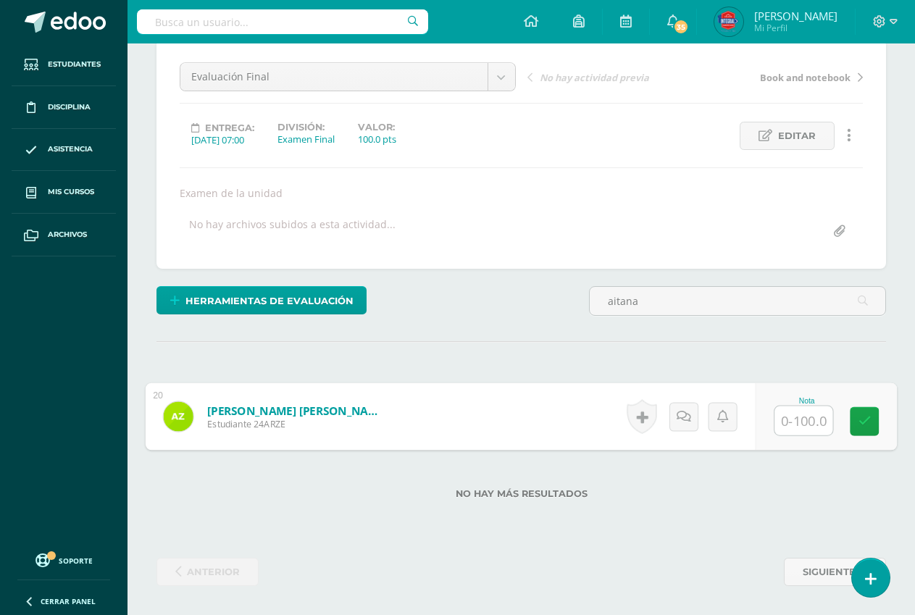
click at [798, 428] on input "text" at bounding box center [804, 420] width 58 height 29
type input "100"
click at [861, 416] on icon at bounding box center [865, 421] width 13 height 12
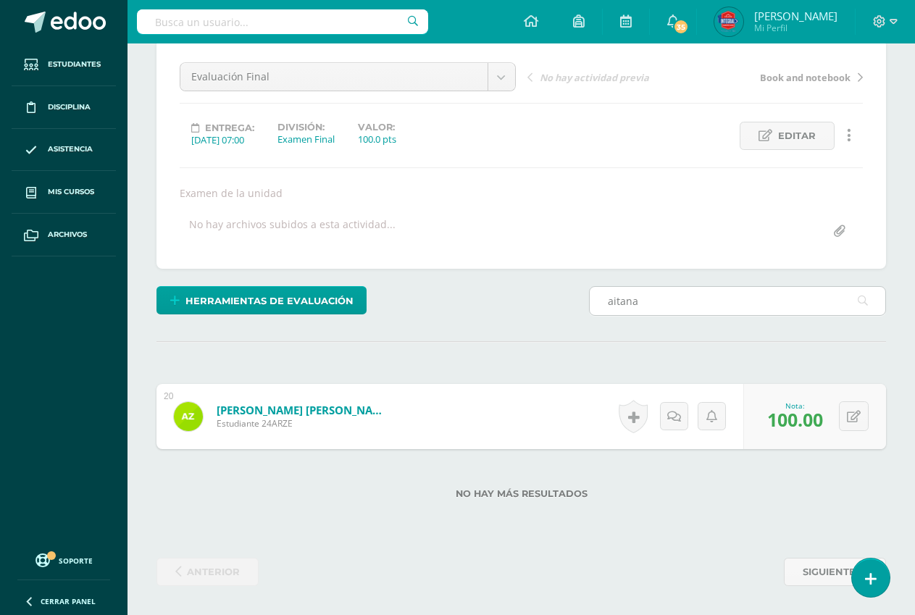
click at [688, 301] on input "aitana" at bounding box center [738, 301] width 296 height 28
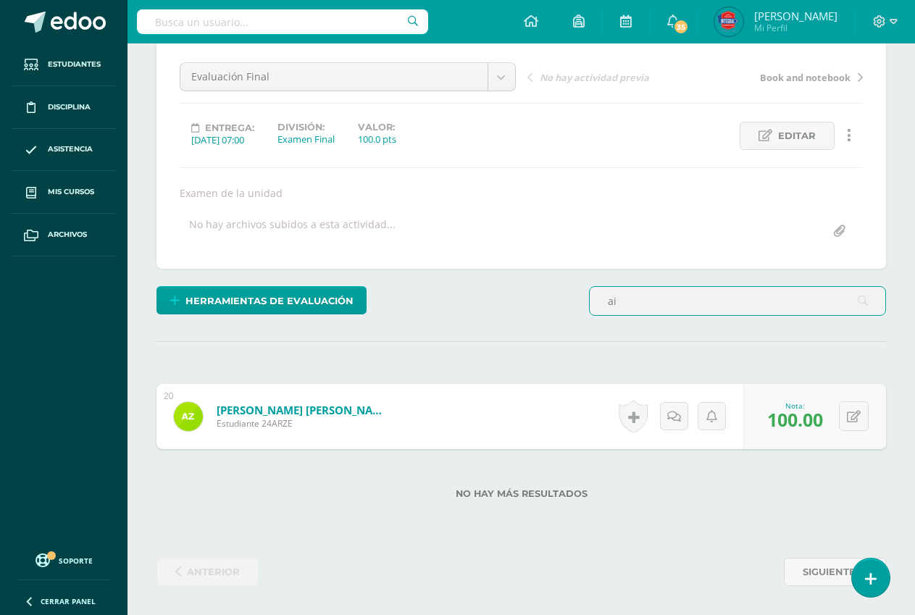
type input "a"
type input "matias"
click at [805, 422] on input "text" at bounding box center [795, 420] width 57 height 28
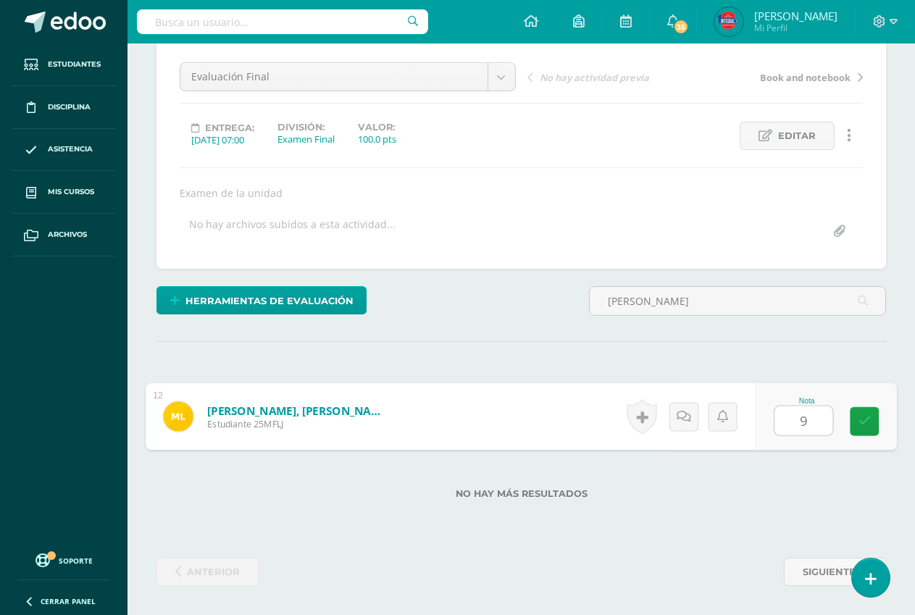
type input "95"
click at [859, 420] on icon at bounding box center [865, 421] width 13 height 12
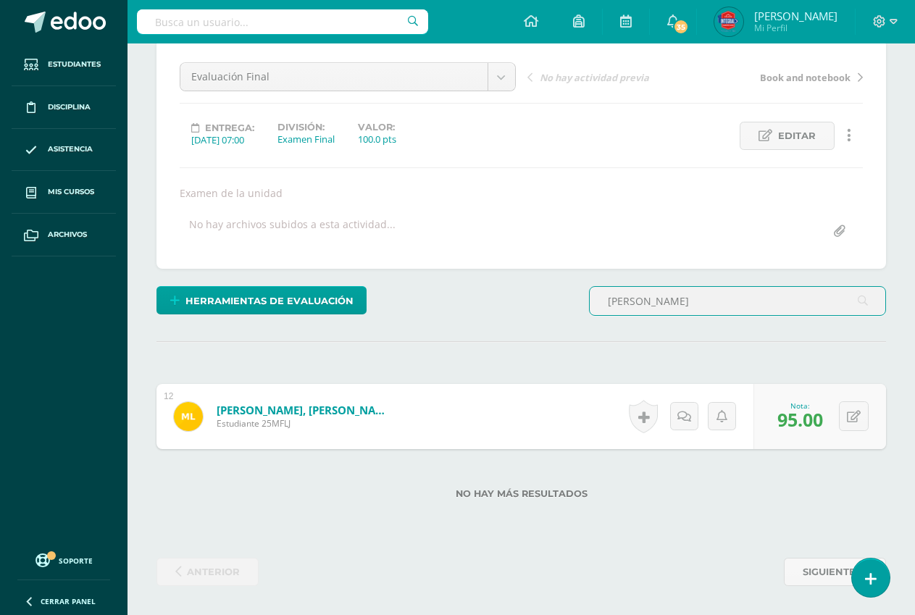
click at [656, 297] on input "matias" at bounding box center [738, 301] width 296 height 28
type input "m"
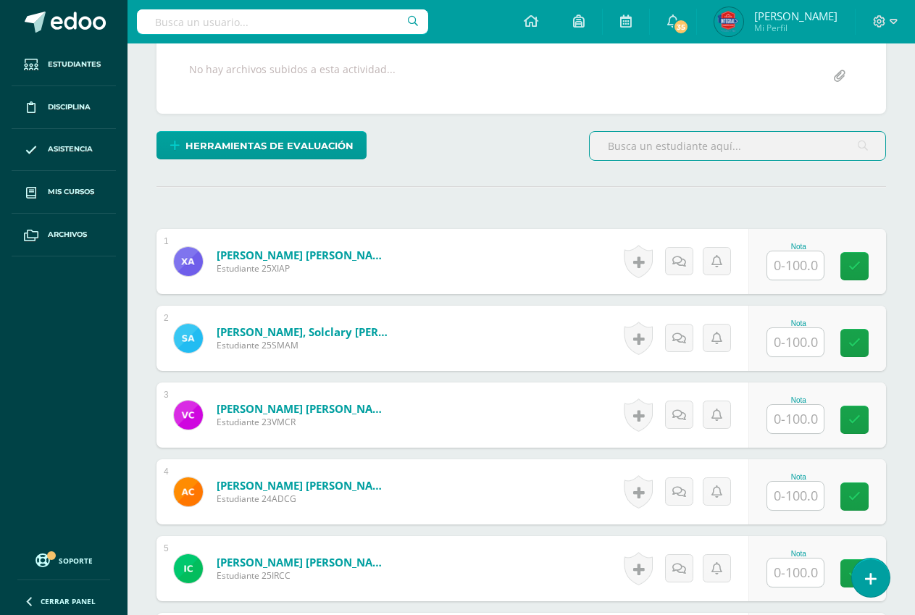
scroll to position [0, 0]
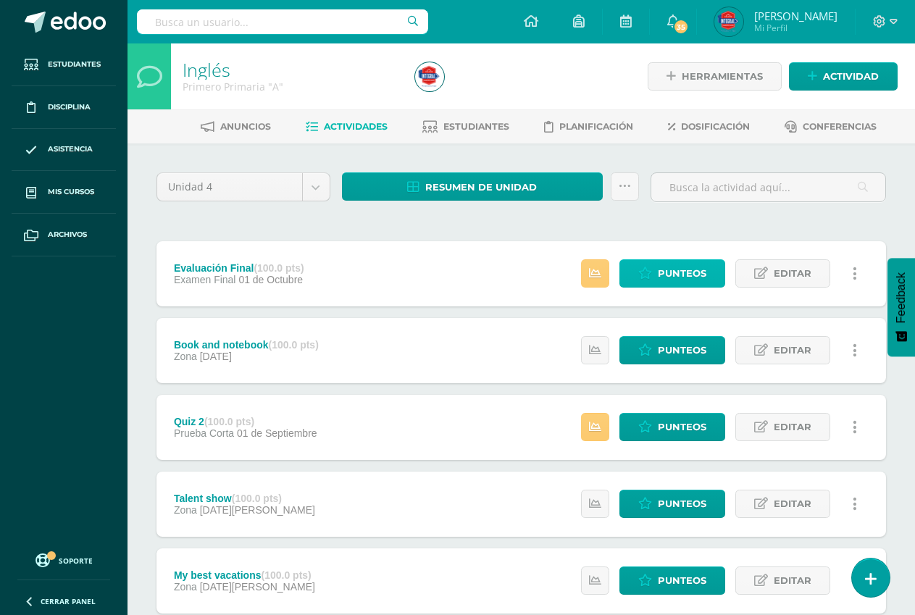
click at [648, 267] on icon at bounding box center [645, 273] width 14 height 12
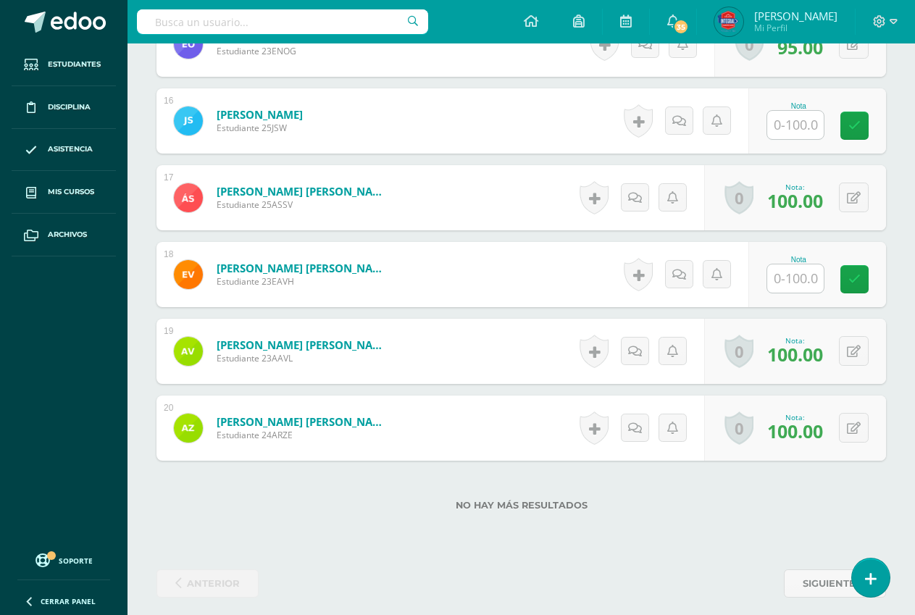
scroll to position [1593, 0]
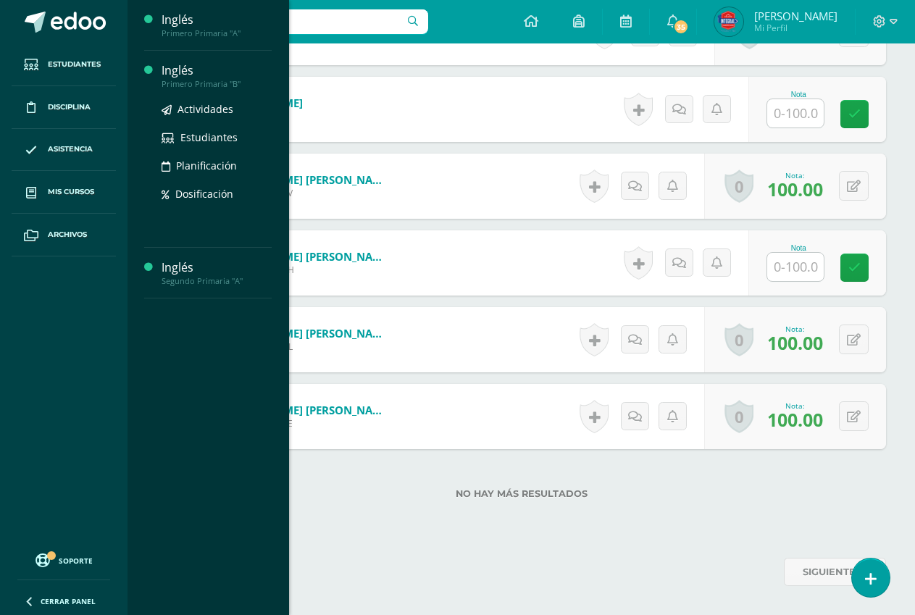
click at [193, 78] on div "Inglés" at bounding box center [217, 70] width 110 height 17
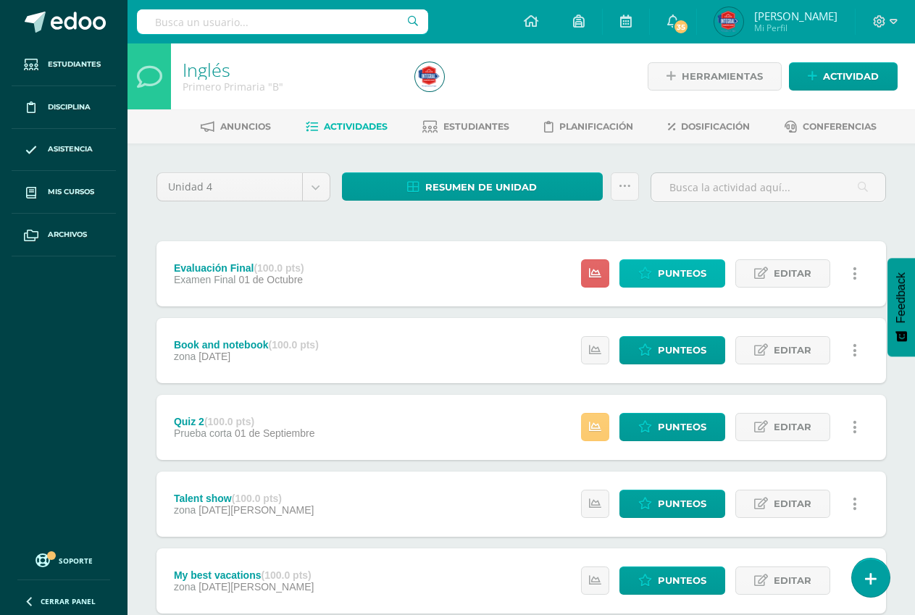
click at [667, 272] on span "Punteos" at bounding box center [682, 273] width 49 height 27
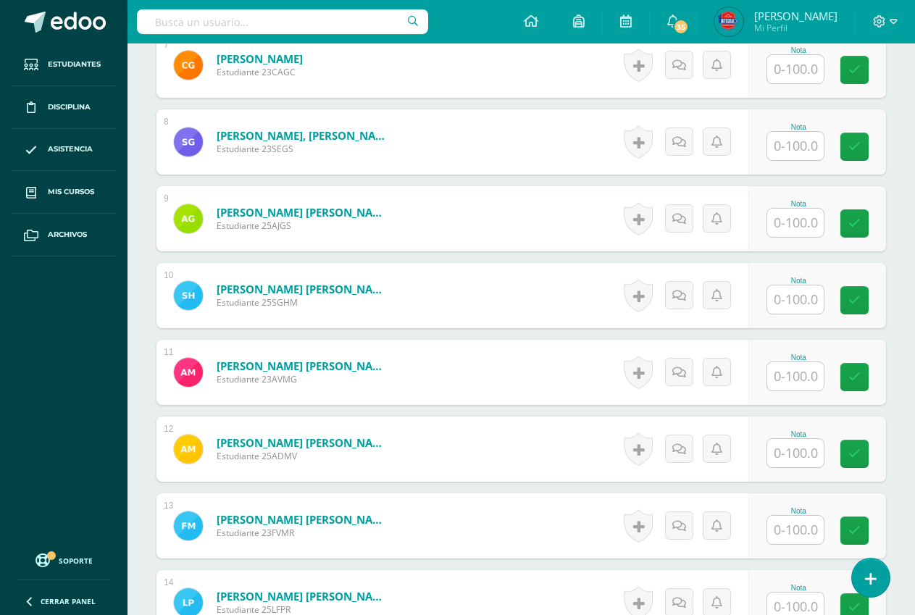
scroll to position [961, 0]
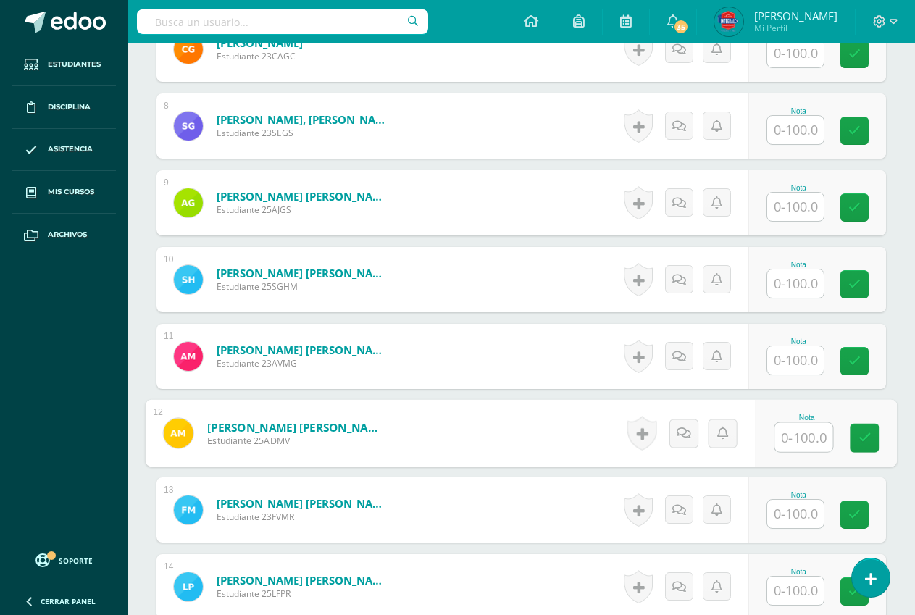
click at [800, 445] on input "text" at bounding box center [804, 437] width 58 height 29
type input "100"
click at [865, 430] on link at bounding box center [864, 438] width 29 height 29
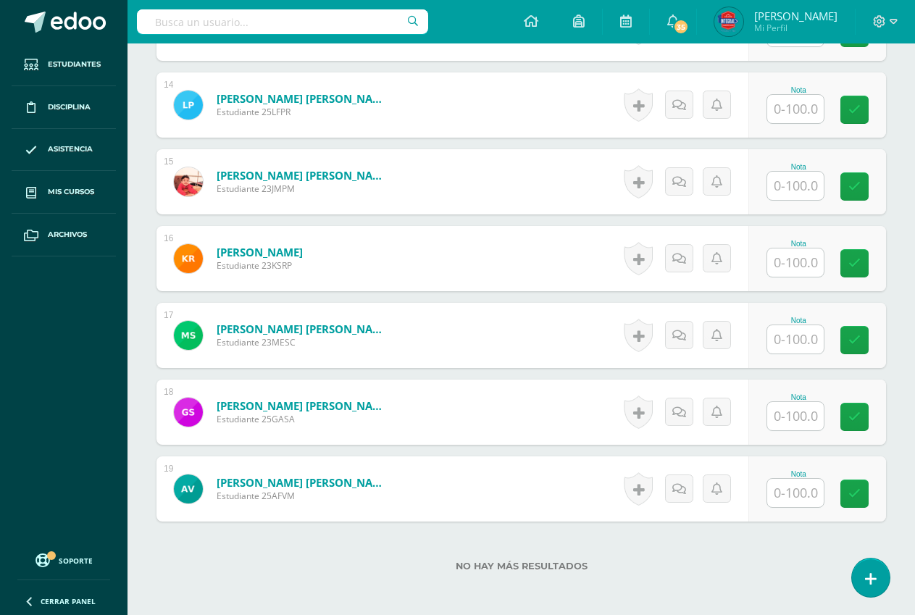
scroll to position [1516, 0]
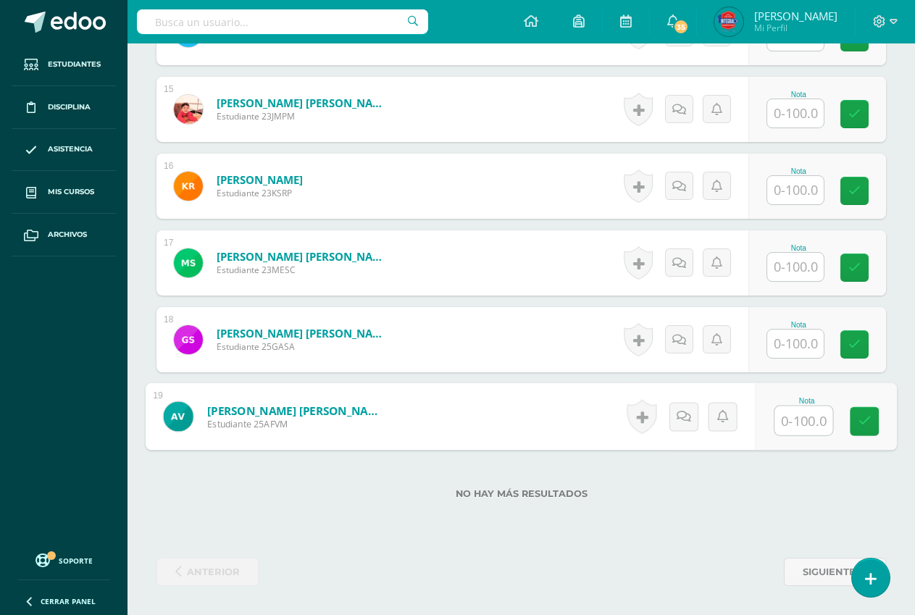
click at [801, 417] on input "text" at bounding box center [804, 420] width 58 height 29
type input "50"
click at [867, 425] on icon at bounding box center [865, 421] width 13 height 12
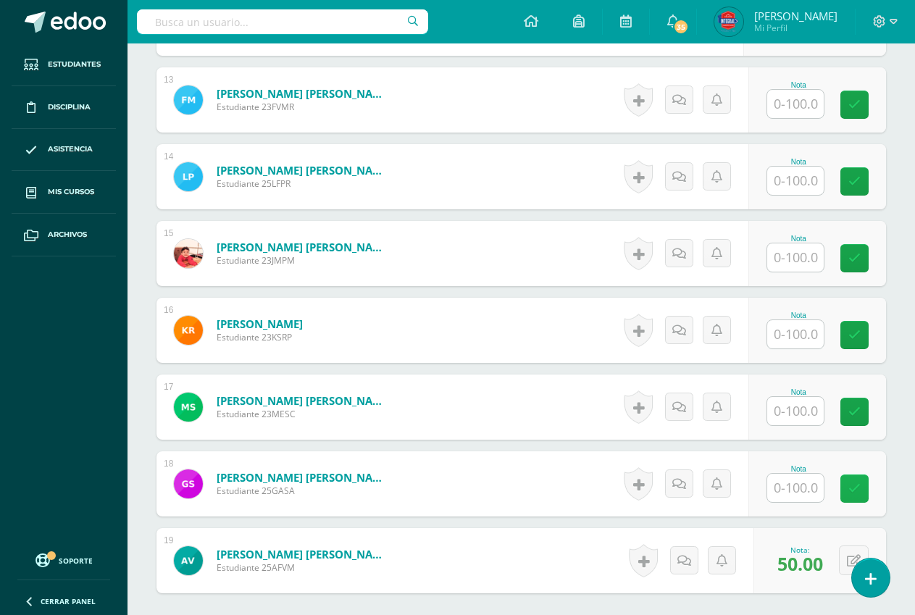
scroll to position [1371, 0]
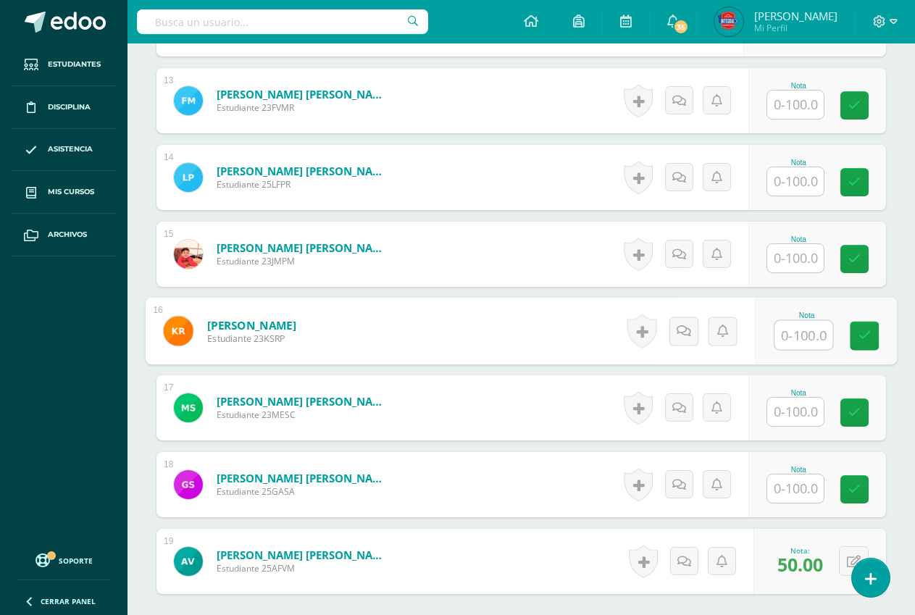
click at [807, 338] on input "text" at bounding box center [804, 335] width 58 height 29
type input "100"
click at [867, 335] on icon at bounding box center [865, 336] width 13 height 12
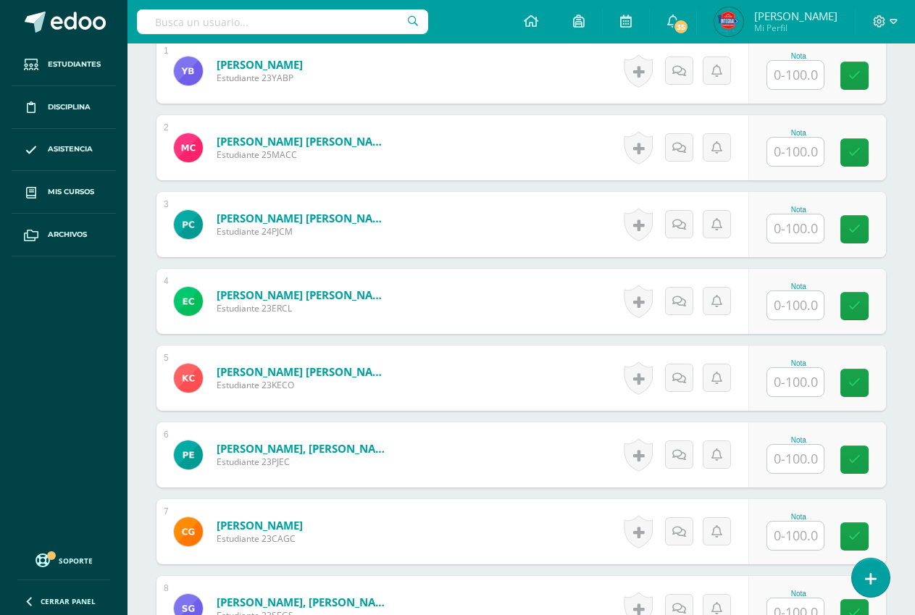
scroll to position [356, 0]
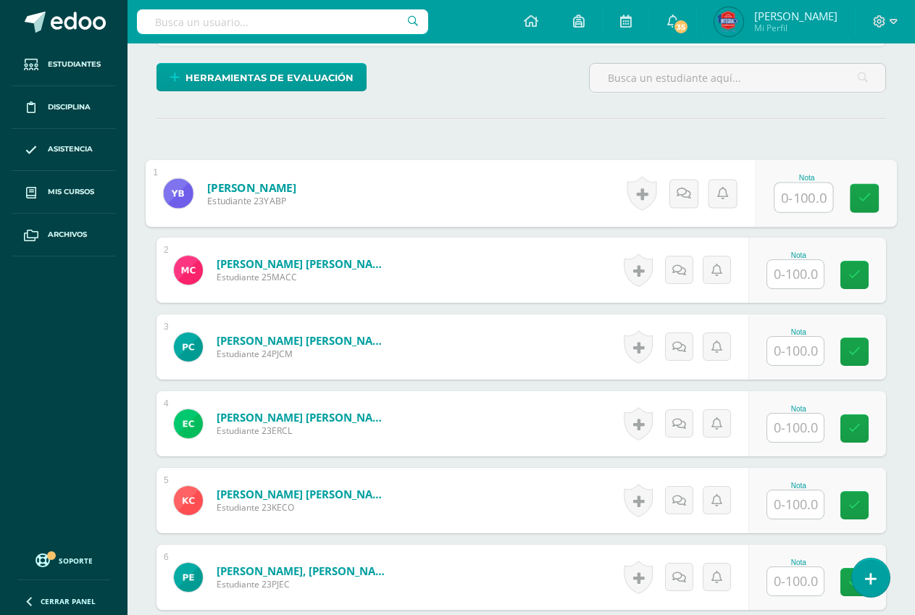
click at [790, 196] on input "text" at bounding box center [804, 197] width 58 height 29
type input "100"
click at [869, 196] on icon at bounding box center [865, 198] width 13 height 12
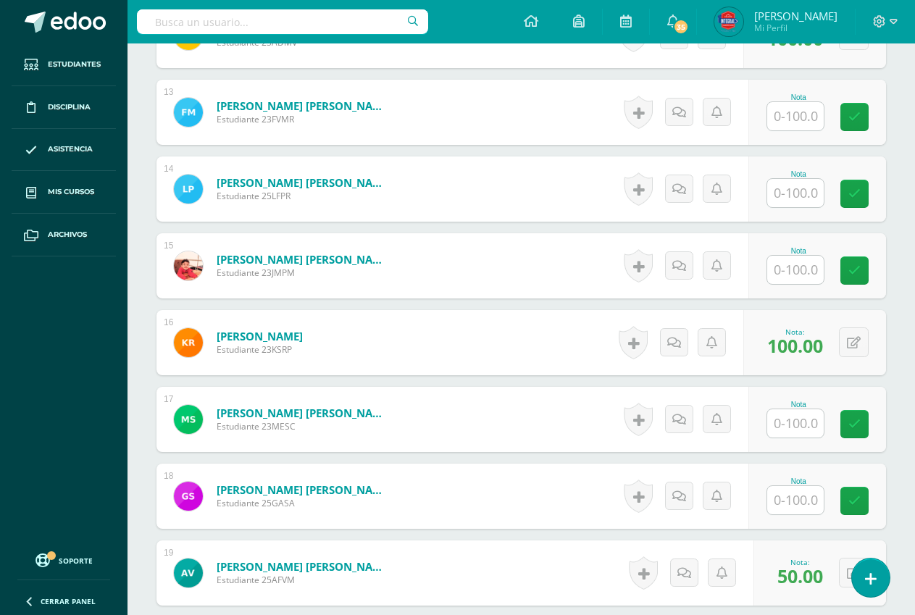
scroll to position [1371, 0]
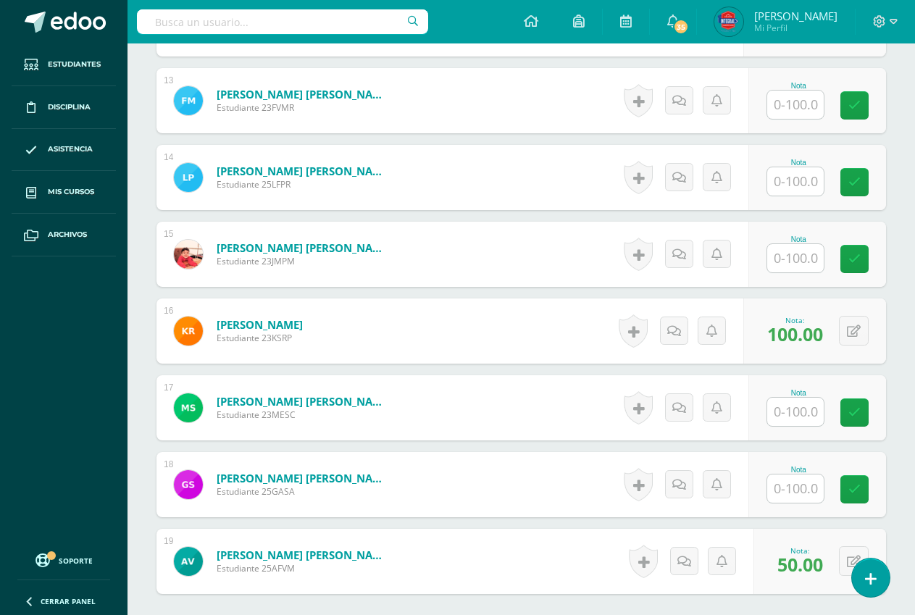
click at [803, 419] on input "text" at bounding box center [795, 412] width 57 height 28
type input "100"
click at [863, 416] on icon at bounding box center [865, 412] width 13 height 12
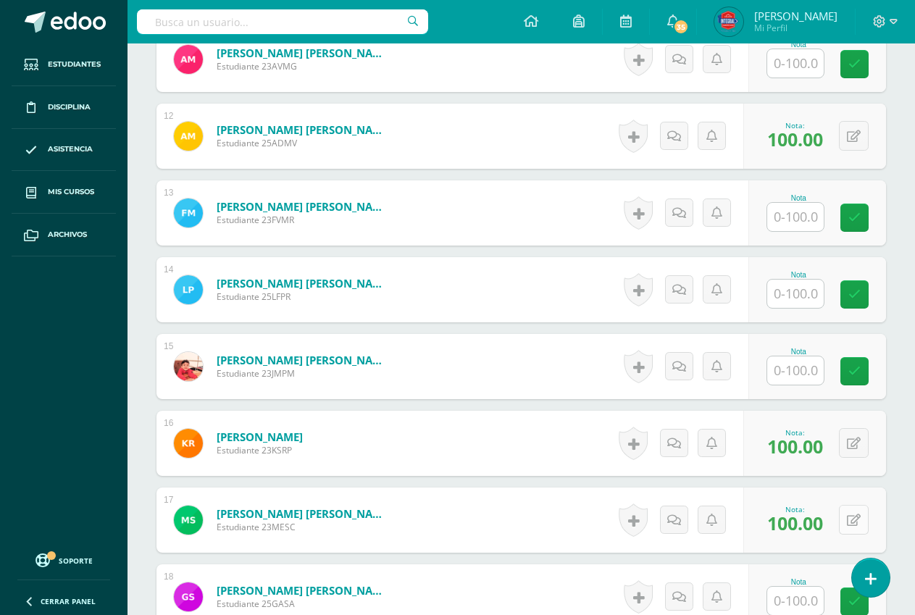
scroll to position [1226, 0]
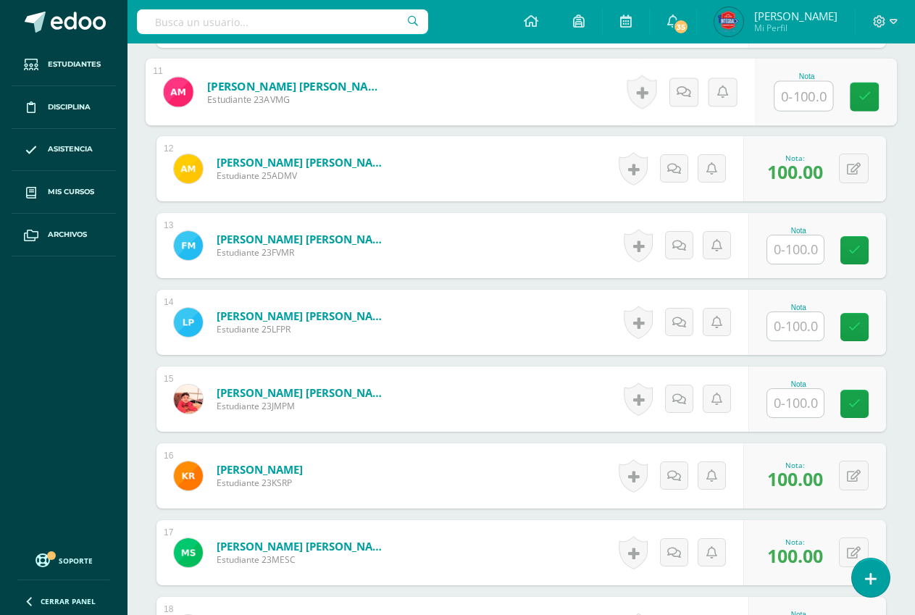
click at [782, 101] on input "text" at bounding box center [804, 96] width 58 height 29
type input "95"
click at [867, 96] on icon at bounding box center [865, 97] width 13 height 12
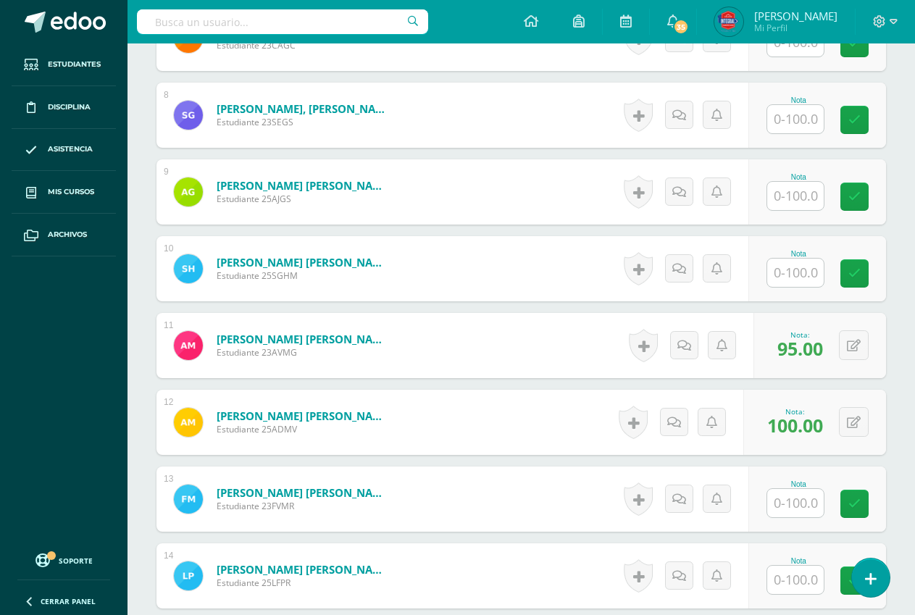
scroll to position [936, 0]
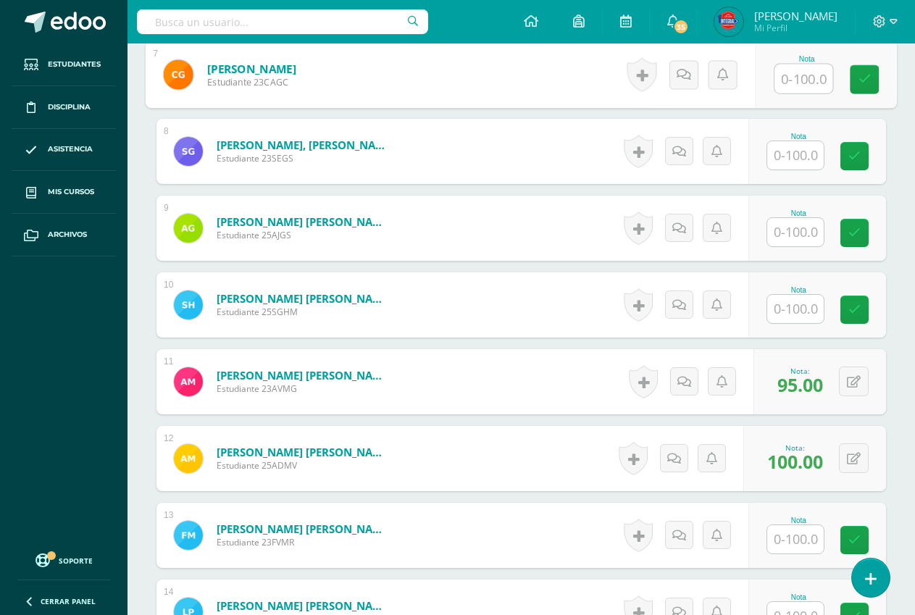
click at [784, 80] on input "text" at bounding box center [804, 78] width 58 height 29
type input "100"
click at [857, 71] on link at bounding box center [864, 79] width 29 height 29
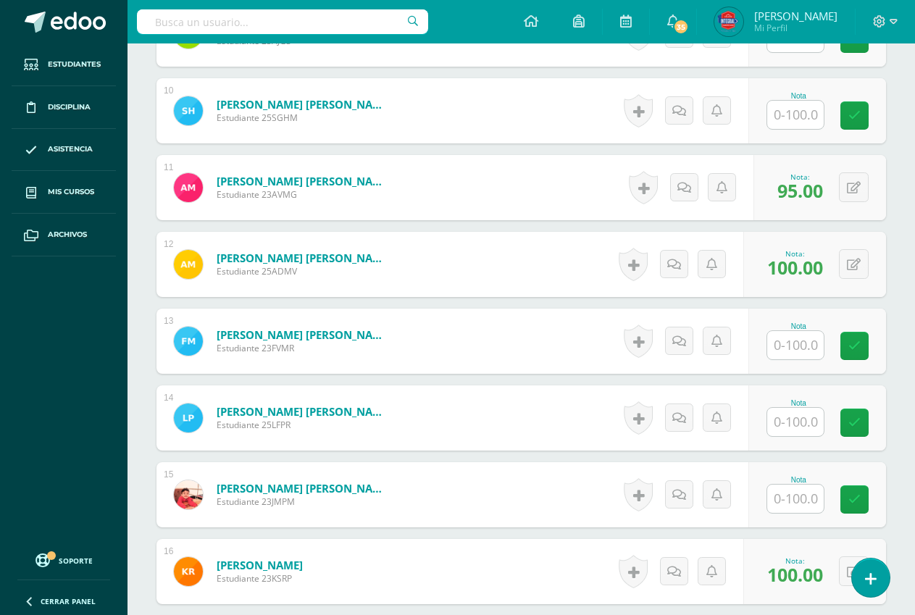
scroll to position [1153, 0]
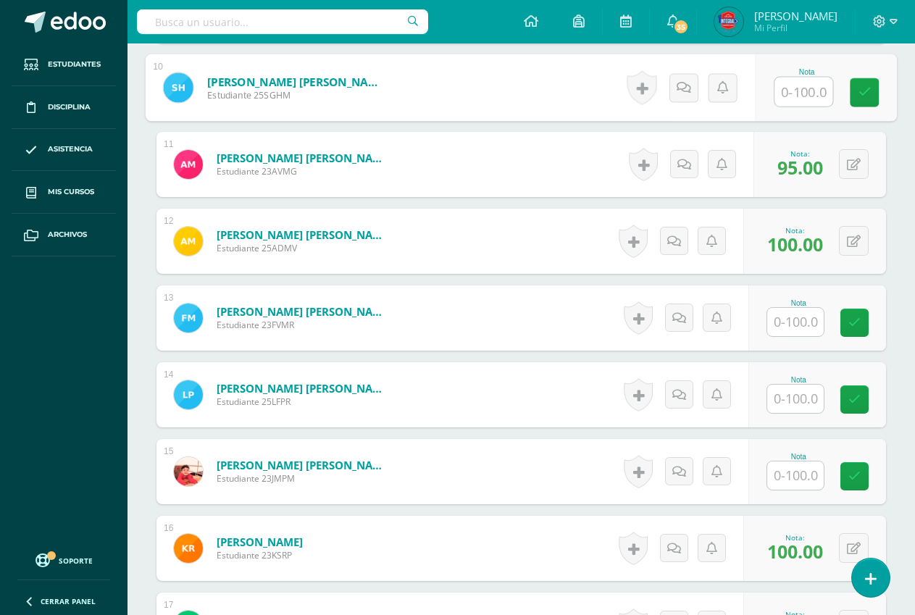
click at [806, 96] on input "text" at bounding box center [804, 92] width 58 height 29
type input "100"
click at [872, 101] on link at bounding box center [864, 92] width 29 height 29
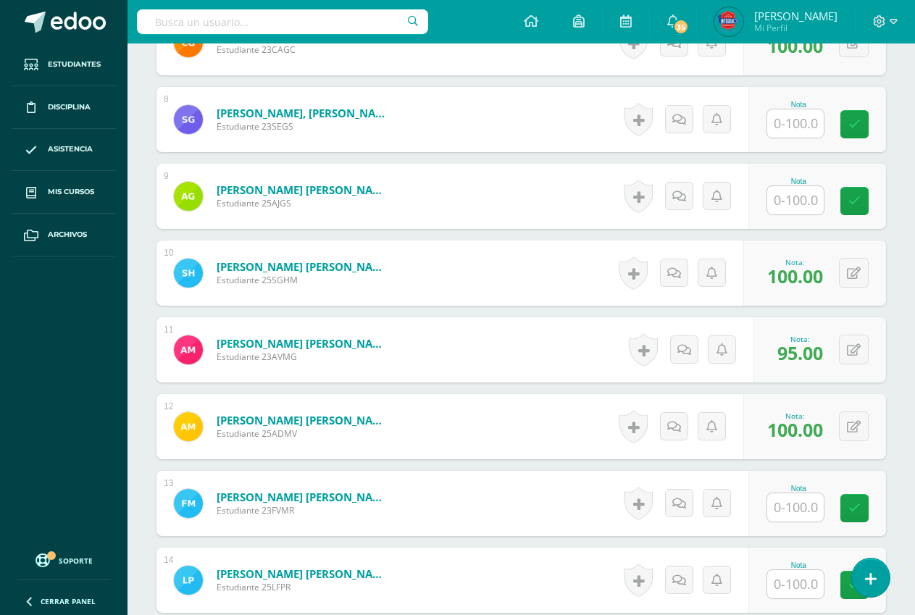
scroll to position [936, 0]
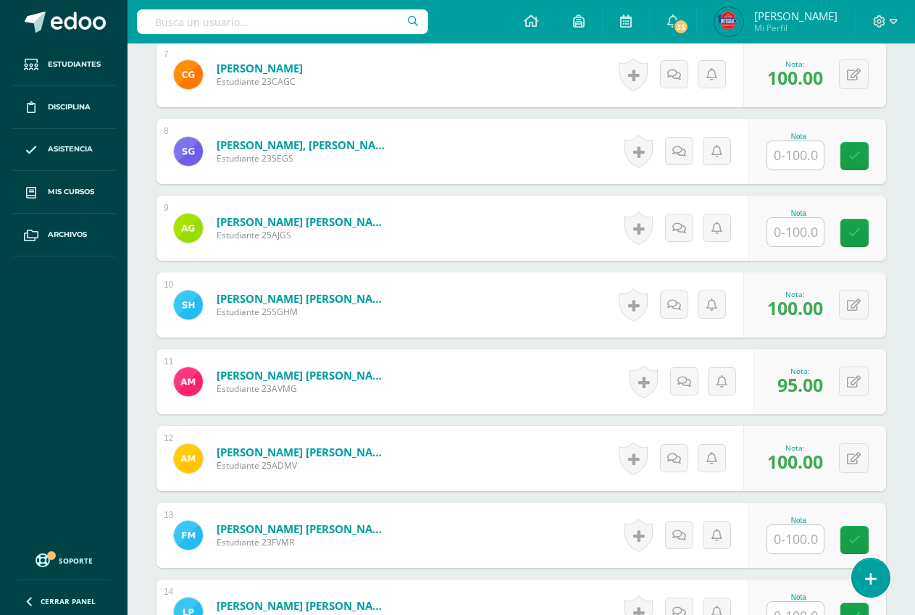
click at [789, 156] on input "text" at bounding box center [795, 155] width 57 height 28
type input "78"
click at [861, 163] on link at bounding box center [864, 156] width 29 height 29
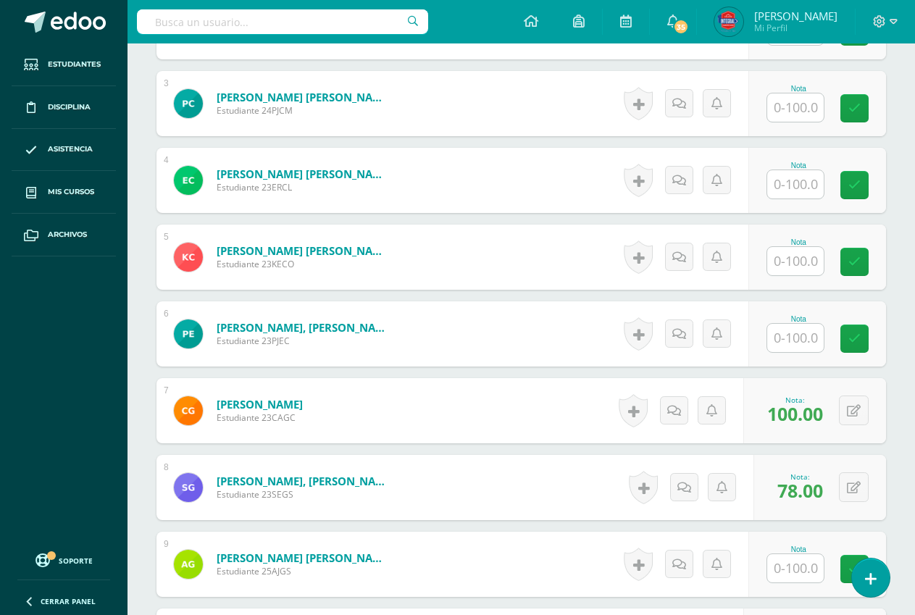
scroll to position [574, 0]
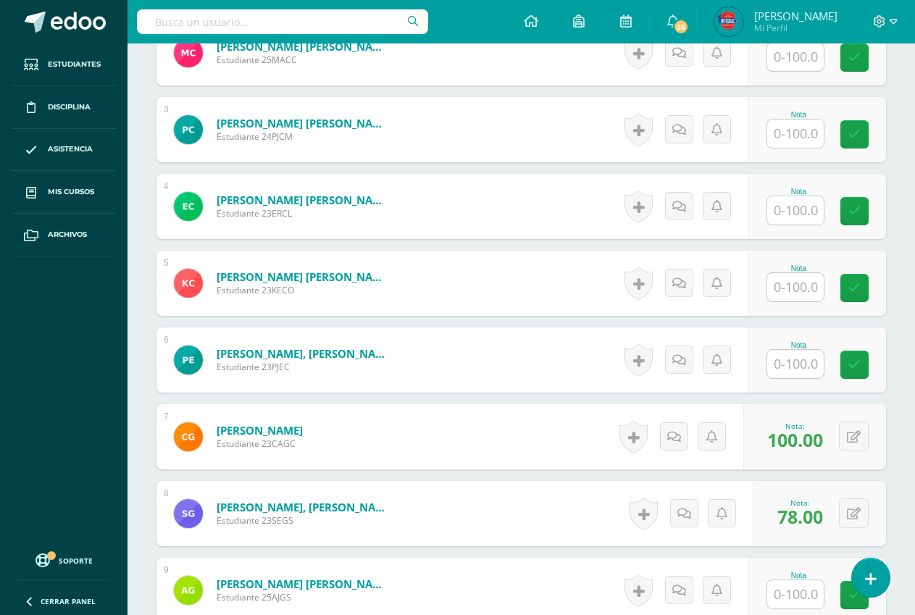
click at [789, 132] on input "text" at bounding box center [795, 134] width 57 height 28
type input "100"
click at [868, 131] on icon at bounding box center [865, 134] width 13 height 12
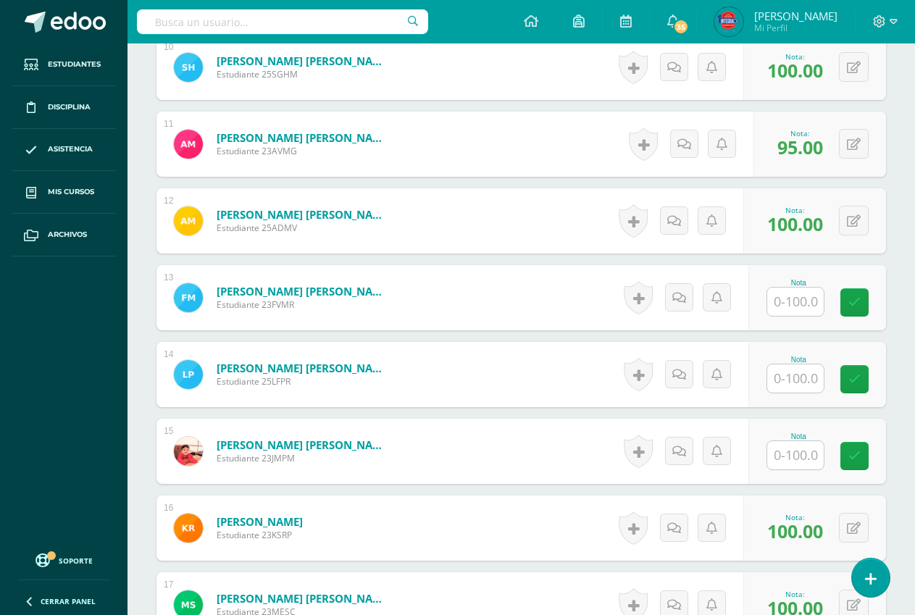
scroll to position [1226, 0]
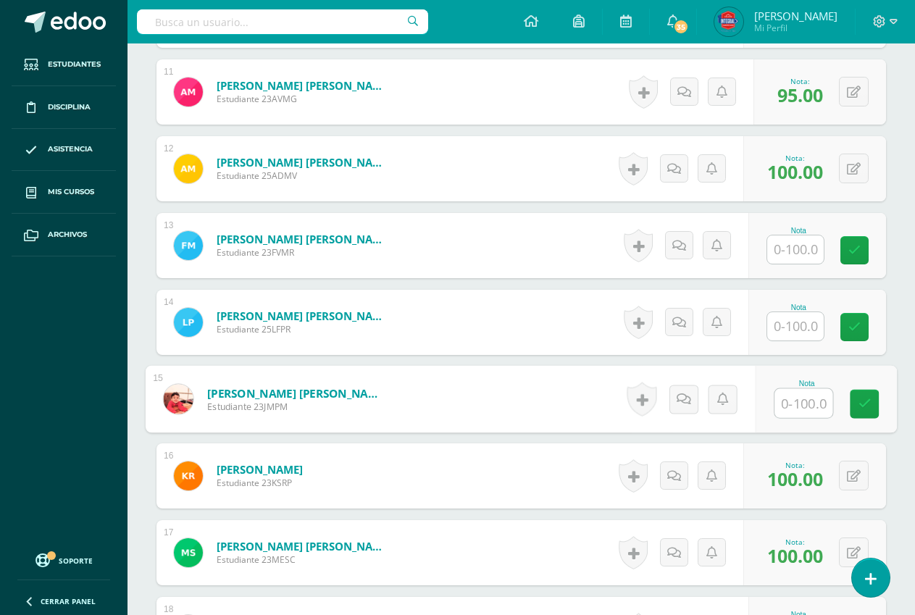
click at [789, 404] on input "text" at bounding box center [804, 403] width 58 height 29
type input "100"
click at [872, 401] on link at bounding box center [864, 404] width 29 height 29
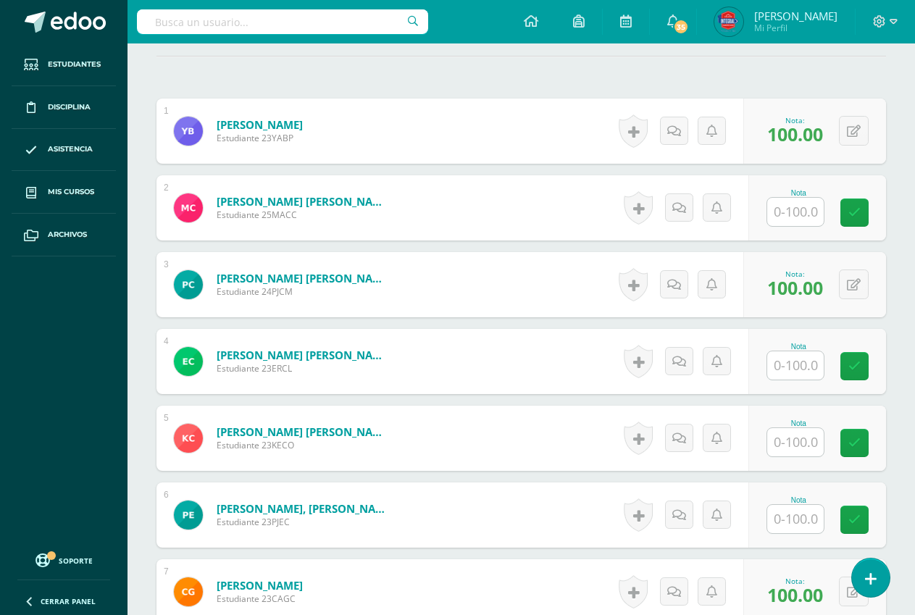
scroll to position [356, 0]
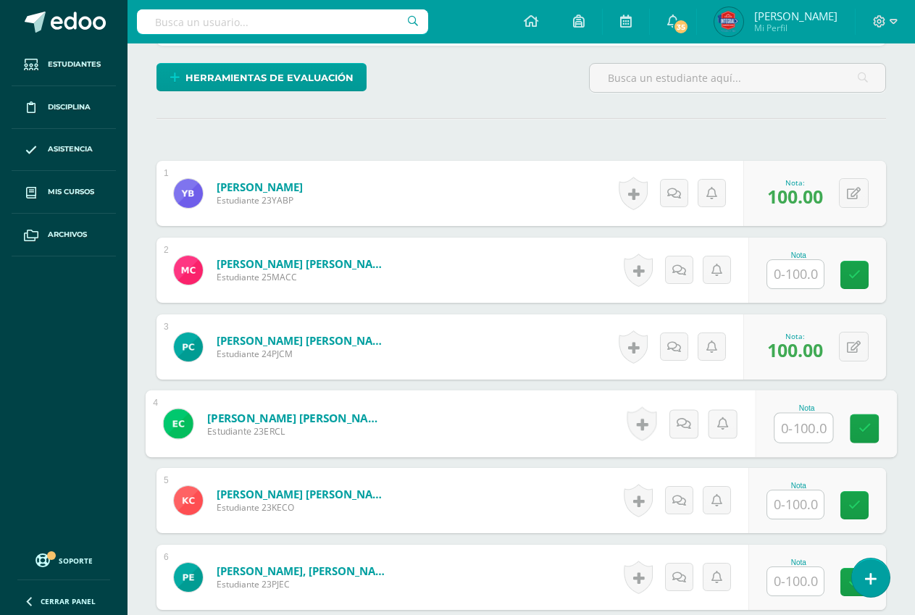
click at [790, 425] on input "text" at bounding box center [804, 428] width 58 height 29
type input "100"
click at [859, 429] on icon at bounding box center [865, 428] width 13 height 12
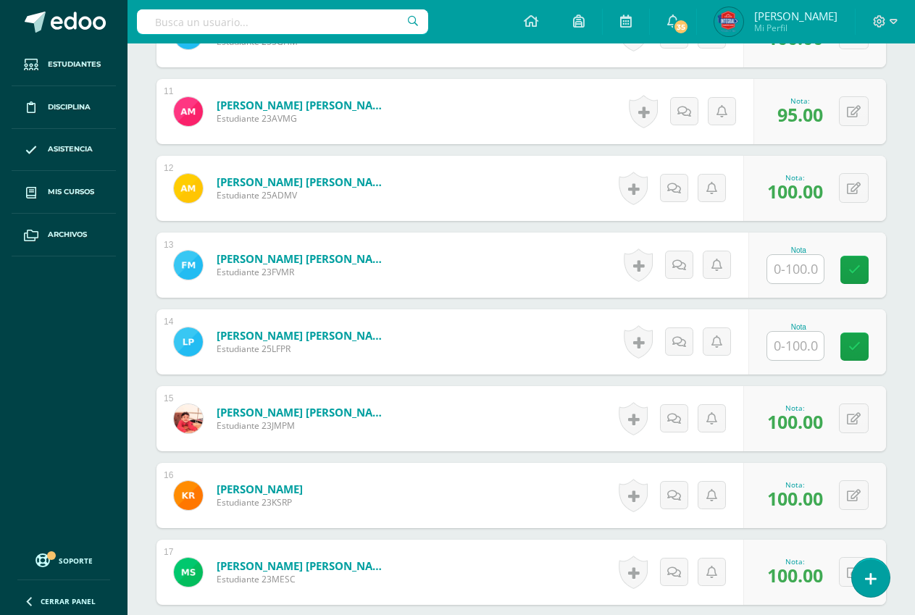
scroll to position [1298, 0]
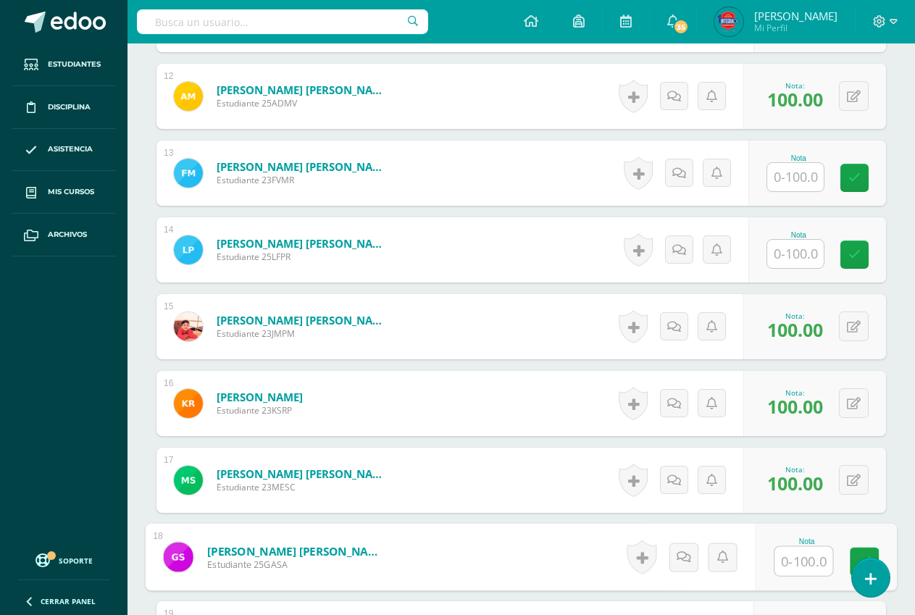
click at [780, 549] on input "text" at bounding box center [804, 561] width 58 height 29
type input "100"
click at [866, 553] on link at bounding box center [864, 562] width 29 height 29
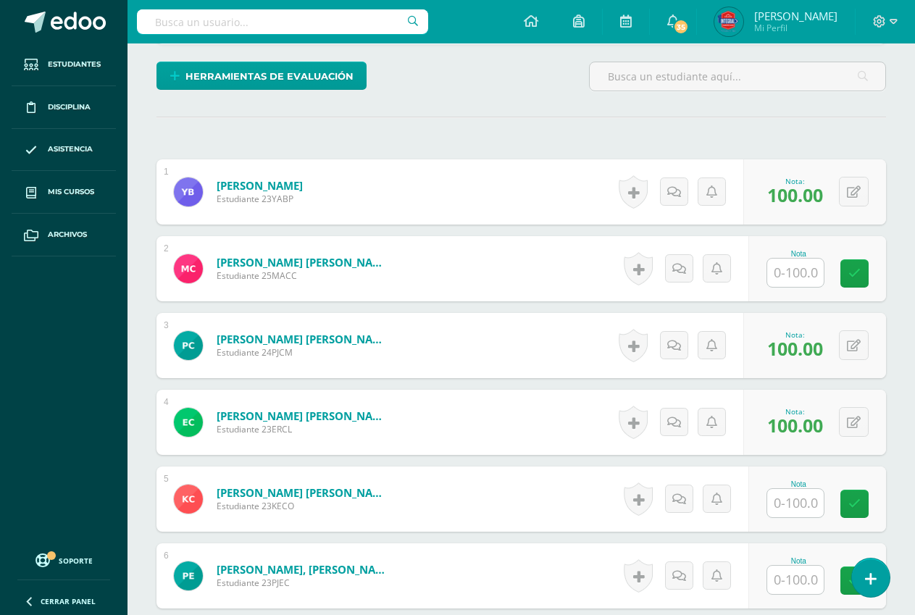
scroll to position [356, 0]
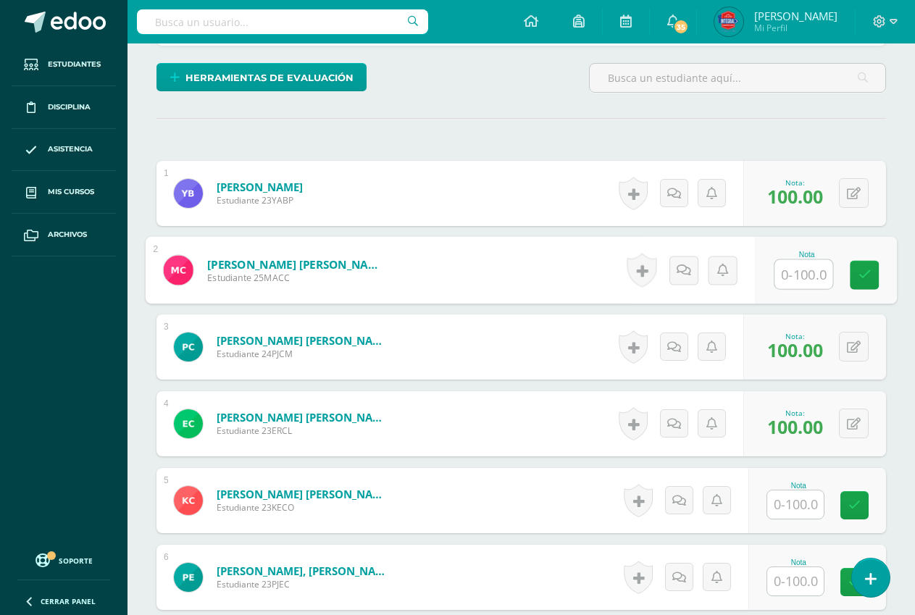
click at [793, 275] on input "text" at bounding box center [804, 274] width 58 height 29
type input "100"
click at [869, 269] on icon at bounding box center [865, 275] width 13 height 12
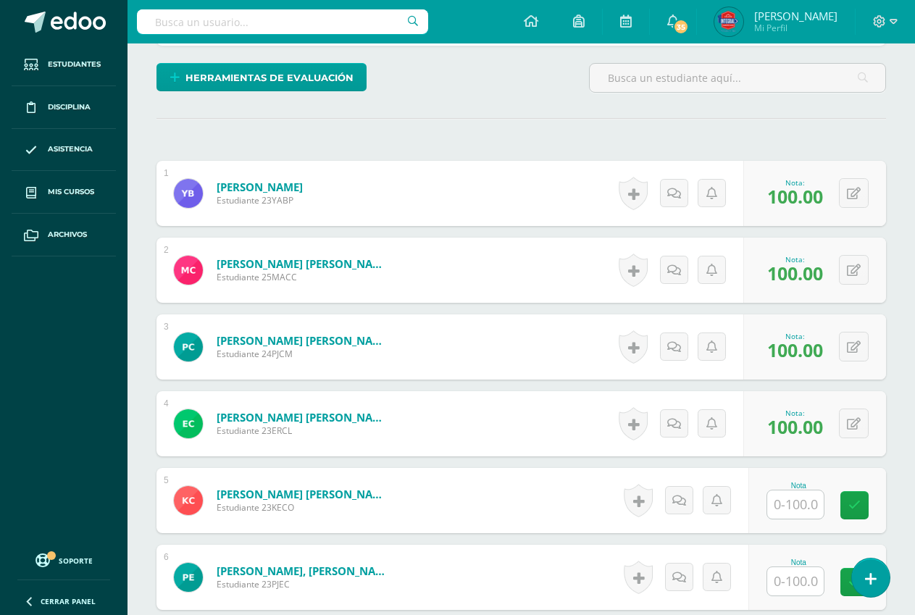
click at [788, 580] on input "text" at bounding box center [795, 581] width 57 height 28
type input "100"
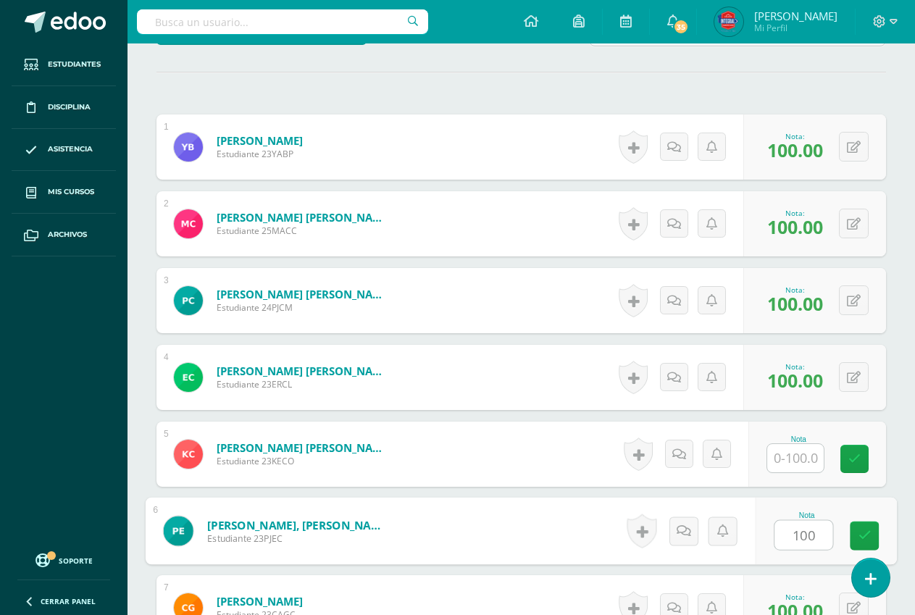
scroll to position [429, 0]
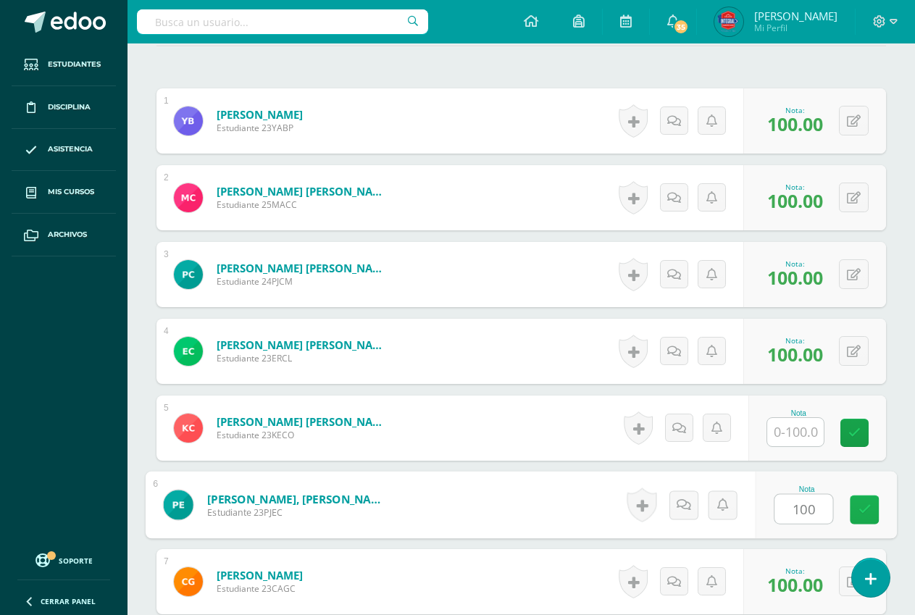
click at [864, 501] on link at bounding box center [864, 510] width 29 height 29
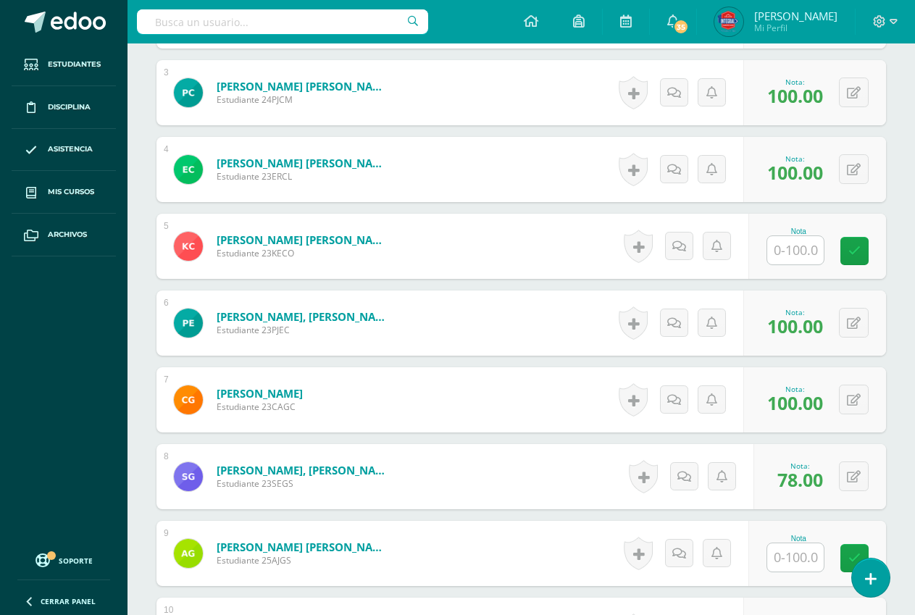
scroll to position [646, 0]
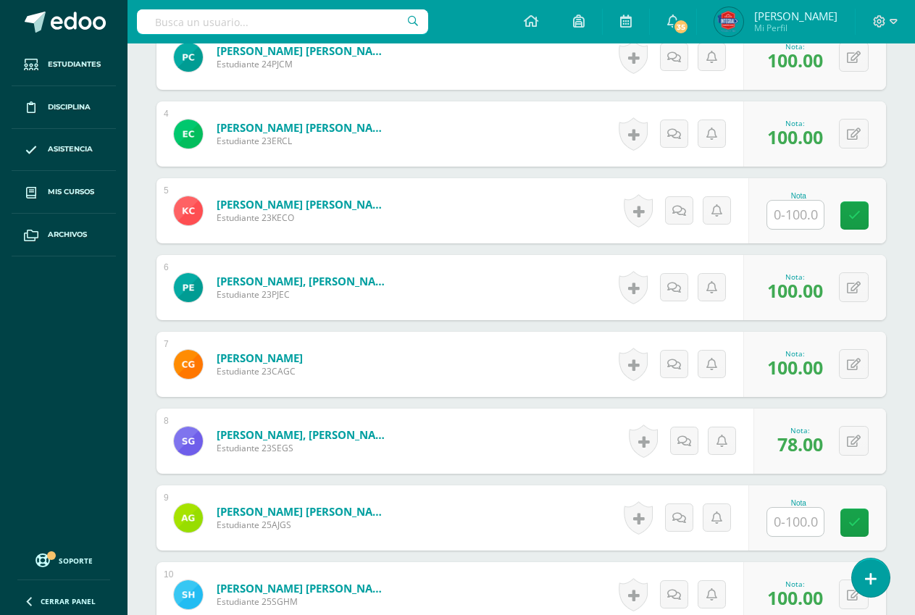
click at [822, 530] on input "text" at bounding box center [795, 522] width 57 height 28
type input "100"
click at [850, 517] on link at bounding box center [864, 523] width 29 height 29
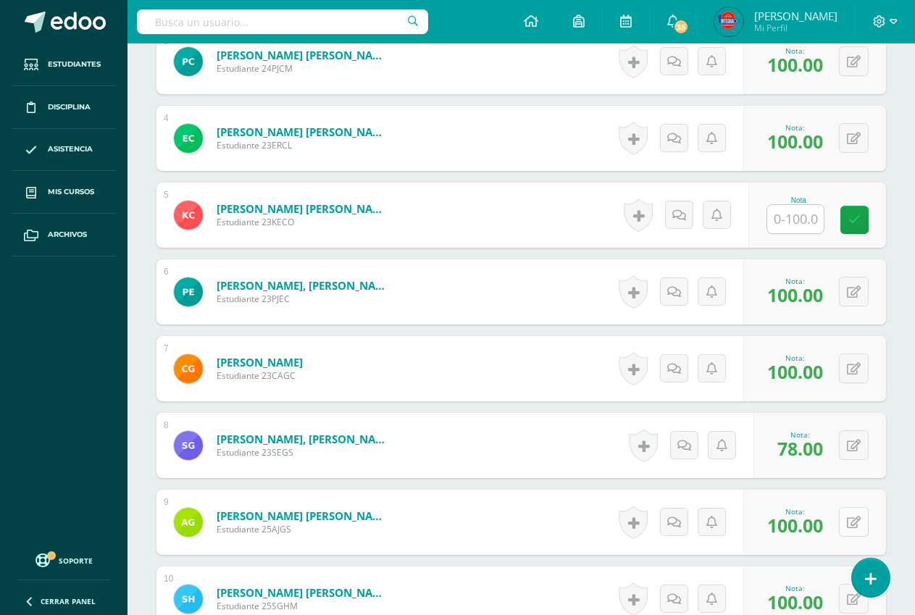
scroll to position [574, 0]
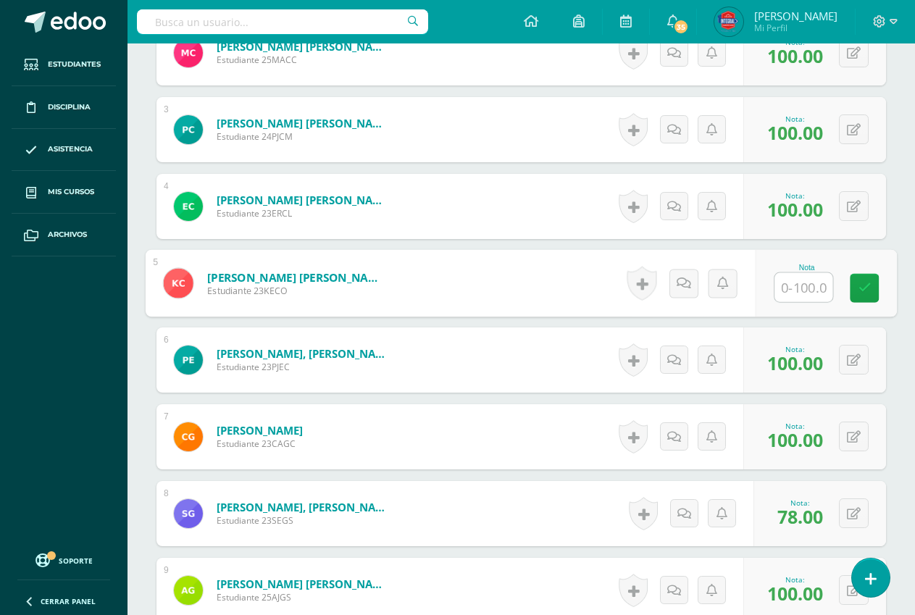
click at [806, 285] on input "text" at bounding box center [804, 287] width 58 height 29
type input "88"
click at [870, 293] on icon at bounding box center [865, 288] width 13 height 12
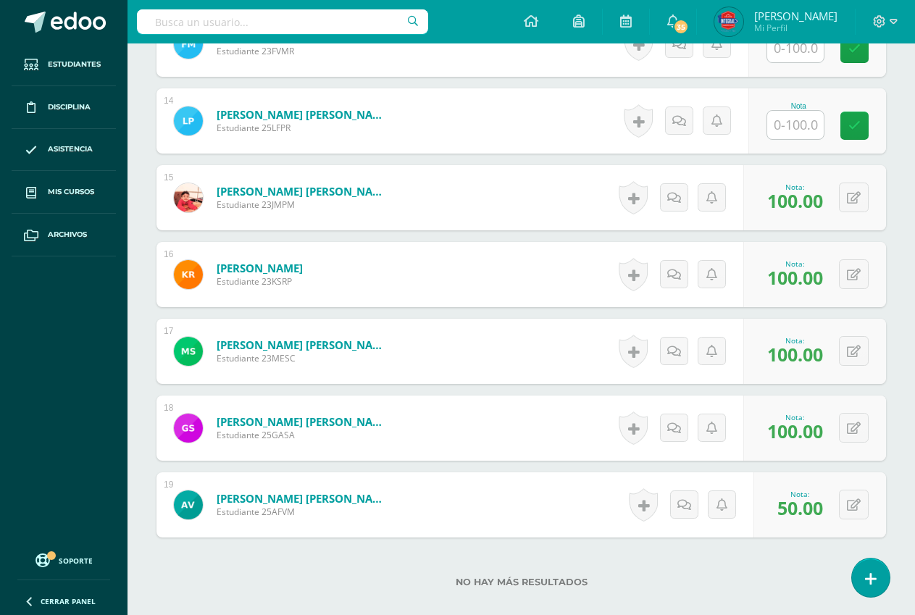
scroll to position [1226, 0]
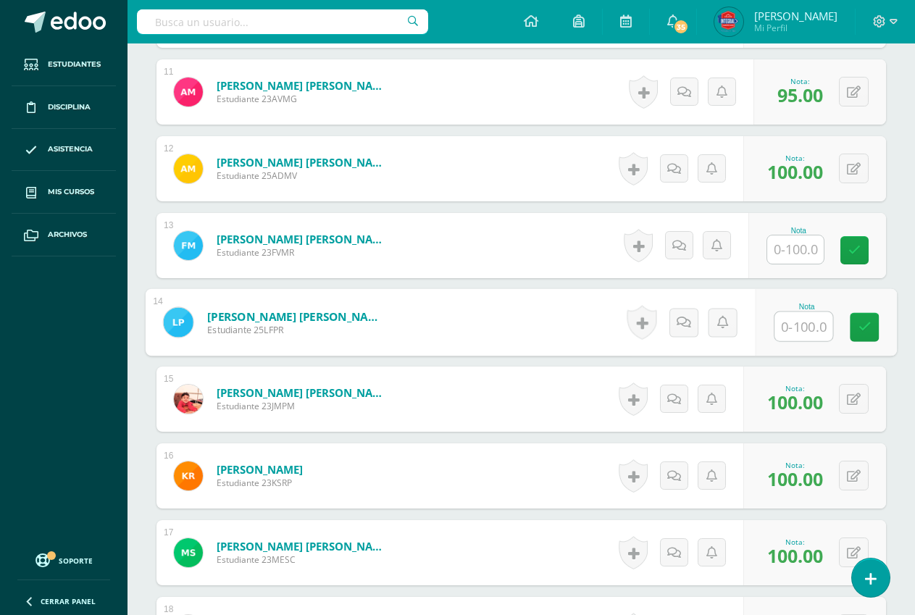
click at [793, 325] on input "text" at bounding box center [804, 326] width 58 height 29
type input "100"
click at [862, 327] on icon at bounding box center [865, 327] width 13 height 12
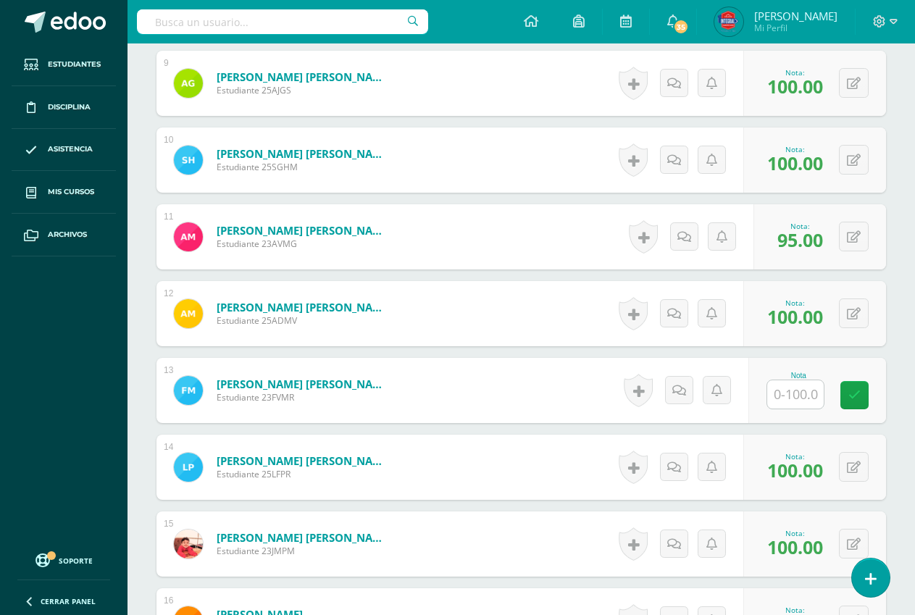
scroll to position [1443, 0]
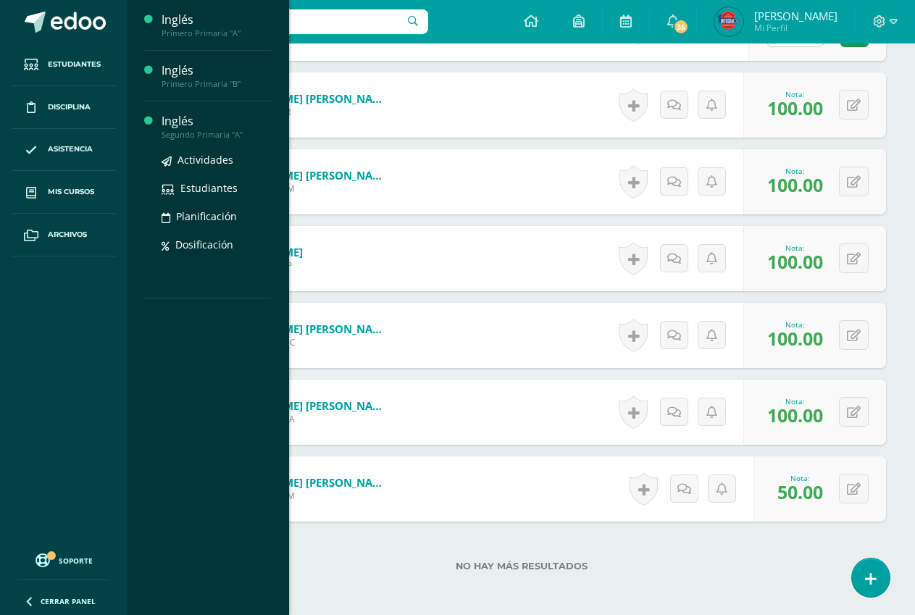
click at [186, 141] on div "Actividades Estudiantes Planificación Dosificación" at bounding box center [217, 213] width 110 height 146
click at [190, 131] on div "Segundo Primaria "A"" at bounding box center [217, 135] width 110 height 10
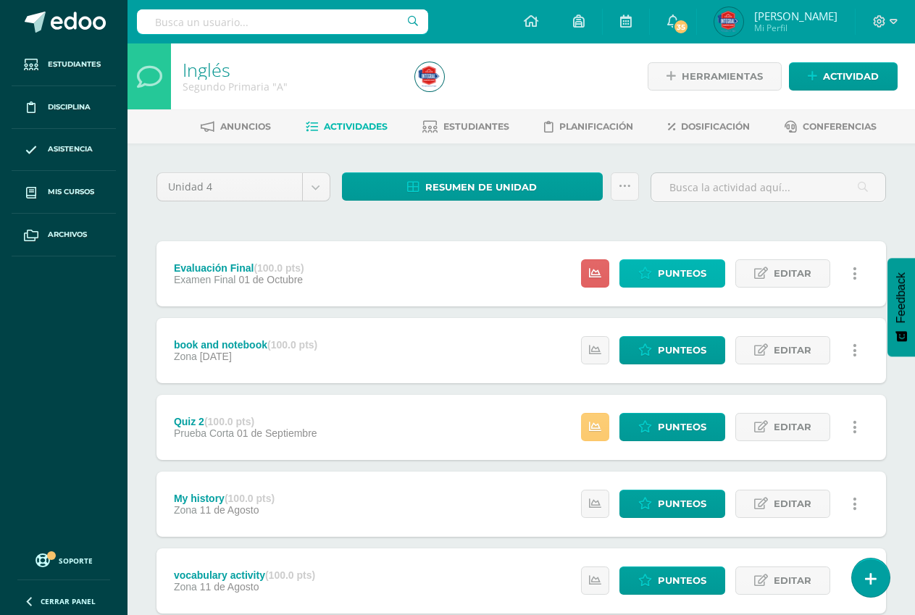
click at [655, 271] on link "Punteos" at bounding box center [672, 273] width 106 height 28
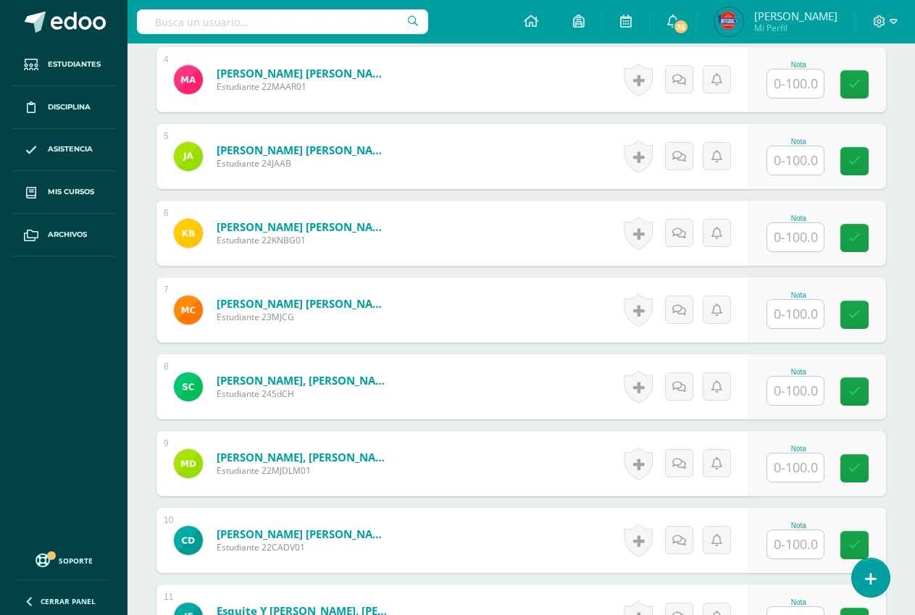
scroll to position [727, 0]
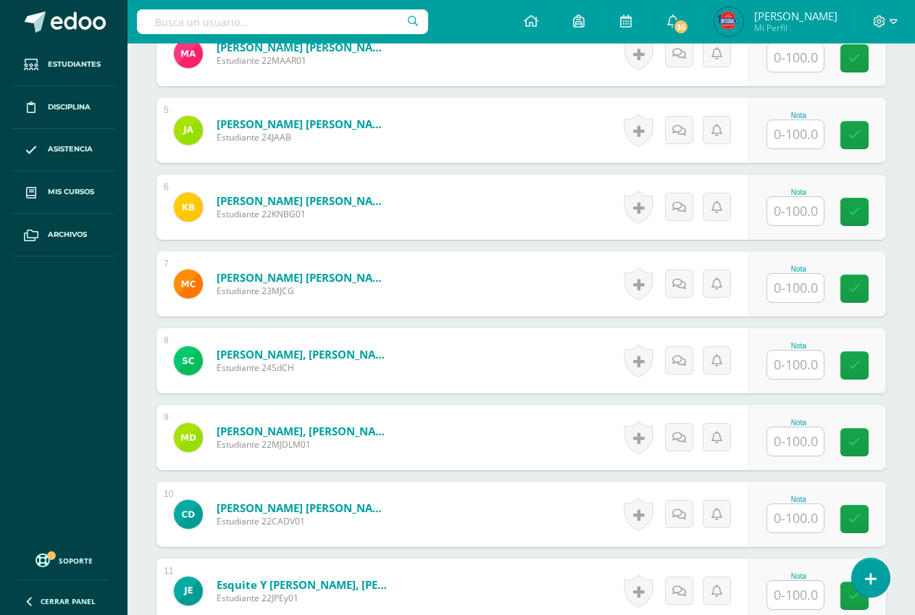
click at [807, 509] on input "text" at bounding box center [795, 518] width 57 height 28
type input "50"
click at [874, 517] on link at bounding box center [864, 519] width 29 height 29
click at [780, 292] on input "text" at bounding box center [795, 288] width 57 height 28
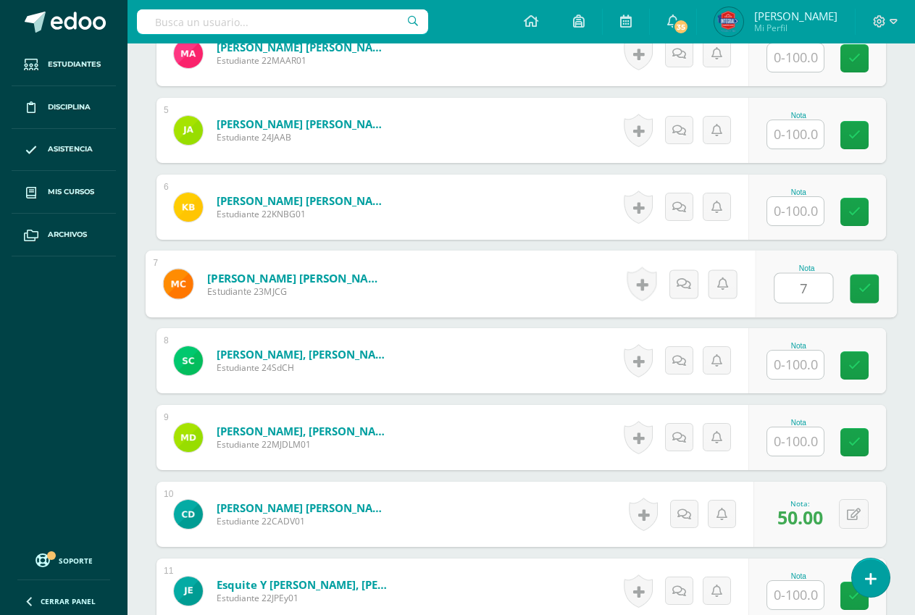
type input "71"
click at [865, 277] on link at bounding box center [864, 289] width 29 height 29
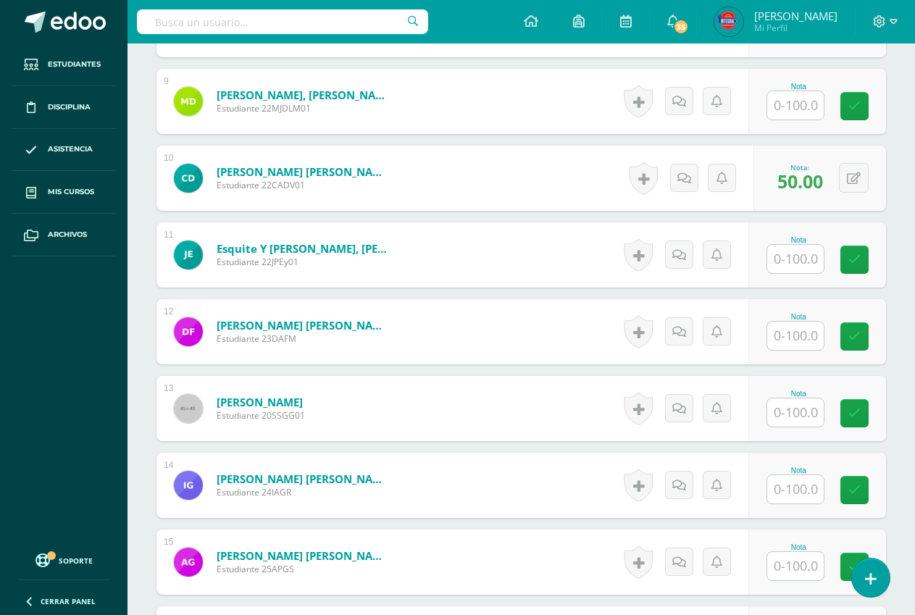
scroll to position [1089, 0]
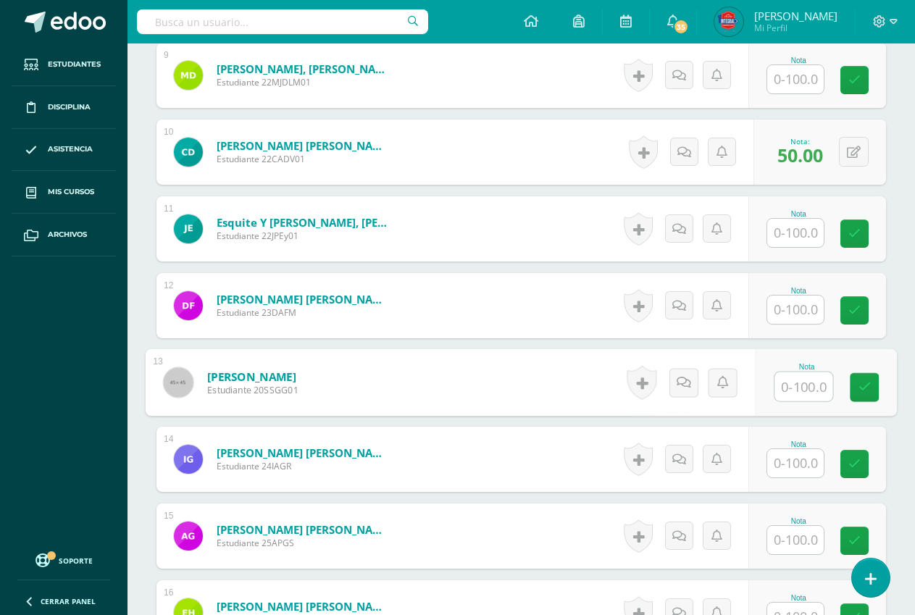
click at [787, 383] on input "text" at bounding box center [804, 386] width 58 height 29
type input "50"
click at [845, 367] on div "Nota 50" at bounding box center [826, 382] width 141 height 67
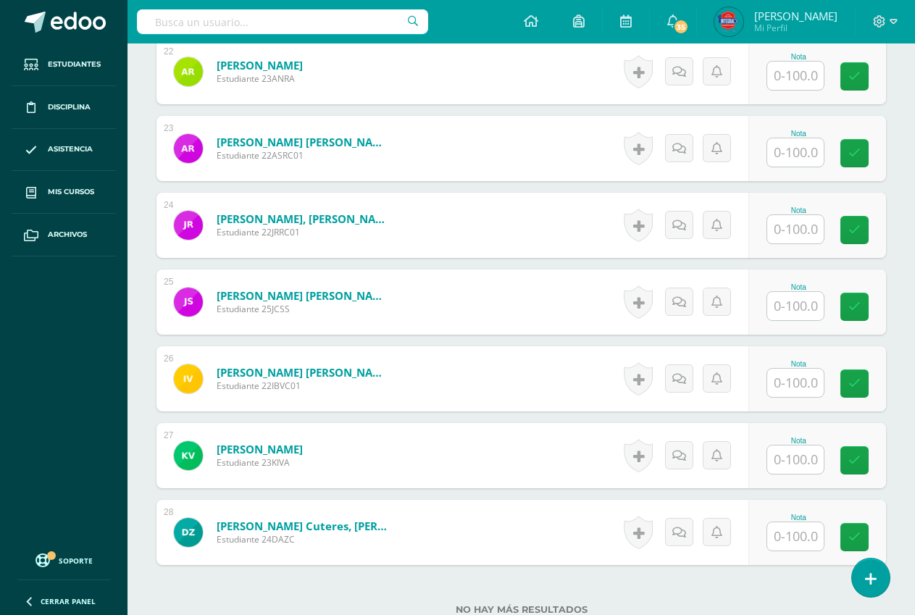
scroll to position [2103, 0]
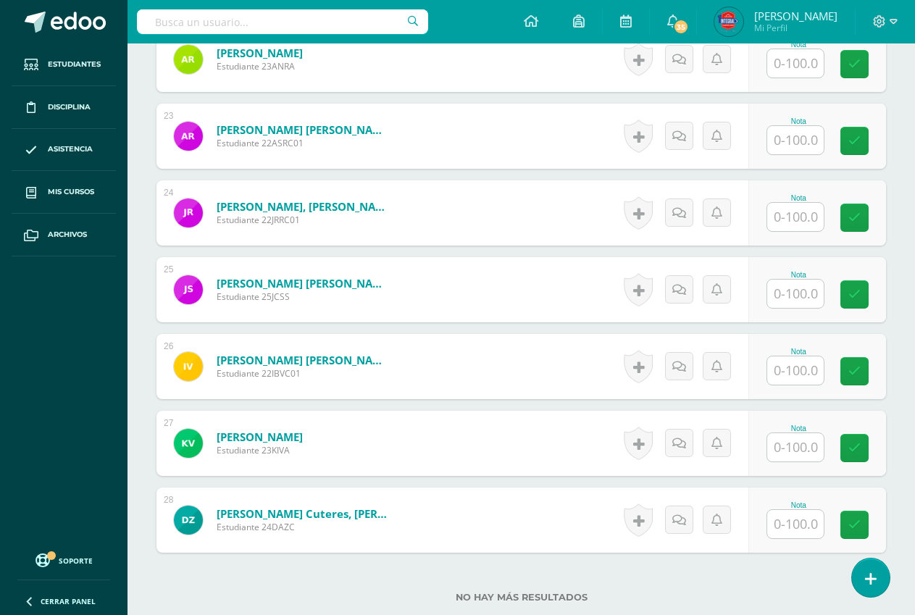
click at [804, 378] on input "text" at bounding box center [795, 370] width 57 height 28
type input "70"
click at [856, 376] on link at bounding box center [864, 371] width 29 height 29
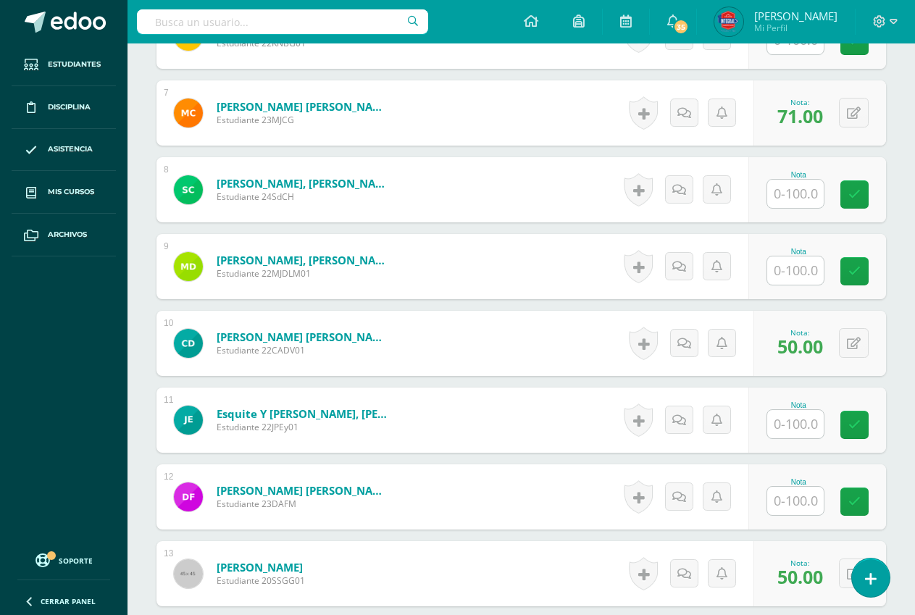
scroll to position [872, 0]
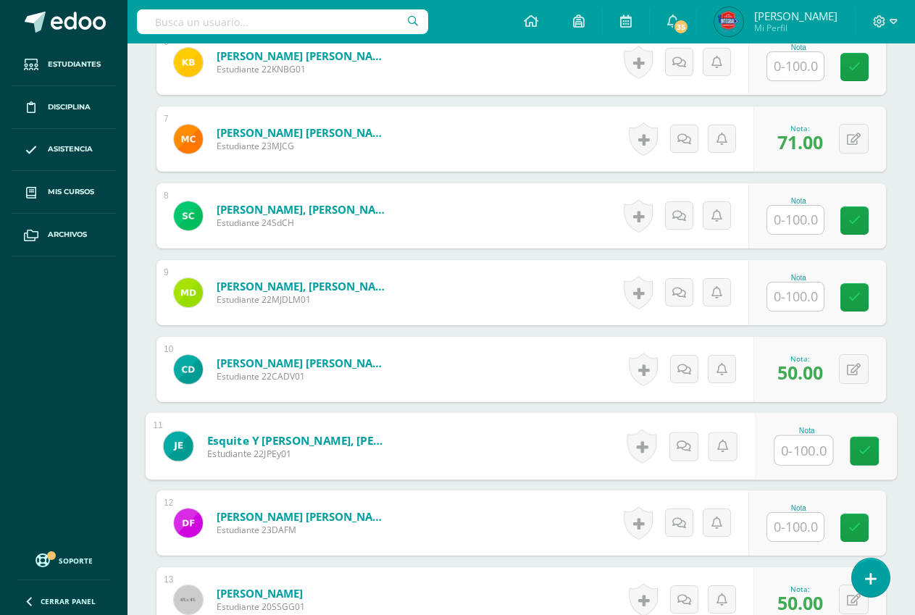
click at [796, 446] on input "text" at bounding box center [804, 450] width 58 height 29
type input "95"
click at [855, 446] on link at bounding box center [864, 451] width 29 height 29
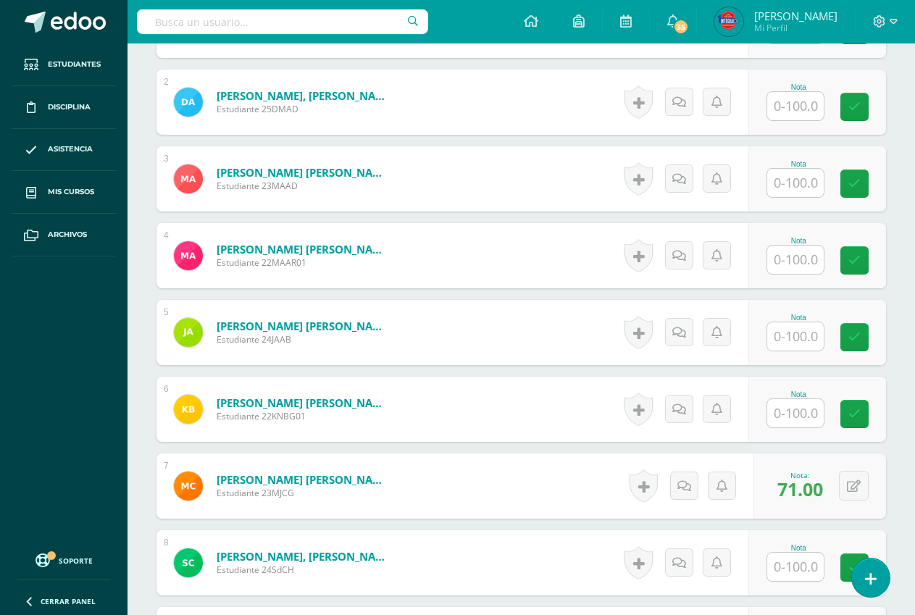
scroll to position [437, 0]
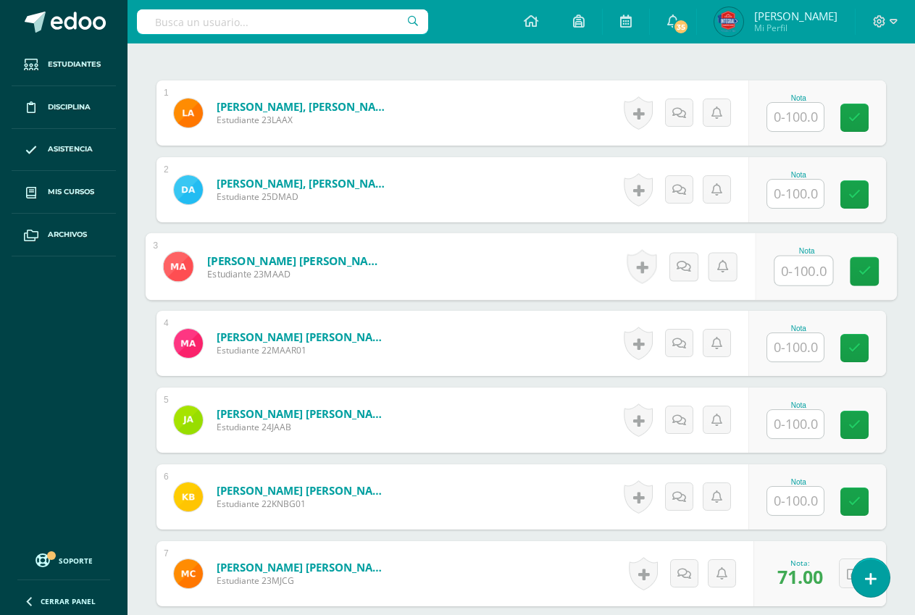
click at [781, 263] on input "text" at bounding box center [804, 270] width 58 height 29
type input "85"
click at [864, 269] on icon at bounding box center [865, 271] width 13 height 12
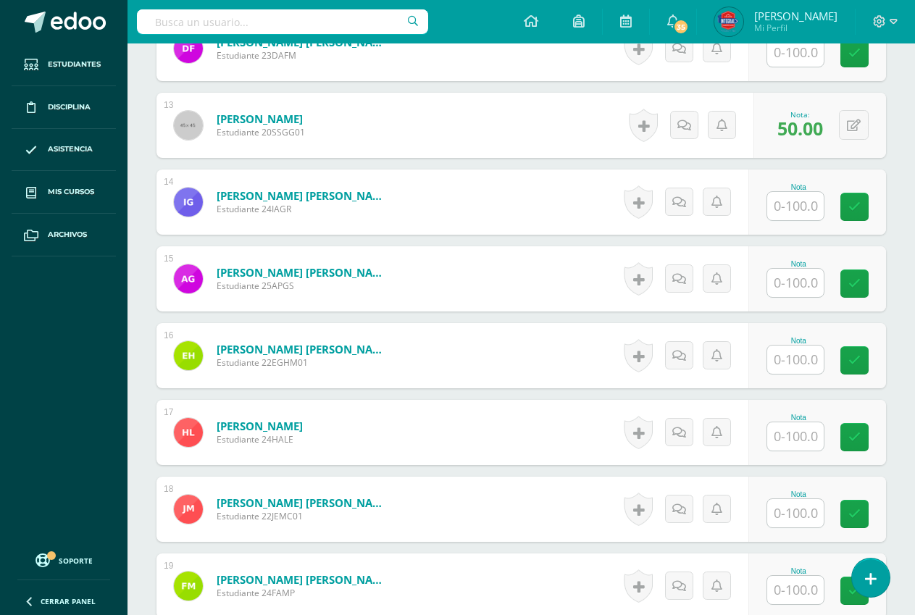
scroll to position [1379, 0]
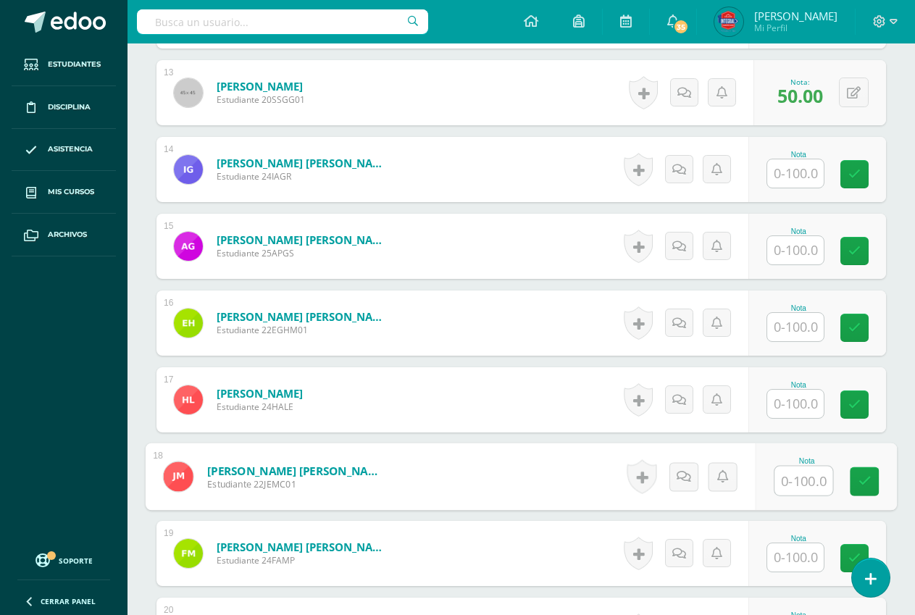
click at [809, 485] on input "text" at bounding box center [804, 481] width 58 height 29
type input "91"
click at [864, 490] on link at bounding box center [864, 481] width 29 height 29
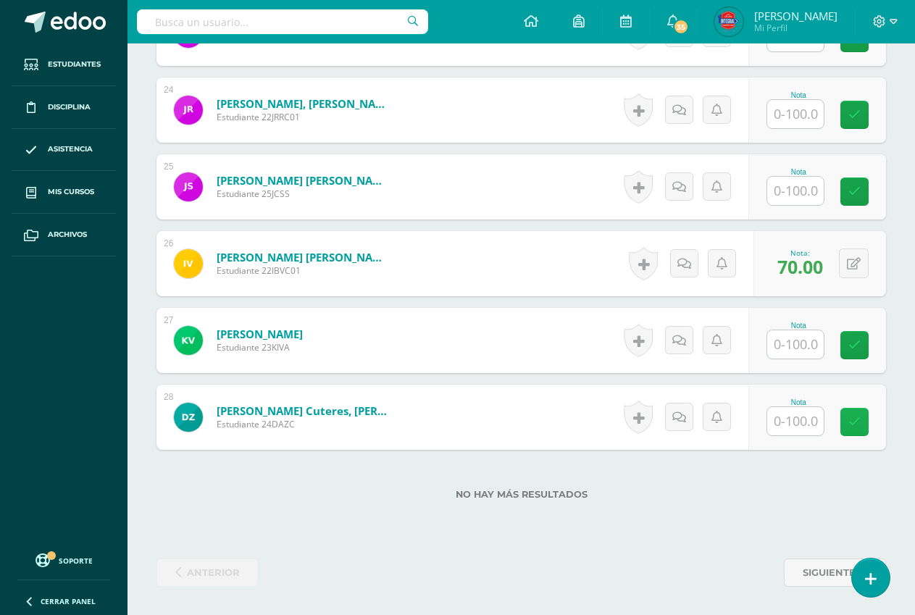
scroll to position [2207, 0]
click at [810, 344] on input "text" at bounding box center [795, 344] width 57 height 28
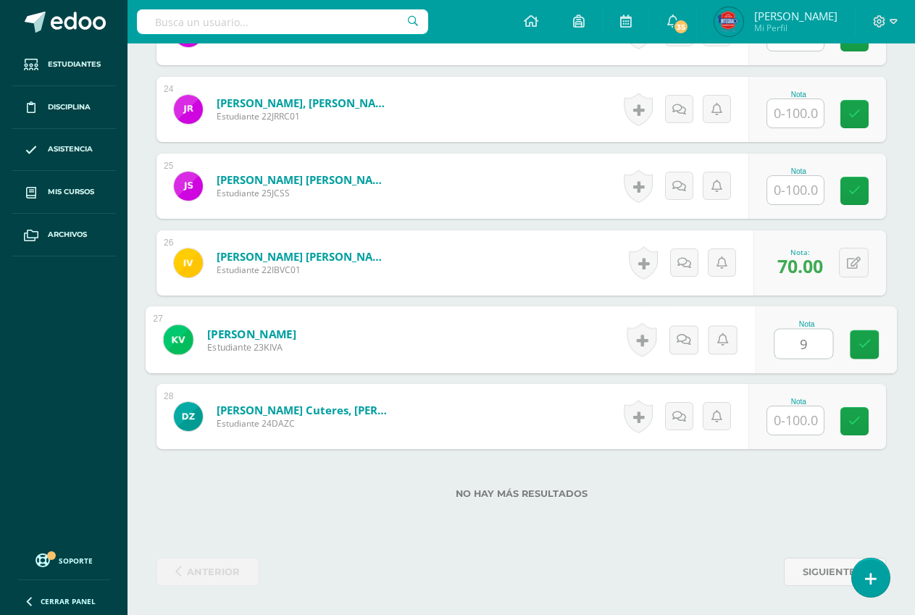
type input "95"
click at [859, 343] on icon at bounding box center [865, 344] width 13 height 12
click at [789, 191] on input "text" at bounding box center [795, 190] width 57 height 28
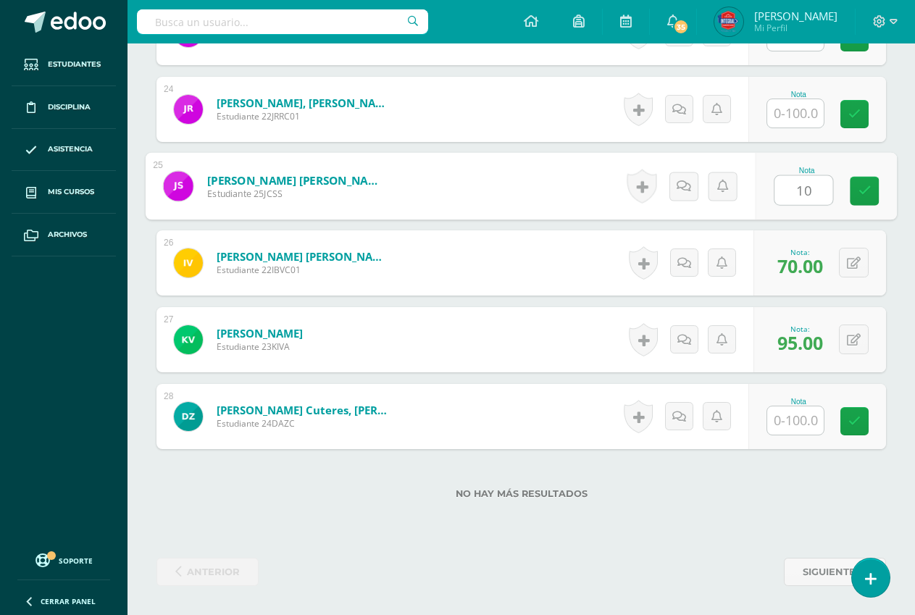
type input "100"
click at [862, 190] on icon at bounding box center [865, 191] width 13 height 12
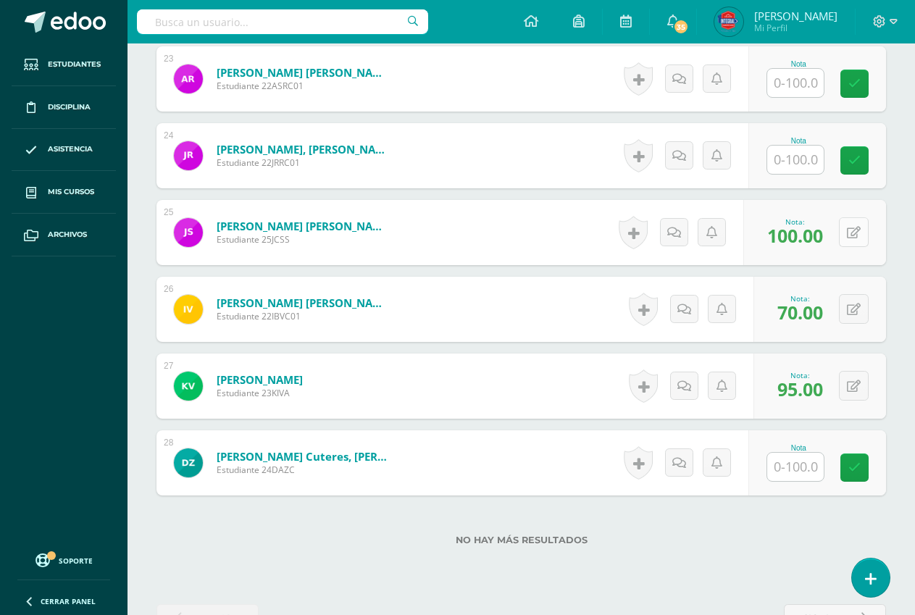
scroll to position [2134, 0]
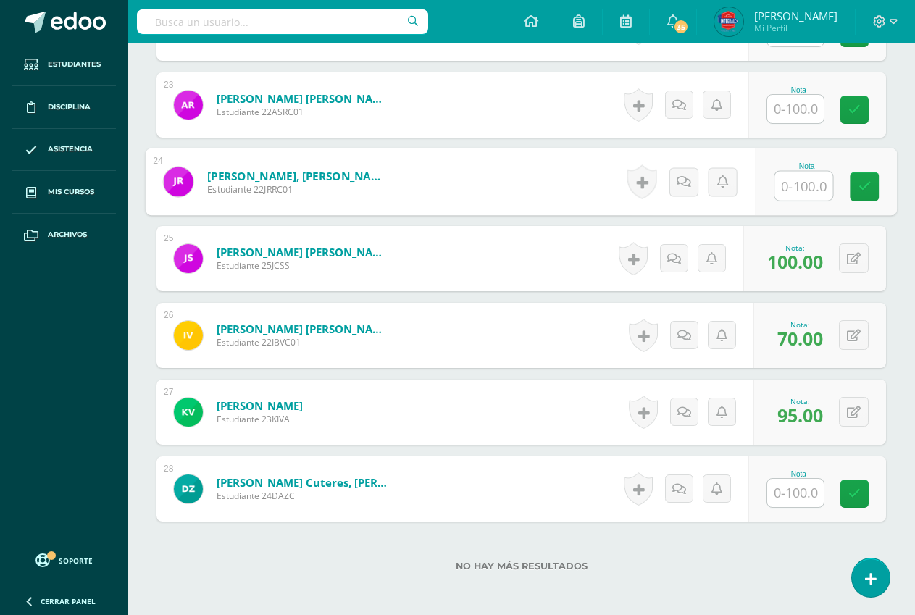
click at [787, 188] on input "text" at bounding box center [804, 186] width 58 height 29
type input "86"
click at [860, 188] on icon at bounding box center [865, 186] width 13 height 12
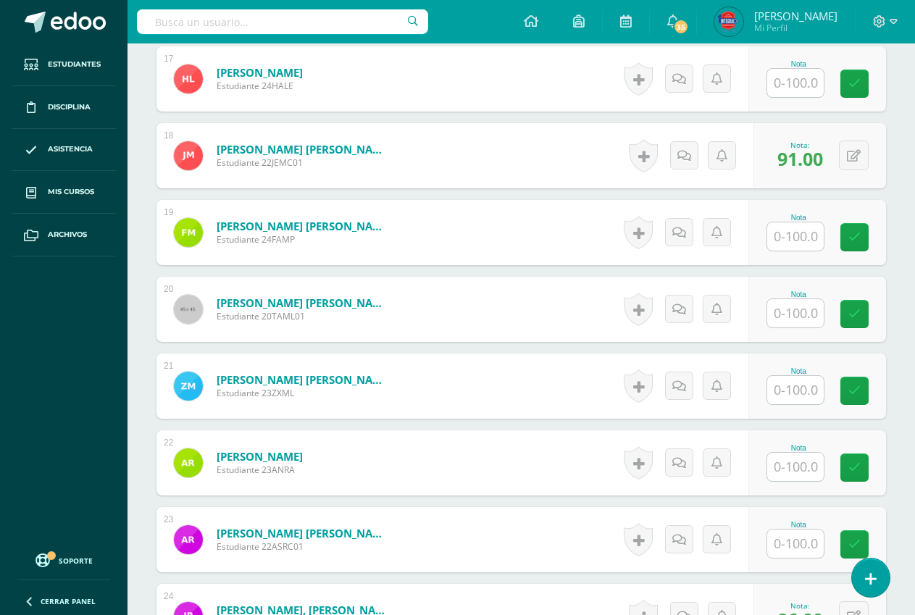
scroll to position [1627, 0]
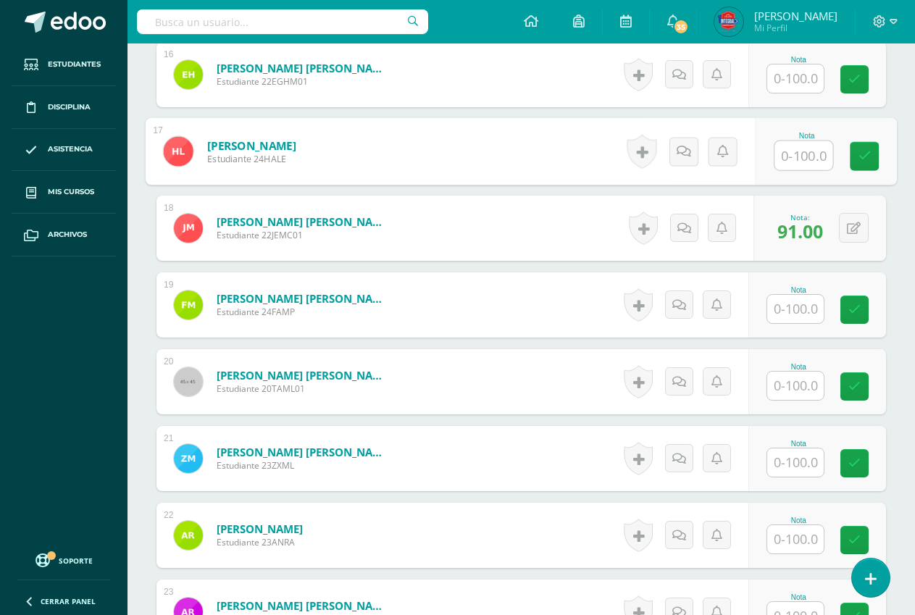
click at [789, 158] on input "text" at bounding box center [804, 155] width 58 height 29
type input "50"
click at [867, 161] on icon at bounding box center [865, 156] width 13 height 12
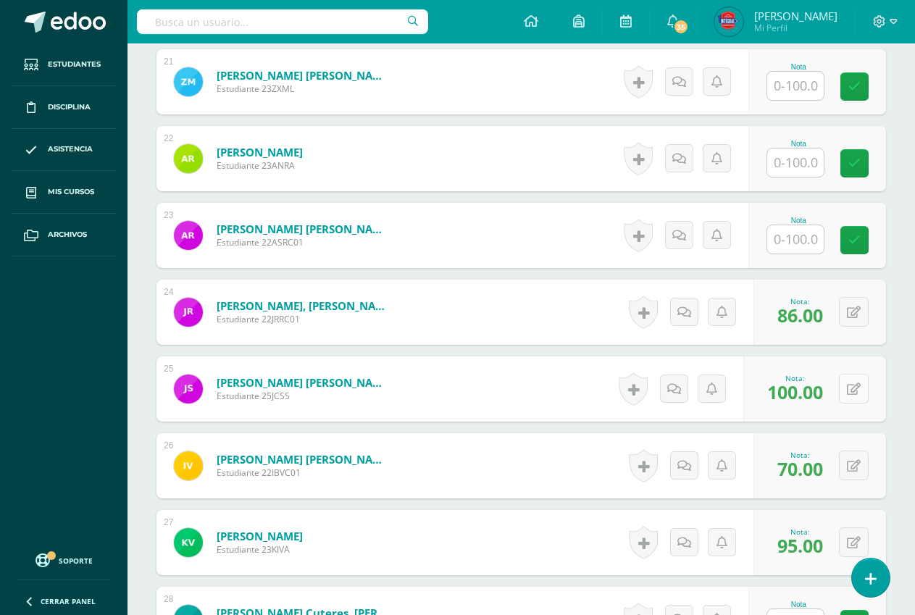
scroll to position [2207, 0]
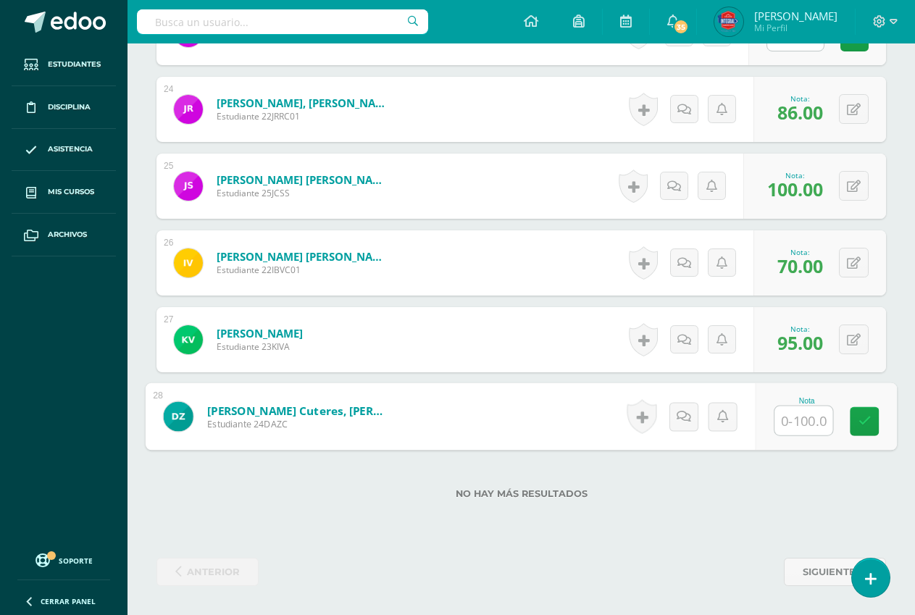
click at [806, 427] on input "text" at bounding box center [804, 420] width 58 height 29
type input "50"
click at [859, 422] on icon at bounding box center [865, 421] width 13 height 12
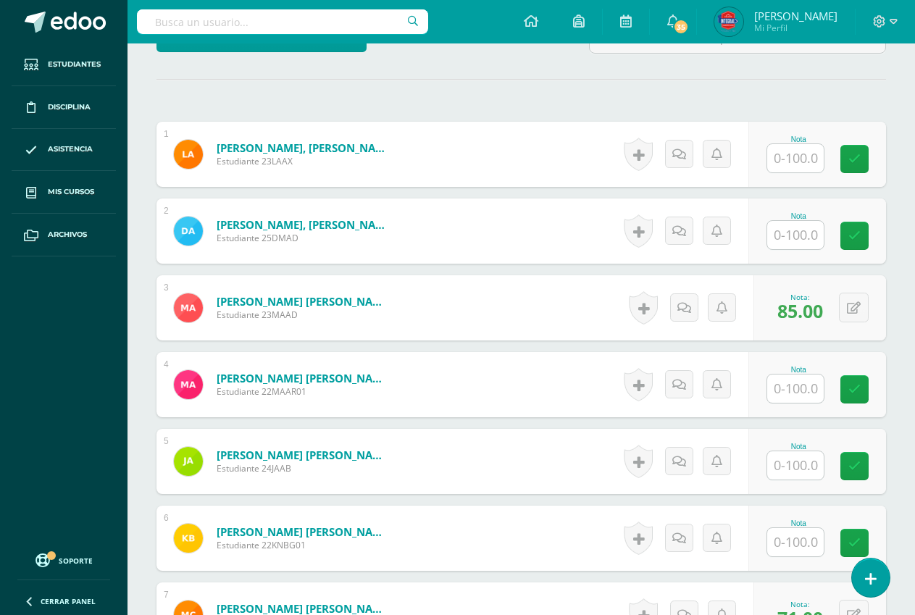
scroll to position [323, 0]
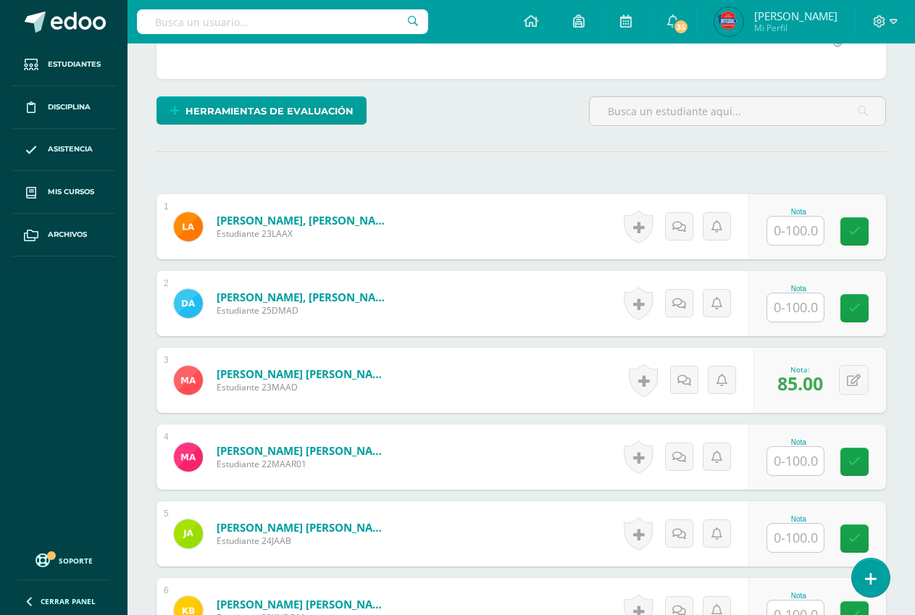
click at [778, 228] on input "text" at bounding box center [795, 231] width 57 height 28
type input "75"
click at [859, 235] on link at bounding box center [864, 231] width 29 height 29
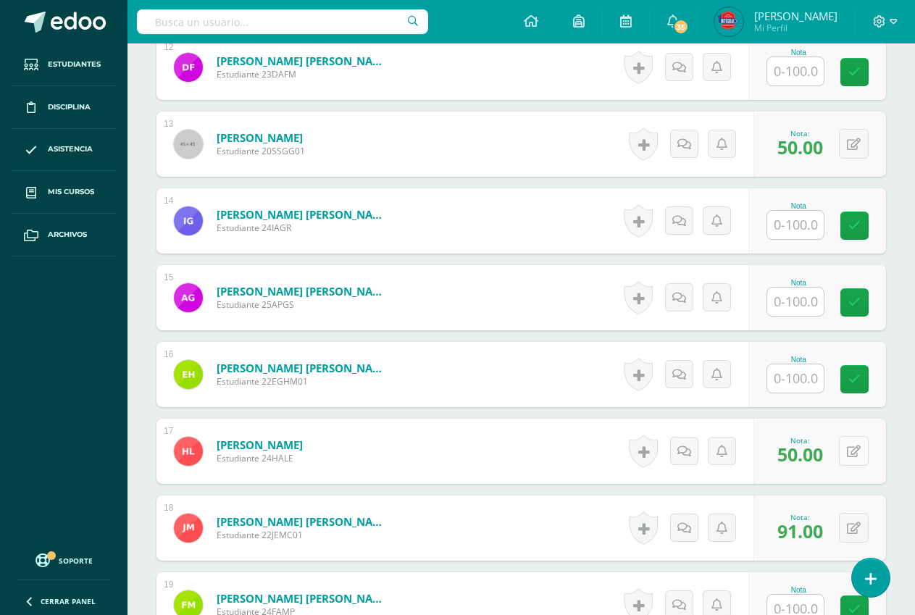
scroll to position [1555, 0]
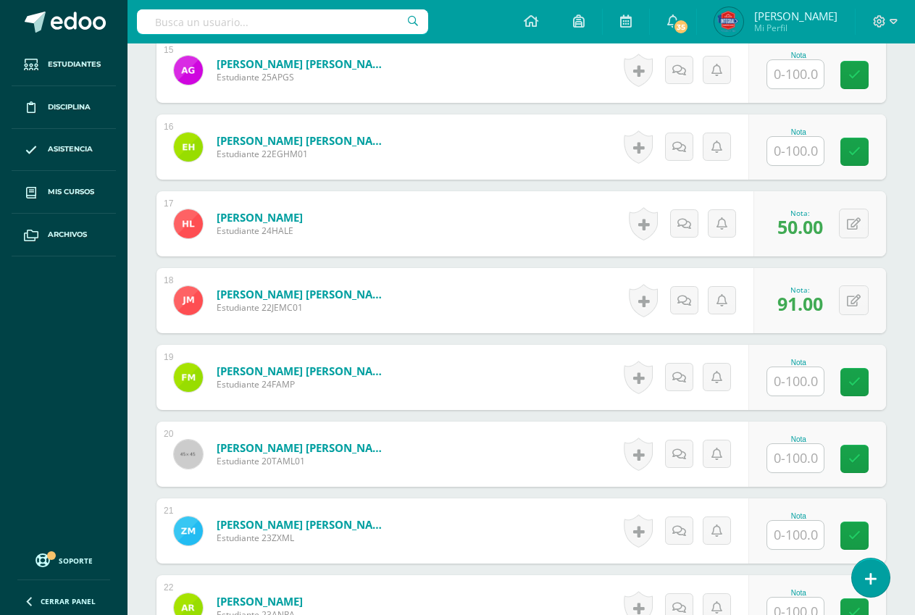
click at [798, 457] on input "text" at bounding box center [795, 458] width 57 height 28
type input "85"
click at [856, 467] on link at bounding box center [864, 459] width 29 height 29
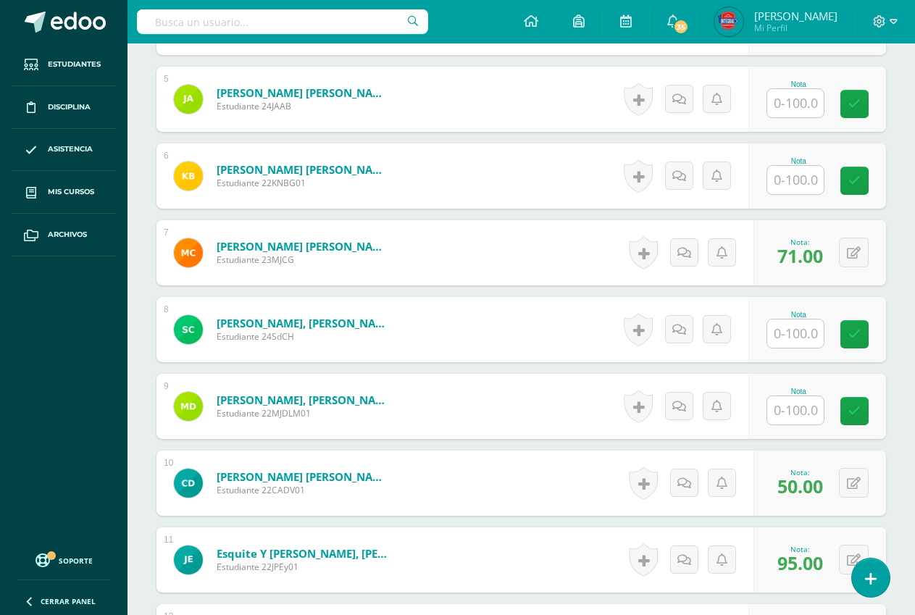
scroll to position [685, 0]
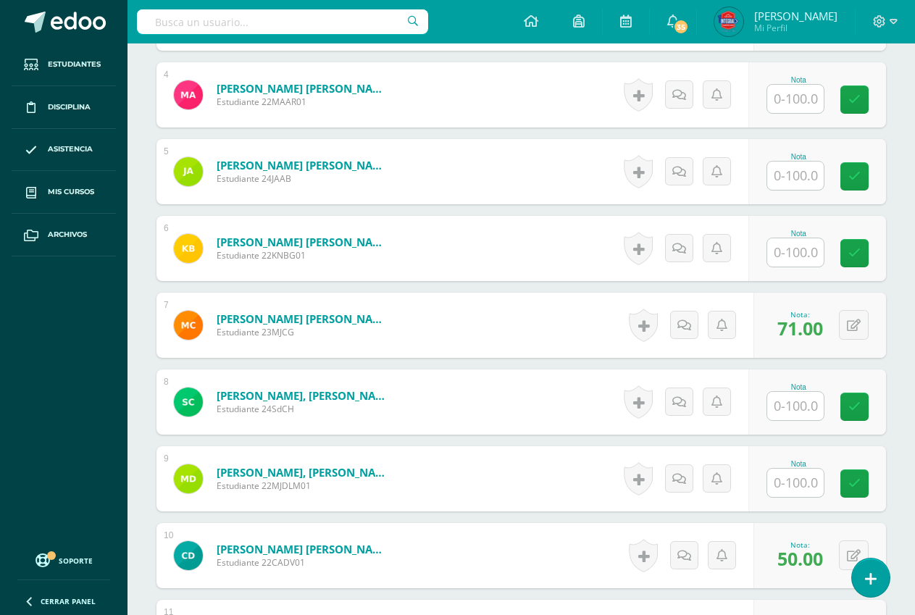
click at [793, 255] on input "text" at bounding box center [795, 252] width 57 height 28
type input "50"
click at [865, 256] on icon at bounding box center [865, 253] width 13 height 12
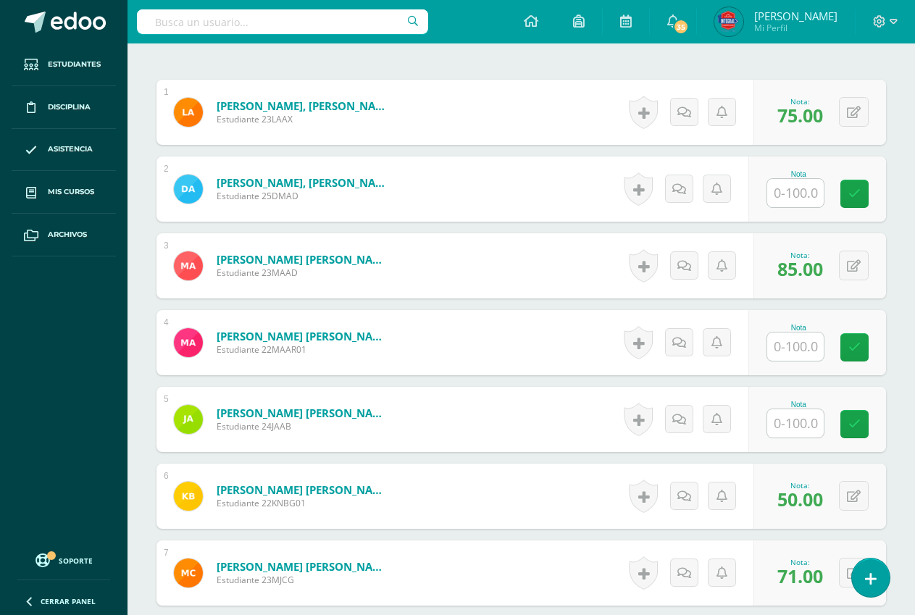
scroll to position [396, 0]
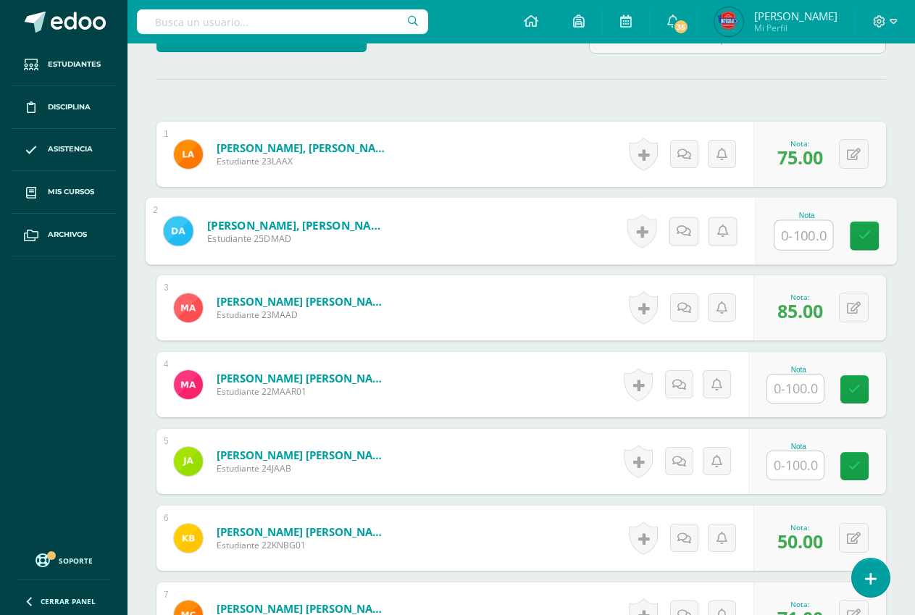
click at [801, 230] on input "text" at bounding box center [804, 235] width 58 height 29
type input "85"
click at [874, 249] on link at bounding box center [864, 236] width 29 height 29
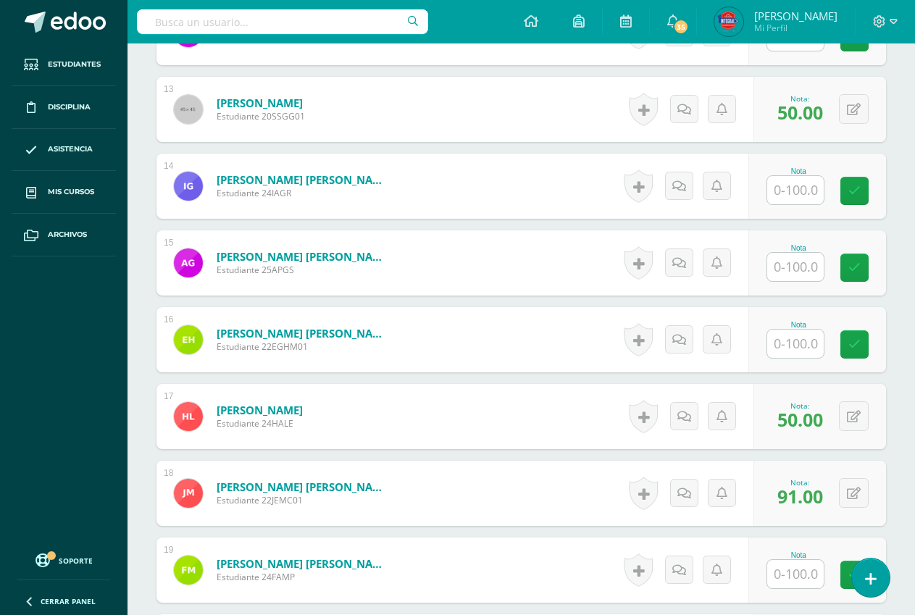
scroll to position [1410, 0]
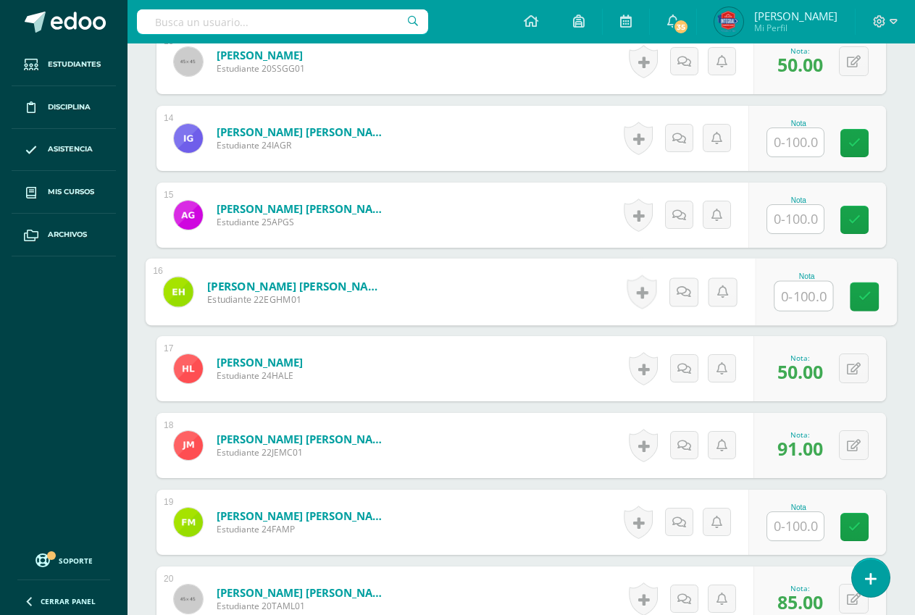
click at [794, 301] on input "text" at bounding box center [804, 296] width 58 height 29
type input "65"
click at [862, 294] on icon at bounding box center [865, 297] width 13 height 12
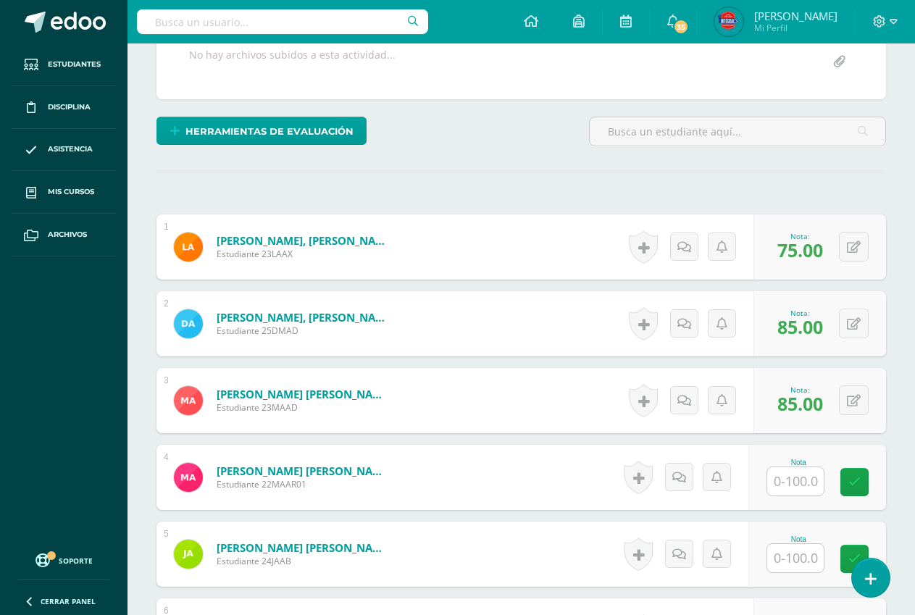
scroll to position [323, 0]
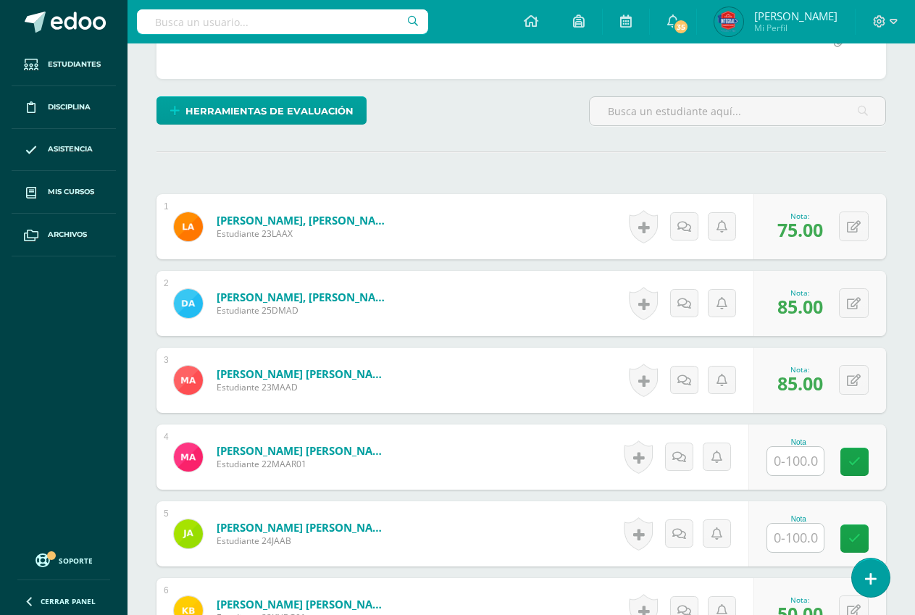
click at [787, 460] on input "text" at bounding box center [795, 461] width 57 height 28
type input "76"
click at [869, 464] on icon at bounding box center [865, 462] width 13 height 12
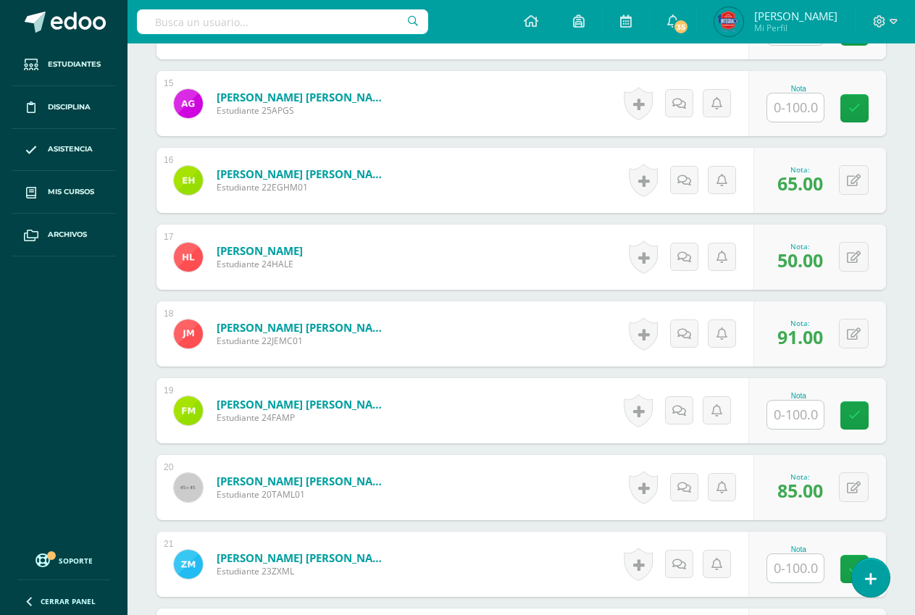
scroll to position [1555, 0]
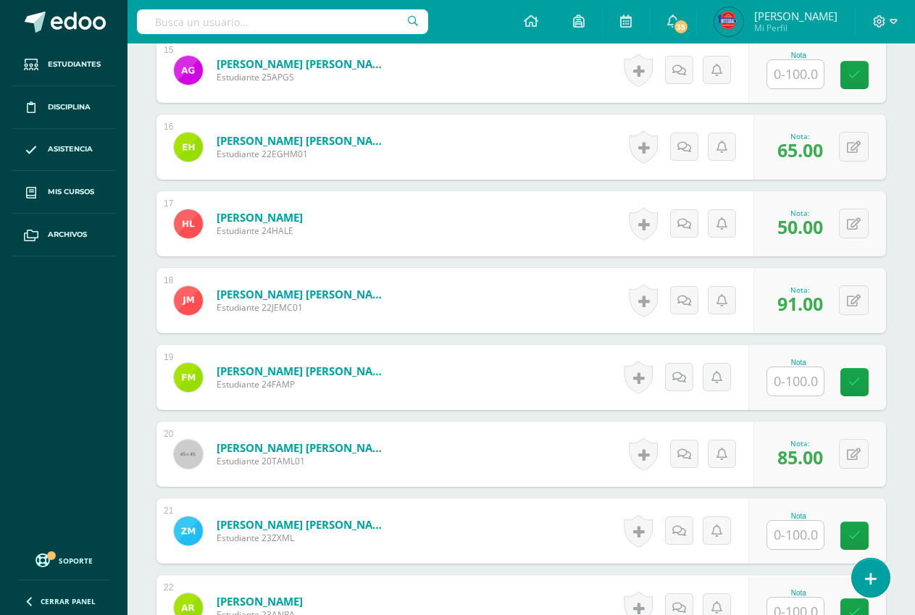
click at [798, 385] on input "text" at bounding box center [795, 381] width 57 height 28
type input "91"
click at [865, 386] on icon at bounding box center [865, 382] width 13 height 12
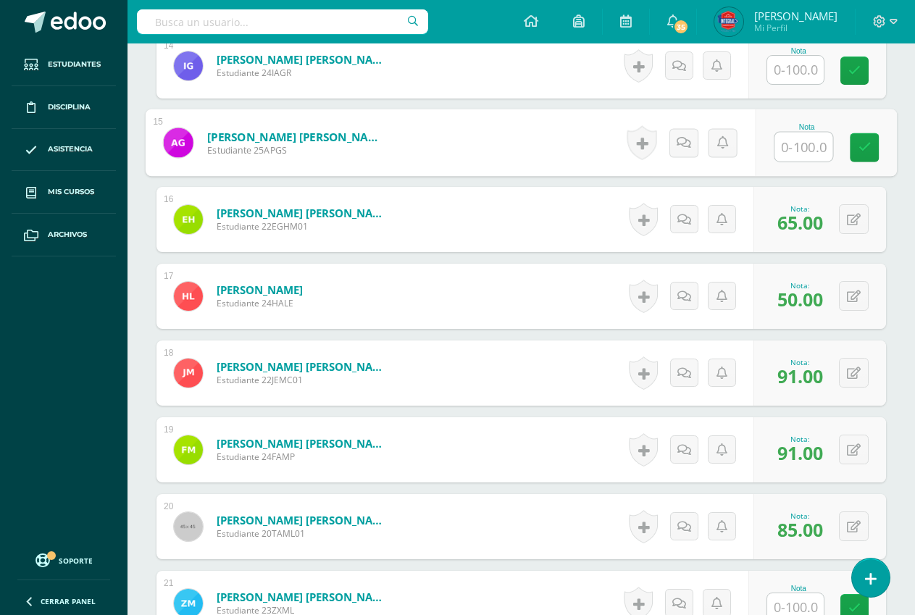
click at [796, 142] on input "text" at bounding box center [804, 147] width 58 height 29
type input "100"
click at [872, 149] on link at bounding box center [864, 147] width 29 height 29
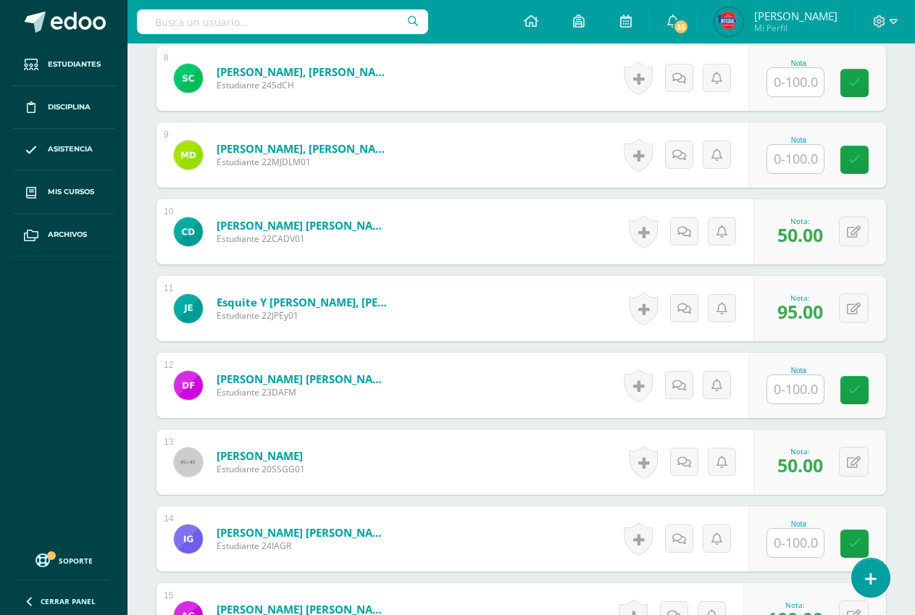
scroll to position [975, 0]
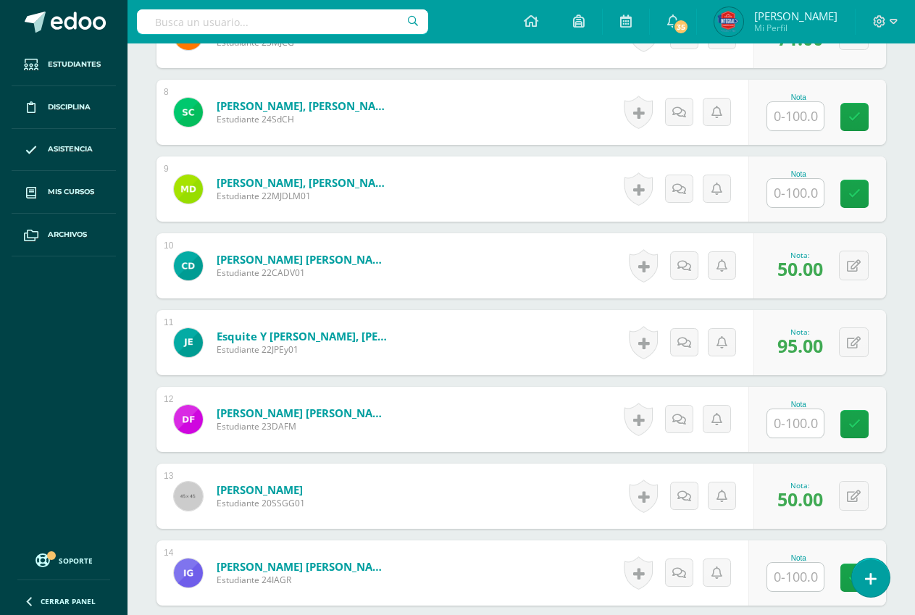
click at [790, 109] on input "text" at bounding box center [795, 116] width 57 height 28
type input "100"
click at [869, 116] on icon at bounding box center [865, 117] width 13 height 12
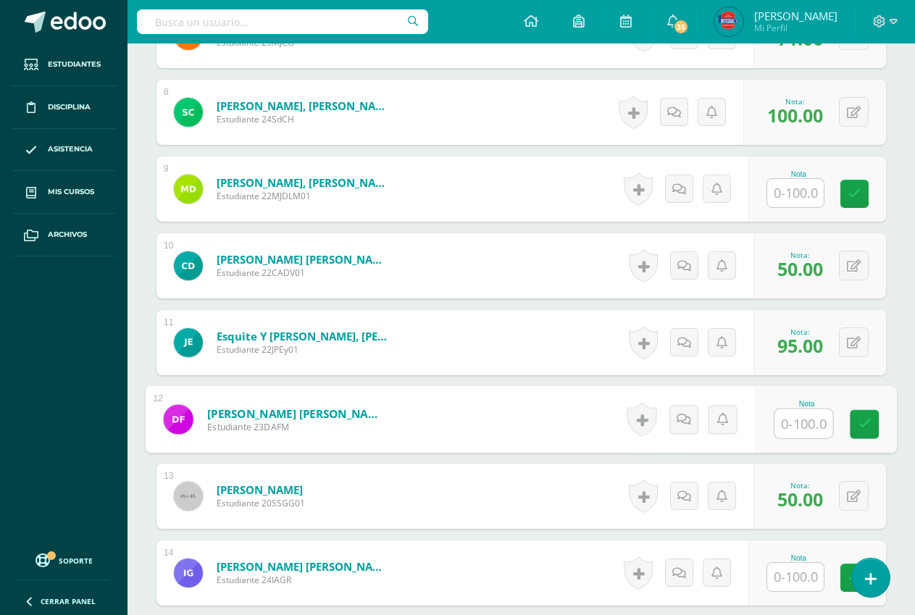
click at [776, 427] on input "text" at bounding box center [804, 423] width 58 height 29
type input "66"
click at [860, 422] on icon at bounding box center [865, 424] width 13 height 12
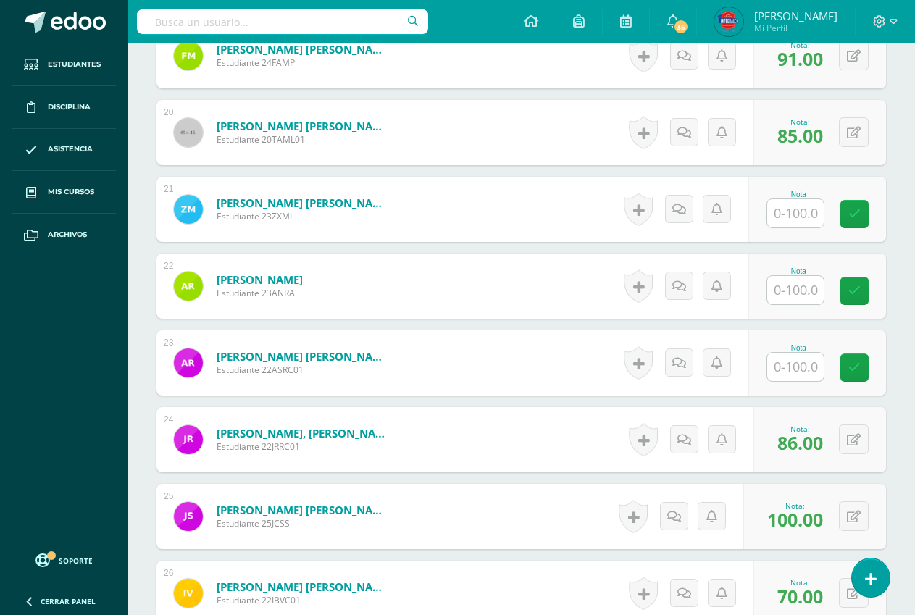
scroll to position [1917, 0]
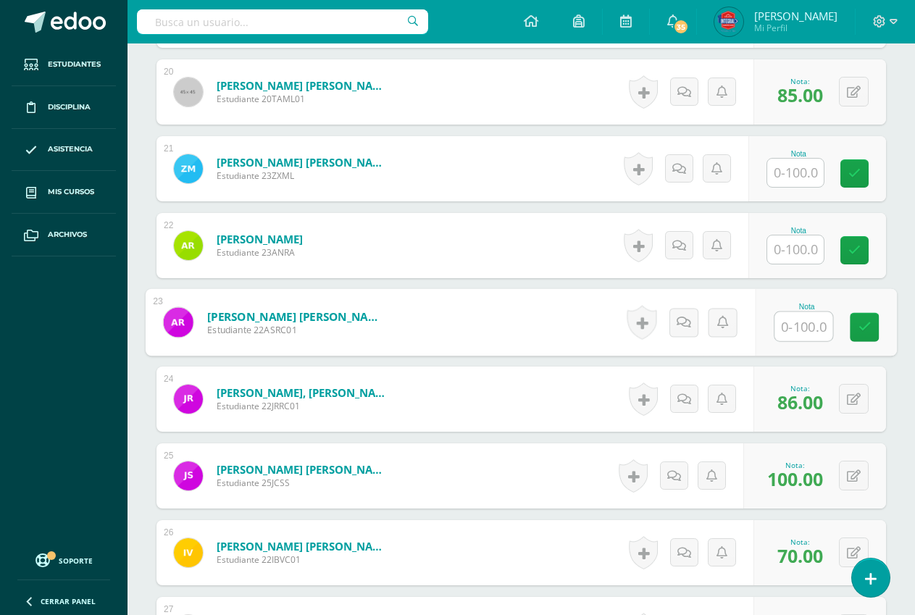
click at [793, 323] on input "text" at bounding box center [804, 326] width 58 height 29
type input "80"
click at [867, 328] on icon at bounding box center [865, 327] width 13 height 12
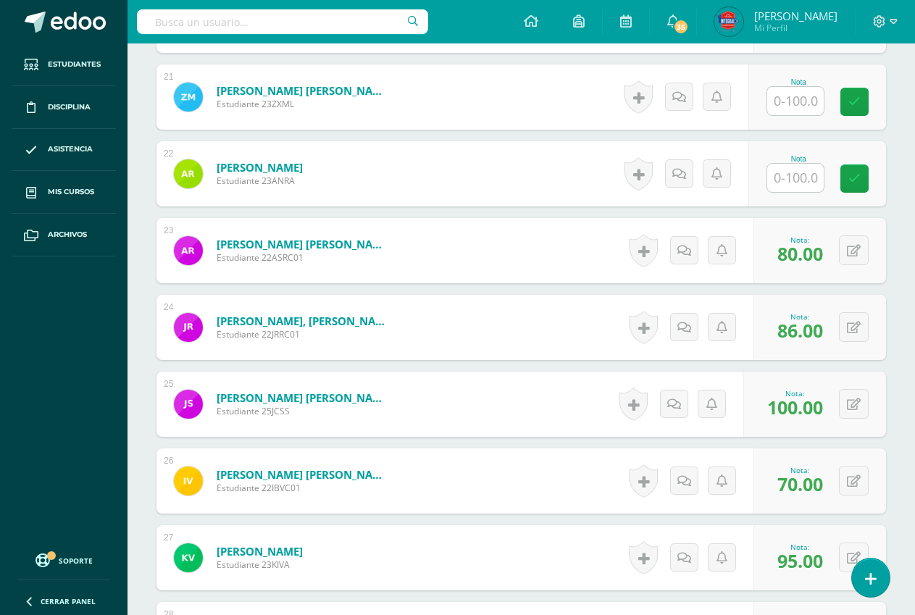
scroll to position [1990, 0]
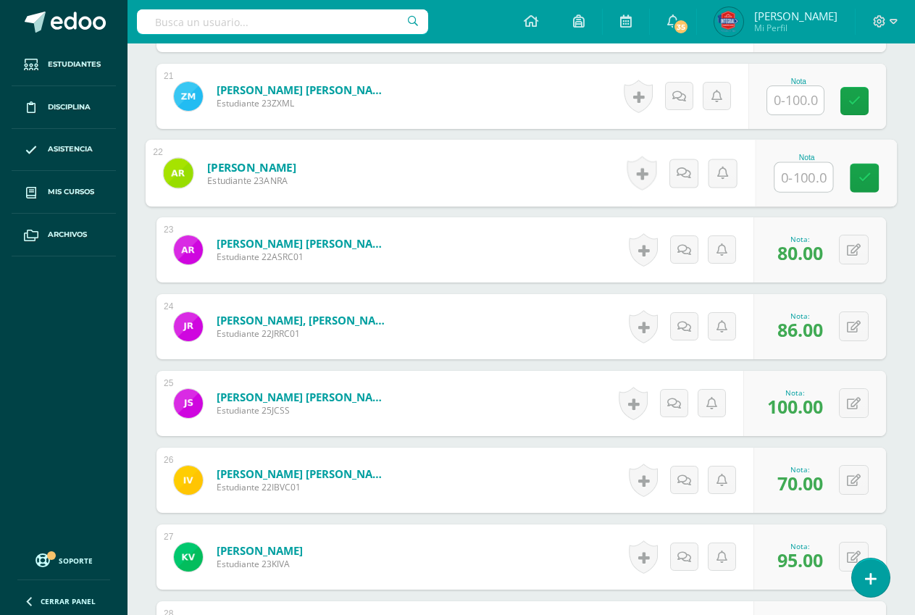
click at [798, 185] on input "text" at bounding box center [804, 177] width 58 height 29
type input "70"
click at [857, 177] on link at bounding box center [864, 178] width 29 height 29
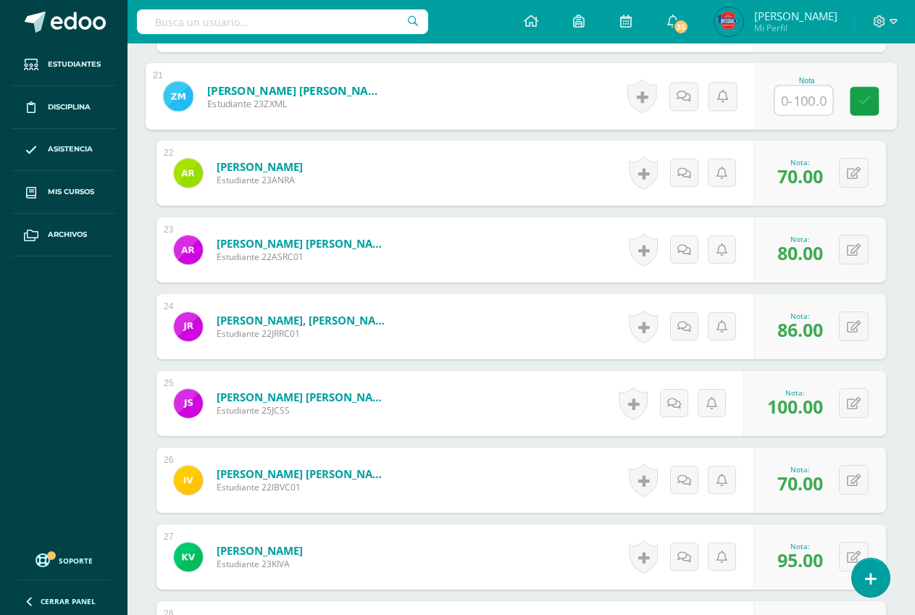
click at [789, 108] on input "text" at bounding box center [804, 100] width 58 height 29
type input "75"
click at [867, 114] on link at bounding box center [864, 101] width 29 height 29
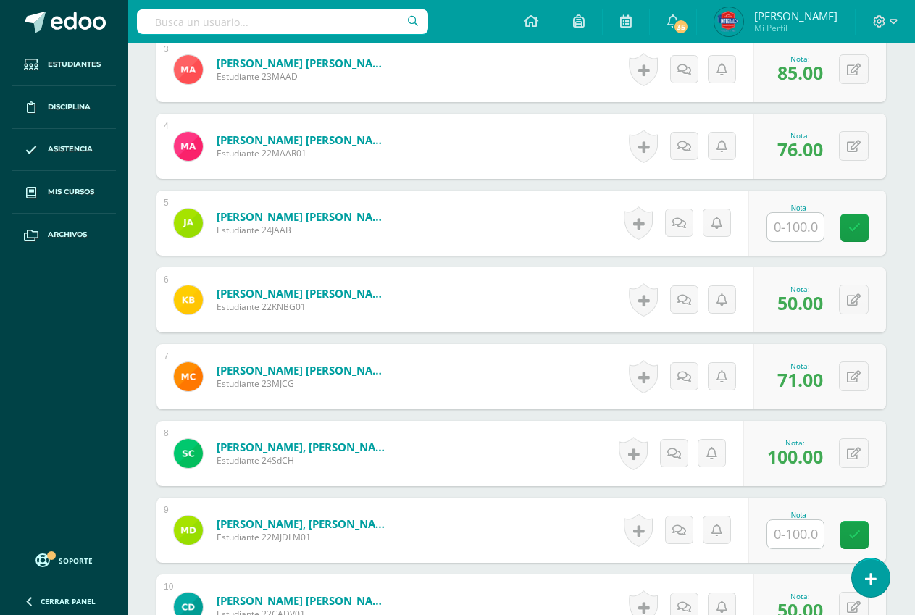
scroll to position [613, 0]
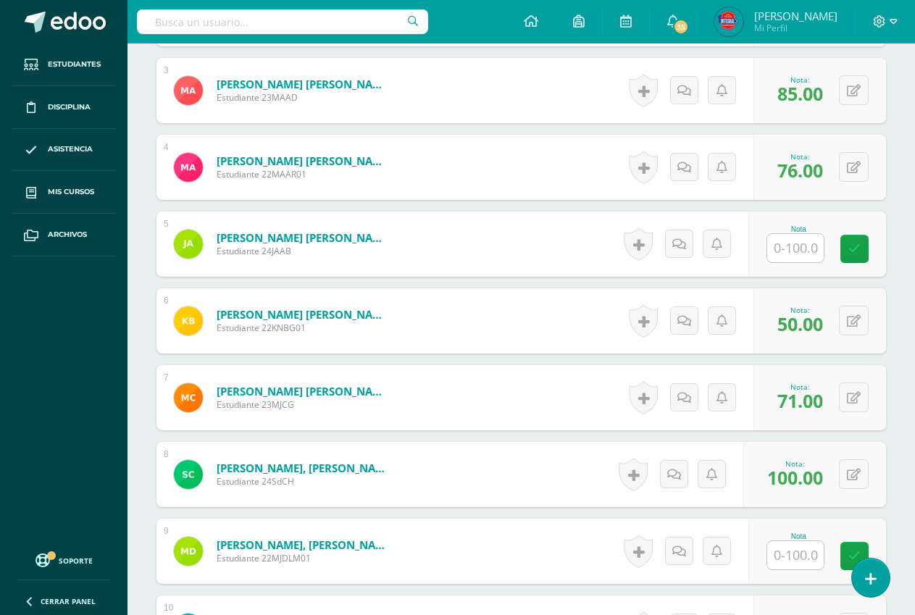
click at [793, 251] on input "text" at bounding box center [795, 248] width 57 height 28
type input "50"
click at [861, 243] on icon at bounding box center [865, 249] width 13 height 12
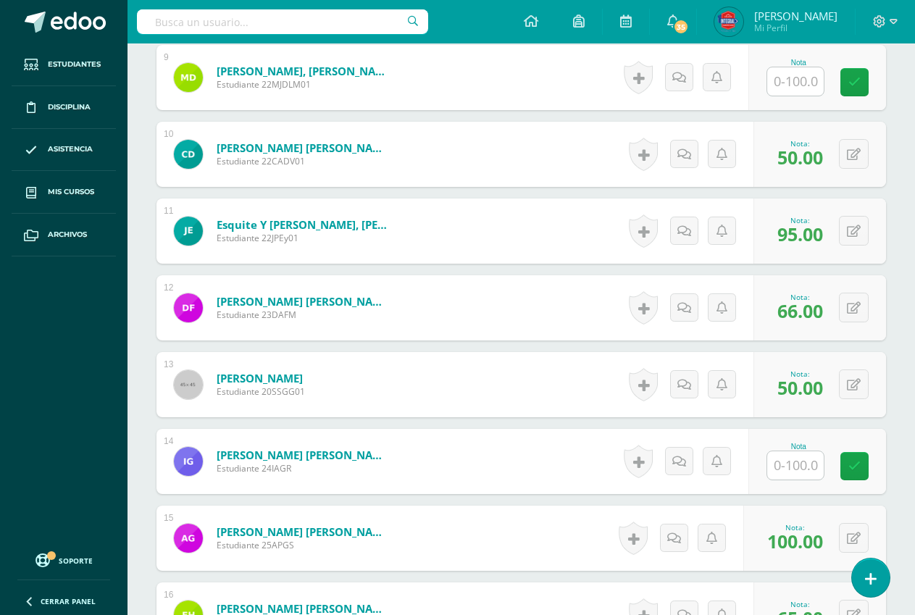
scroll to position [1120, 0]
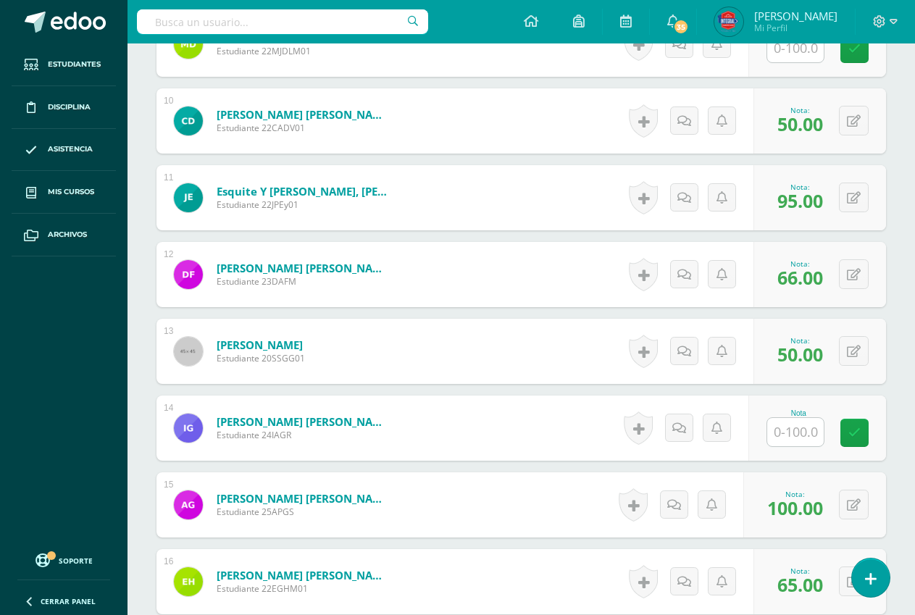
click at [776, 438] on input "text" at bounding box center [795, 432] width 57 height 28
type input "50"
click at [867, 435] on icon at bounding box center [865, 433] width 13 height 12
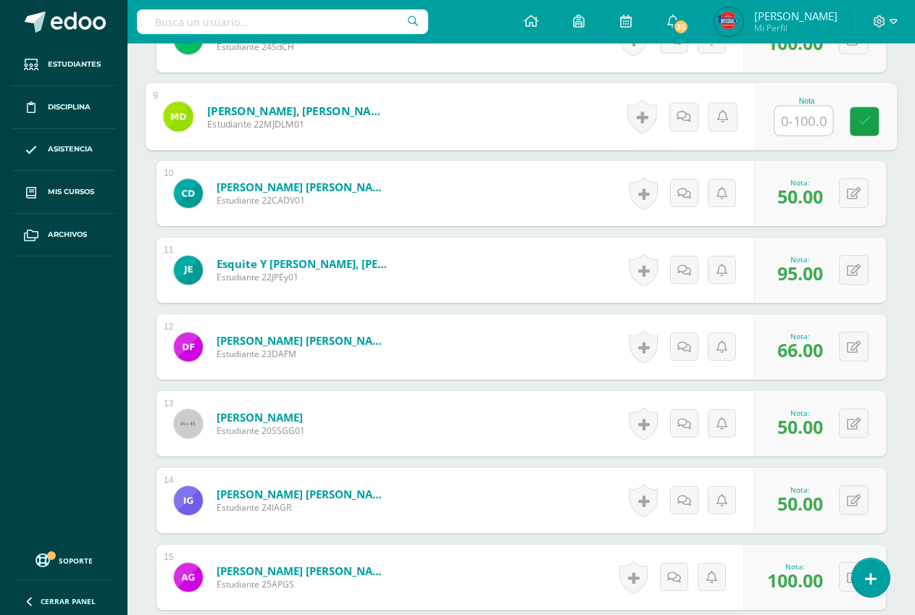
click at [793, 121] on input "text" at bounding box center [804, 121] width 58 height 29
type input "100"
click at [866, 117] on icon at bounding box center [865, 121] width 13 height 12
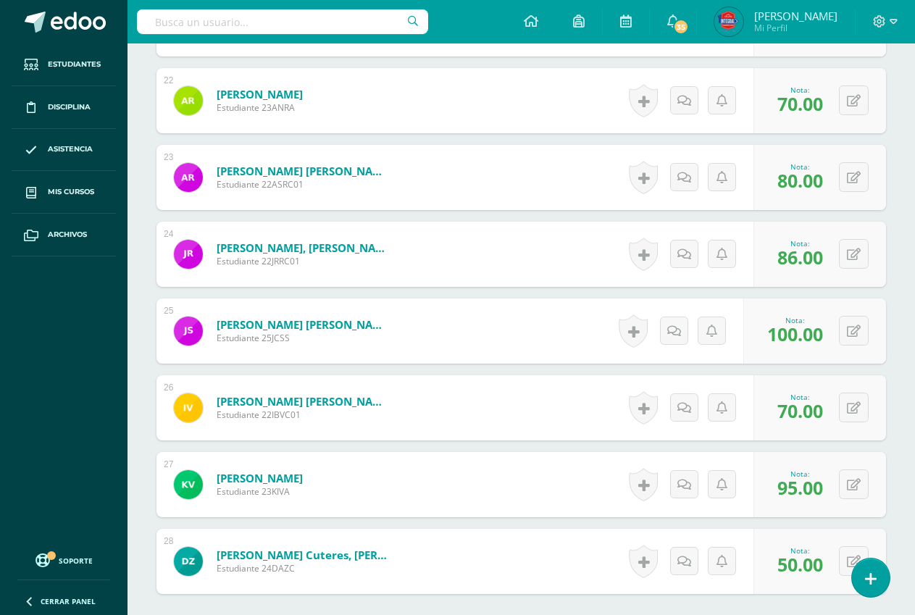
scroll to position [2207, 0]
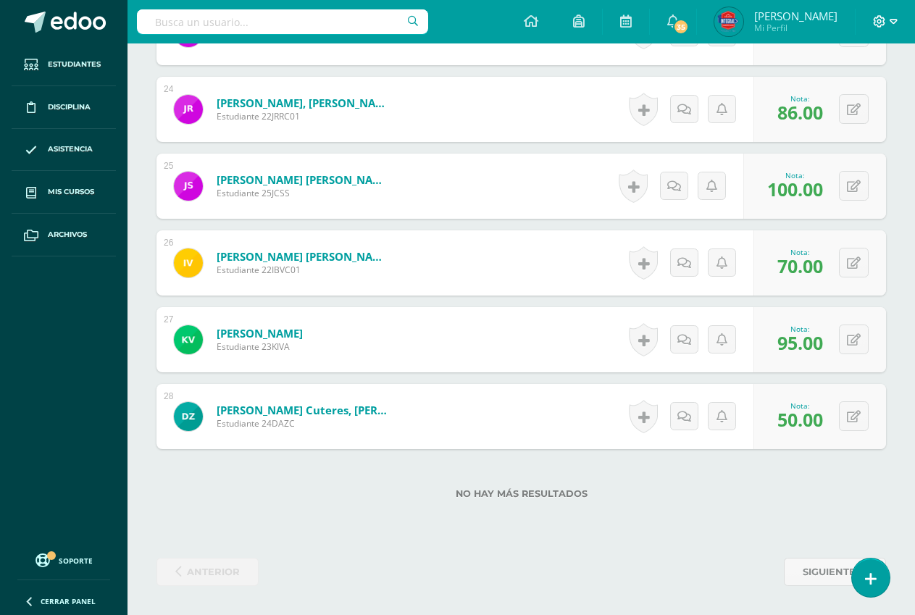
click at [883, 25] on icon at bounding box center [880, 21] width 12 height 12
click at [837, 101] on span "Cerrar sesión" at bounding box center [848, 99] width 65 height 14
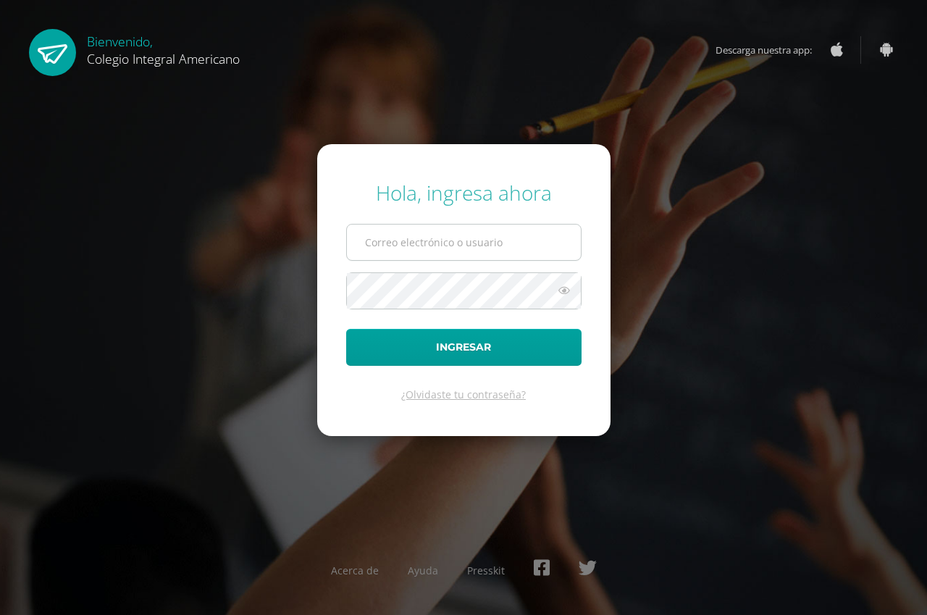
click at [488, 241] on input "text" at bounding box center [464, 243] width 234 height 36
type input "[EMAIL_ADDRESS][DOMAIN_NAME]"
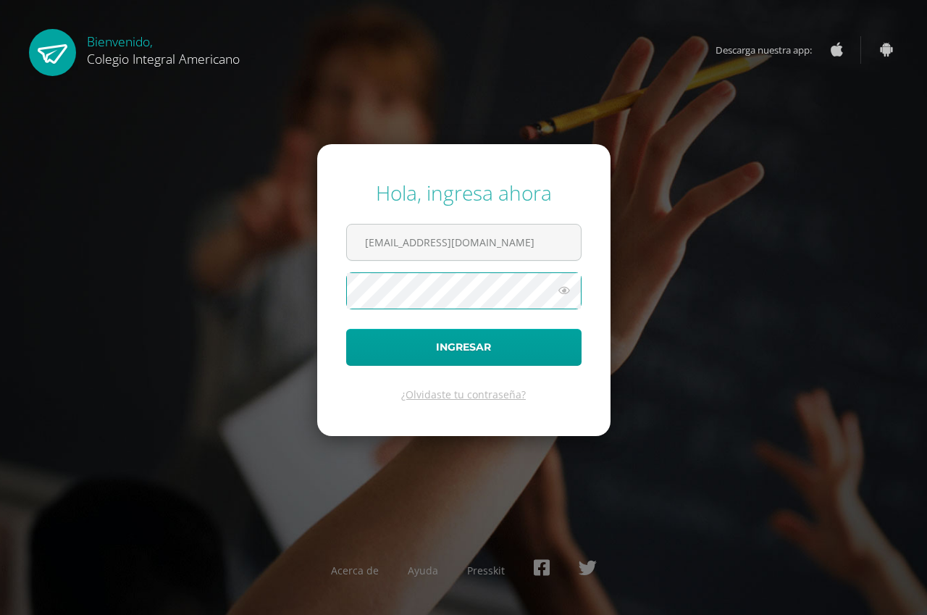
click at [346, 329] on button "Ingresar" at bounding box center [463, 347] width 235 height 37
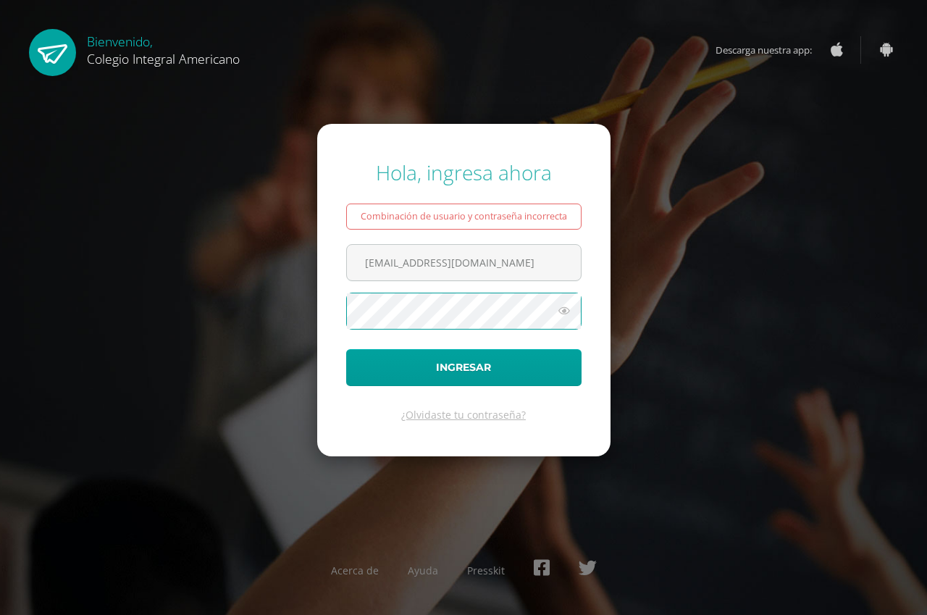
click at [346, 349] on button "Ingresar" at bounding box center [463, 367] width 235 height 37
click at [561, 310] on icon at bounding box center [564, 310] width 19 height 17
click at [346, 349] on button "Ingresar" at bounding box center [463, 367] width 235 height 37
click at [567, 312] on icon at bounding box center [564, 310] width 19 height 17
click at [346, 349] on button "Ingresar" at bounding box center [463, 367] width 235 height 37
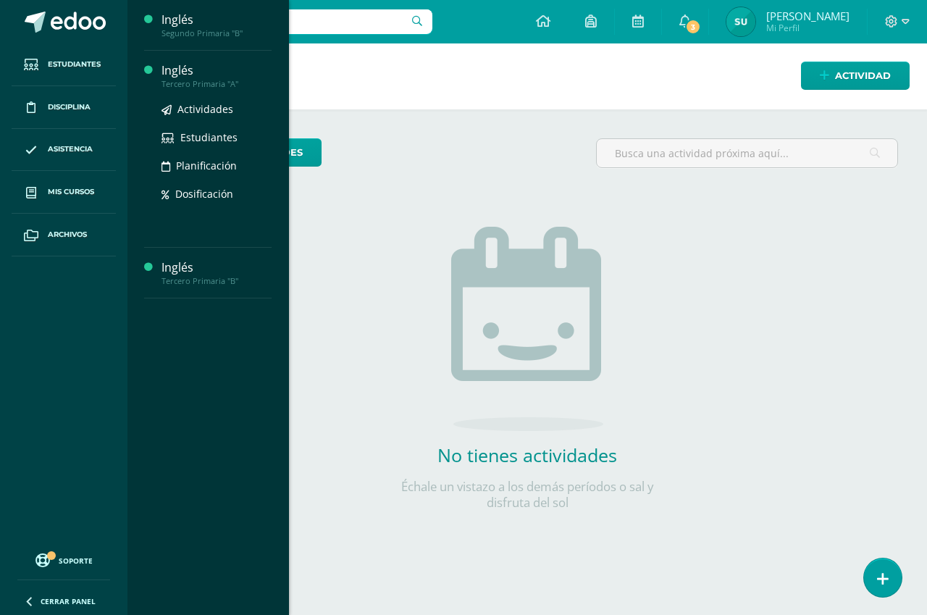
click at [179, 67] on div "Inglés" at bounding box center [217, 70] width 110 height 17
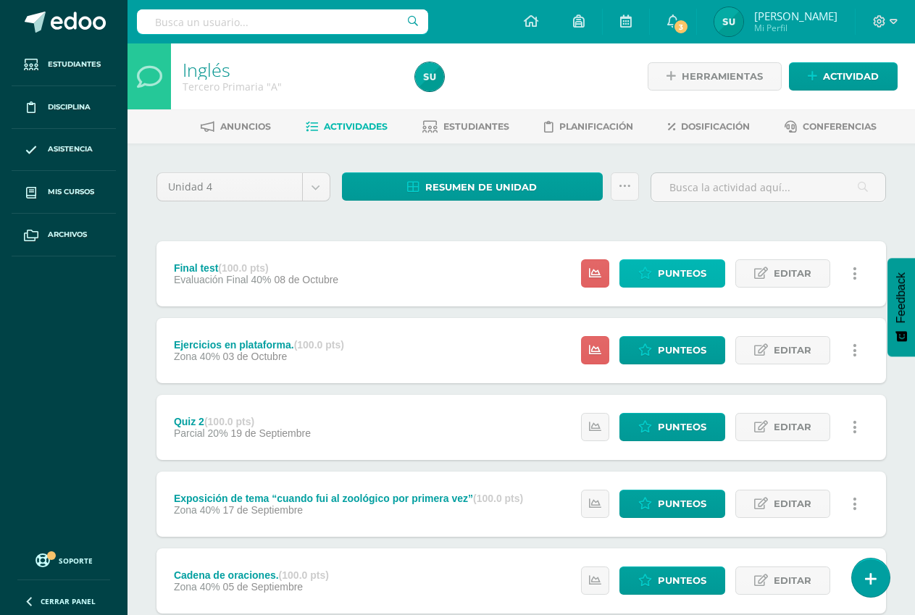
click at [672, 271] on span "Punteos" at bounding box center [682, 273] width 49 height 27
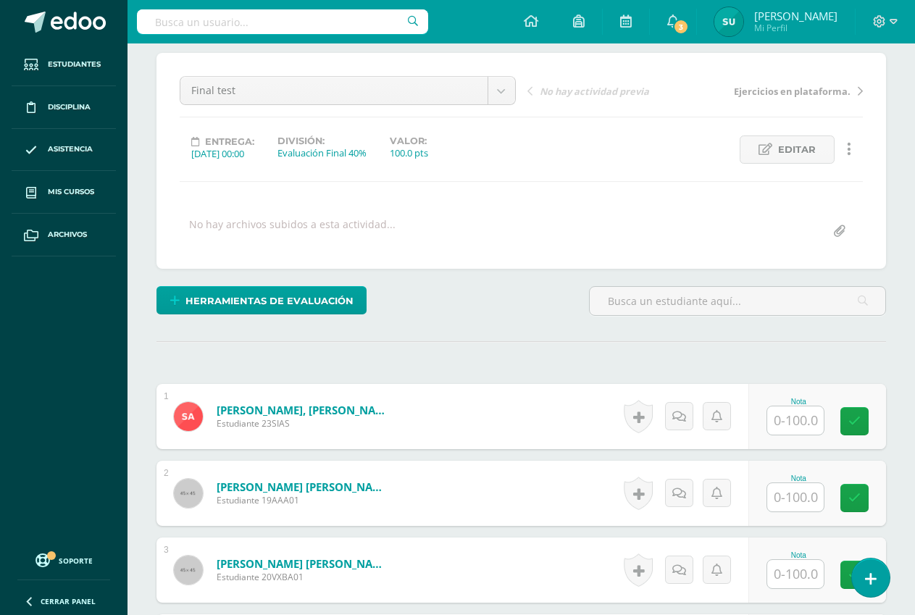
scroll to position [218, 0]
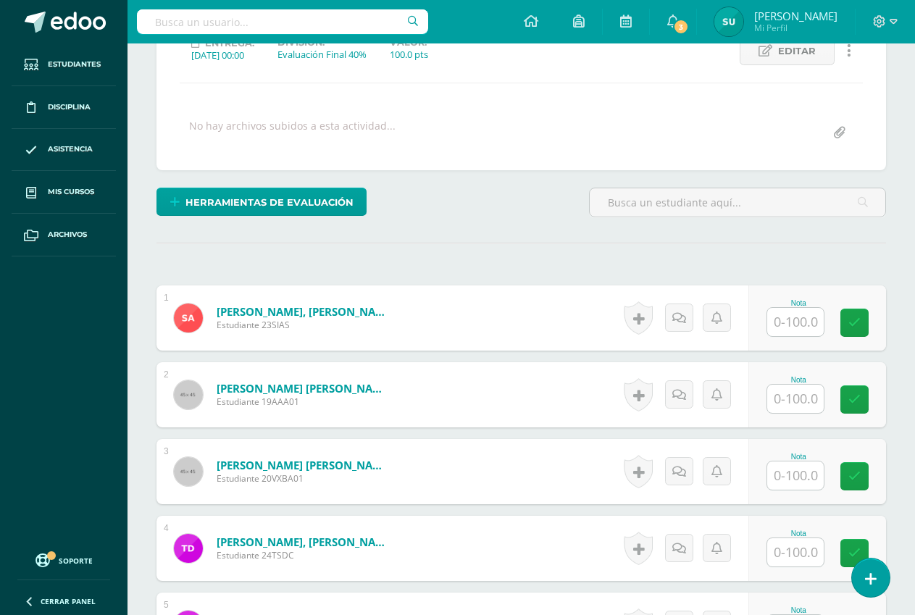
click at [797, 320] on input "text" at bounding box center [795, 322] width 57 height 28
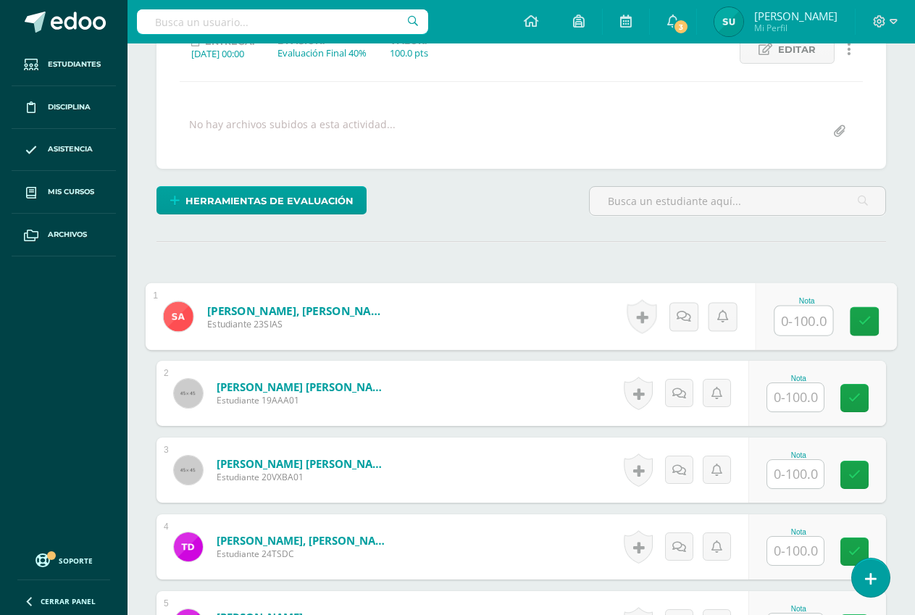
scroll to position [220, 0]
type input "40"
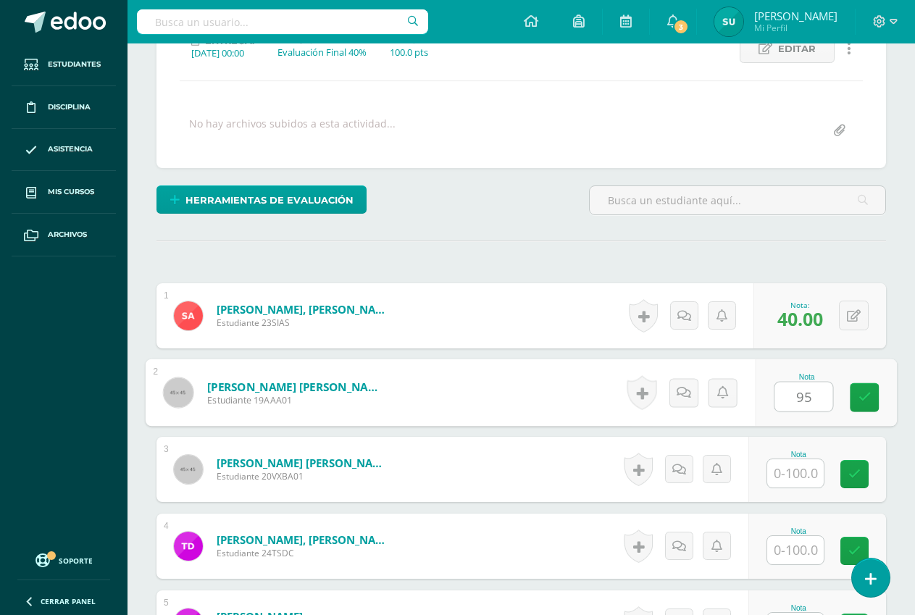
type input "95"
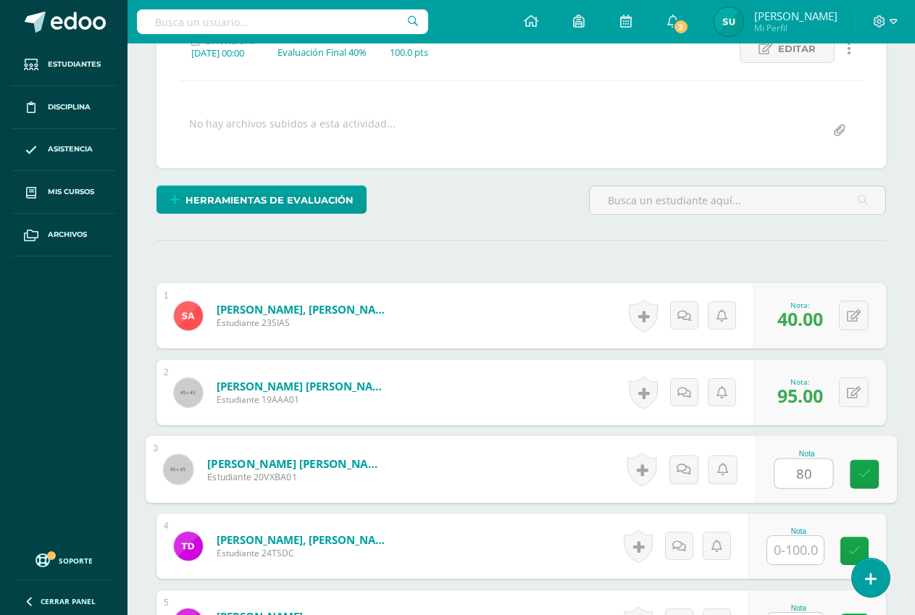
type input "80"
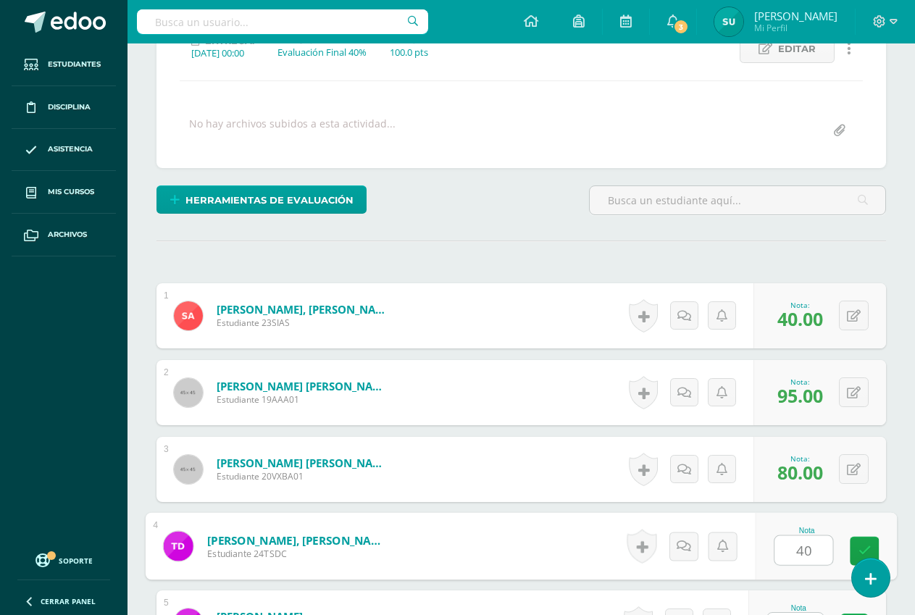
type input "40"
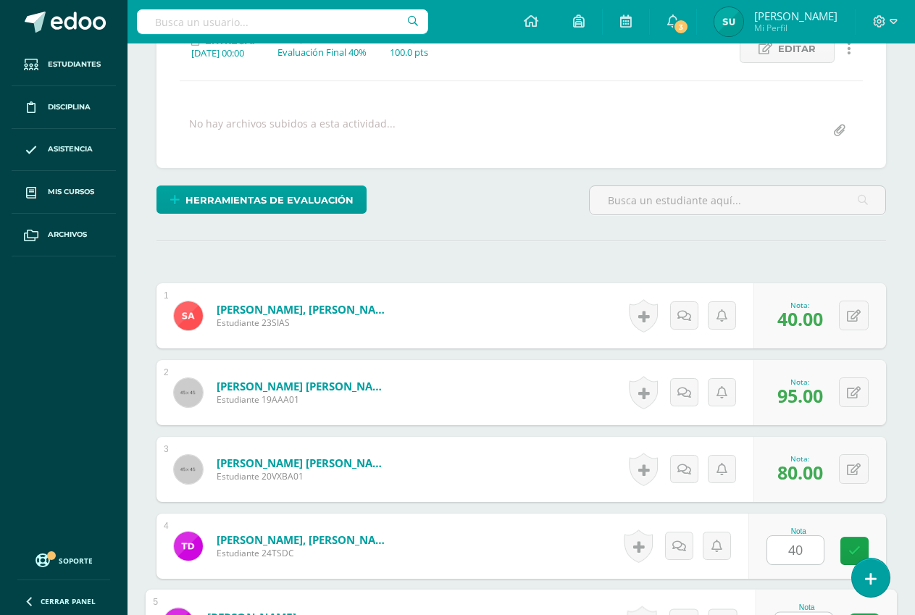
scroll to position [246, 0]
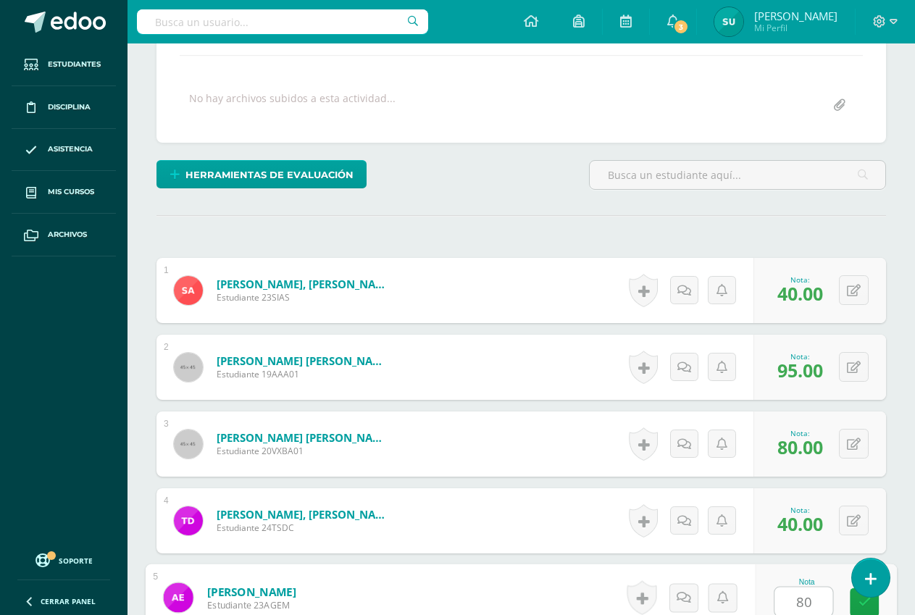
type input "80"
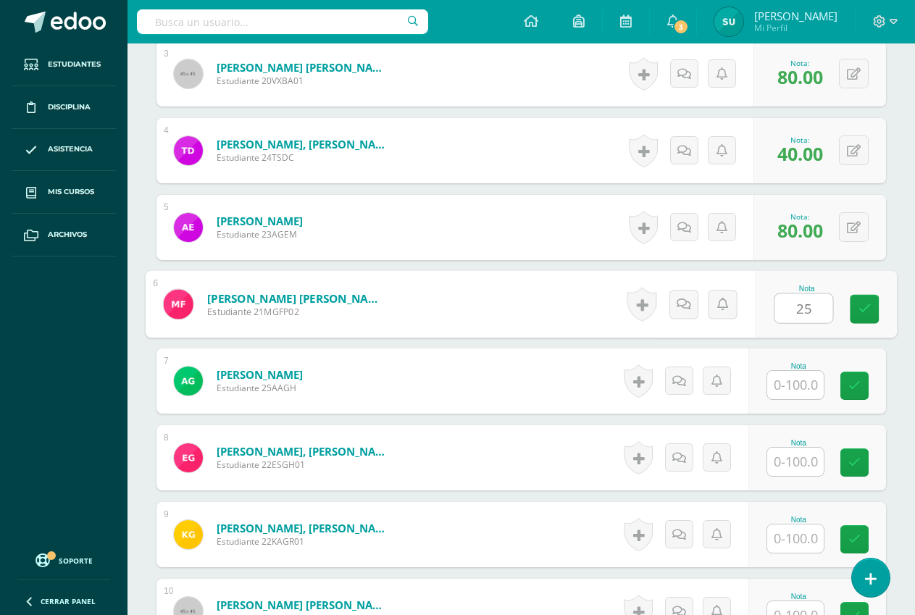
type input "25"
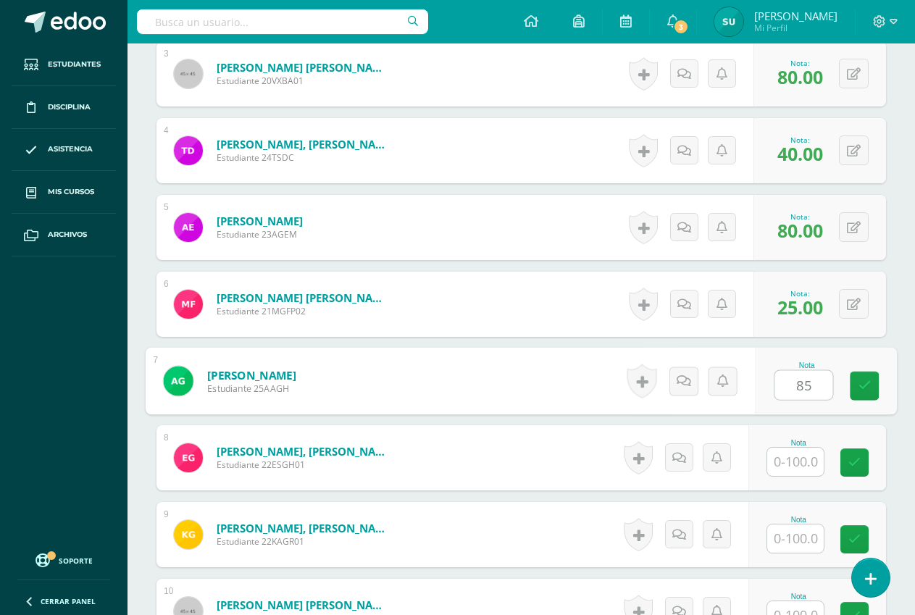
type input "85"
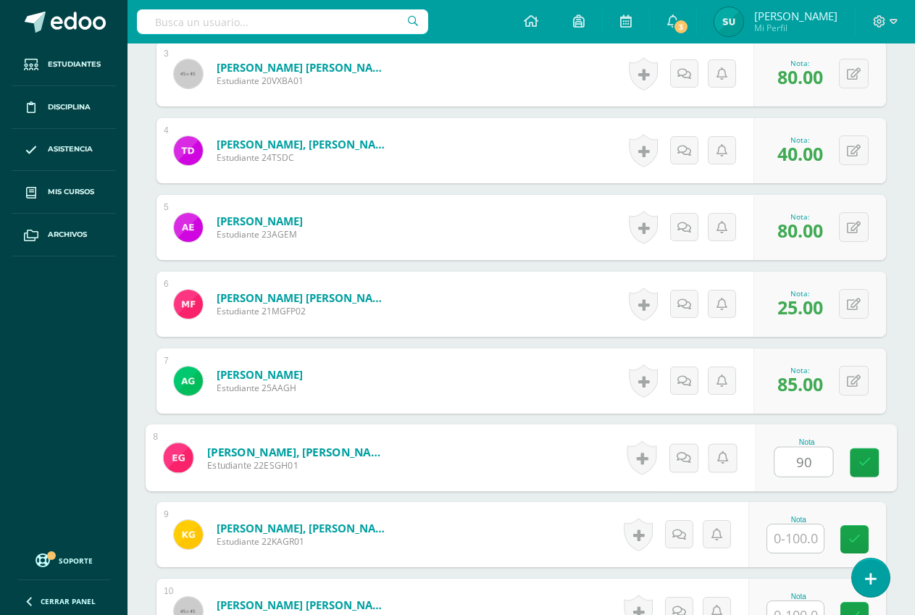
type input "90"
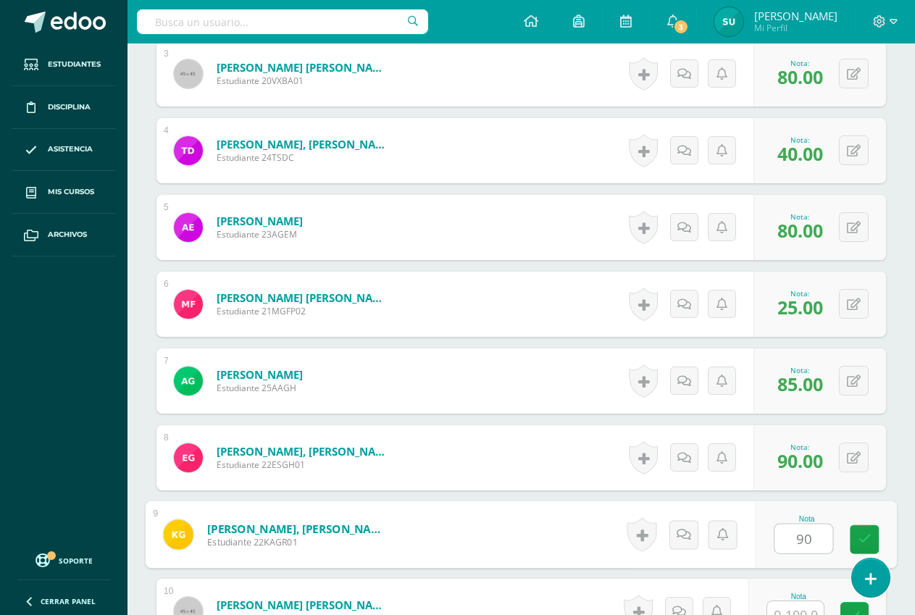
type input "90"
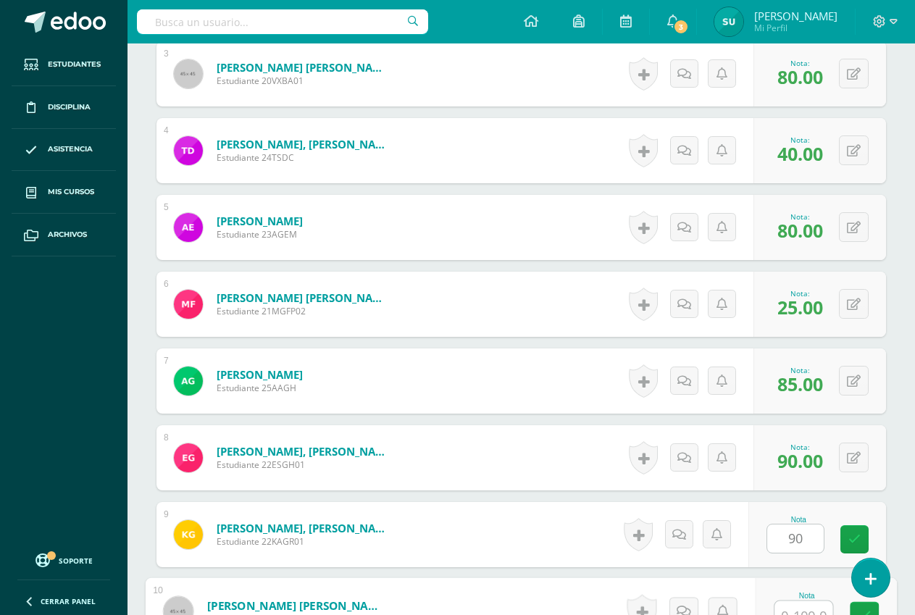
scroll to position [630, 0]
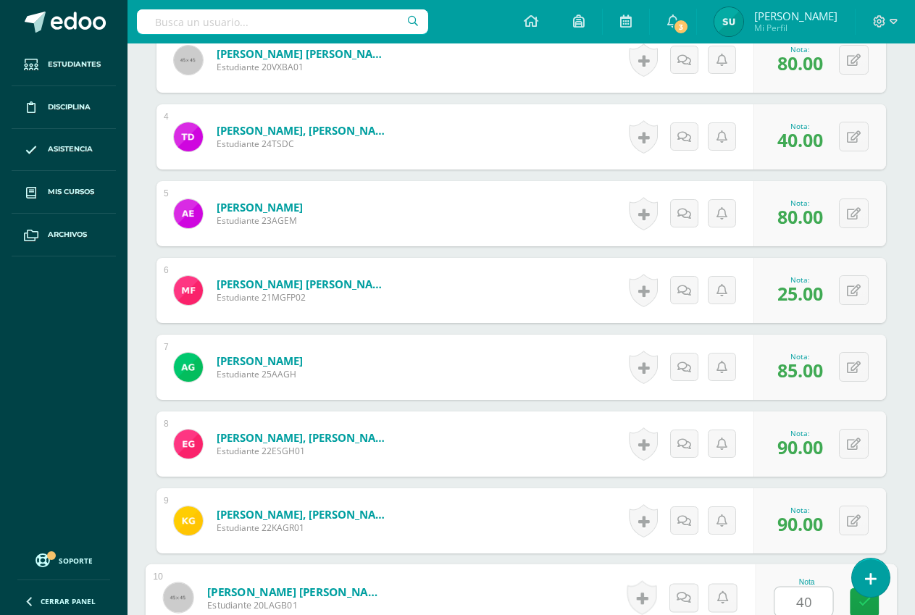
type input "40"
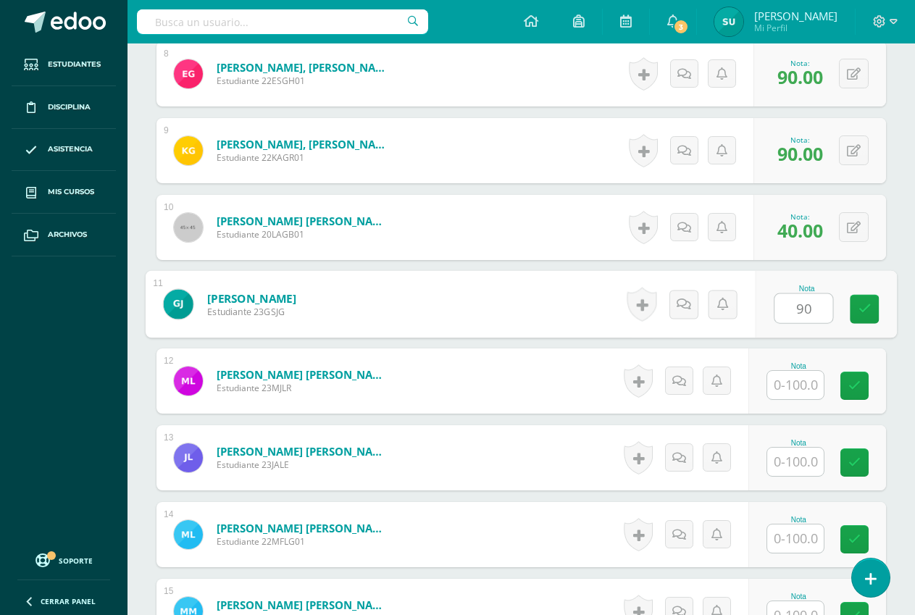
type input "90"
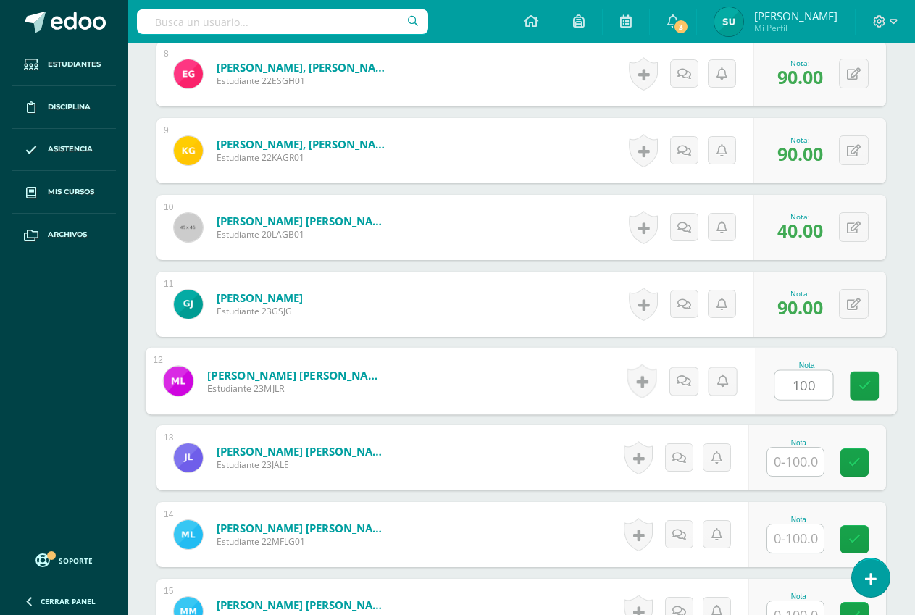
type input "100"
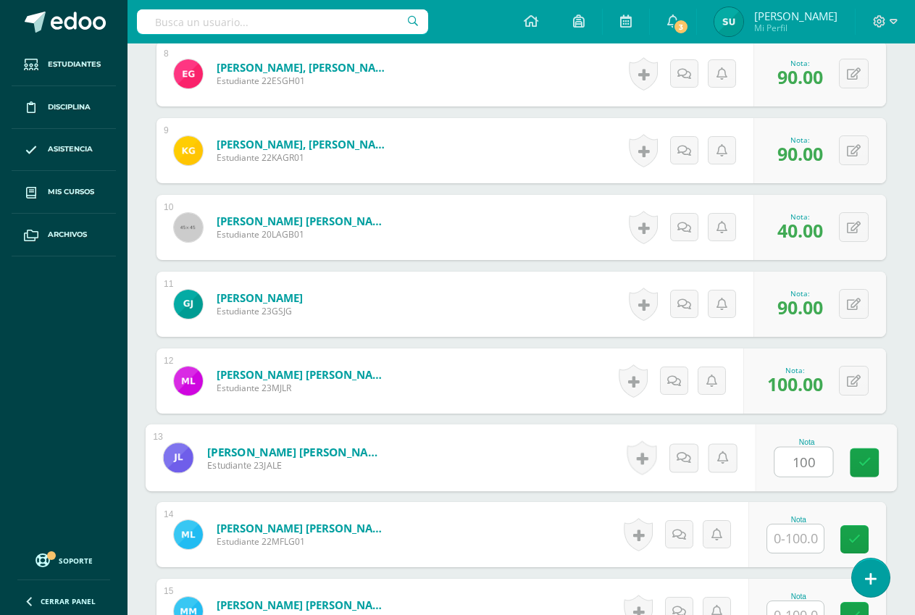
type input "100"
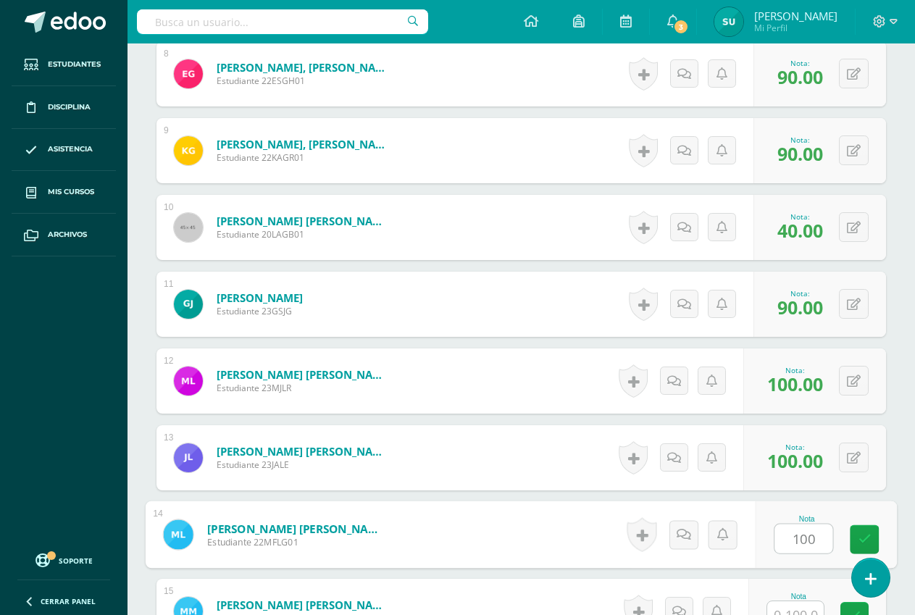
type input "100"
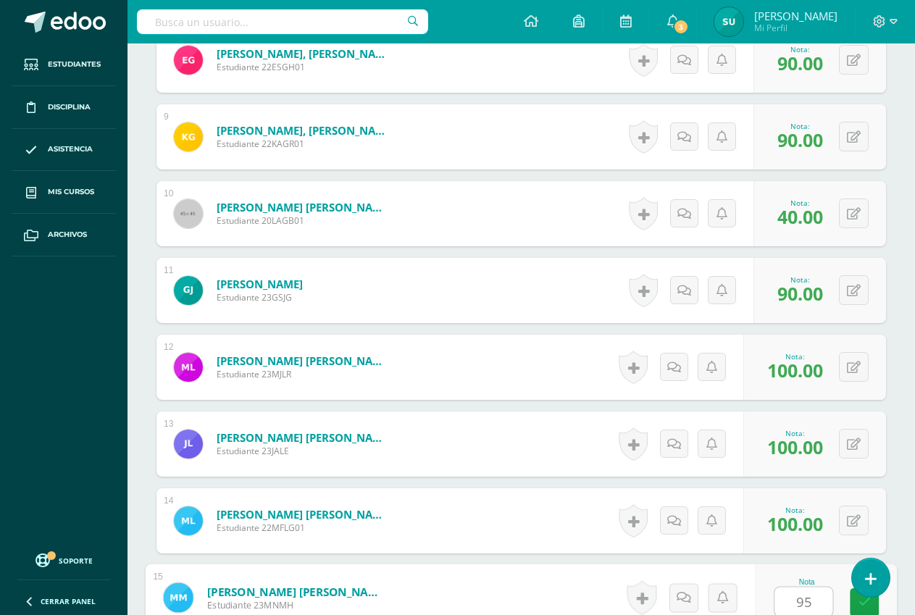
type input "95"
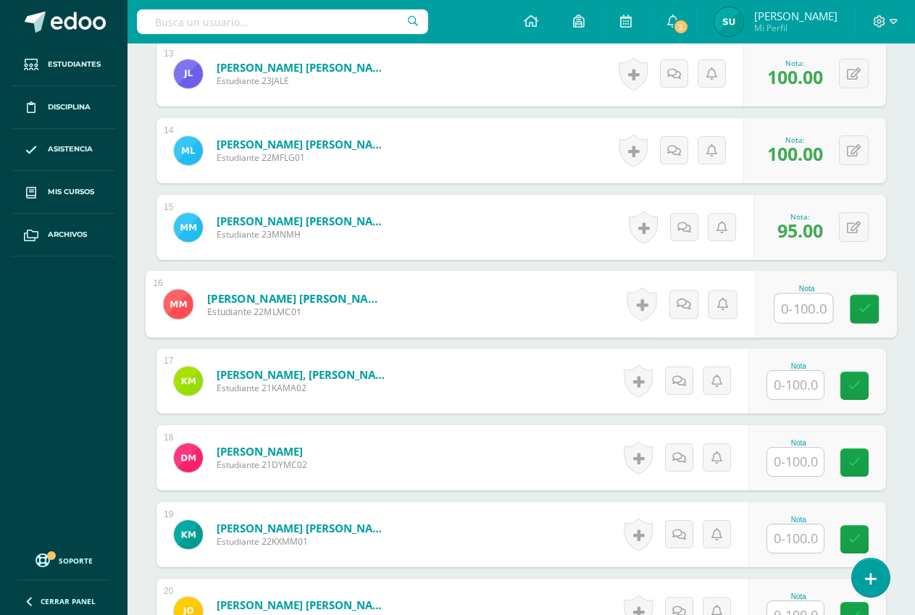
click at [801, 379] on input "text" at bounding box center [795, 385] width 57 height 28
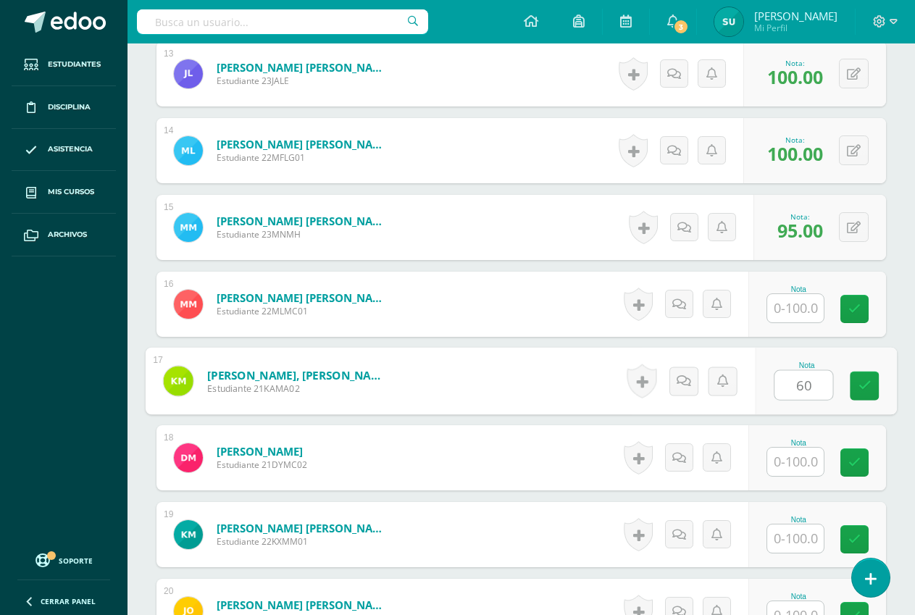
type input "60"
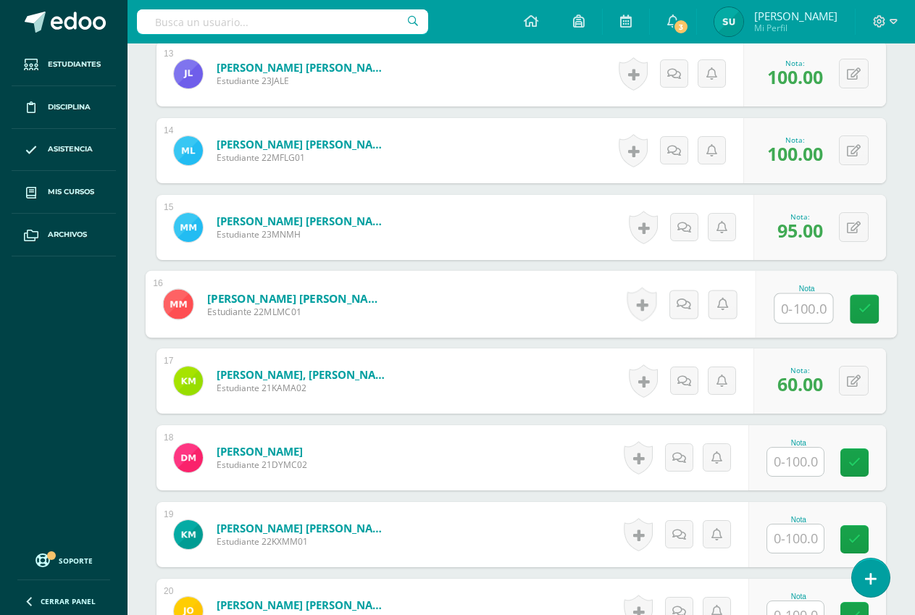
click at [801, 302] on input "text" at bounding box center [804, 308] width 58 height 29
type input "30"
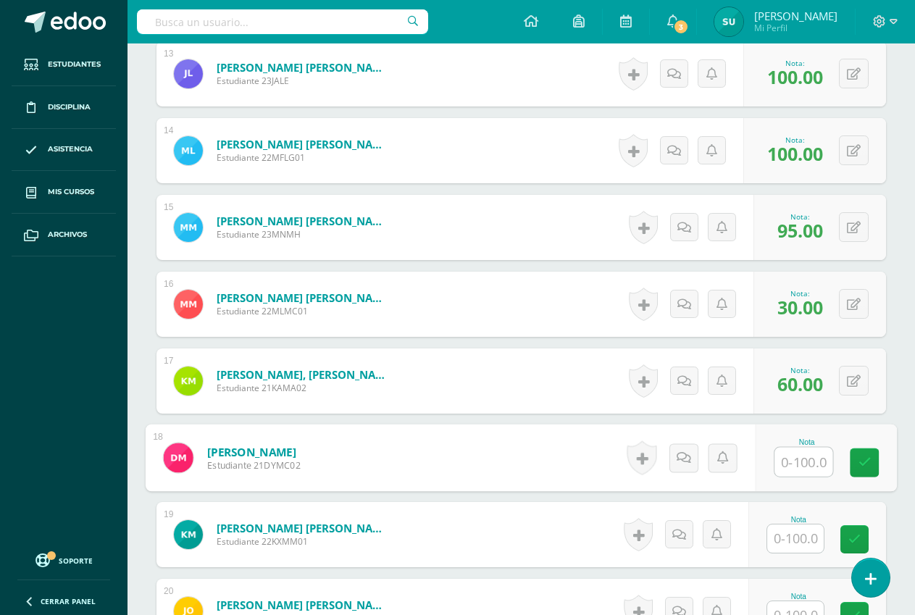
click at [804, 454] on input "text" at bounding box center [804, 462] width 58 height 29
type input "50"
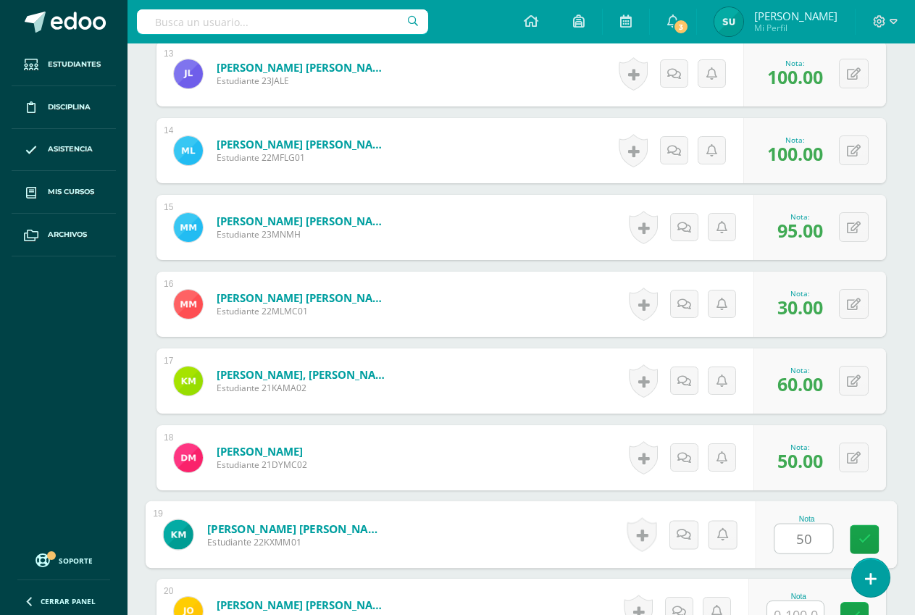
type input "50"
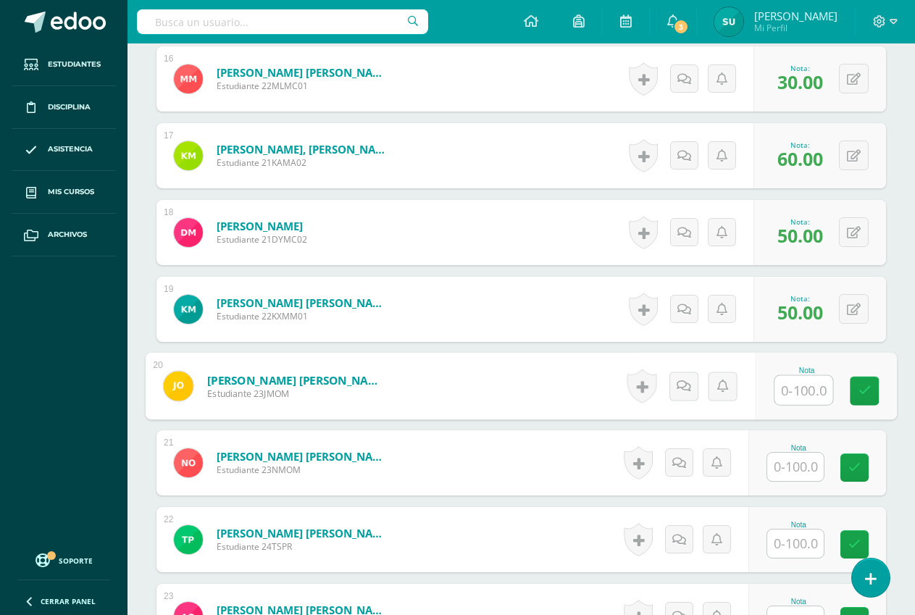
scroll to position [1615, 0]
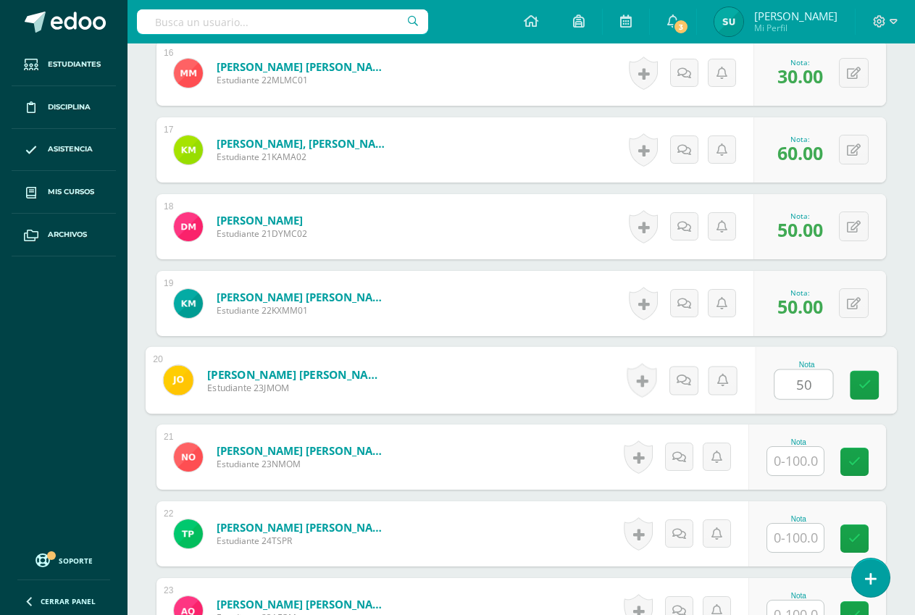
type input "50"
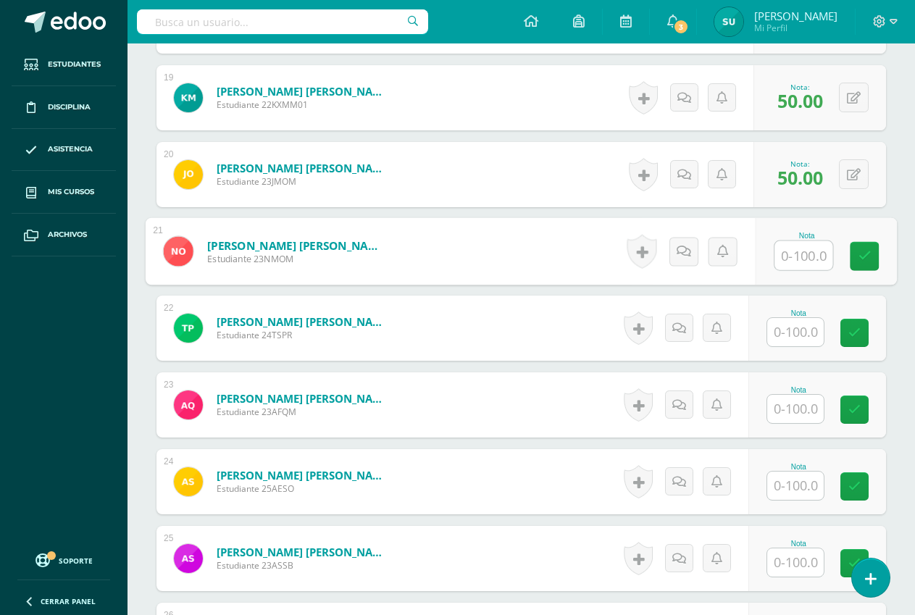
scroll to position [1832, 0]
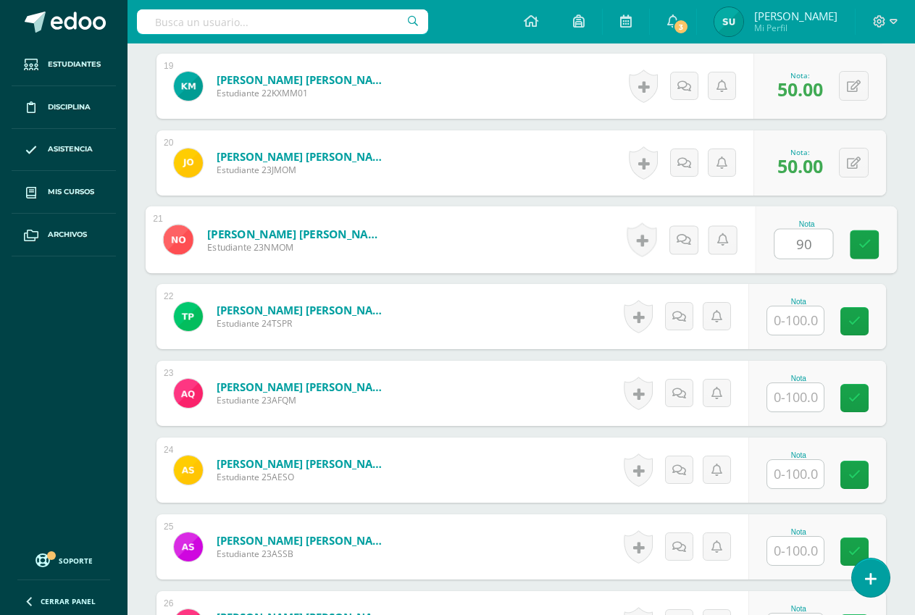
type input "90"
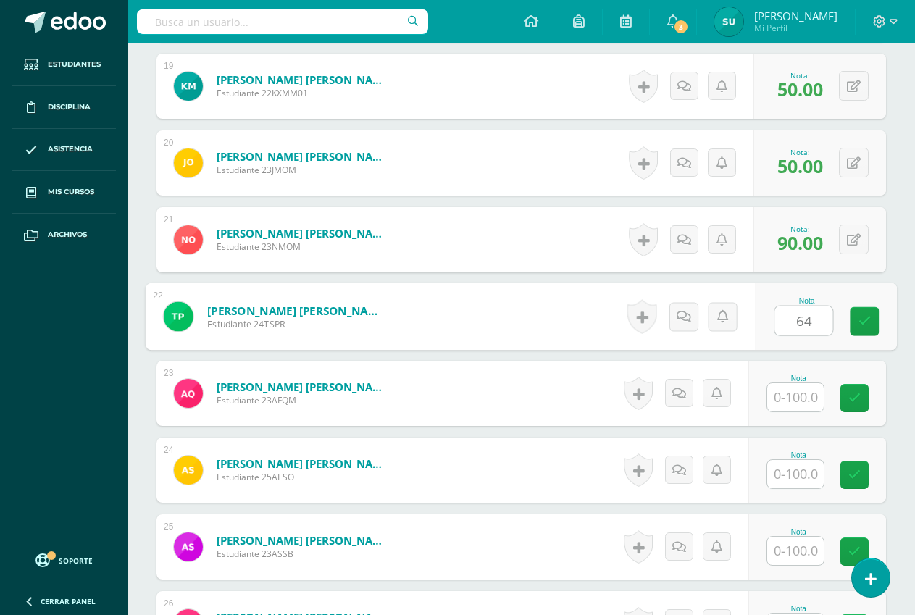
type input "64"
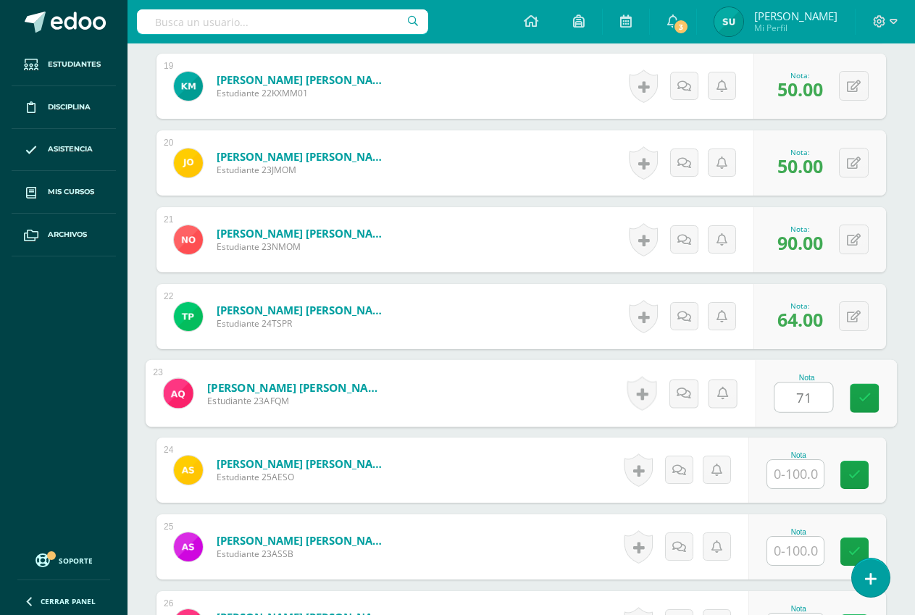
type input "71"
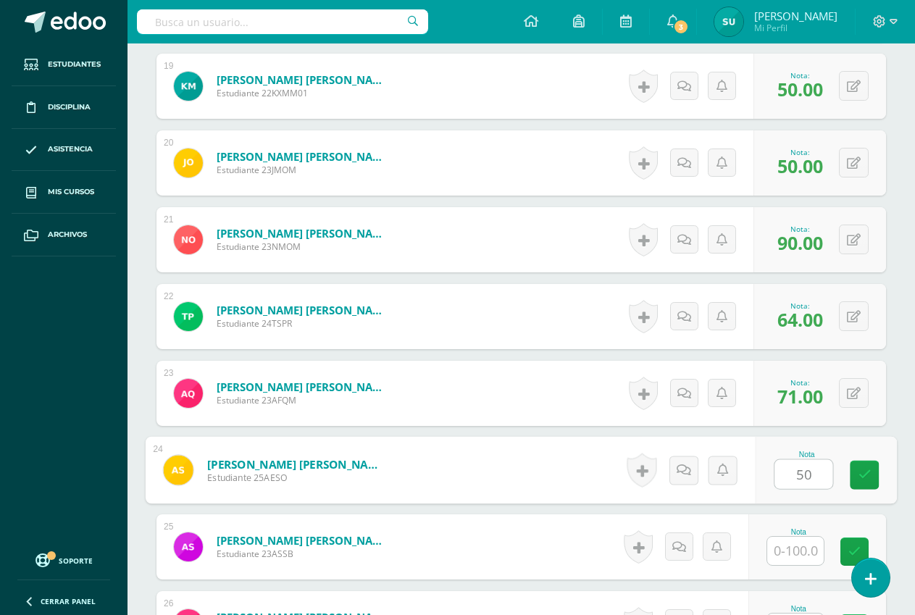
type input "50"
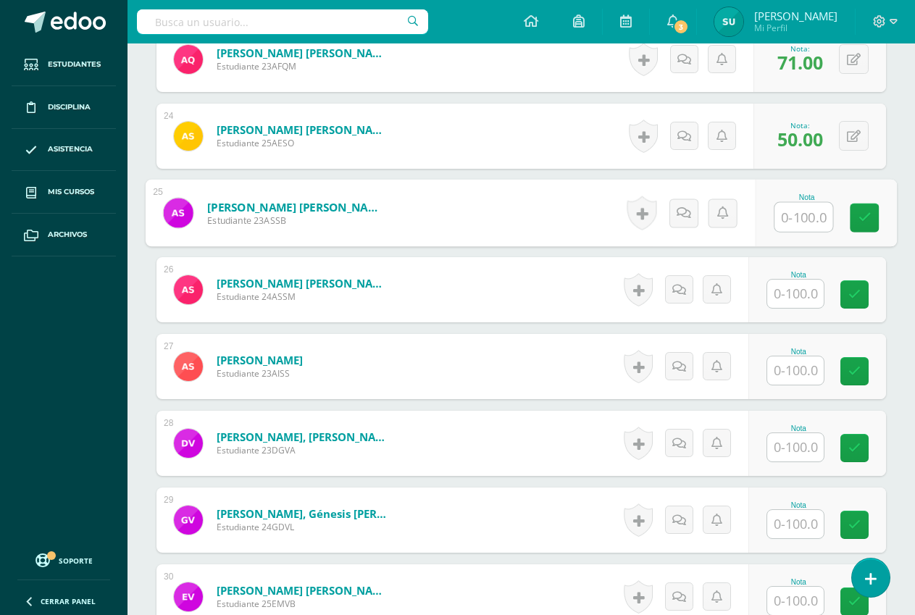
scroll to position [2195, 0]
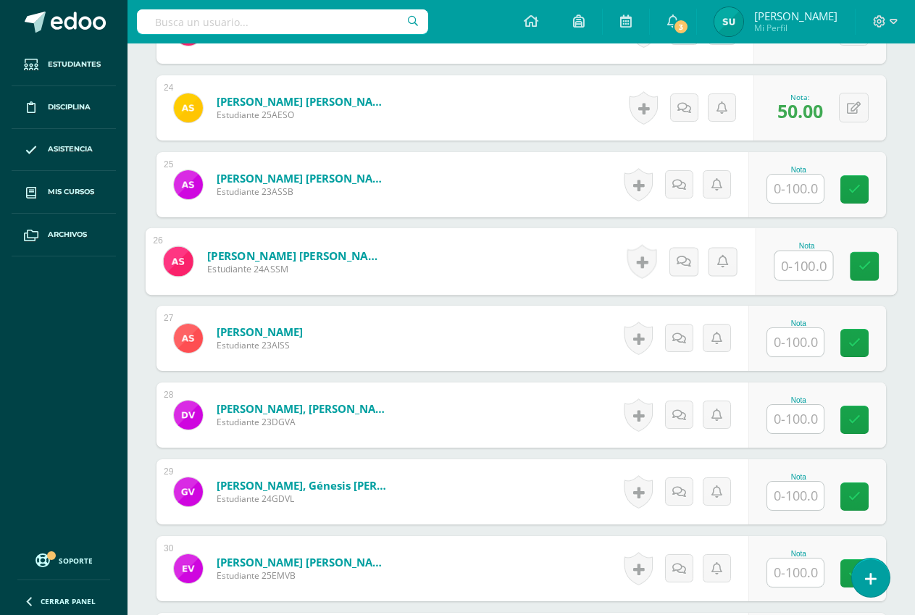
click at [798, 278] on input "text" at bounding box center [804, 265] width 58 height 29
type input "50"
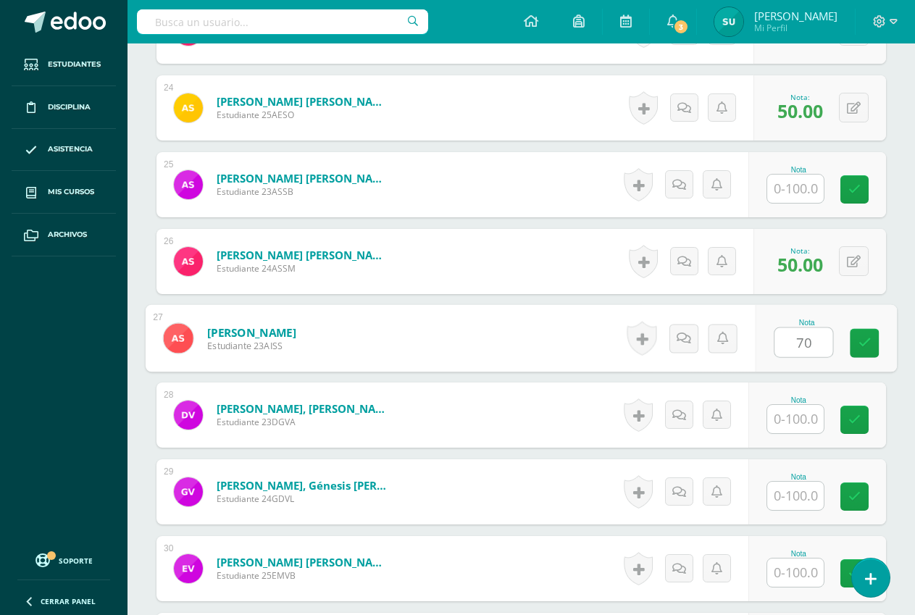
type input "70"
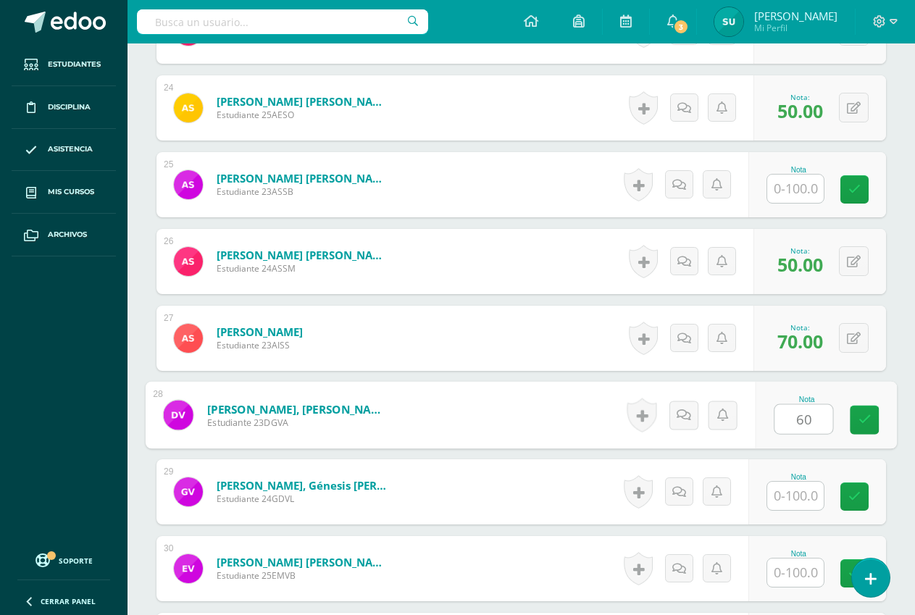
type input "60"
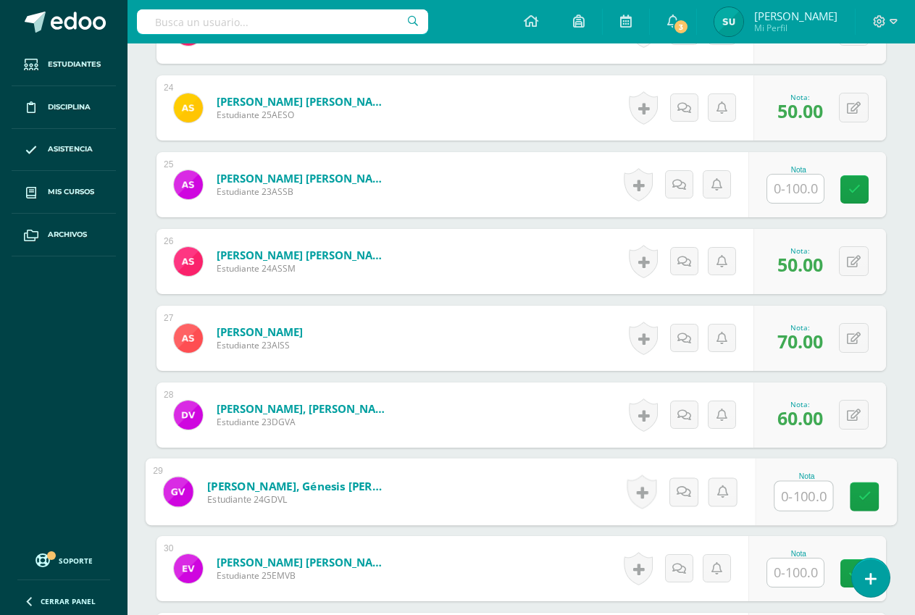
click at [793, 188] on input "text" at bounding box center [795, 189] width 57 height 28
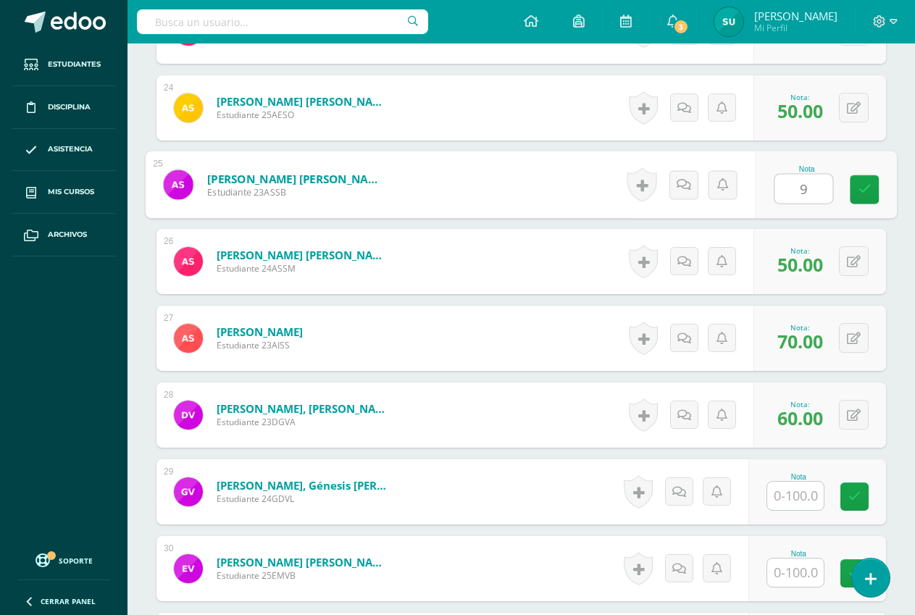
type input "95"
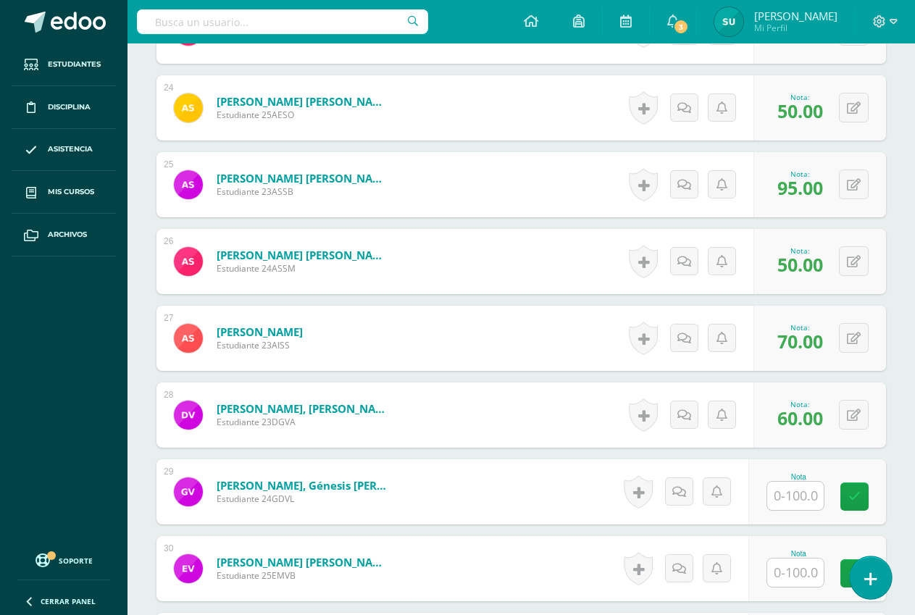
scroll to position [2267, 0]
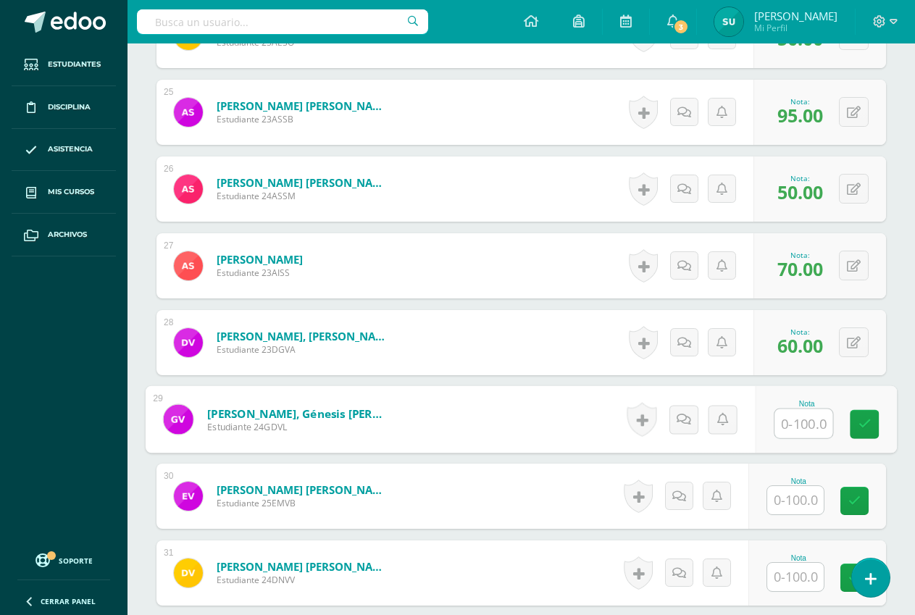
click at [790, 425] on input "text" at bounding box center [804, 423] width 58 height 29
click at [795, 568] on input "text" at bounding box center [795, 577] width 57 height 28
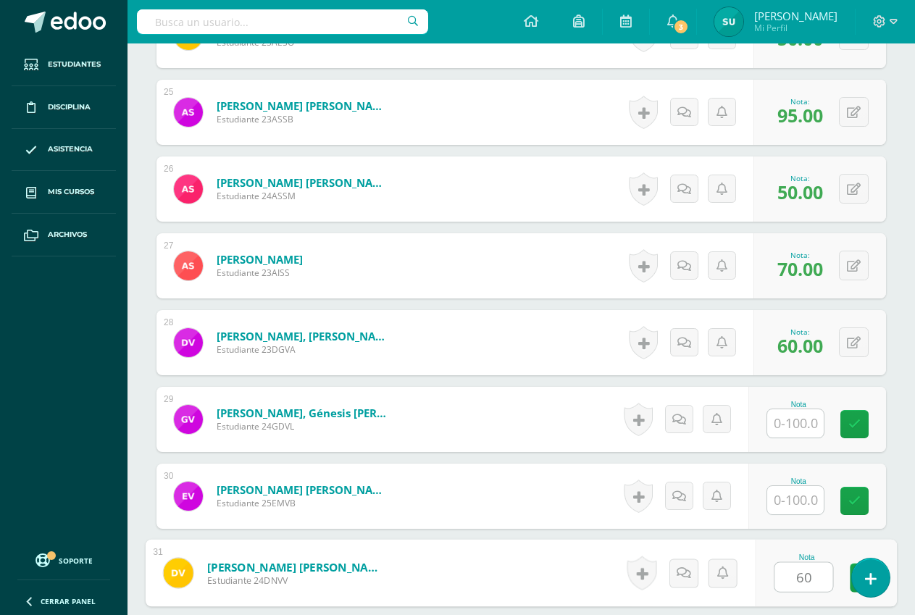
type input "6"
type input "100"
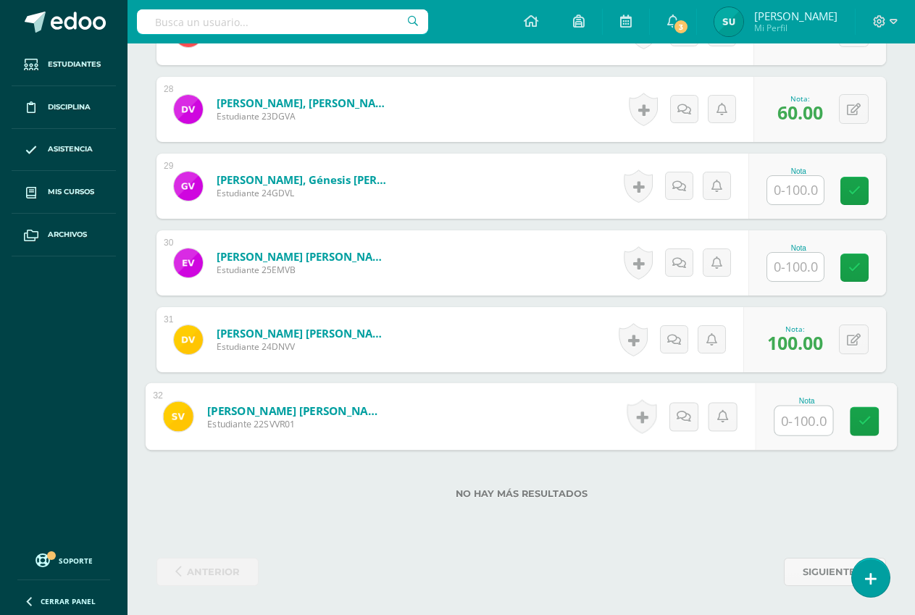
click at [797, 191] on input "text" at bounding box center [795, 190] width 57 height 28
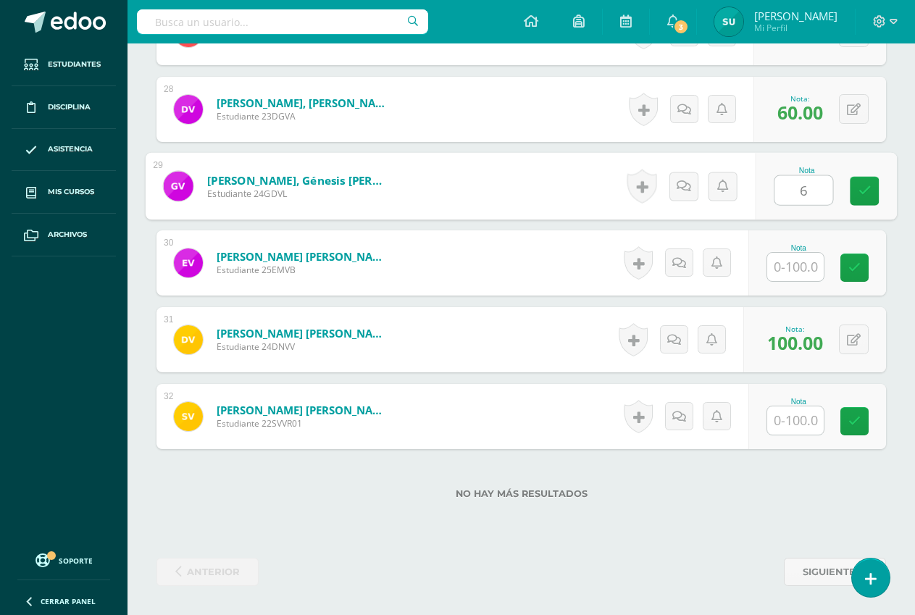
type input "60"
click at [862, 192] on icon at bounding box center [865, 191] width 13 height 12
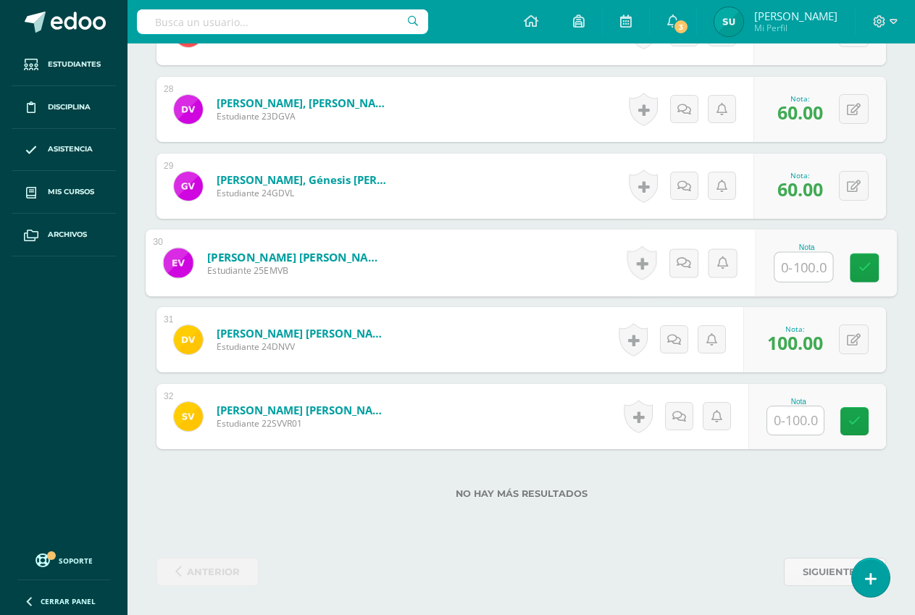
click at [802, 270] on input "text" at bounding box center [804, 267] width 58 height 29
type input "100"
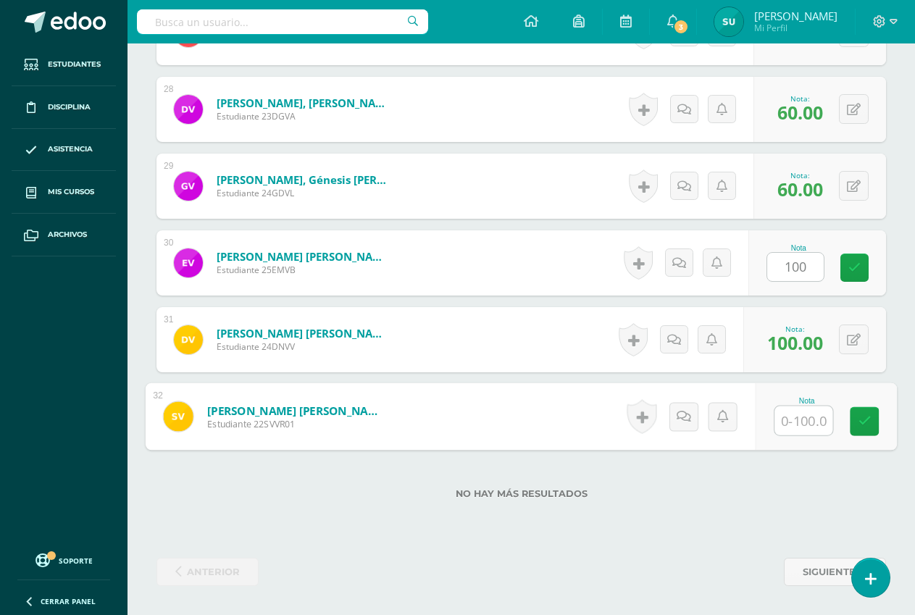
click at [804, 422] on input "text" at bounding box center [804, 420] width 58 height 29
type input "30"
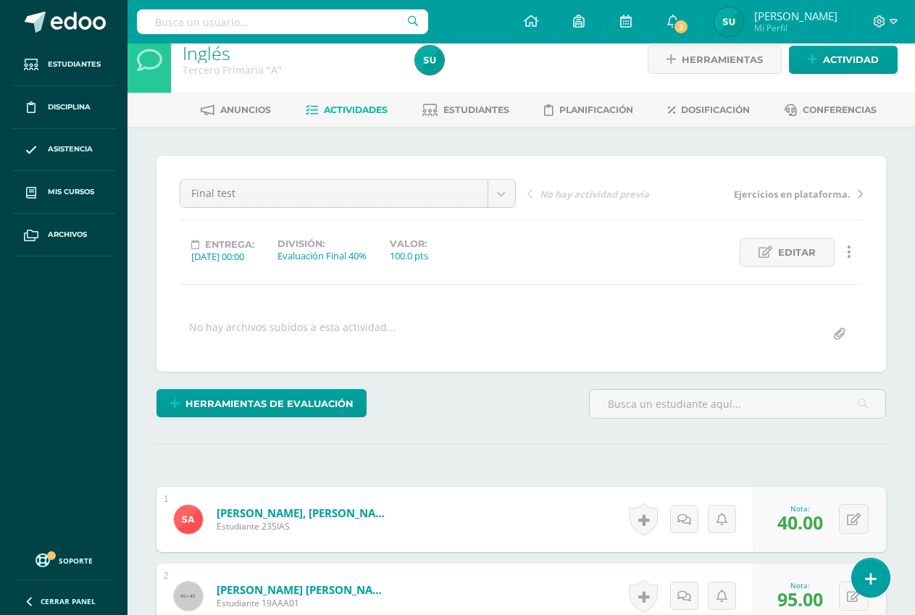
scroll to position [0, 0]
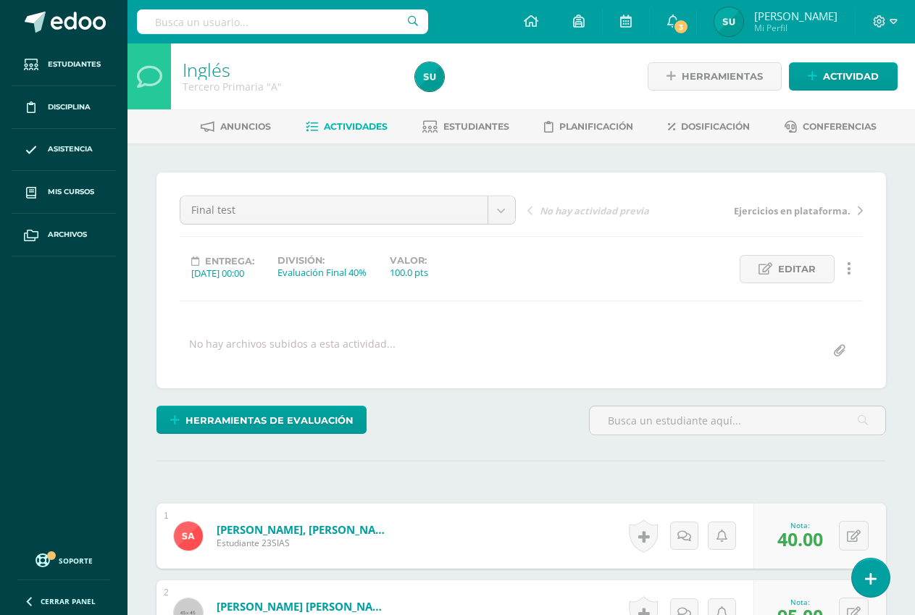
click at [343, 127] on span "Actividades" at bounding box center [356, 126] width 64 height 11
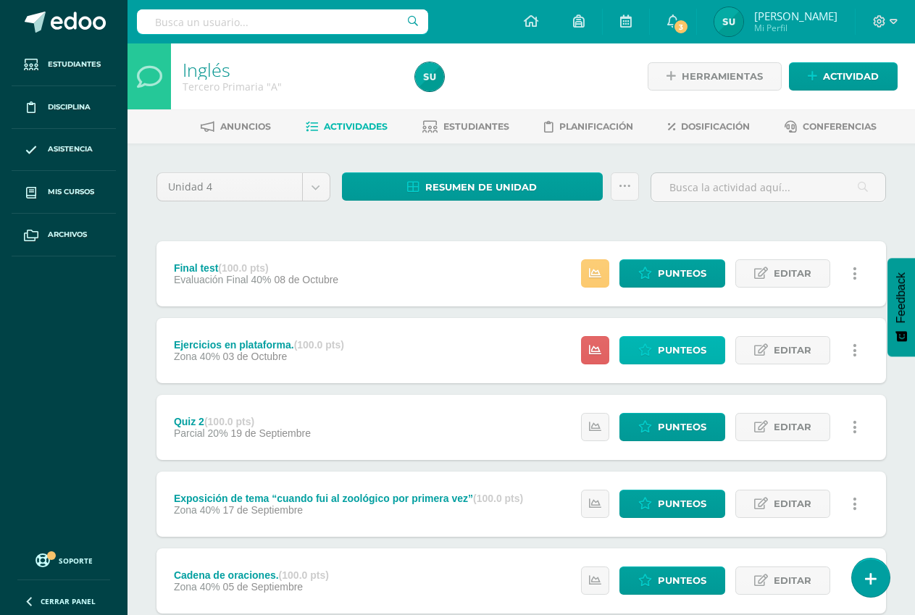
click at [680, 357] on span "Punteos" at bounding box center [682, 350] width 49 height 27
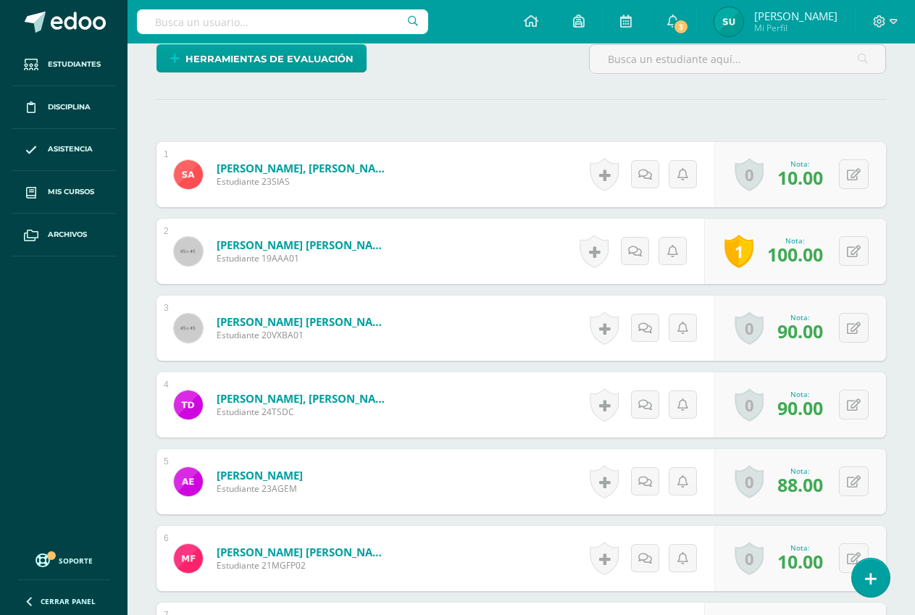
scroll to position [435, 0]
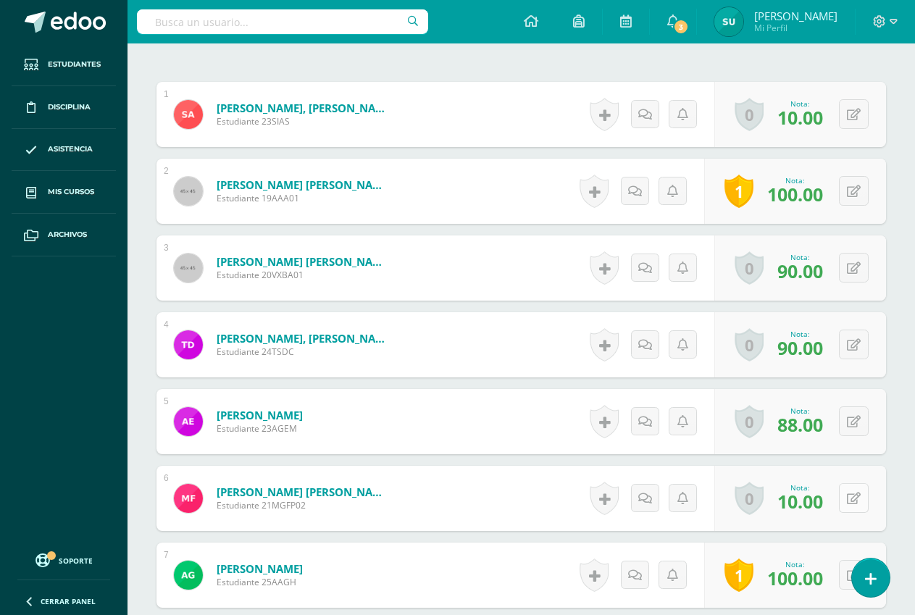
click at [851, 504] on button at bounding box center [854, 498] width 30 height 30
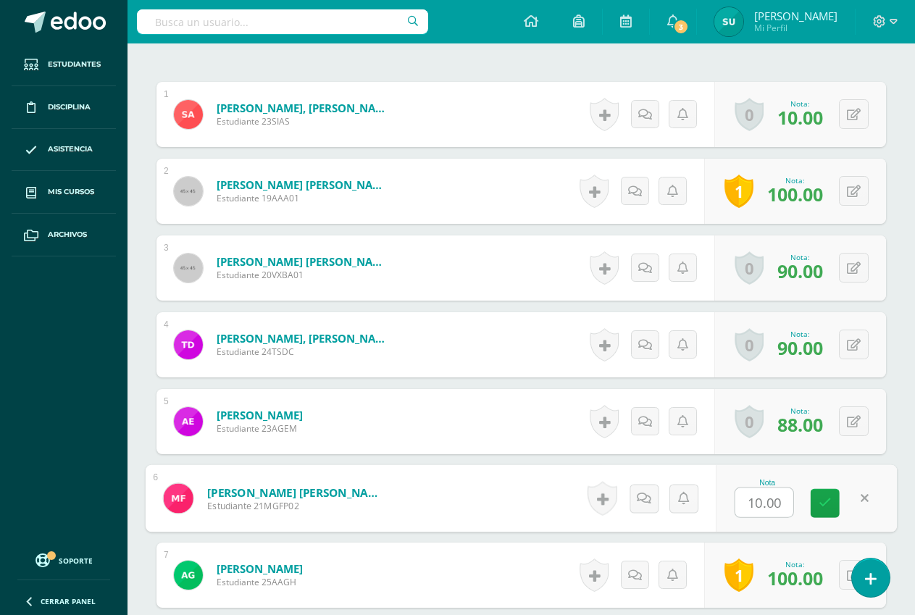
scroll to position [436, 0]
type input "70"
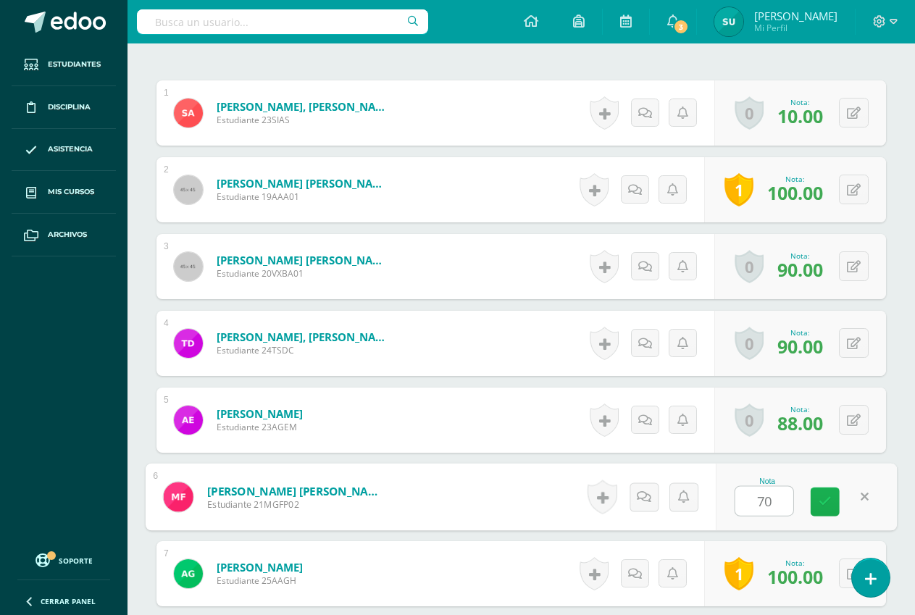
click at [825, 508] on icon at bounding box center [825, 502] width 13 height 12
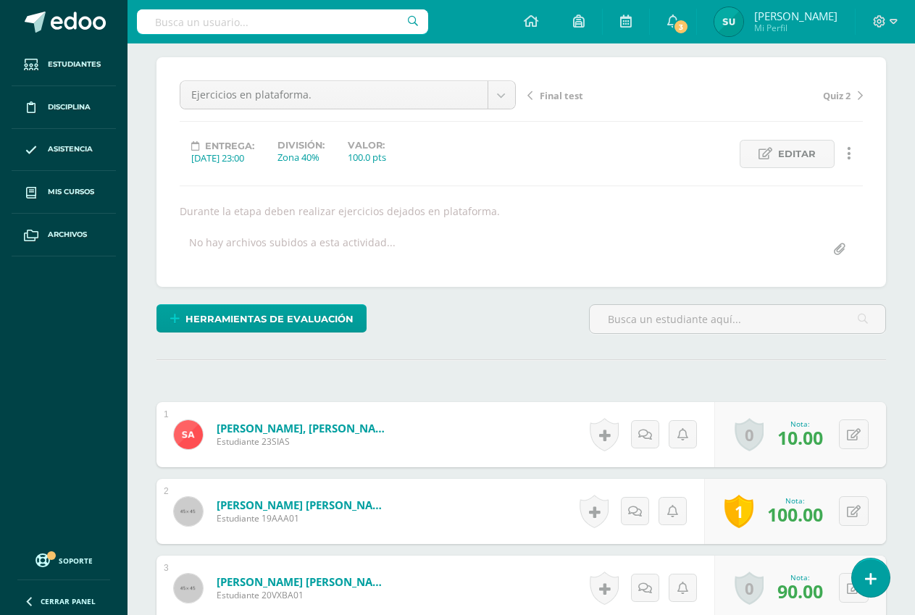
scroll to position [0, 0]
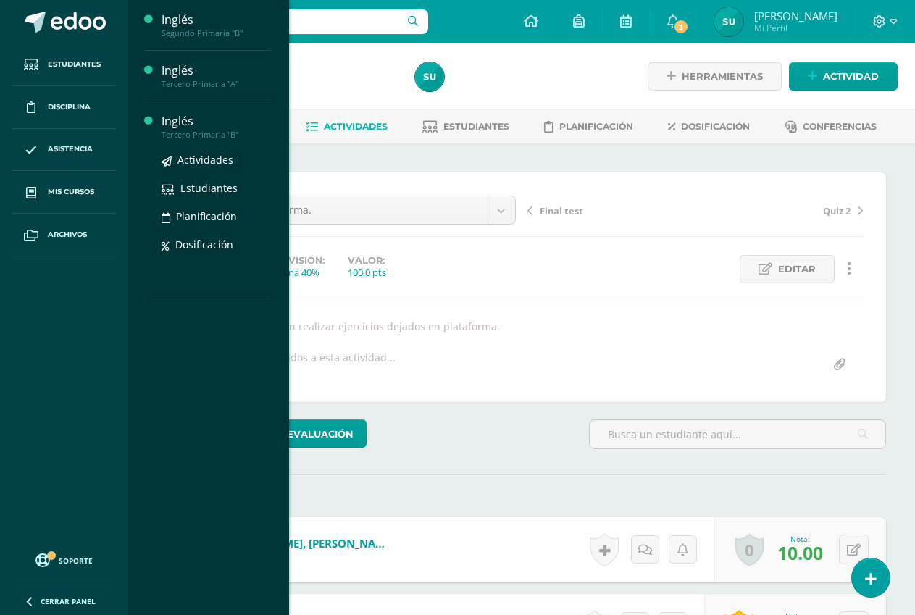
click at [178, 120] on div "Inglés" at bounding box center [217, 121] width 110 height 17
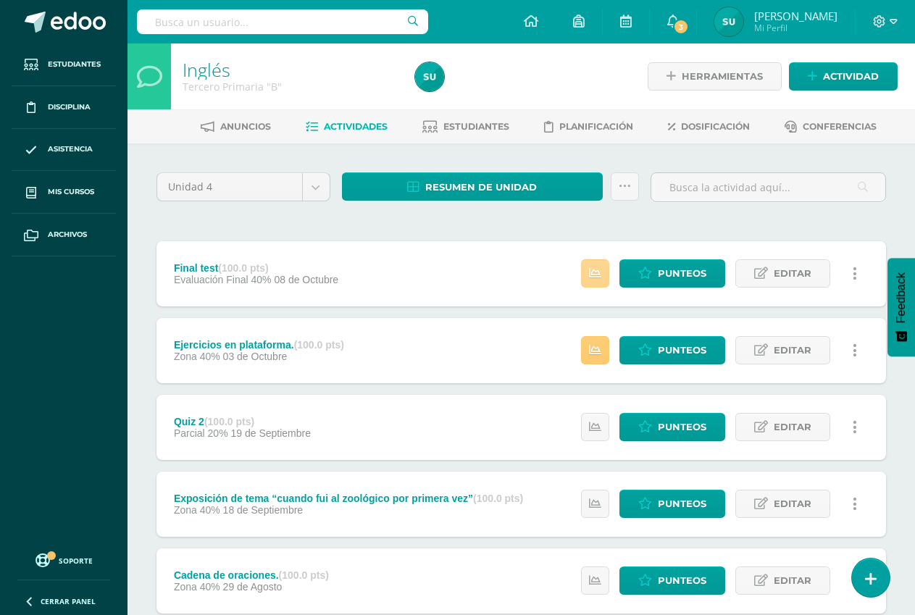
click at [590, 274] on icon at bounding box center [595, 273] width 12 height 12
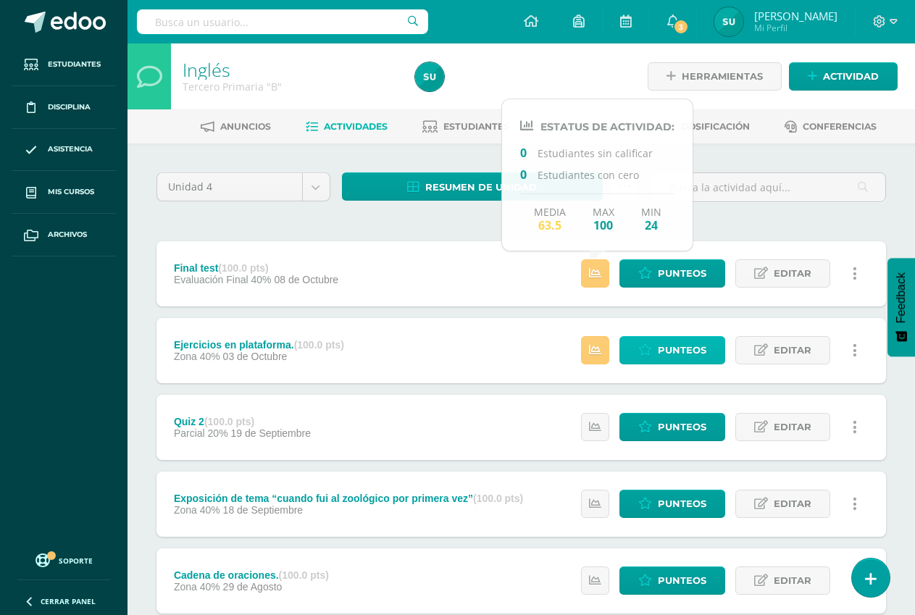
click at [648, 350] on icon at bounding box center [645, 350] width 14 height 12
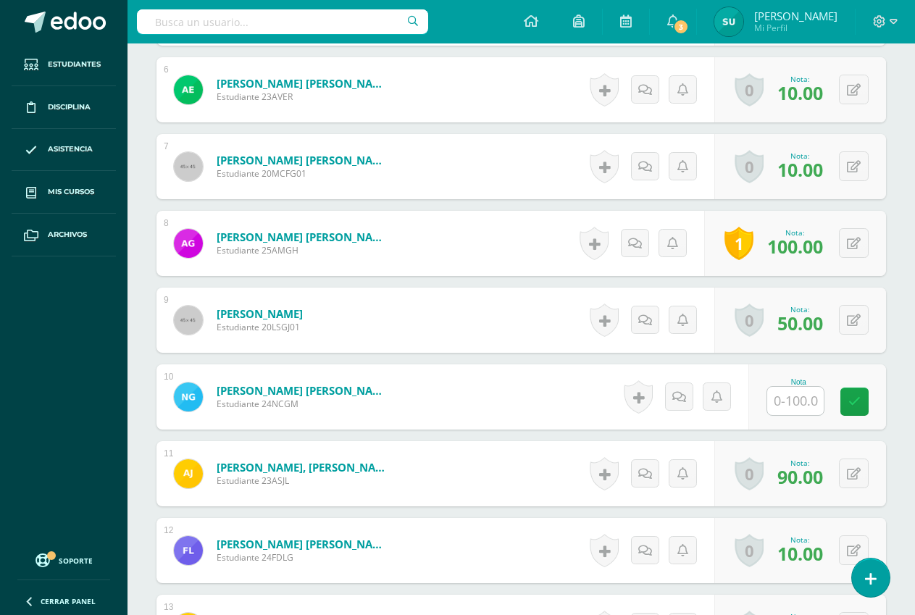
scroll to position [943, 0]
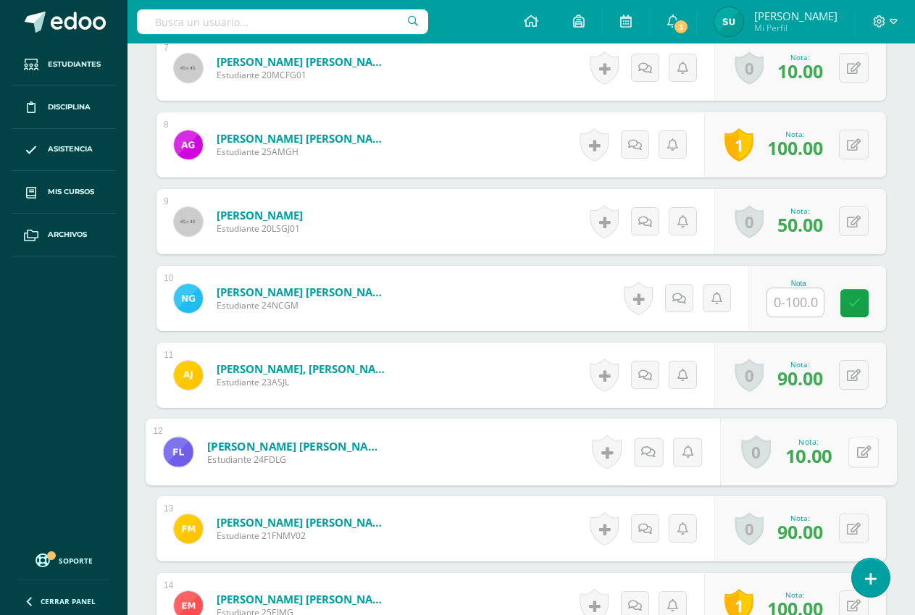
click at [846, 454] on div "0 [GEOGRAPHIC_DATA] Logros obtenidos Aún no hay logros agregados Nota: 10.00" at bounding box center [808, 452] width 177 height 67
click at [869, 456] on icon at bounding box center [864, 451] width 14 height 12
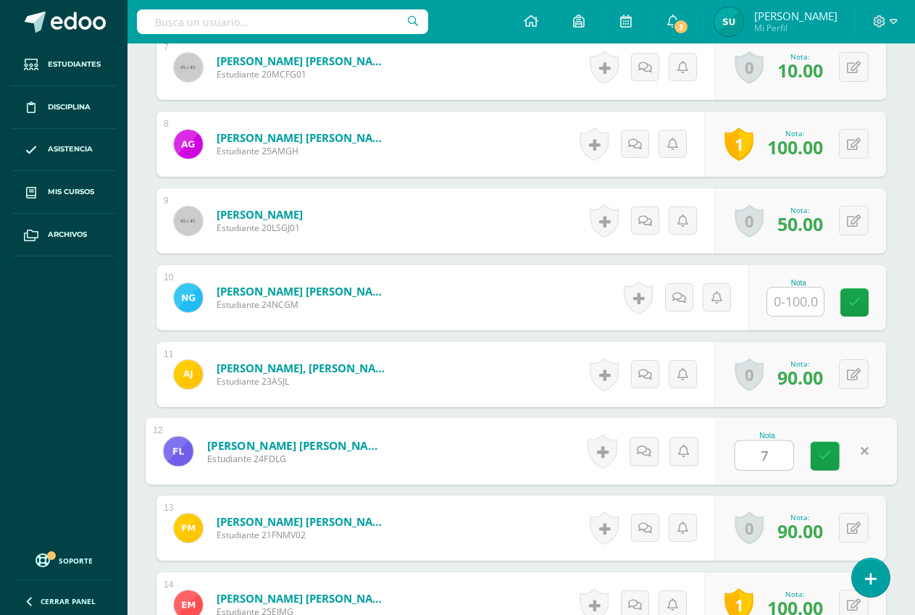
type input "70"
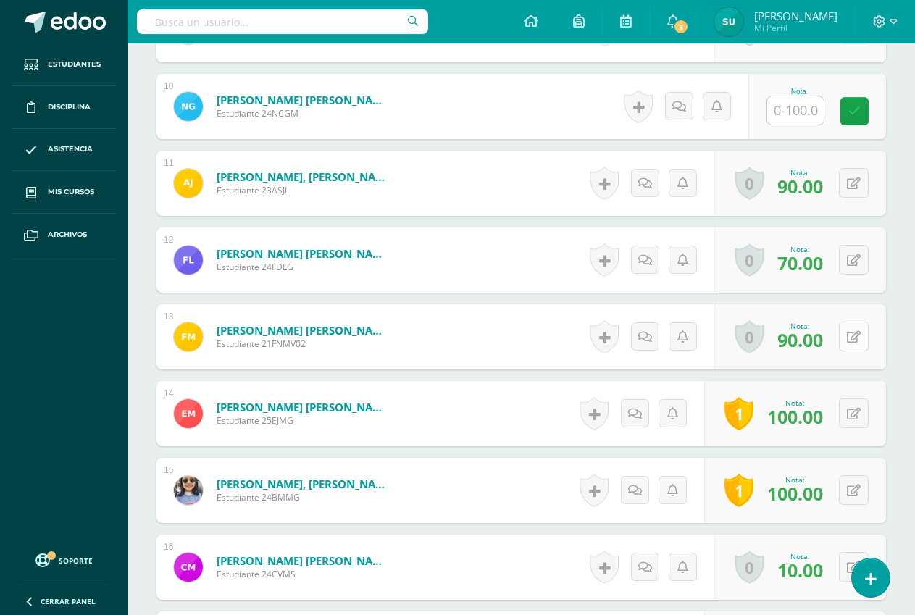
scroll to position [1161, 0]
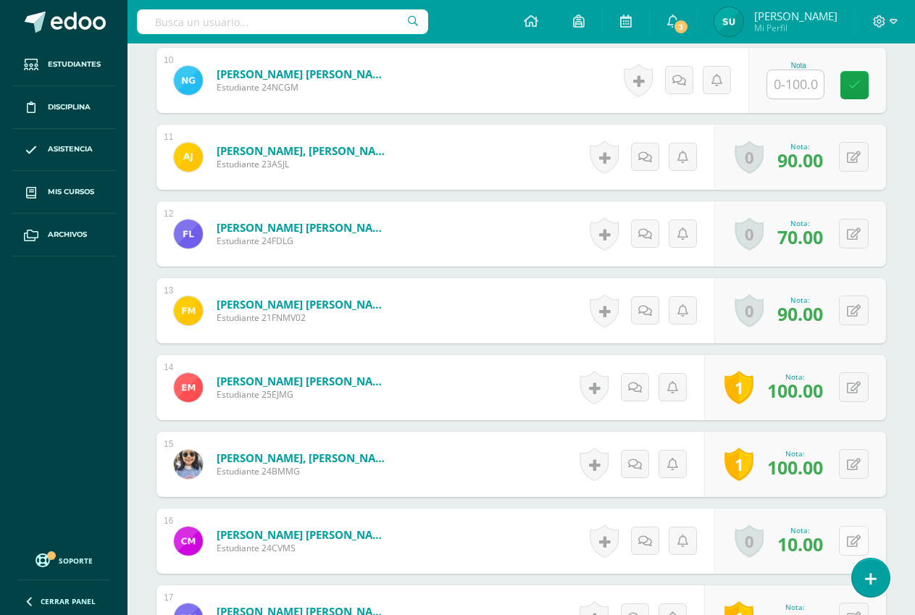
click at [848, 542] on button at bounding box center [854, 541] width 30 height 30
type input "100"
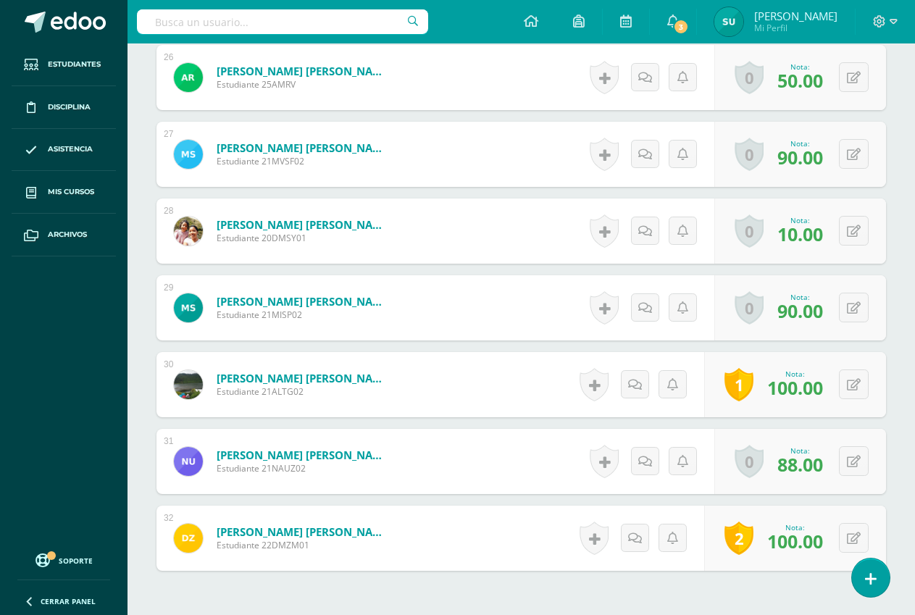
scroll to position [2320, 0]
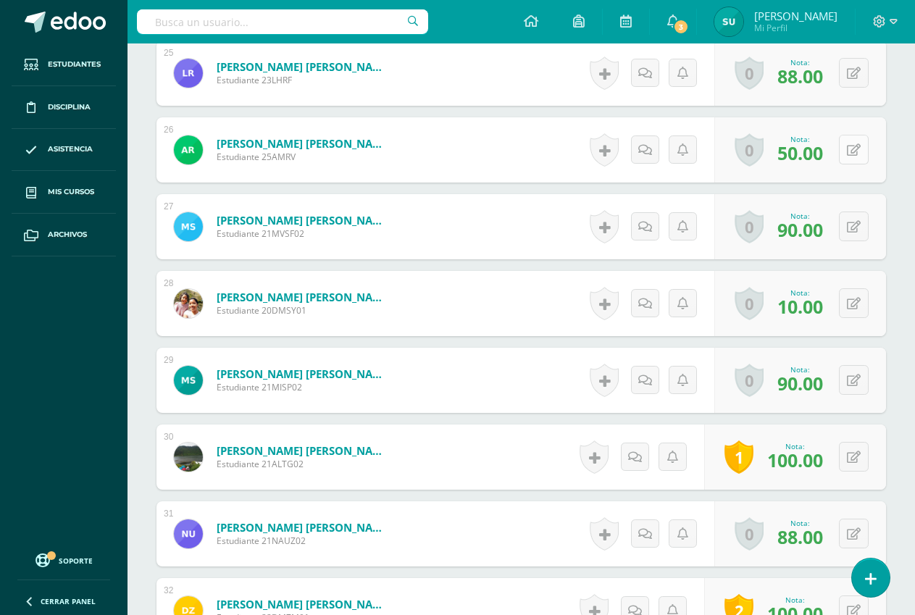
click at [850, 154] on button at bounding box center [854, 150] width 30 height 30
type input "70"
click at [851, 306] on button at bounding box center [854, 303] width 30 height 30
type input "70"
click at [827, 315] on link at bounding box center [825, 308] width 29 height 29
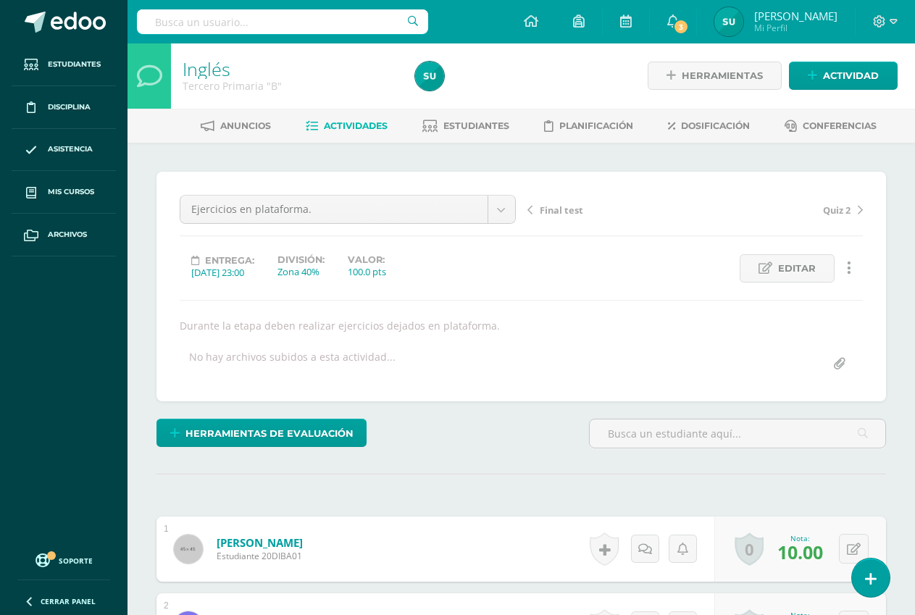
scroll to position [0, 0]
click at [457, 124] on span "Estudiantes" at bounding box center [476, 126] width 66 height 11
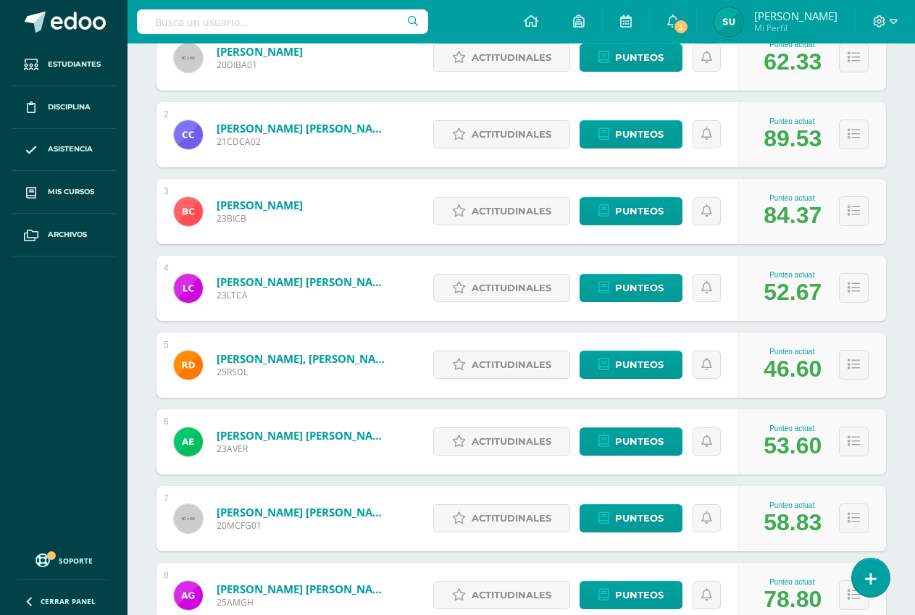
scroll to position [548, 0]
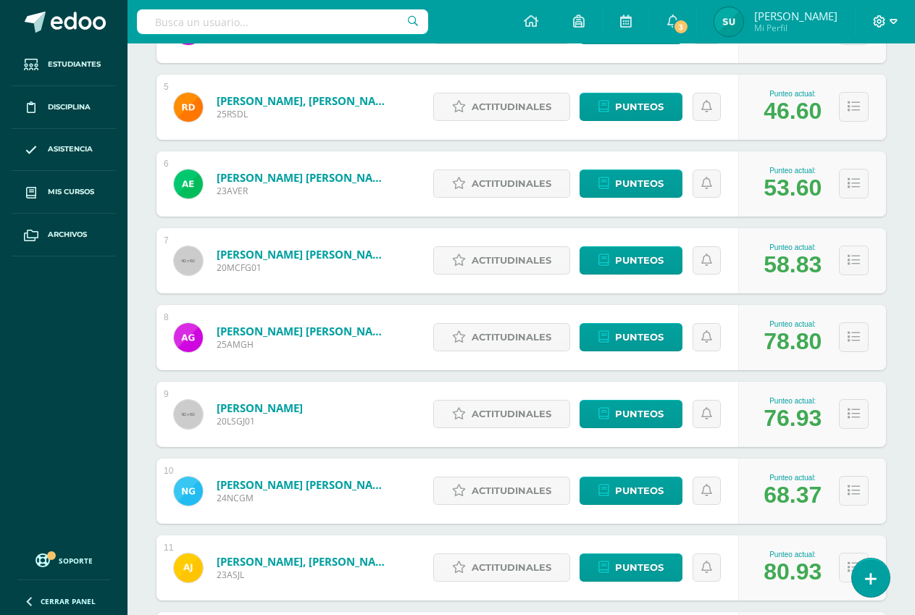
click at [896, 20] on icon at bounding box center [894, 21] width 8 height 13
click at [835, 97] on span "Cerrar sesión" at bounding box center [848, 99] width 65 height 14
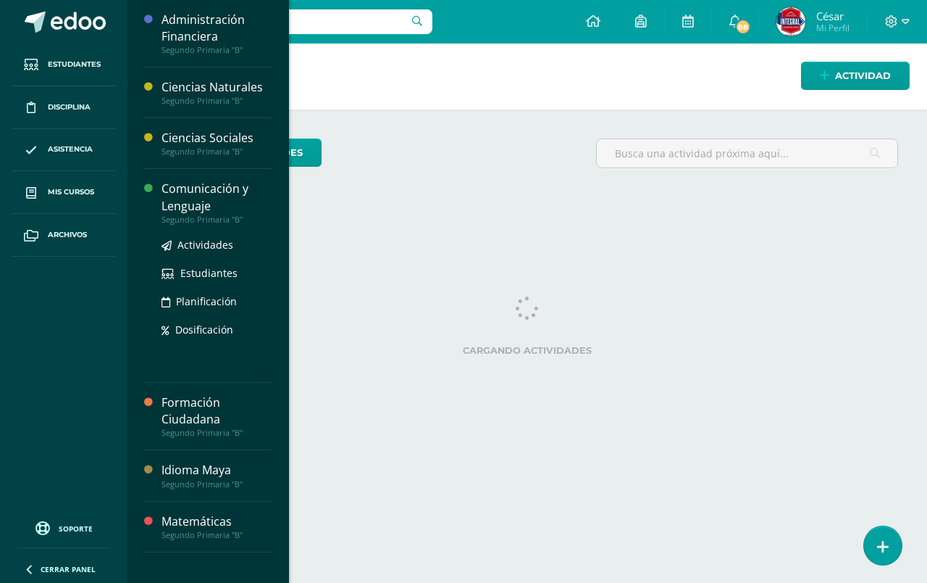
click at [220, 204] on div "Comunicación y Lenguaje" at bounding box center [217, 196] width 110 height 33
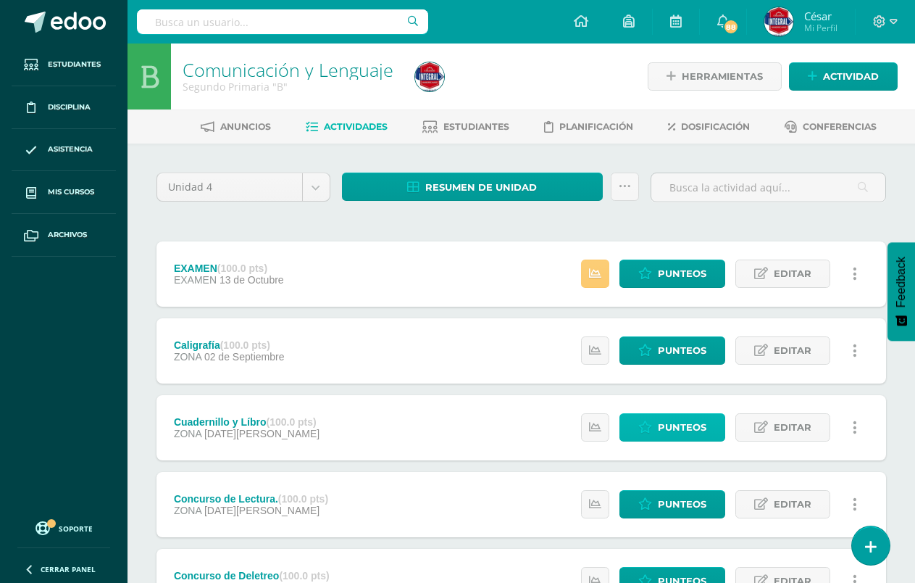
click at [651, 432] on icon at bounding box center [645, 427] width 14 height 12
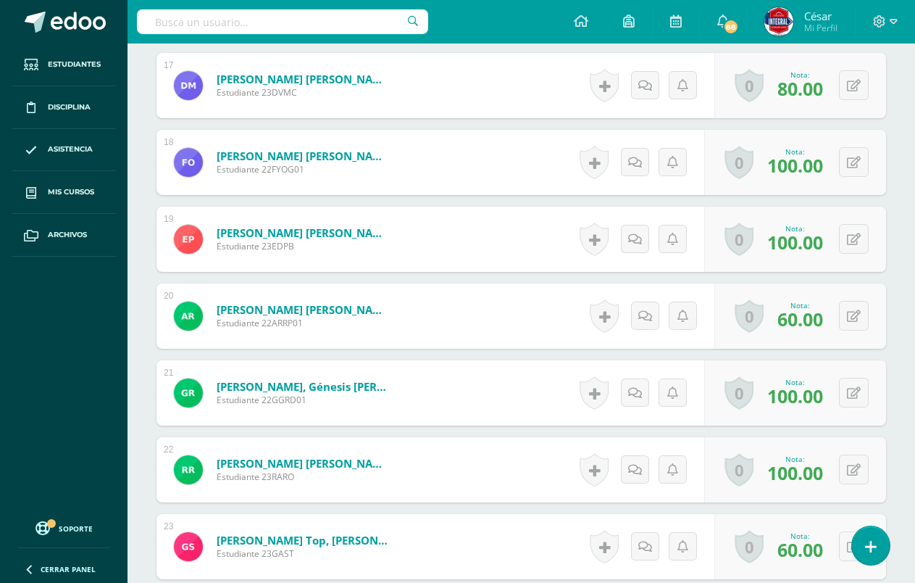
scroll to position [1766, 0]
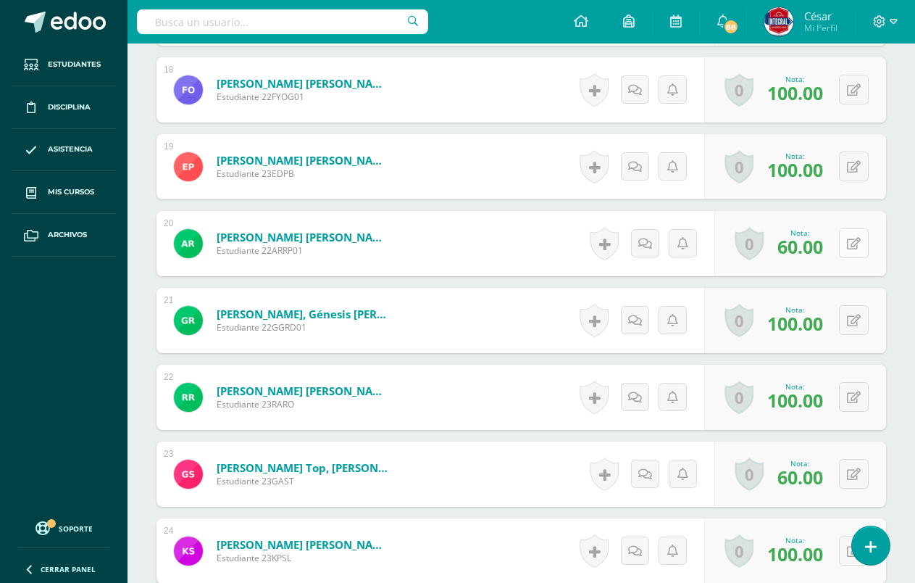
click at [852, 239] on icon at bounding box center [854, 244] width 14 height 12
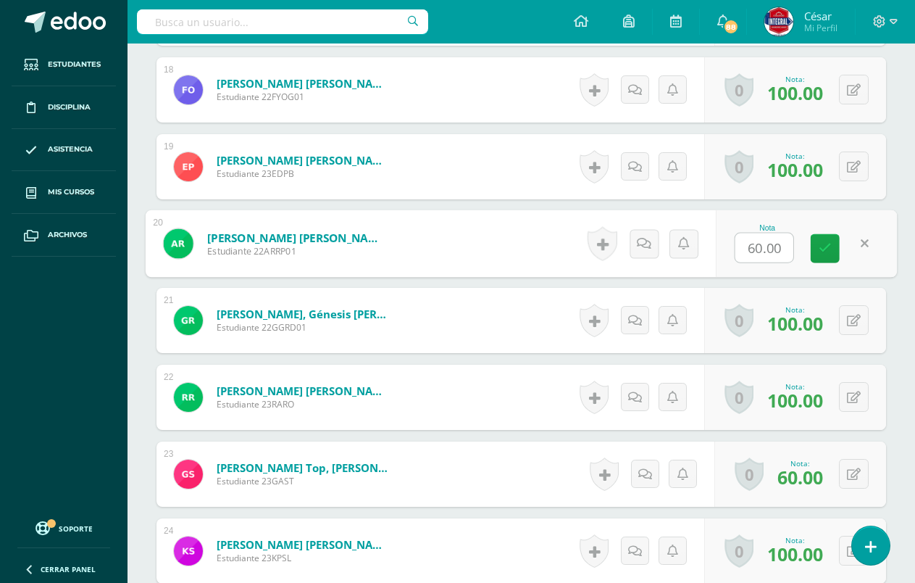
click at [757, 251] on input "60.00" at bounding box center [764, 247] width 58 height 29
type input "90.00"
click at [819, 250] on icon at bounding box center [825, 248] width 13 height 12
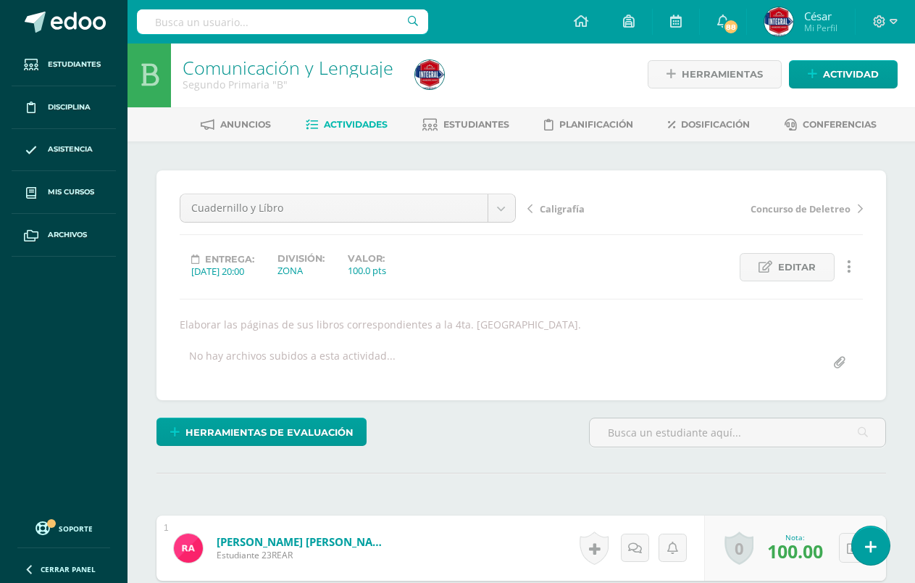
scroll to position [0, 0]
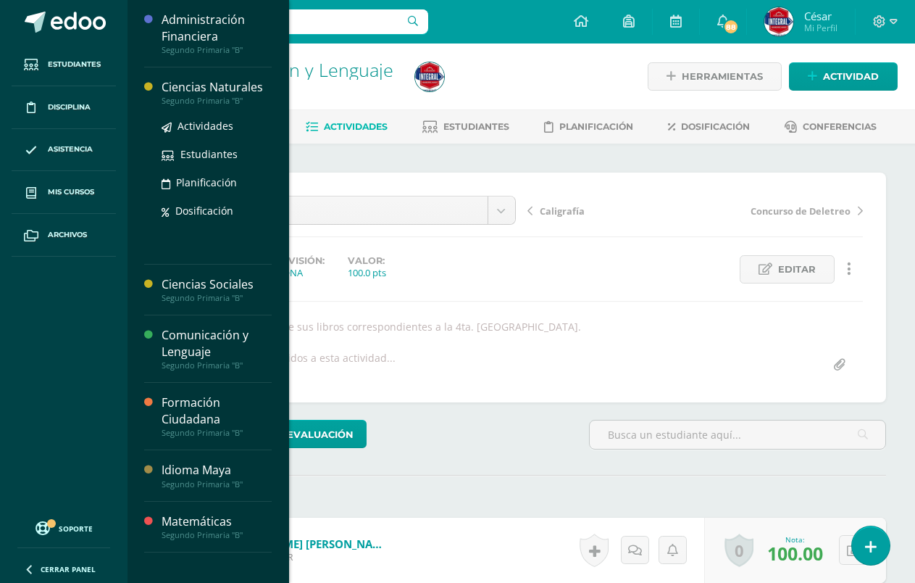
click at [202, 92] on div "Ciencias Naturales" at bounding box center [217, 87] width 110 height 17
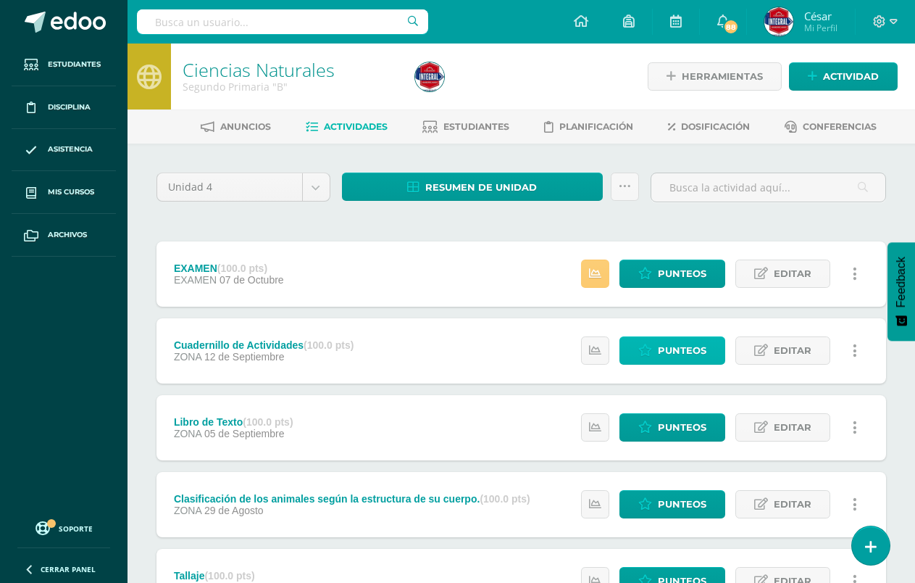
click at [662, 346] on span "Punteos" at bounding box center [682, 350] width 49 height 27
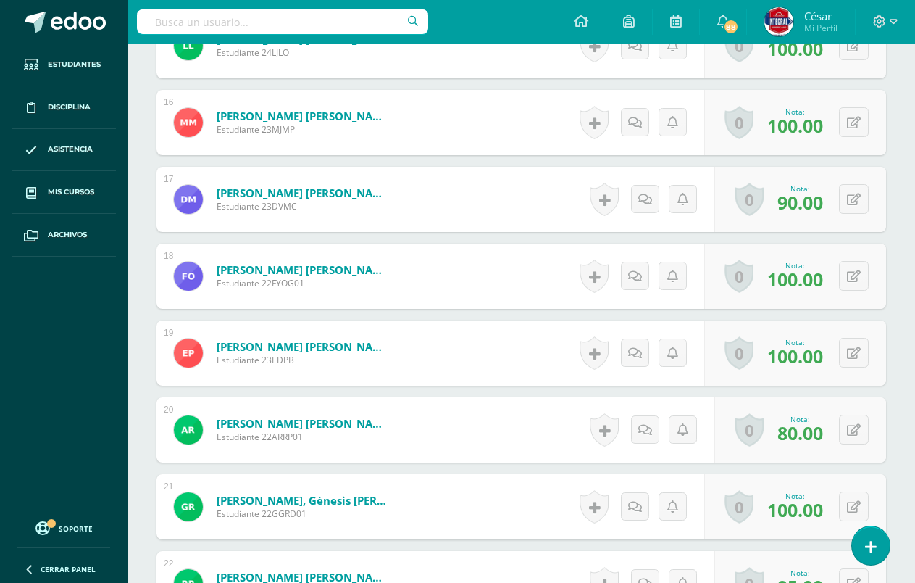
scroll to position [1596, 0]
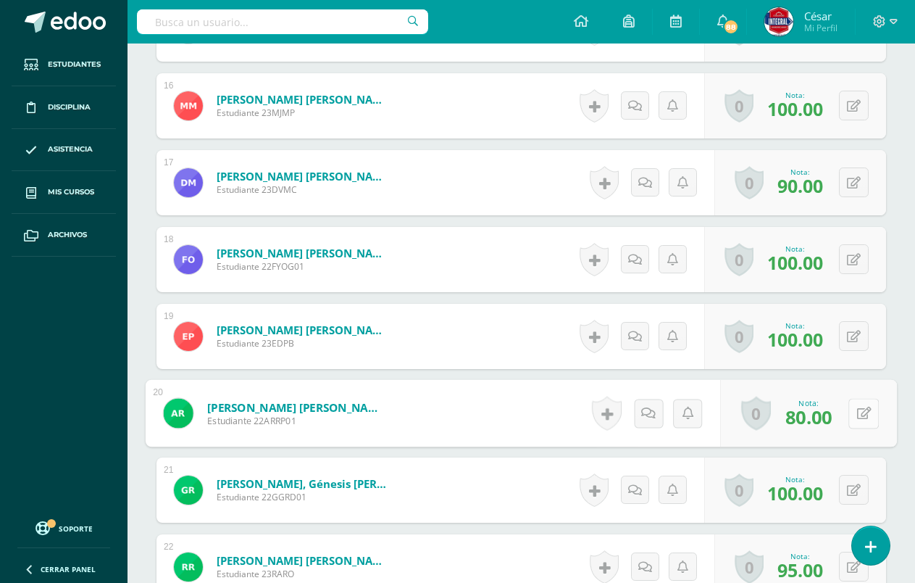
click at [842, 410] on div "0 [GEOGRAPHIC_DATA] Logros obtenidos Aún no hay logros agregados Nota: 80.00" at bounding box center [808, 413] width 177 height 67
click at [859, 417] on icon at bounding box center [864, 412] width 14 height 12
click at [754, 420] on input "80.00" at bounding box center [764, 417] width 58 height 29
type input "90.00"
click at [817, 421] on link at bounding box center [825, 418] width 29 height 29
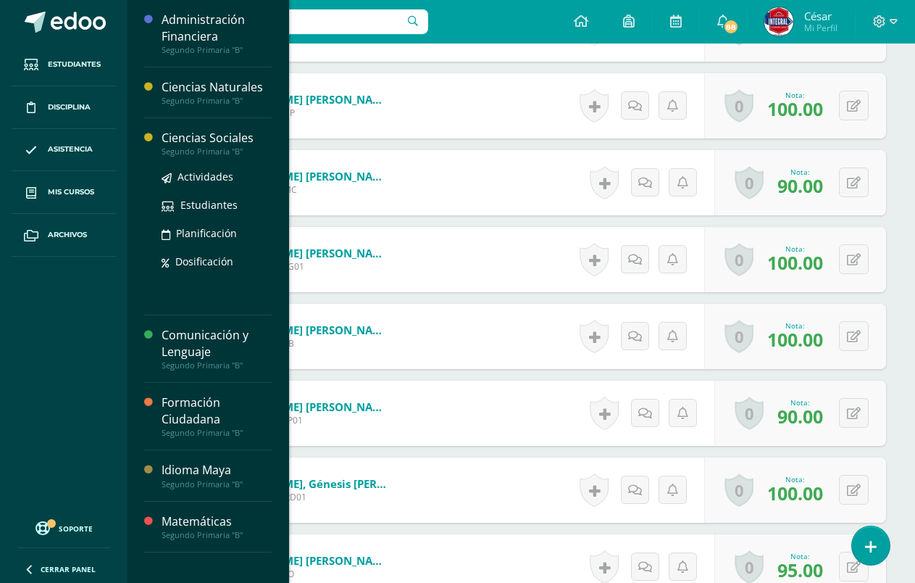
click at [198, 147] on div "Segundo Primaria "B"" at bounding box center [217, 151] width 110 height 10
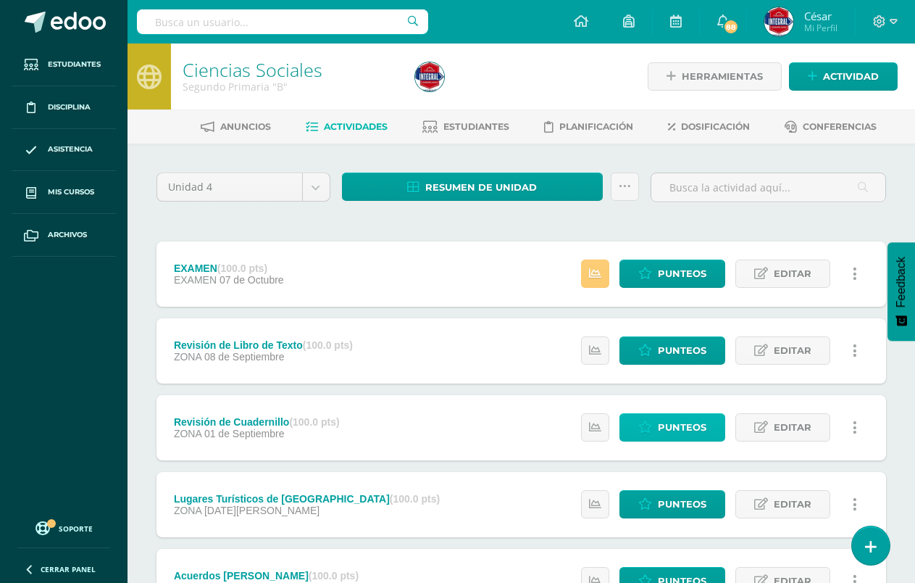
click at [663, 425] on span "Punteos" at bounding box center [682, 427] width 49 height 27
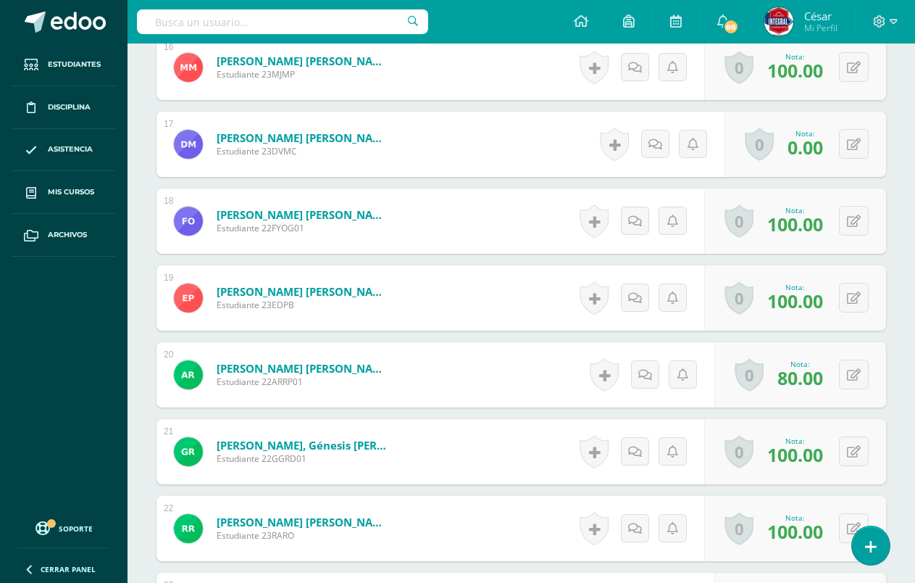
scroll to position [1660, 0]
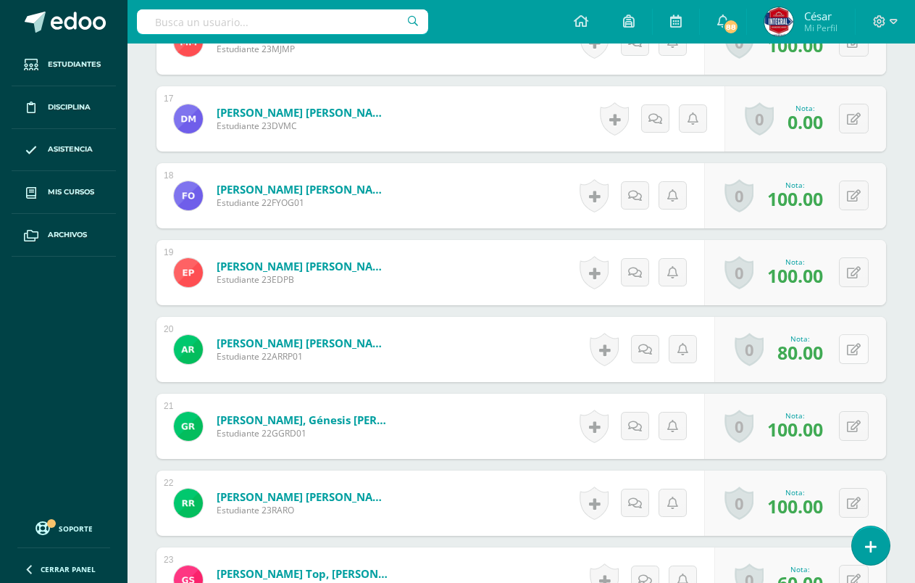
click at [858, 350] on icon at bounding box center [854, 349] width 14 height 12
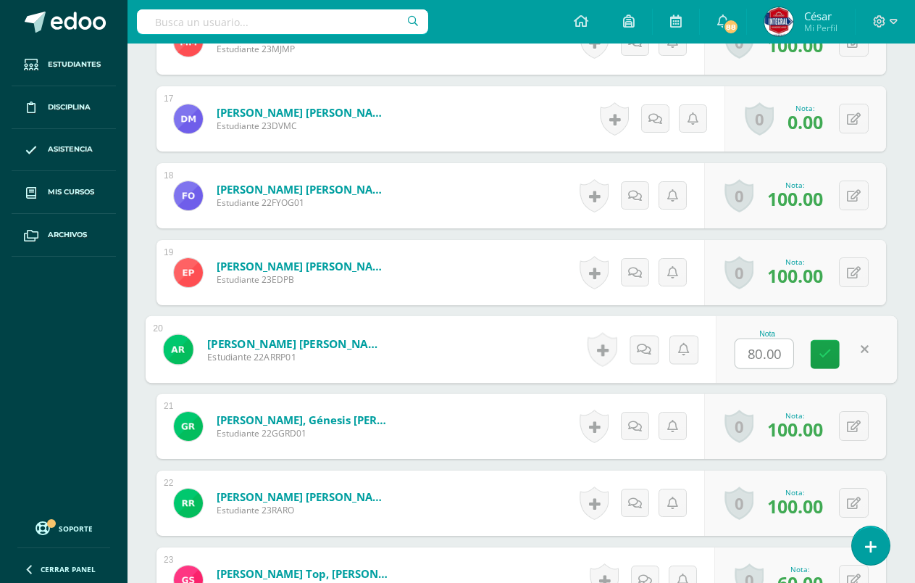
click at [758, 354] on input "80.00" at bounding box center [764, 353] width 58 height 29
type input "90.00"
click at [834, 348] on link at bounding box center [825, 354] width 29 height 29
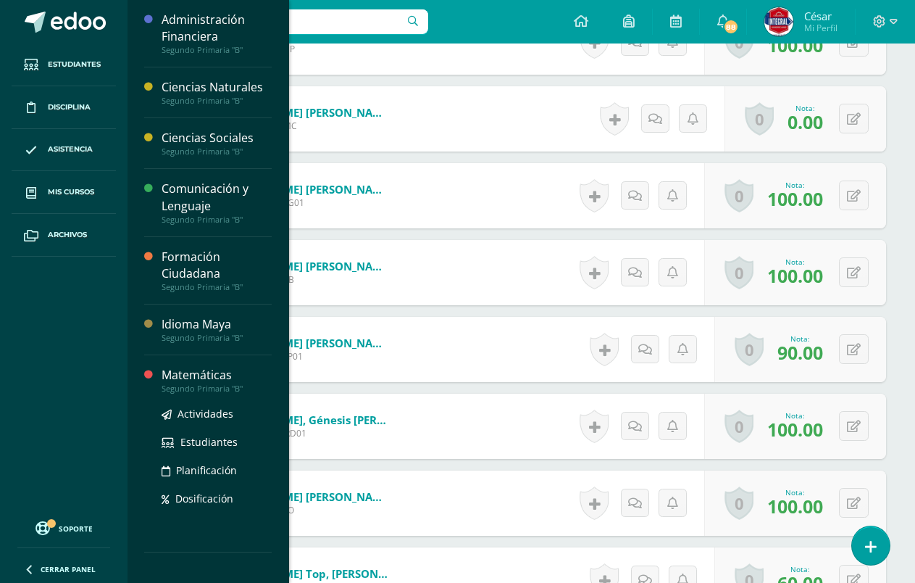
click at [209, 376] on div "Matemáticas" at bounding box center [217, 375] width 110 height 17
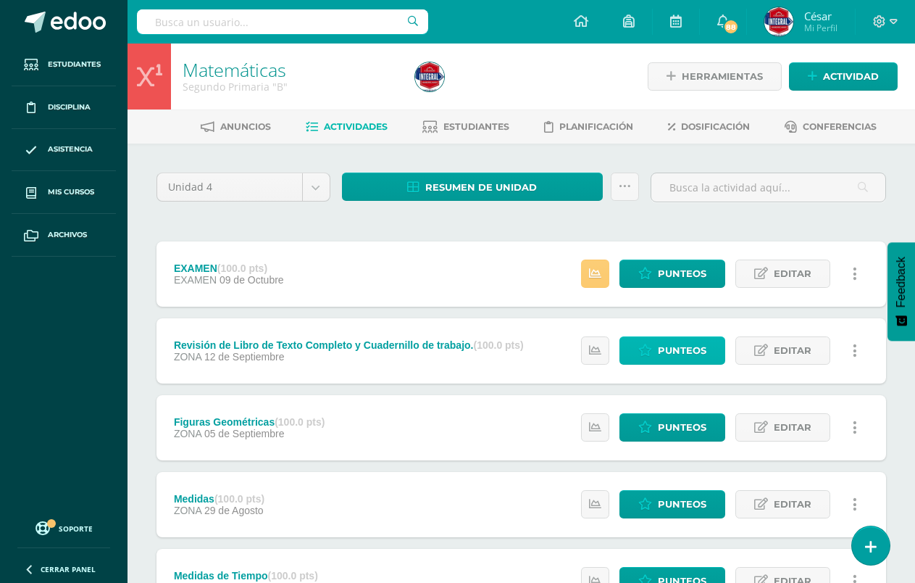
click at [680, 352] on span "Punteos" at bounding box center [682, 350] width 49 height 27
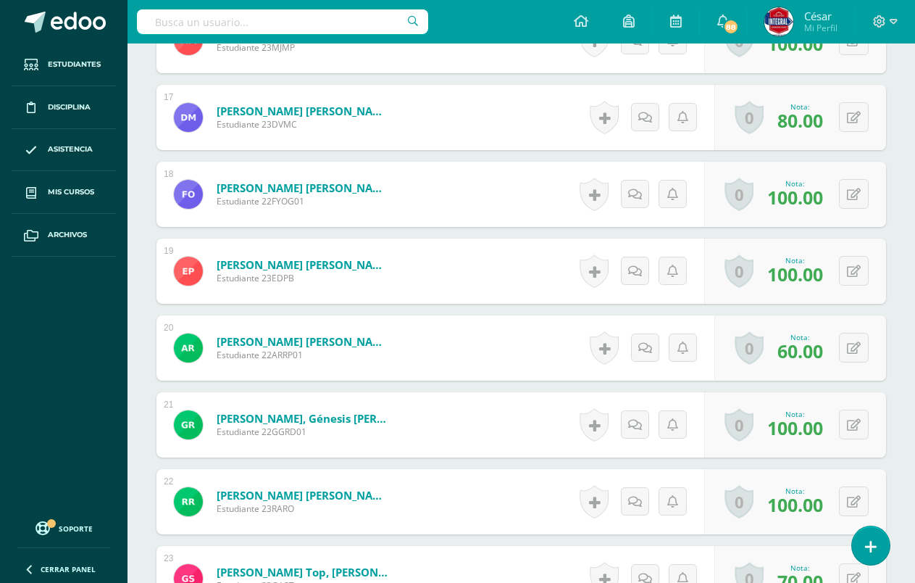
scroll to position [1741, 0]
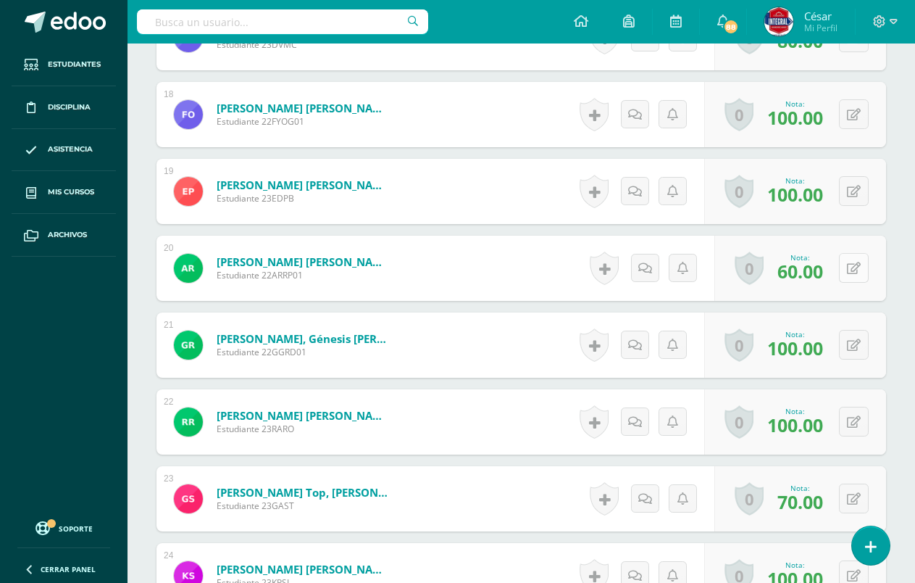
click at [854, 273] on icon at bounding box center [854, 268] width 14 height 12
click at [753, 271] on input "60.00" at bounding box center [764, 272] width 58 height 29
type input "90.00"
click at [830, 275] on icon at bounding box center [825, 273] width 13 height 12
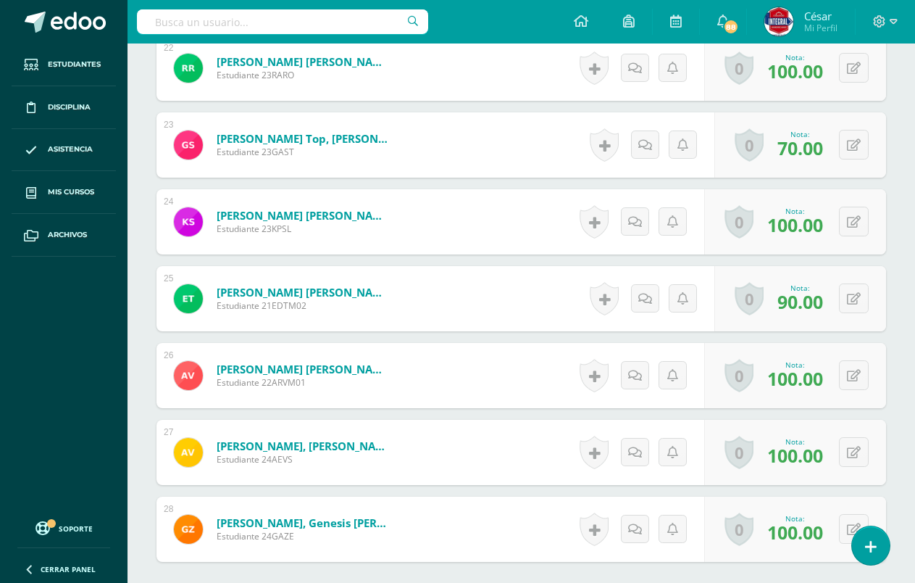
scroll to position [2240, 0]
